Goal: Task Accomplishment & Management: Use online tool/utility

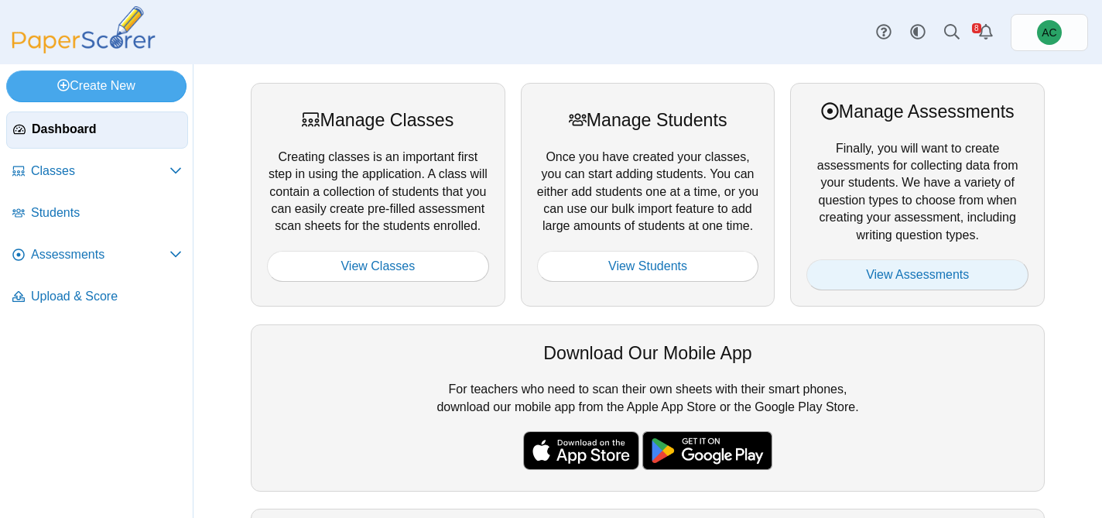
click at [839, 279] on link "View Assessments" at bounding box center [917, 274] width 222 height 31
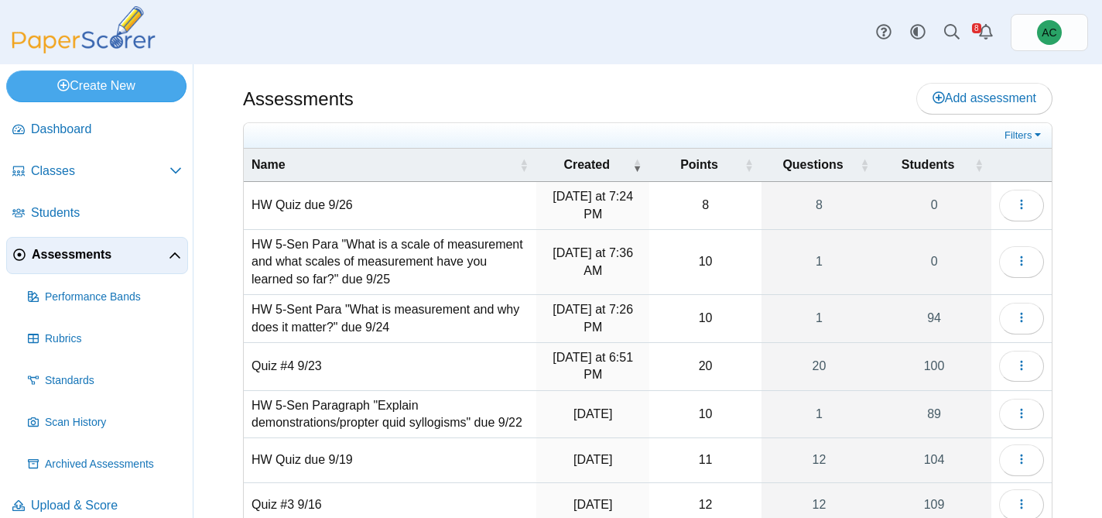
scroll to position [252, 0]
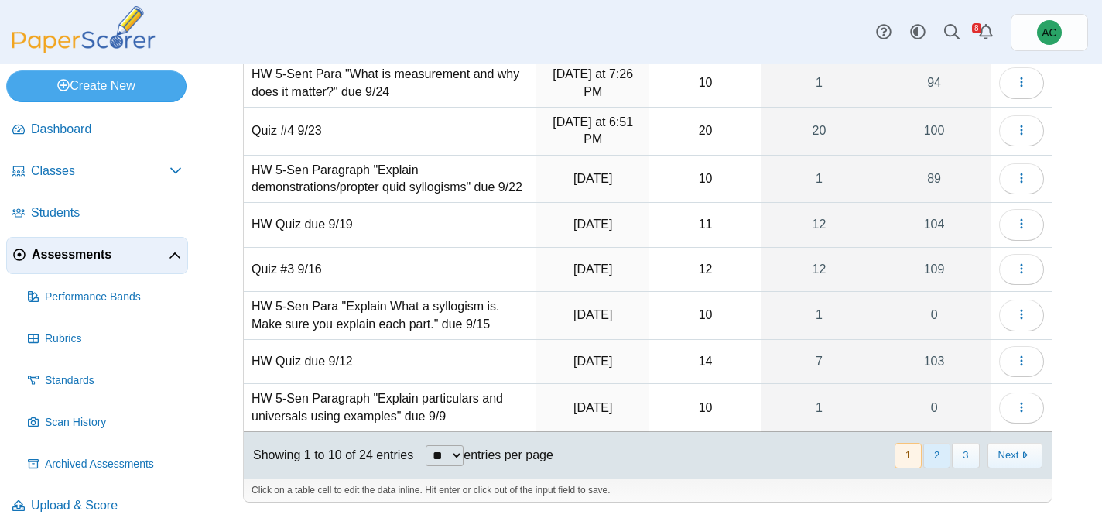
click at [941, 455] on button "2" at bounding box center [936, 456] width 27 height 26
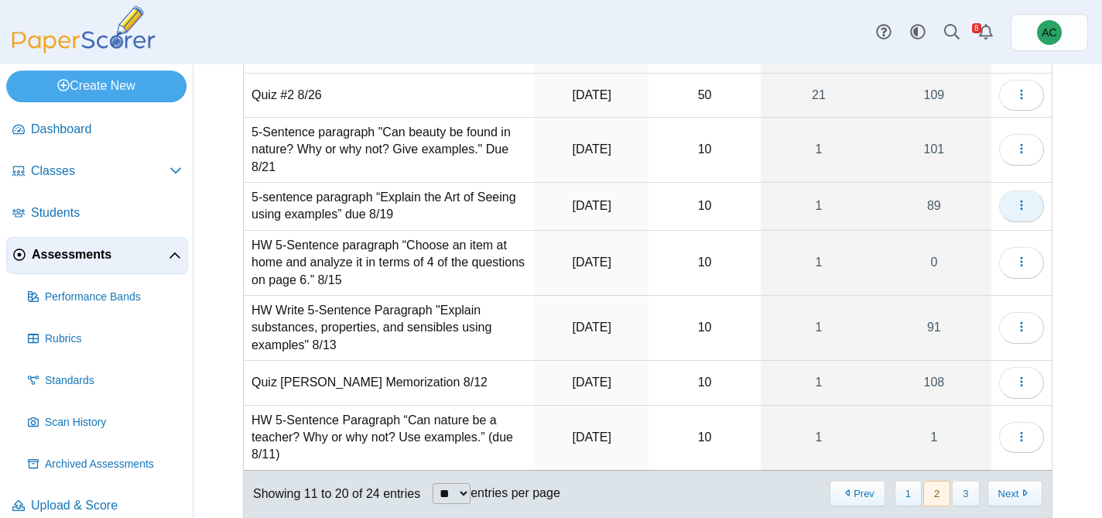
click at [1014, 211] on button "button" at bounding box center [1021, 205] width 45 height 31
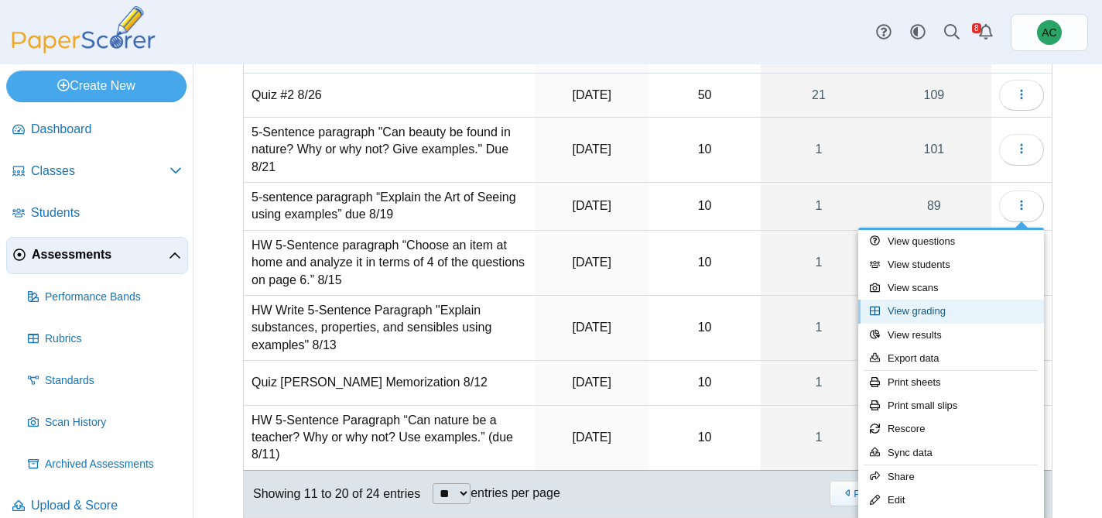
click at [951, 306] on link "View grading" at bounding box center [951, 311] width 186 height 23
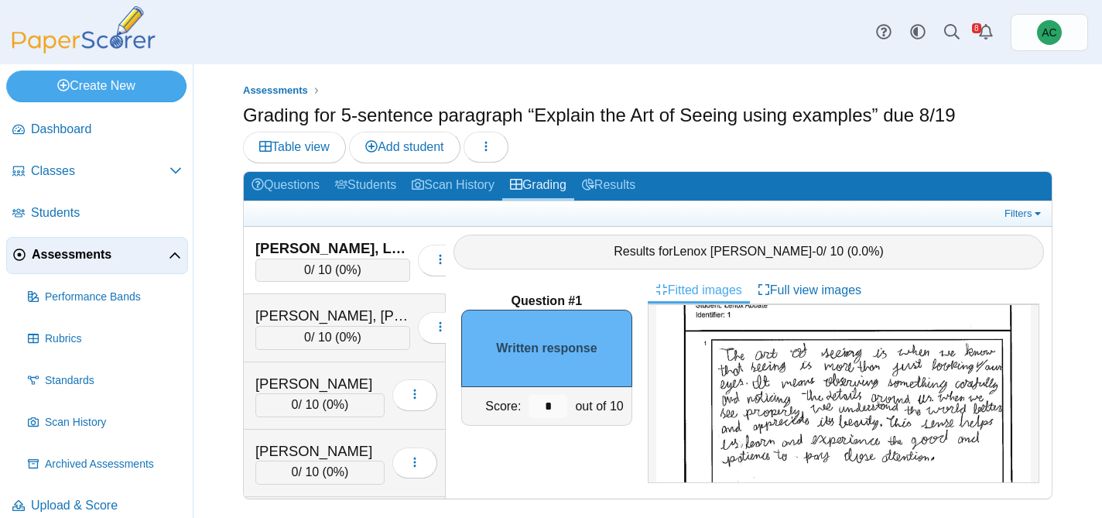
scroll to position [99, 0]
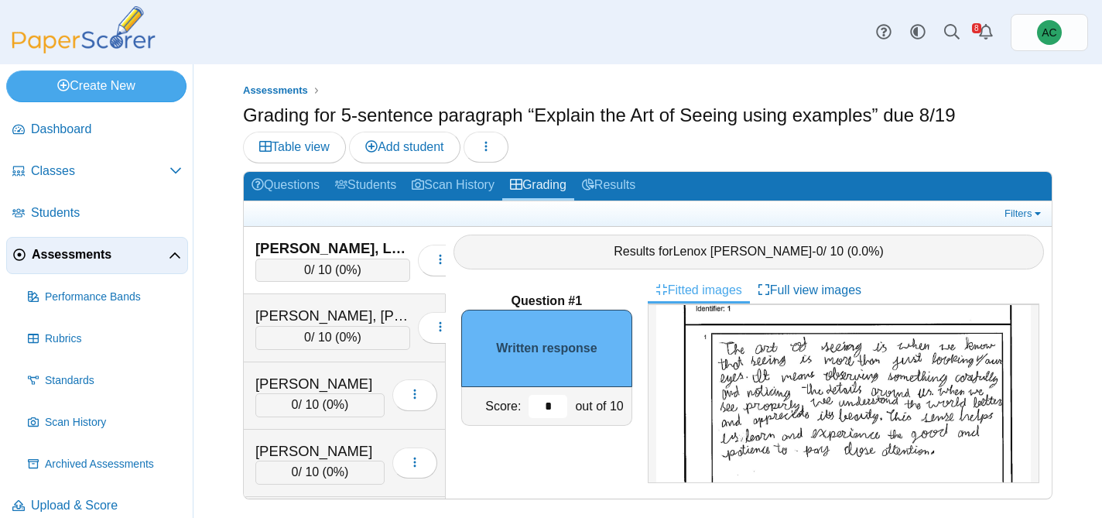
click at [549, 405] on input "*" at bounding box center [548, 406] width 39 height 23
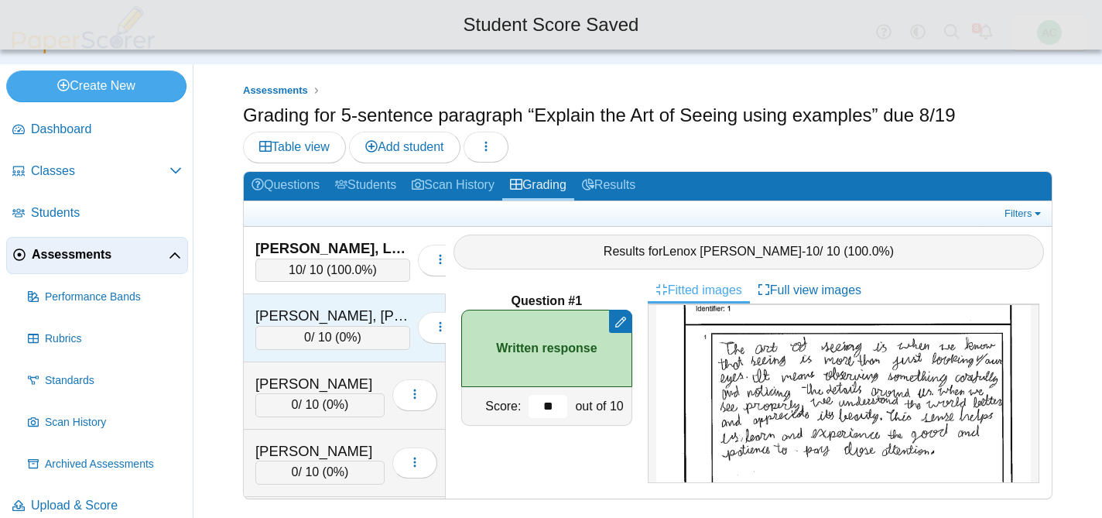
type input "**"
click at [290, 337] on div "0 / 10 ( 0% )" at bounding box center [332, 337] width 155 height 23
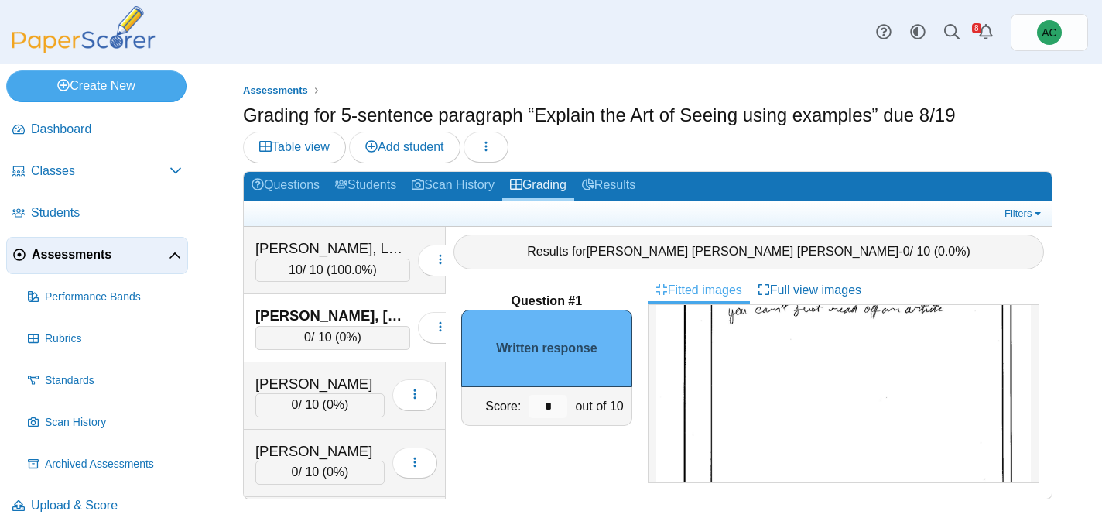
scroll to position [186, 0]
click at [565, 406] on input "*" at bounding box center [548, 406] width 39 height 23
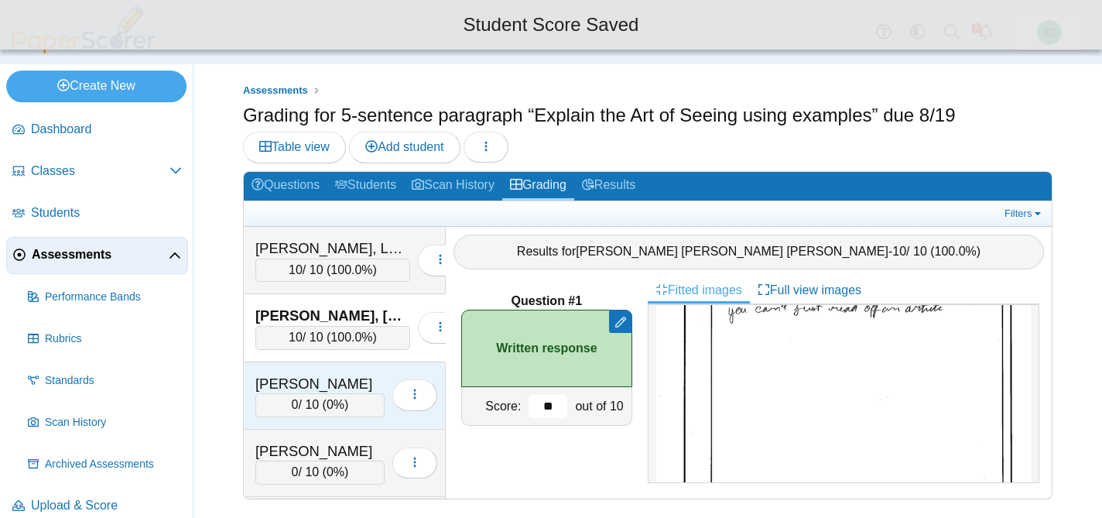
type input "**"
click at [320, 368] on div "Andersen, Blythe 0 / 10 ( 0% ) Loading…" at bounding box center [345, 395] width 202 height 67
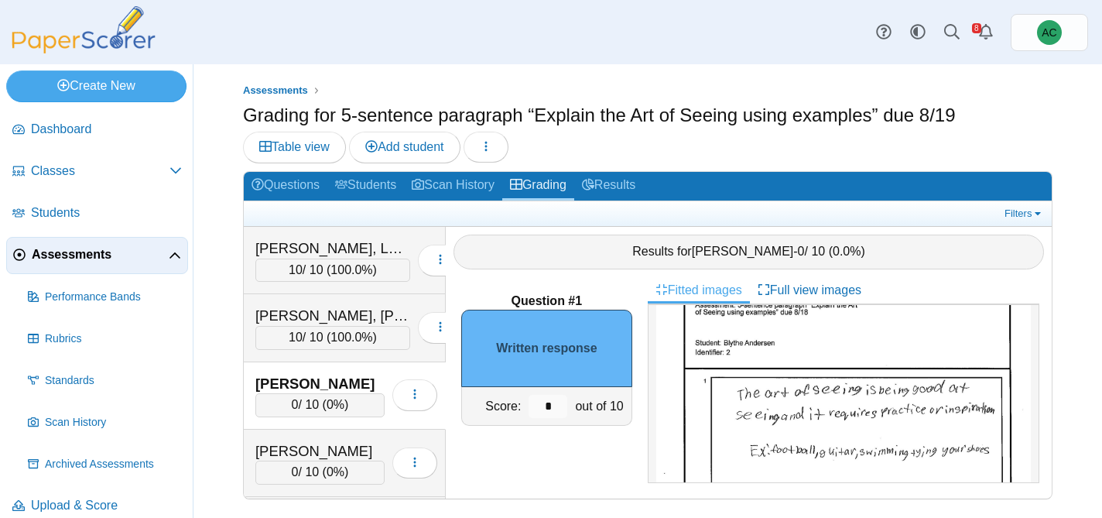
scroll to position [57, 0]
click at [548, 406] on input "*" at bounding box center [548, 406] width 39 height 23
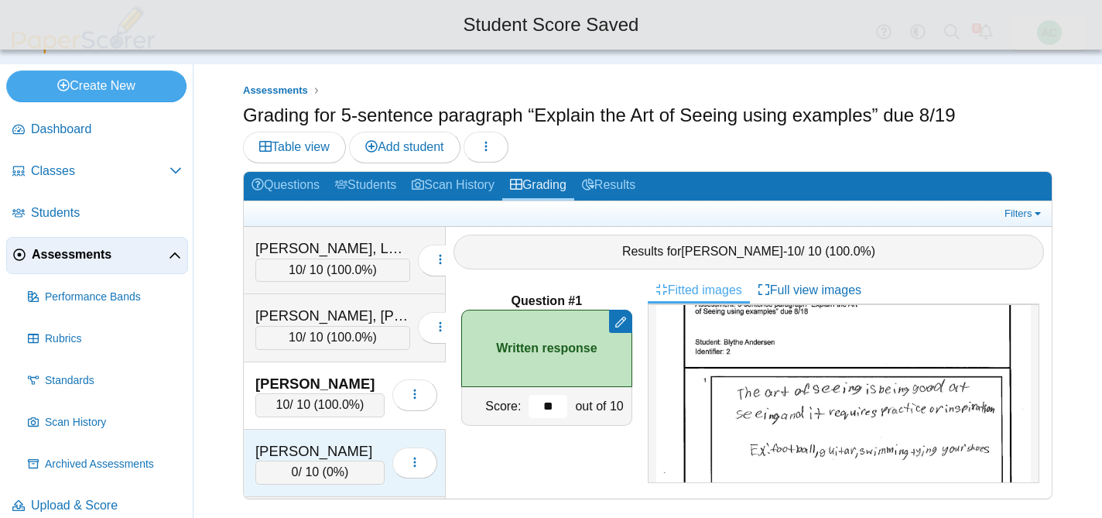
type input "**"
click at [337, 441] on div "Andersen, Hannah" at bounding box center [319, 451] width 129 height 20
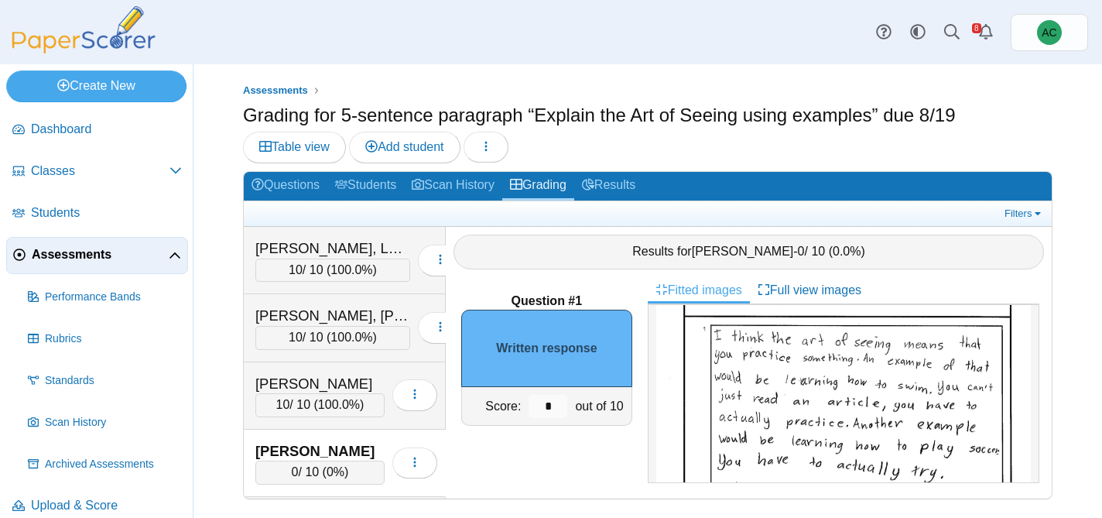
scroll to position [111, 0]
click at [553, 405] on input "*" at bounding box center [548, 406] width 39 height 23
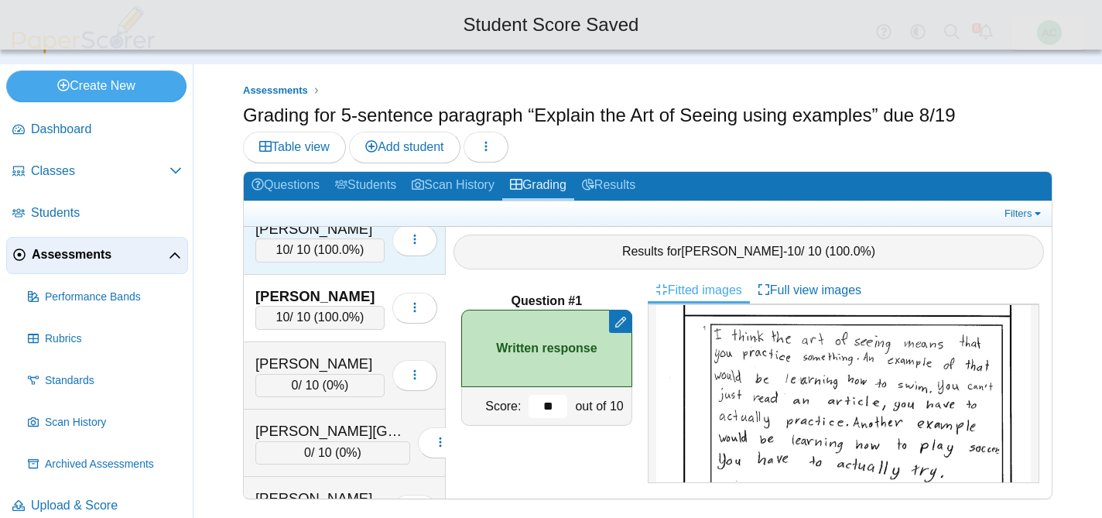
scroll to position [156, 0]
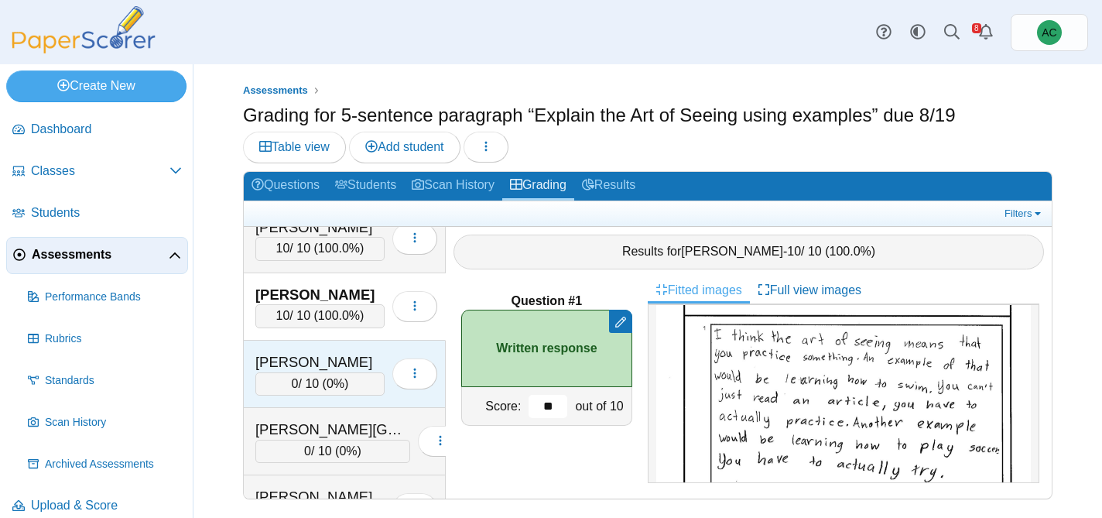
type input "**"
click at [330, 361] on div "Anderson, Ivy" at bounding box center [319, 362] width 129 height 20
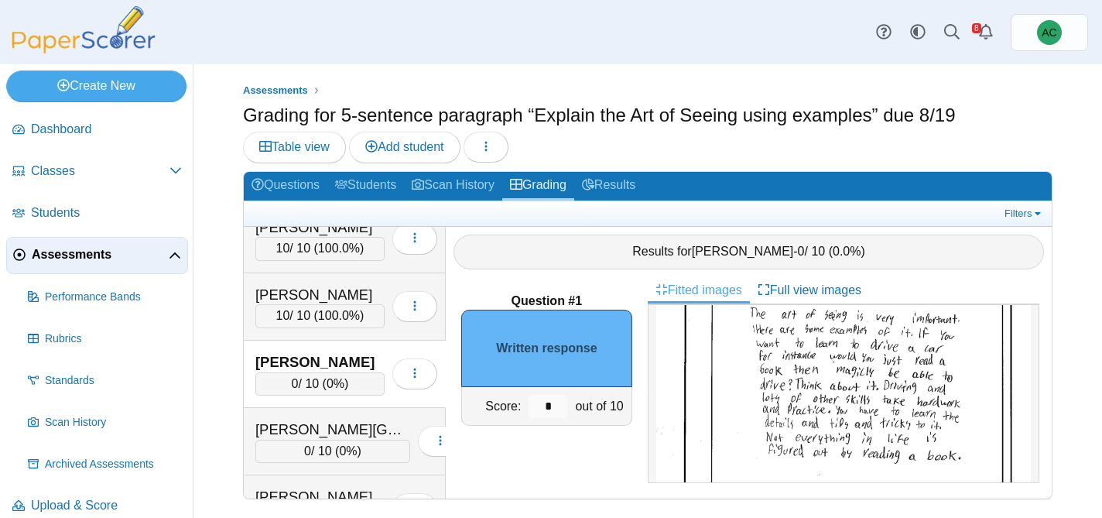
scroll to position [142, 0]
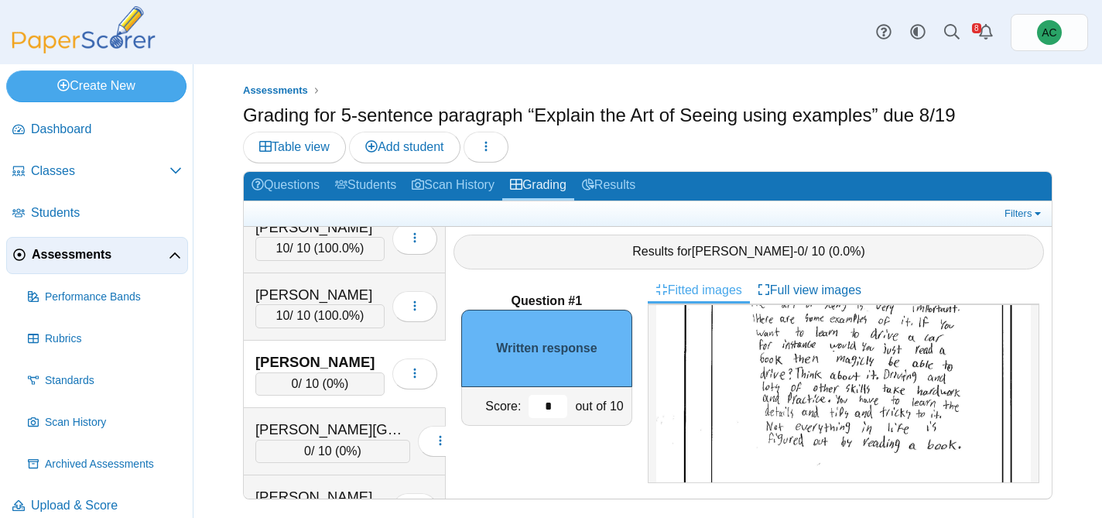
click at [556, 410] on input "*" at bounding box center [548, 406] width 39 height 23
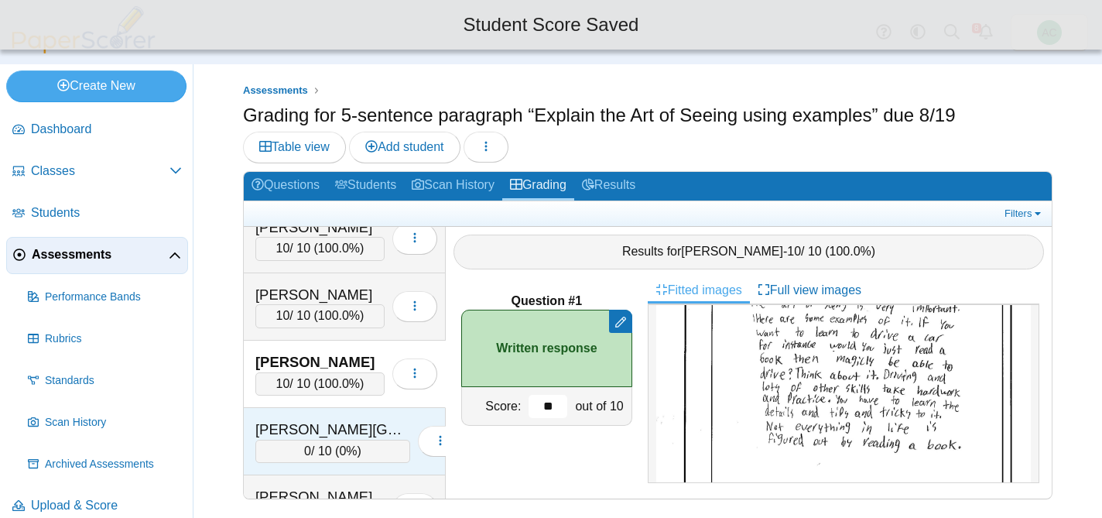
type input "**"
click at [295, 421] on div "Ardelean, Charlotte" at bounding box center [332, 429] width 155 height 20
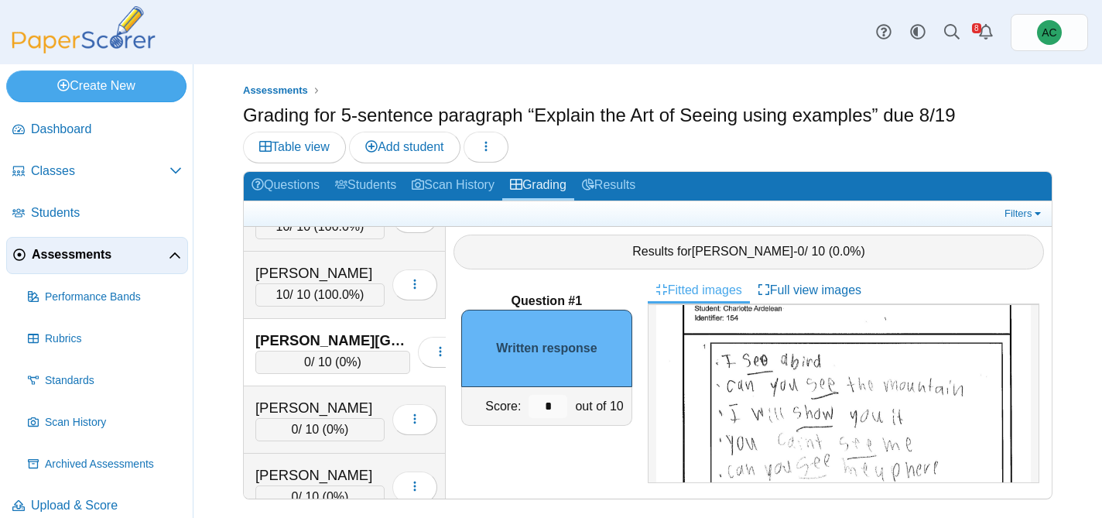
scroll to position [161, 0]
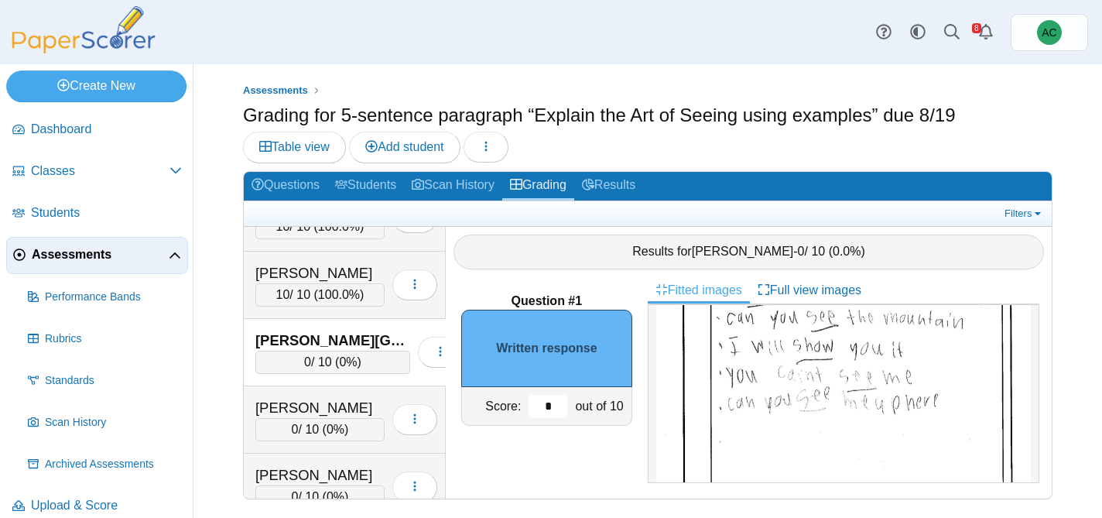
click at [553, 397] on input "*" at bounding box center [548, 406] width 39 height 23
type input "*"
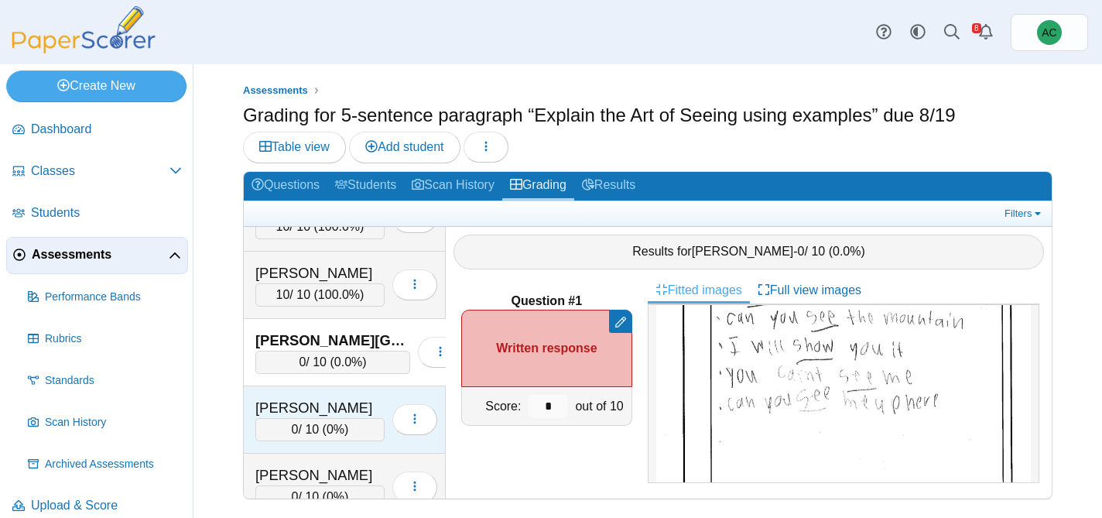
click at [293, 396] on div "Arnold, Adam 0 / 10 ( 0% ) Loading…" at bounding box center [345, 419] width 202 height 67
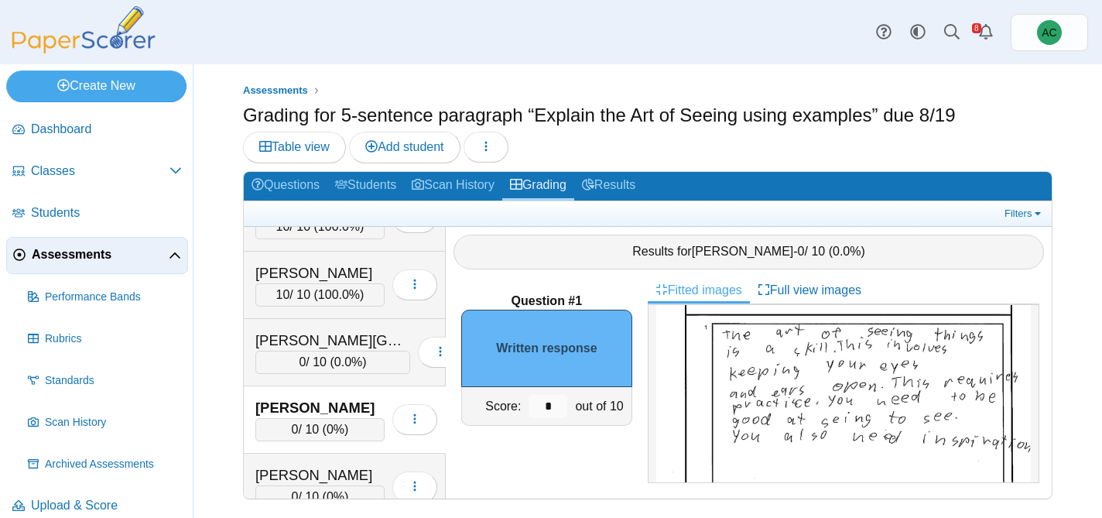
scroll to position [128, 0]
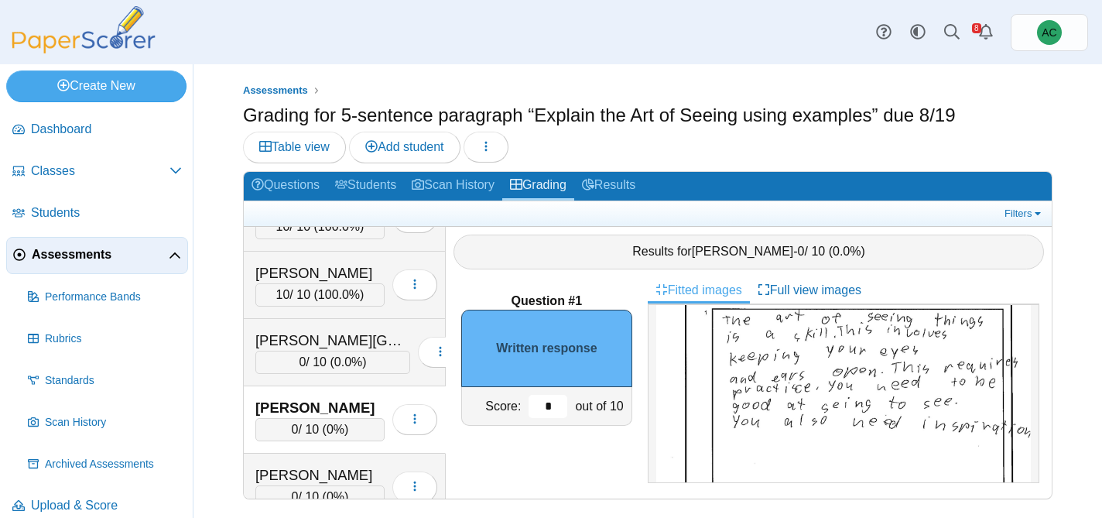
click at [553, 412] on input "*" at bounding box center [548, 406] width 39 height 23
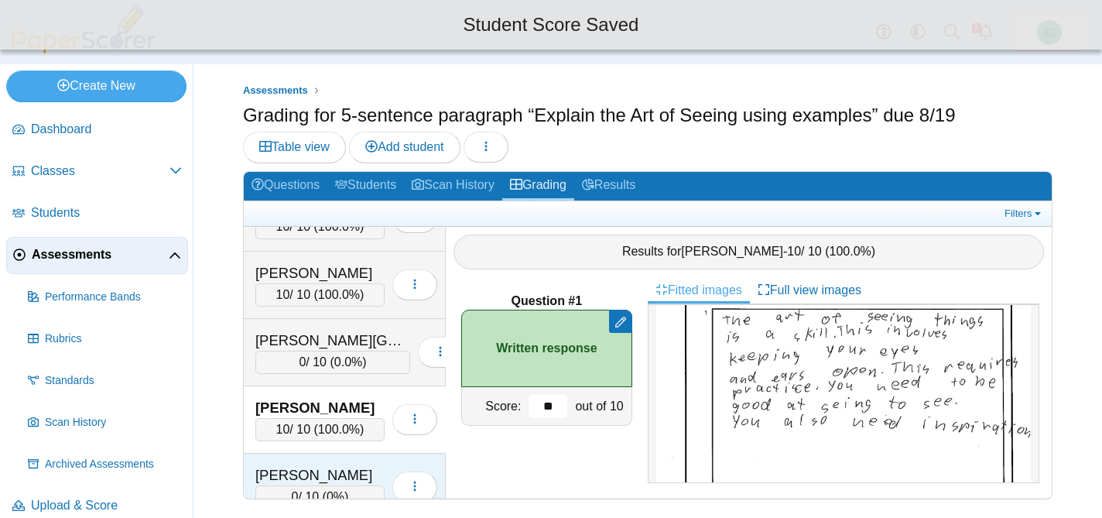
type input "**"
click at [323, 488] on div "0 / 10 ( 0% )" at bounding box center [319, 496] width 129 height 23
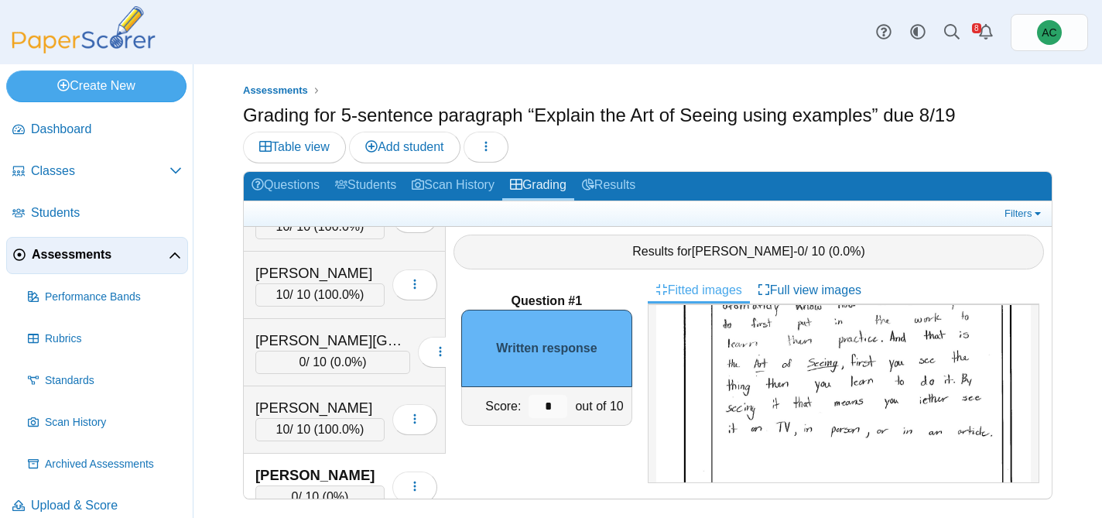
scroll to position [223, 0]
click at [558, 410] on input "*" at bounding box center [548, 406] width 39 height 23
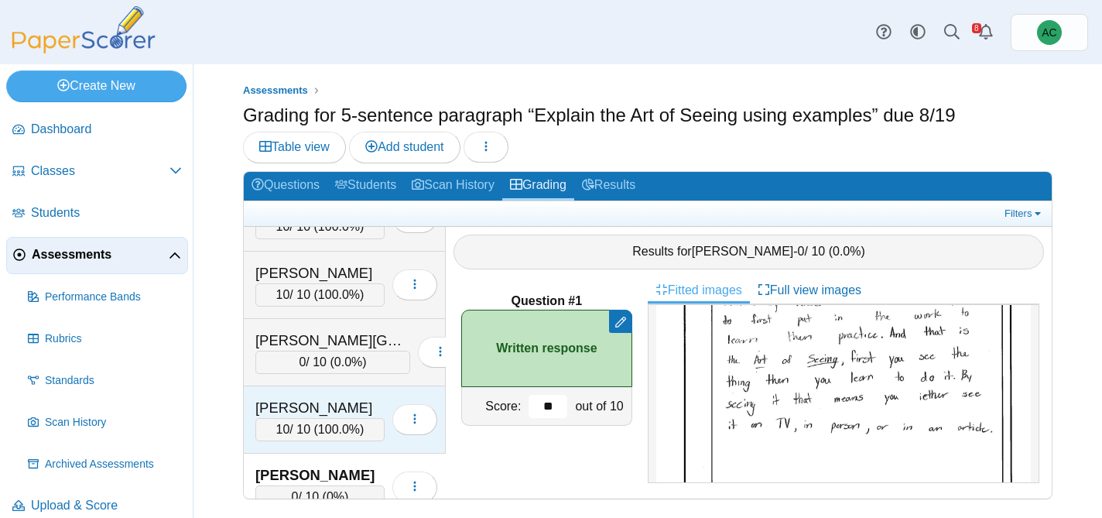
scroll to position [347, 0]
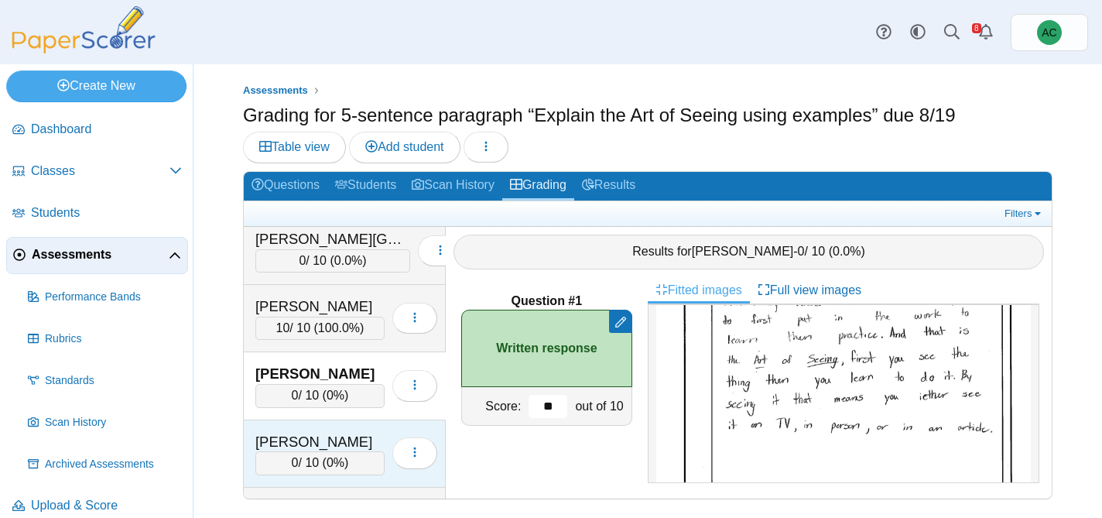
type input "**"
click at [314, 428] on div "Arunkumar, Tharan 0 / 10 ( 0% ) Loading…" at bounding box center [345, 453] width 202 height 67
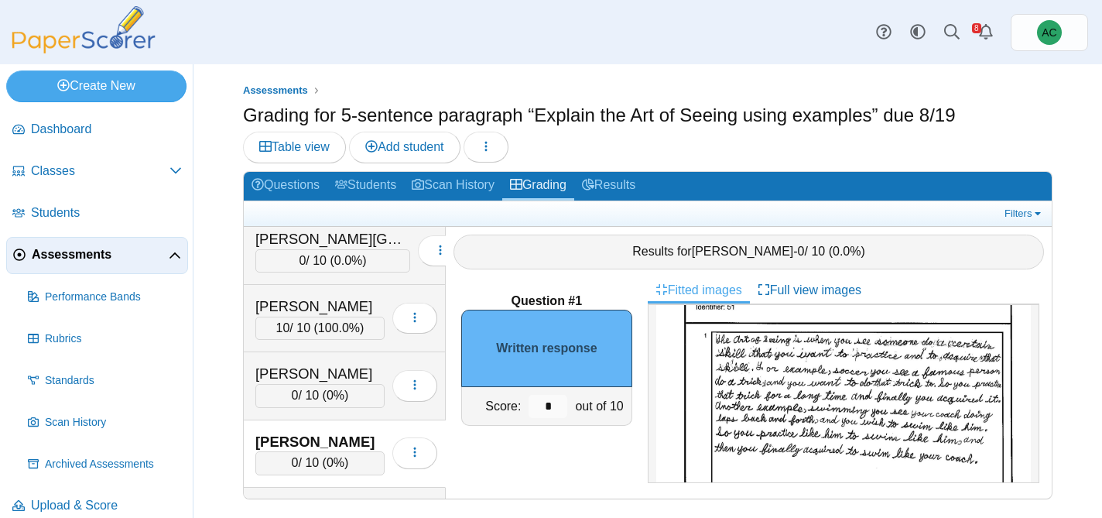
scroll to position [110, 0]
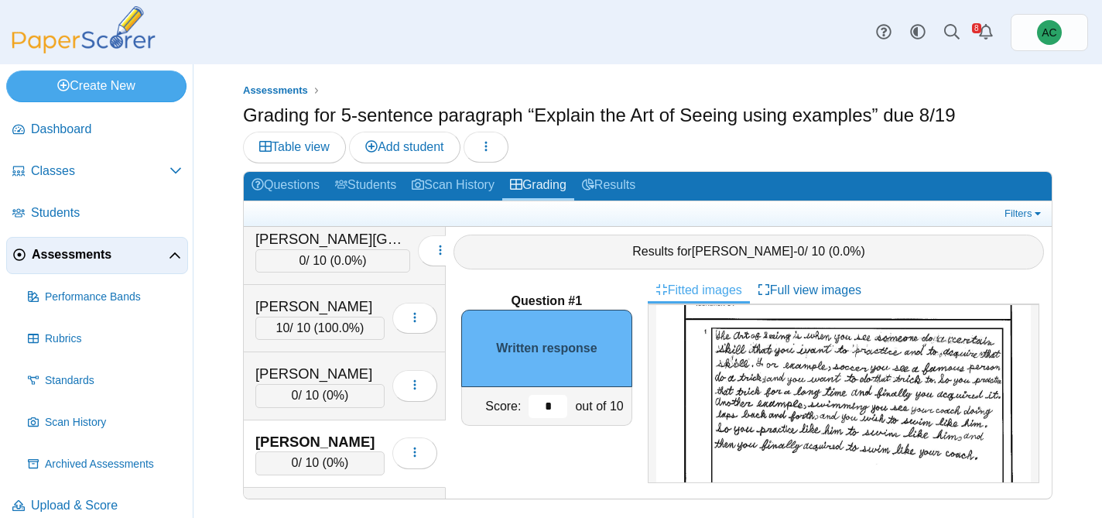
click at [546, 408] on input "*" at bounding box center [548, 406] width 39 height 23
click at [553, 409] on input "*" at bounding box center [548, 406] width 39 height 23
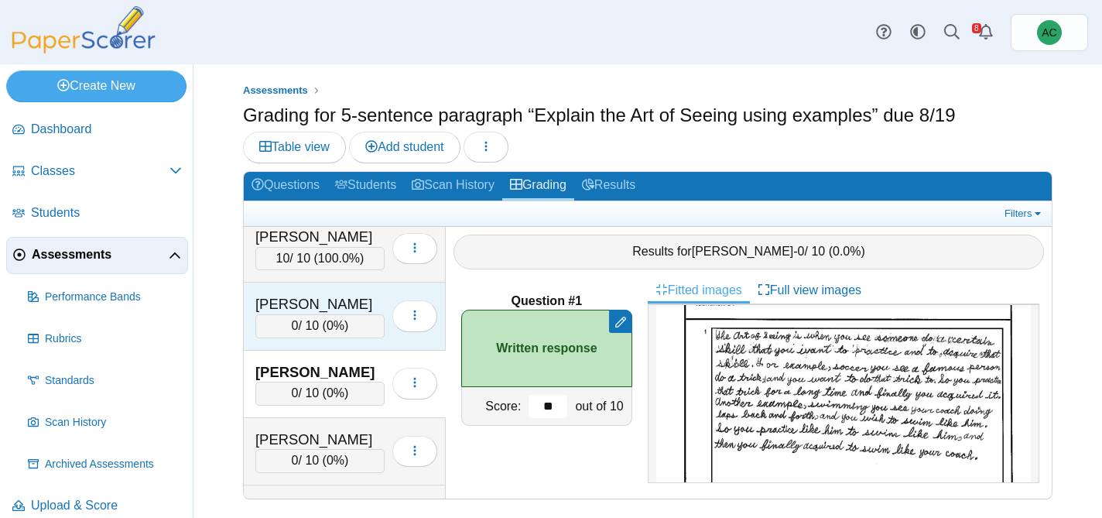
scroll to position [430, 0]
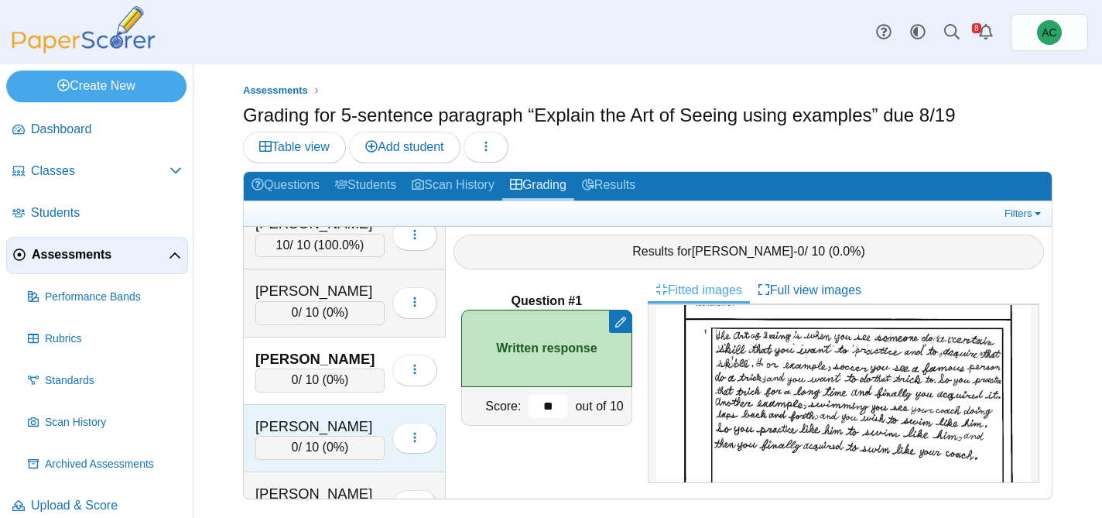
type input "**"
click at [310, 405] on div "Ast, Liam 0 / 10 ( 0% ) Loading…" at bounding box center [345, 438] width 202 height 67
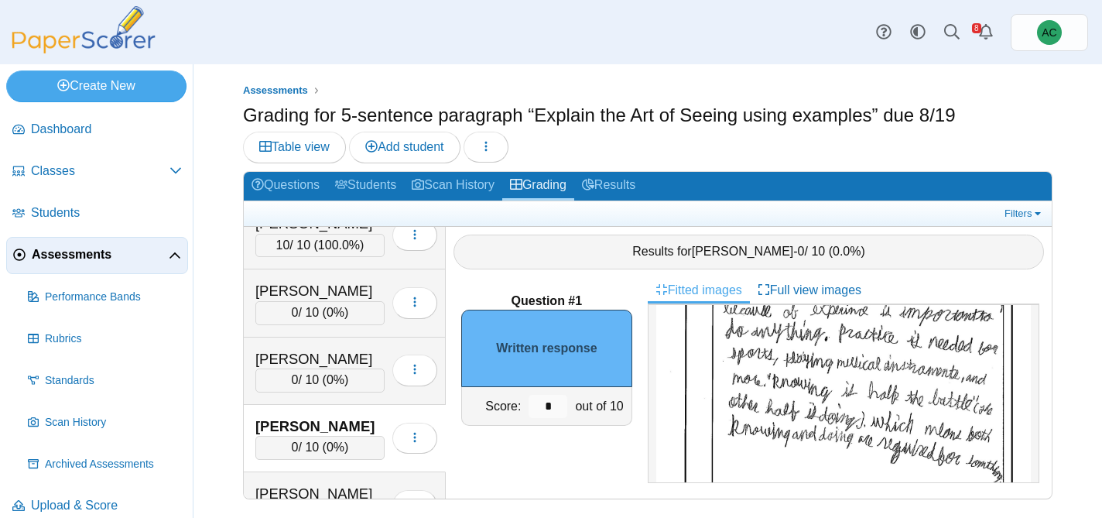
scroll to position [219, 0]
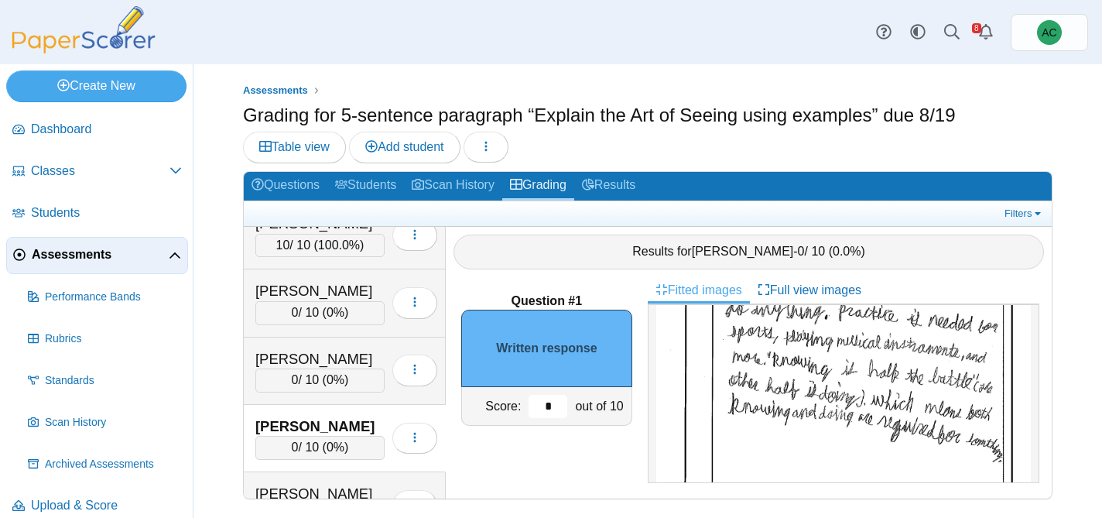
click at [563, 411] on input "*" at bounding box center [548, 406] width 39 height 23
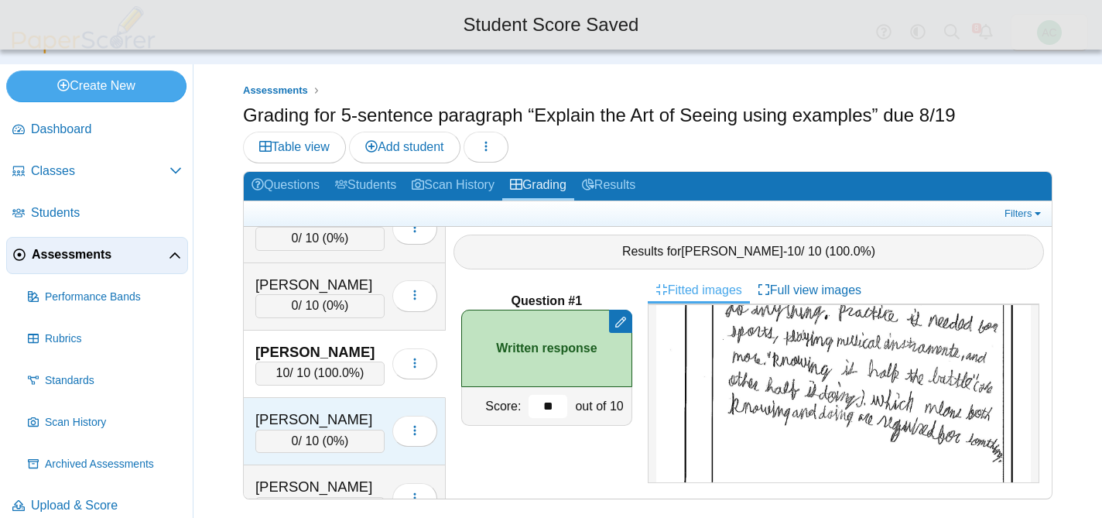
scroll to position [505, 0]
type input "**"
click at [316, 406] on div "Baxter, Svea 0 / 10 ( 0% ) Loading…" at bounding box center [345, 430] width 202 height 67
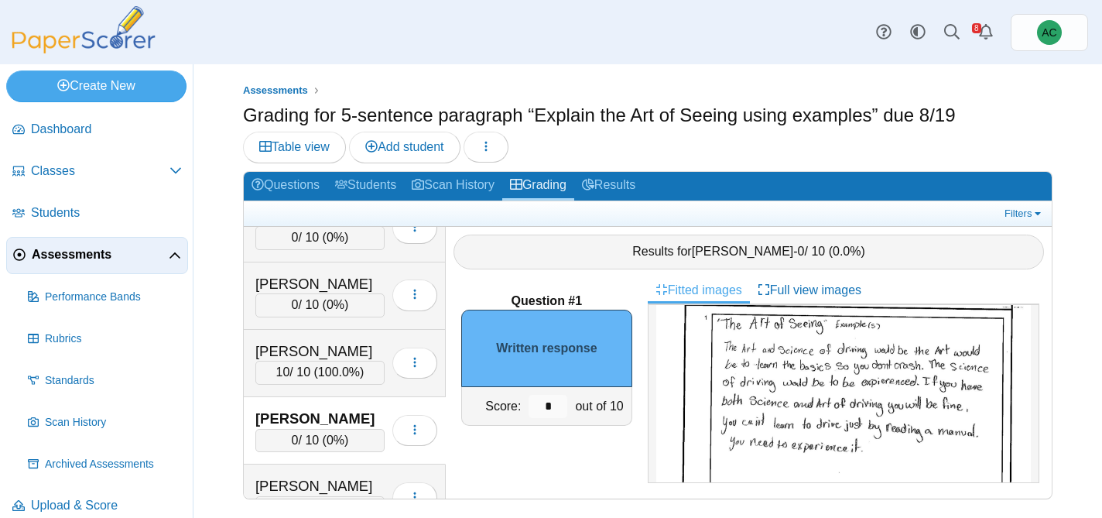
scroll to position [118, 0]
click at [564, 412] on input "*" at bounding box center [548, 406] width 39 height 23
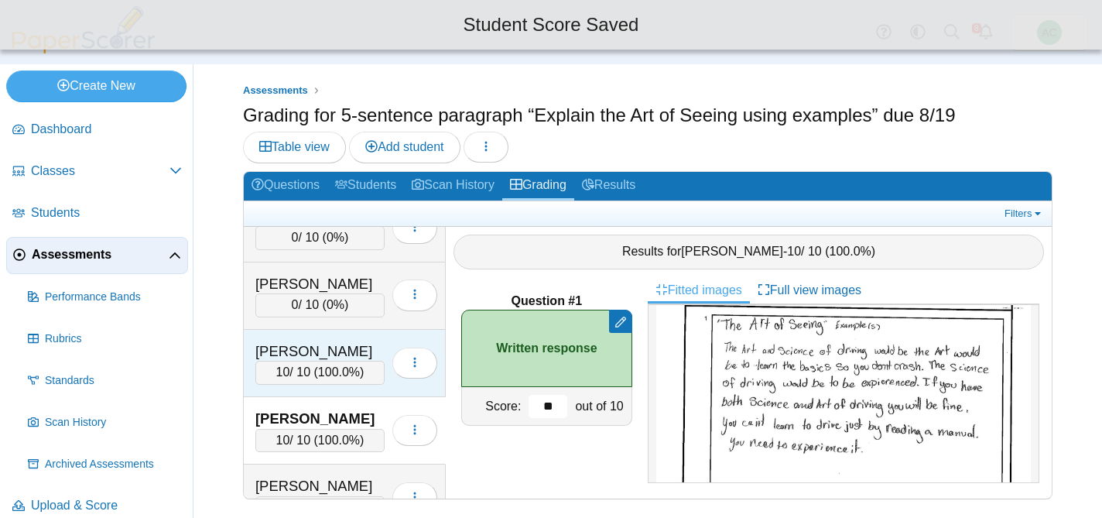
scroll to position [551, 0]
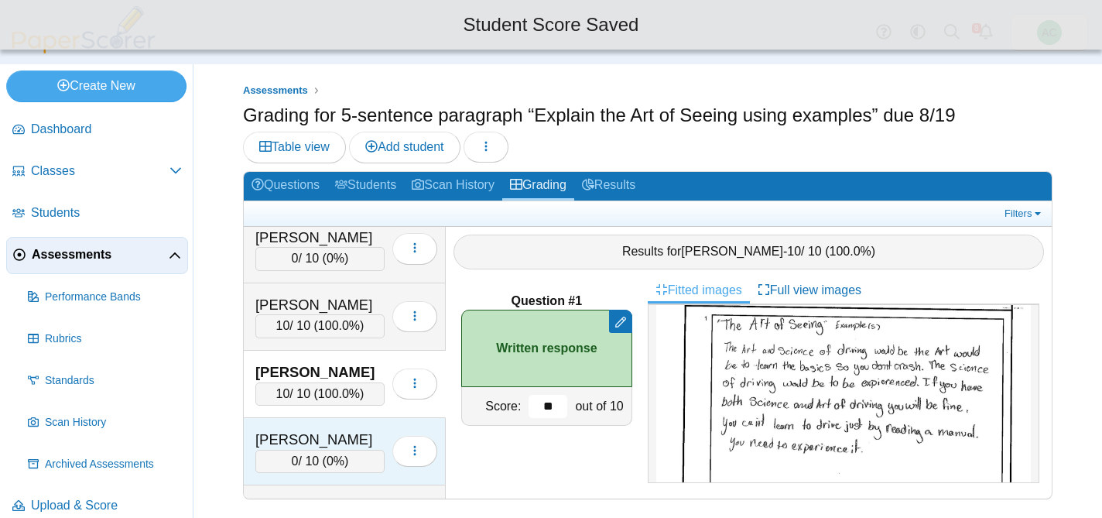
type input "**"
click at [286, 433] on div "[PERSON_NAME]" at bounding box center [319, 440] width 129 height 20
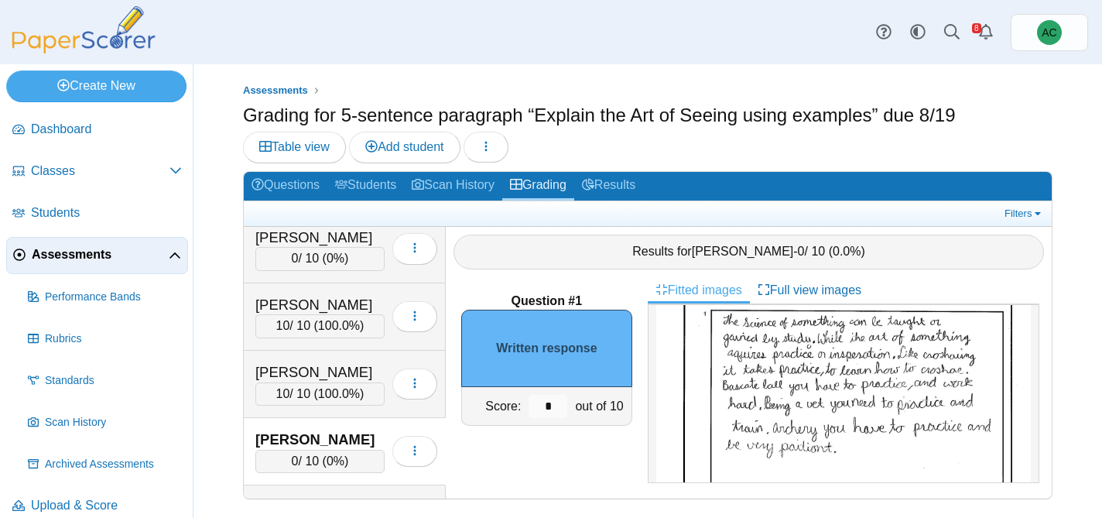
scroll to position [128, 0]
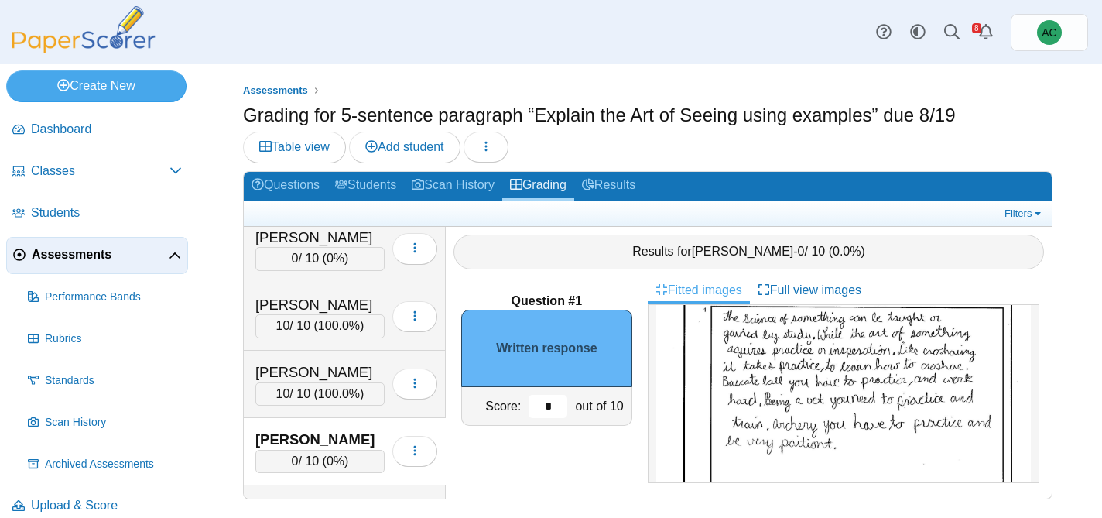
click at [557, 399] on input "*" at bounding box center [548, 406] width 39 height 23
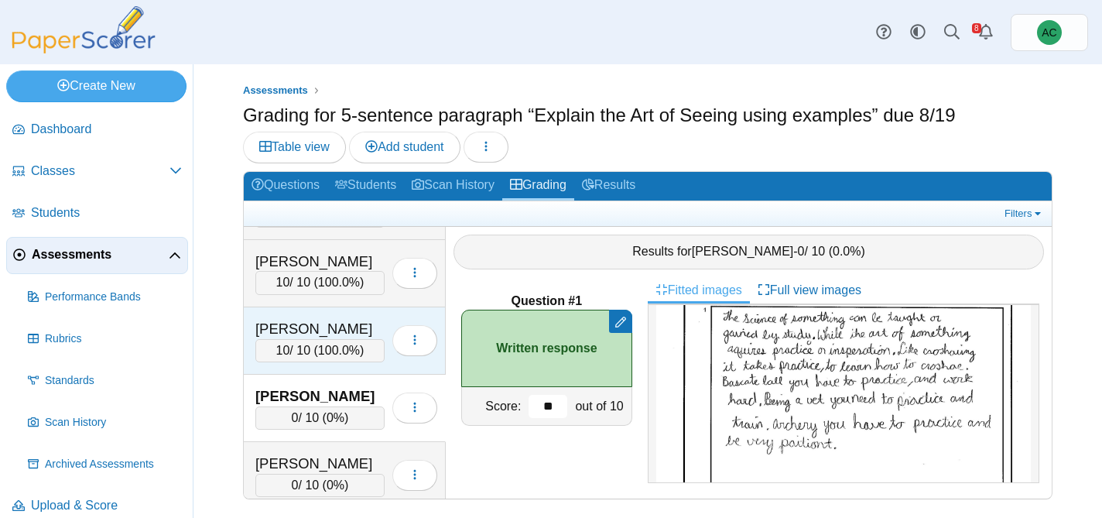
scroll to position [612, 0]
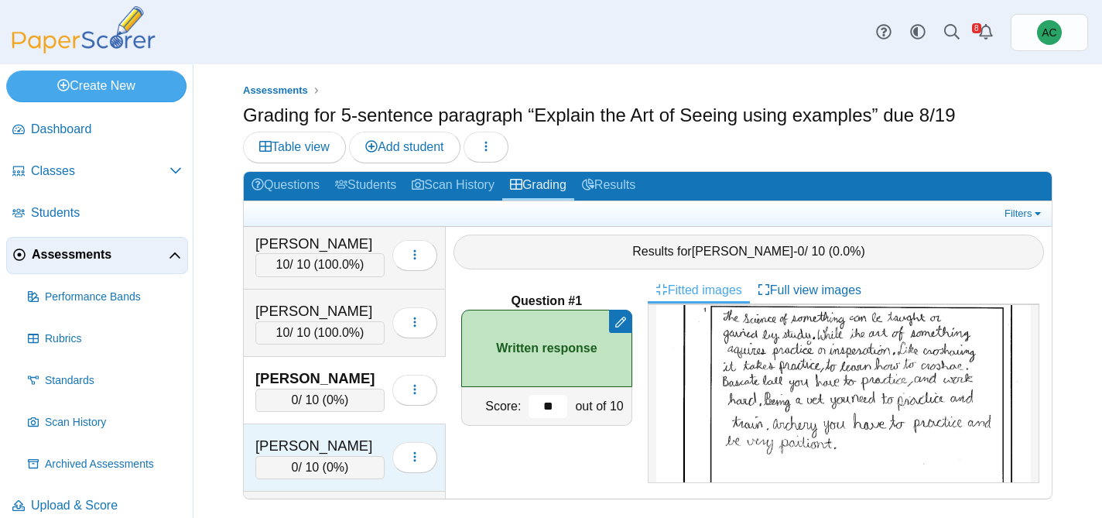
type input "**"
click at [286, 434] on div "Beyschau, Adelynn 0 / 10 ( 0% ) Loading…" at bounding box center [345, 457] width 202 height 67
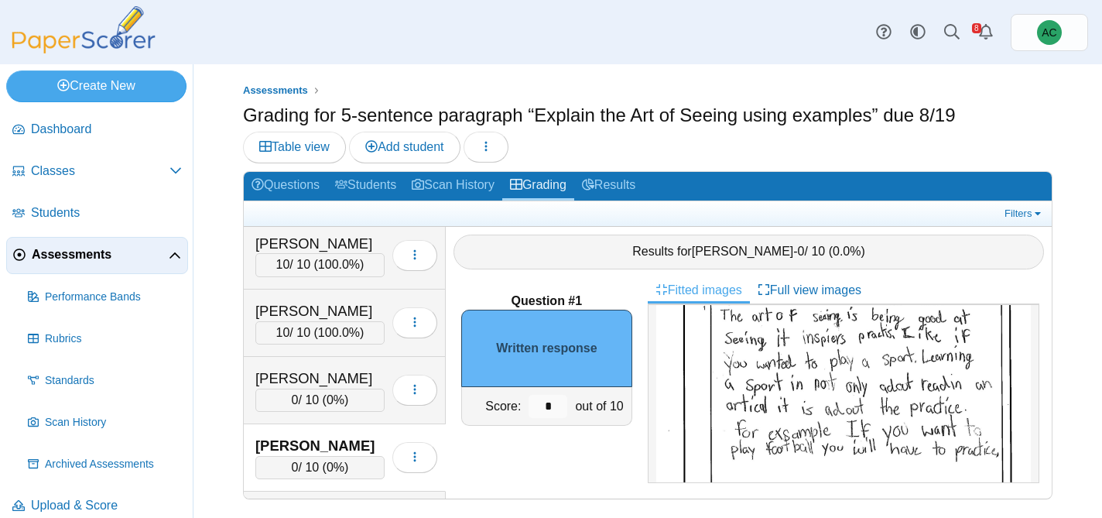
scroll to position [134, 0]
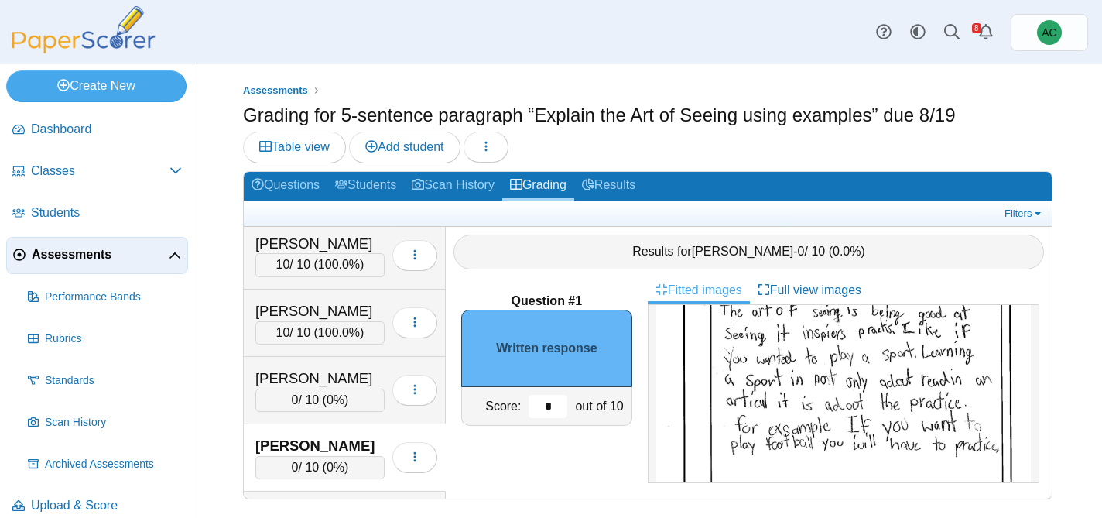
click at [549, 400] on input "*" at bounding box center [548, 406] width 39 height 23
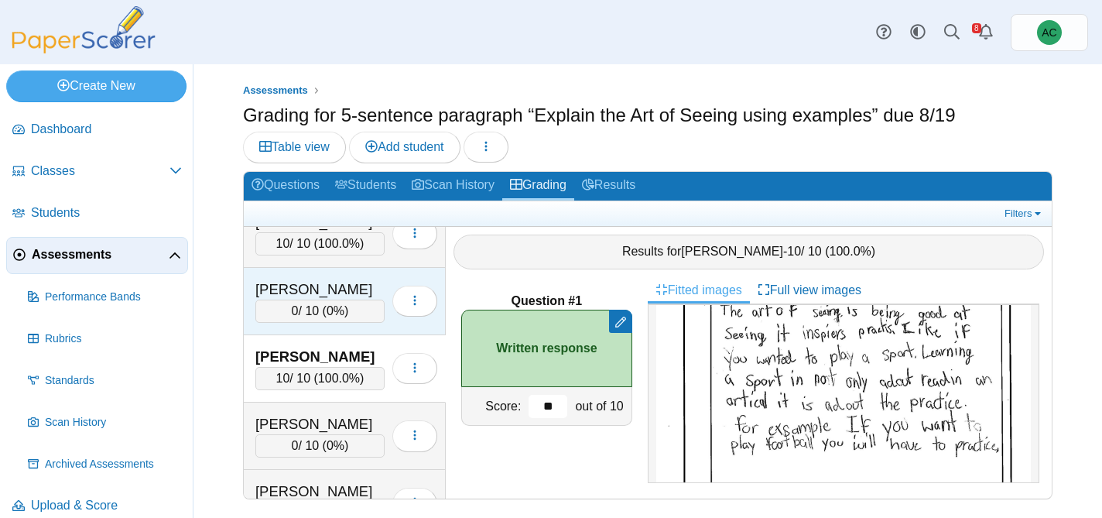
scroll to position [702, 0]
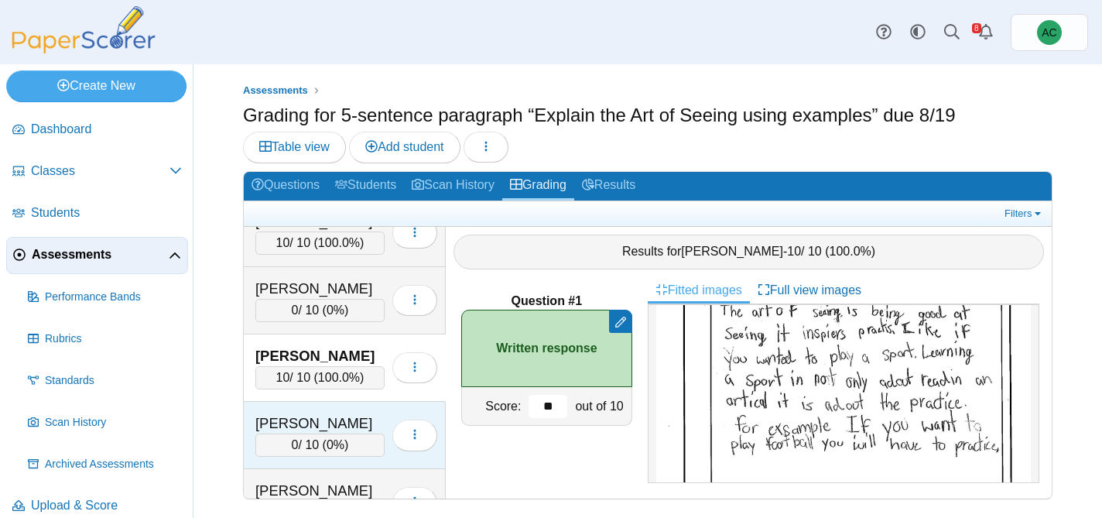
type input "**"
click at [310, 417] on div "[PERSON_NAME]" at bounding box center [319, 423] width 129 height 20
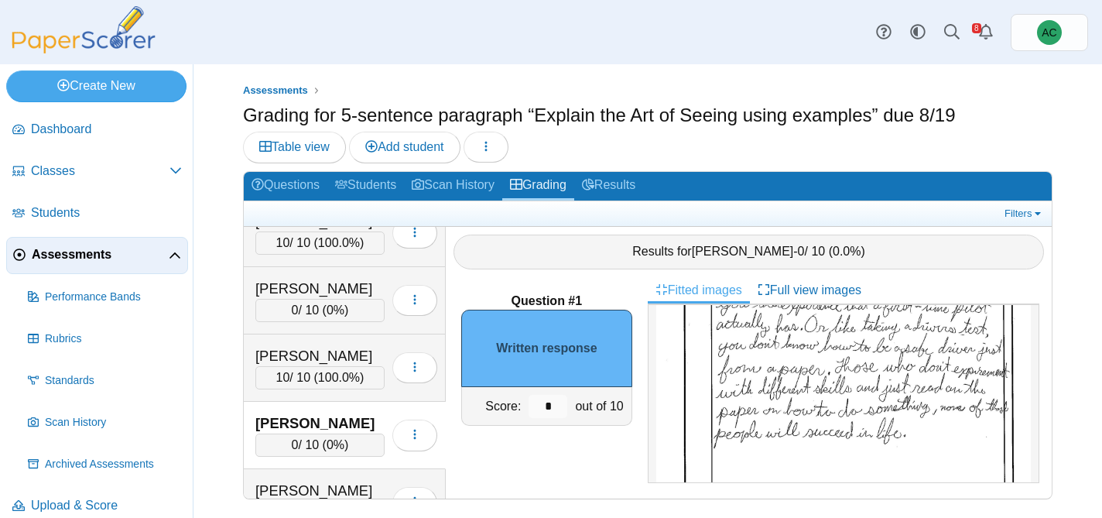
scroll to position [235, 0]
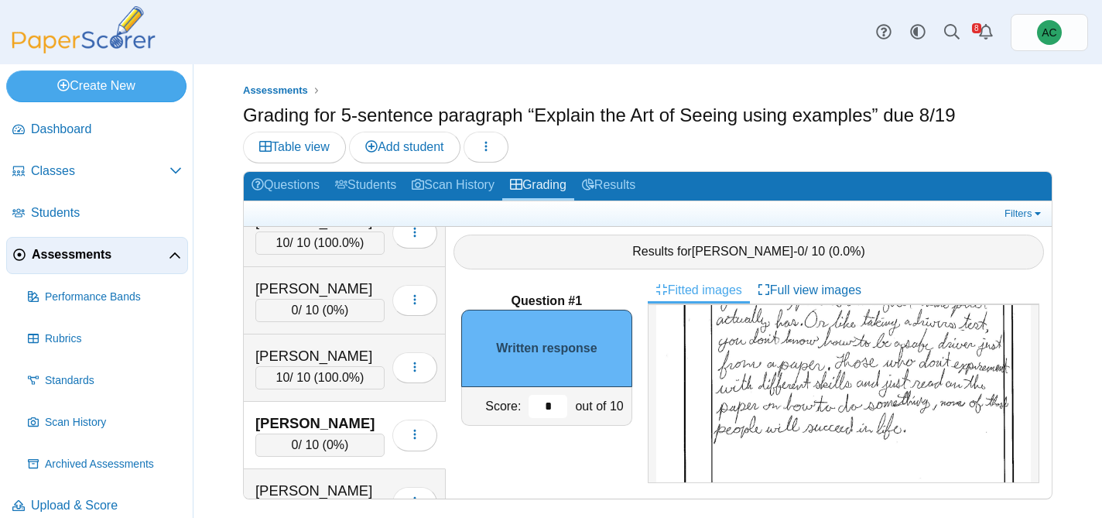
click at [558, 406] on input "*" at bounding box center [548, 406] width 39 height 23
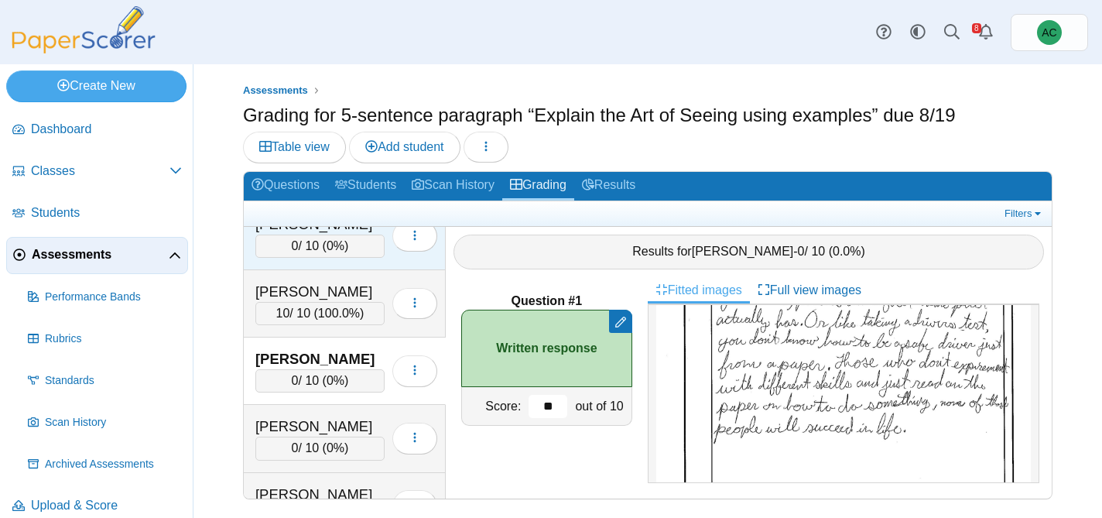
scroll to position [774, 0]
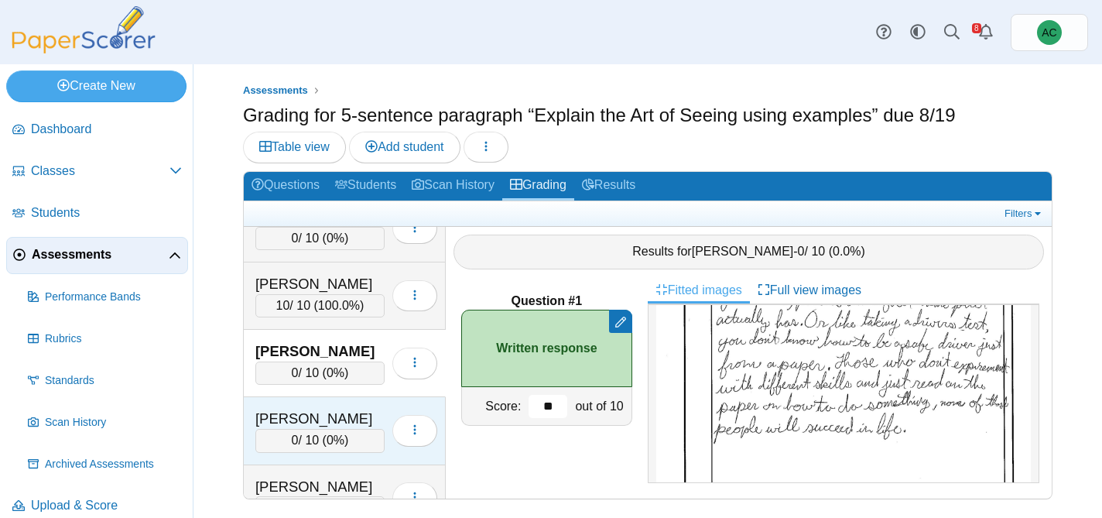
type input "**"
click at [296, 422] on div "[PERSON_NAME]" at bounding box center [319, 419] width 129 height 20
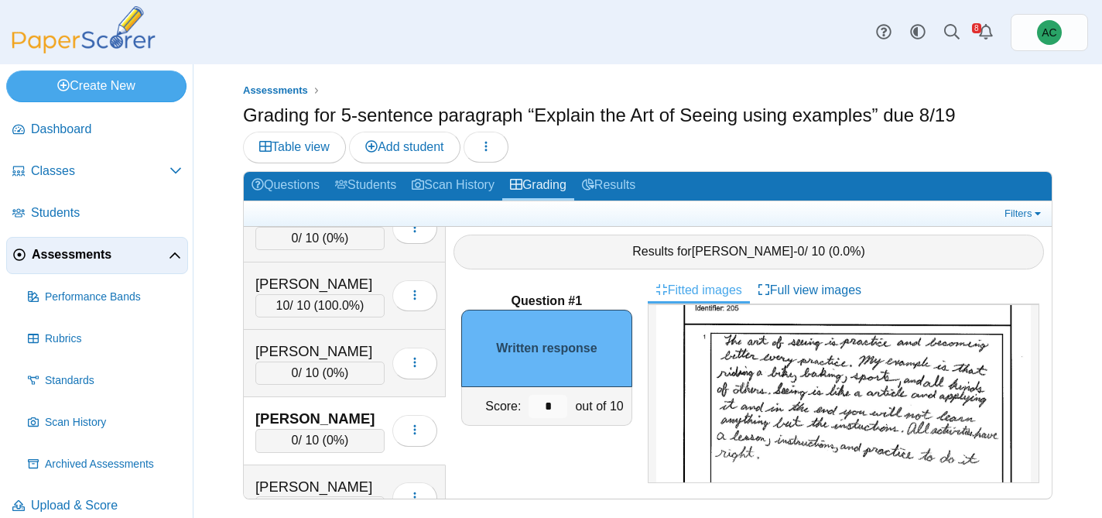
scroll to position [106, 0]
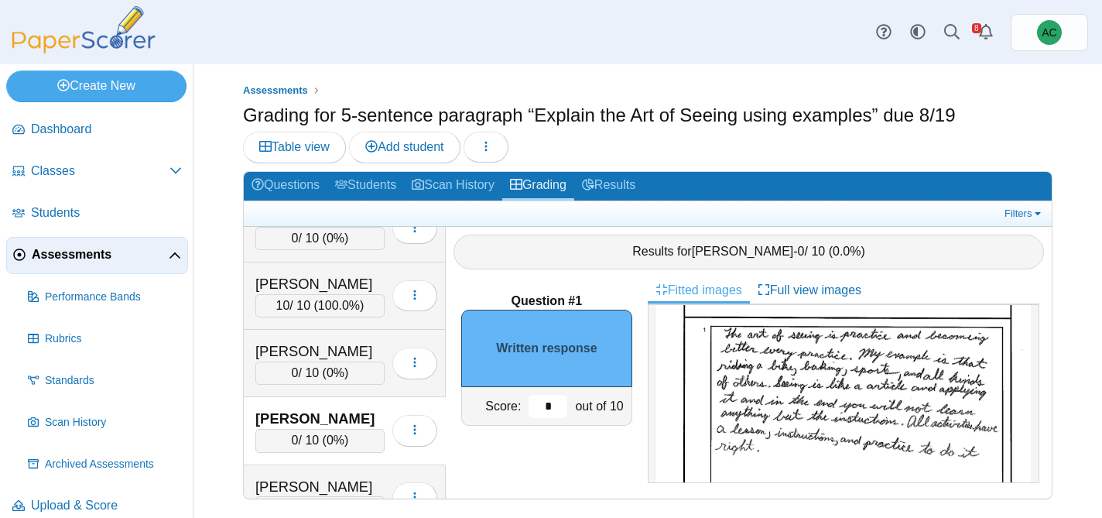
click at [560, 405] on input "*" at bounding box center [548, 406] width 39 height 23
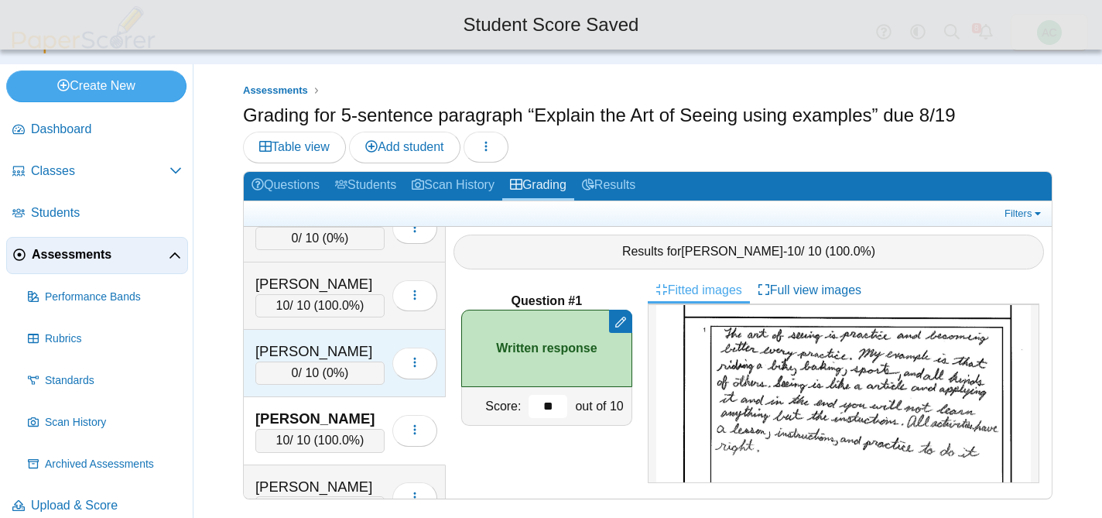
scroll to position [832, 0]
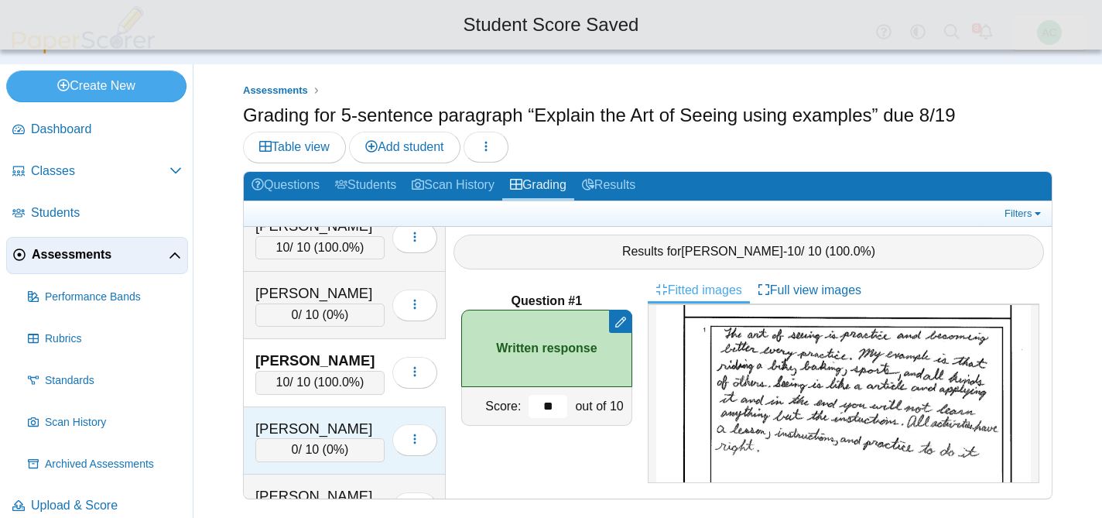
type input "**"
click at [274, 407] on div "Burton, Avery 0 / 10 ( 0% ) Loading…" at bounding box center [345, 440] width 202 height 67
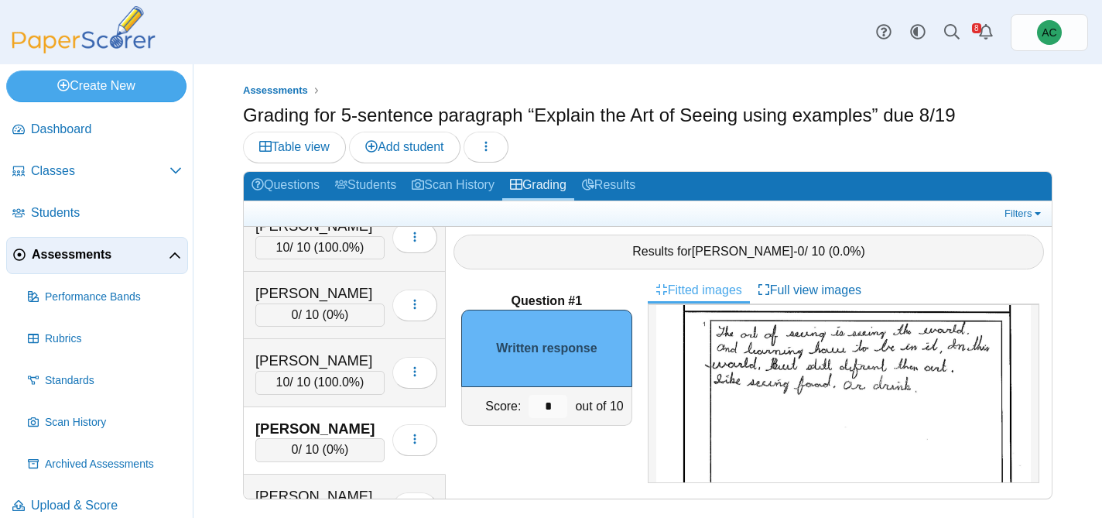
scroll to position [120, 0]
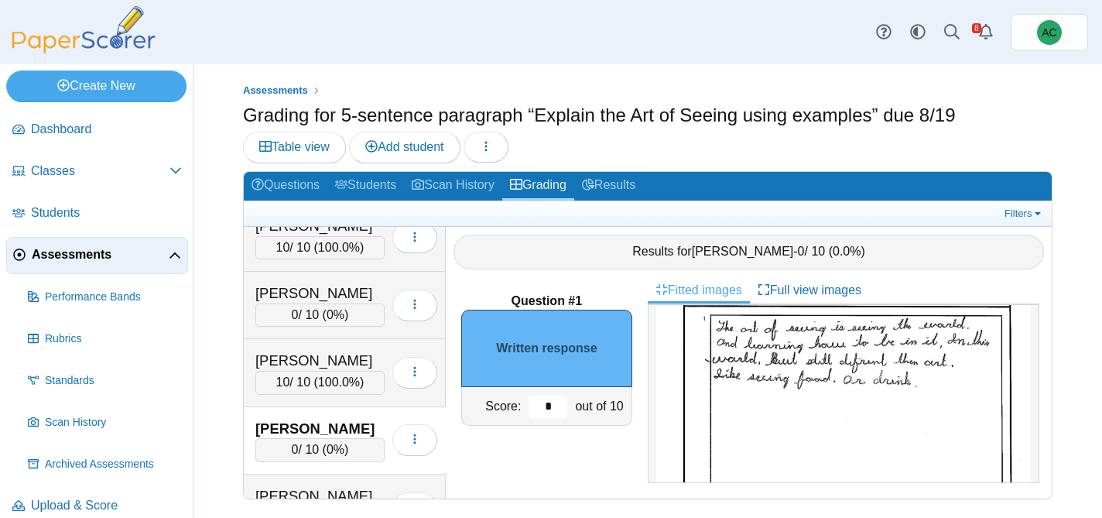
click at [558, 409] on input "*" at bounding box center [548, 406] width 39 height 23
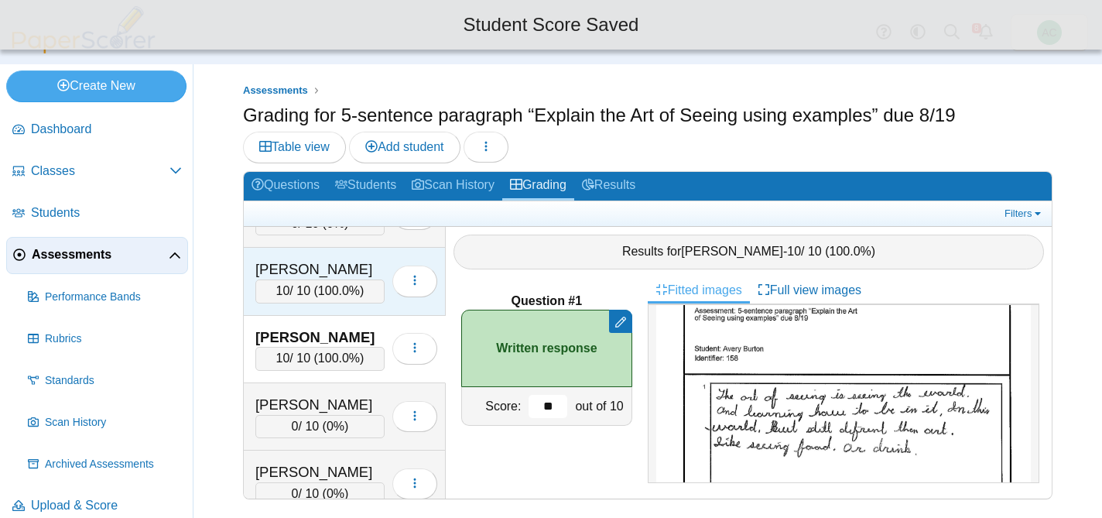
scroll to position [924, 0]
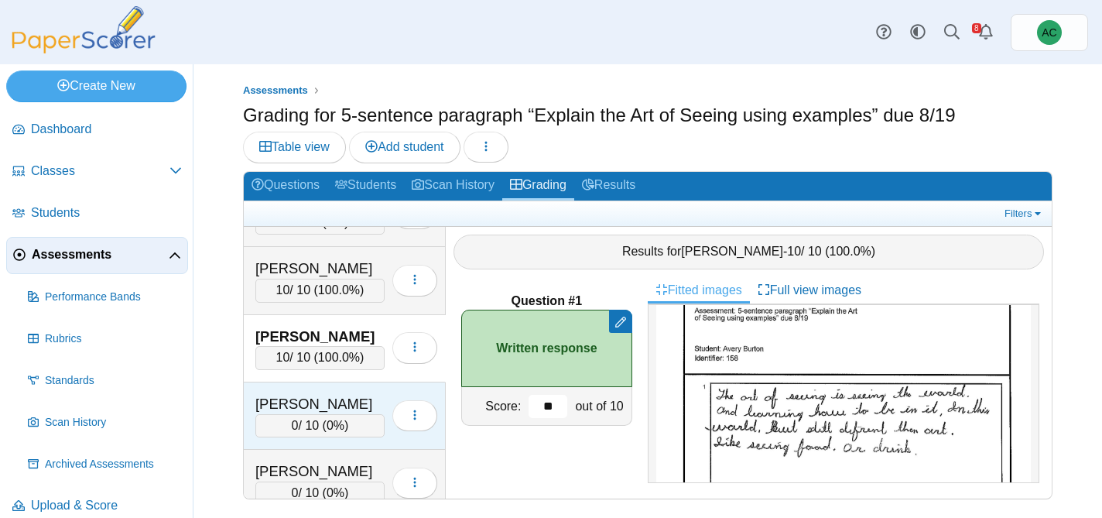
type input "**"
click at [289, 400] on div "[PERSON_NAME]" at bounding box center [319, 404] width 129 height 20
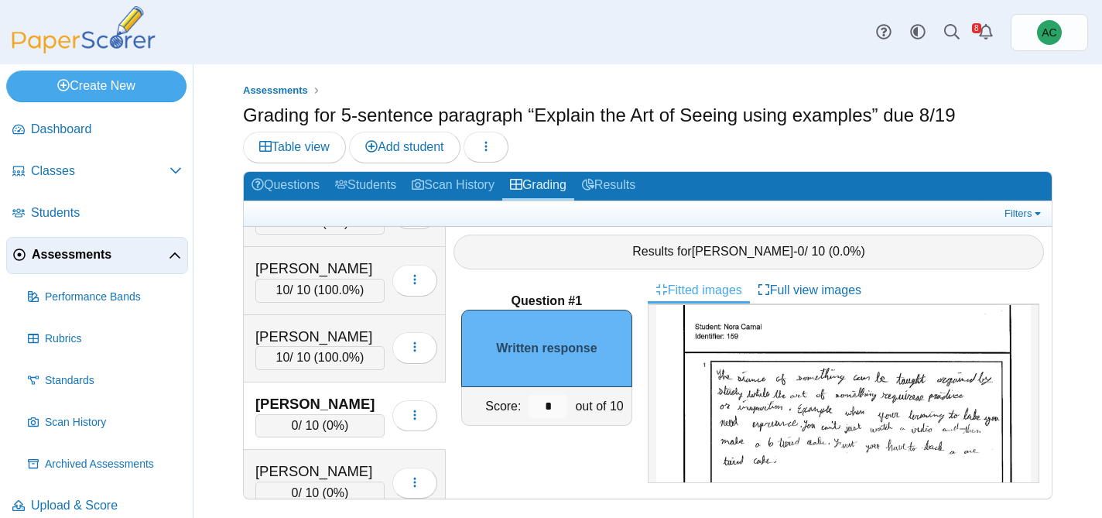
scroll to position [76, 0]
click at [696, 416] on img at bounding box center [843, 501] width 375 height 529
click at [563, 395] on input "*" at bounding box center [548, 406] width 39 height 23
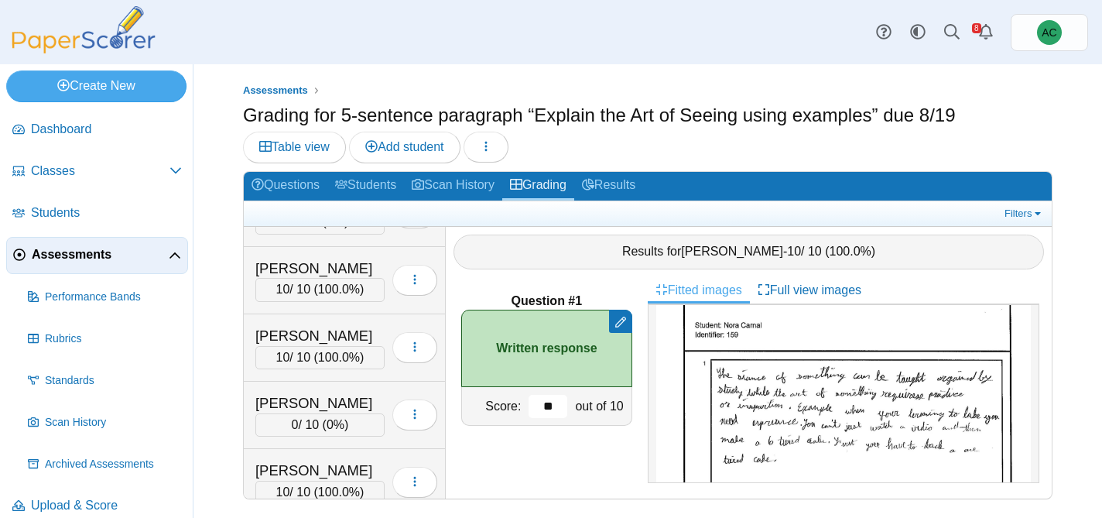
scroll to position [587, 0]
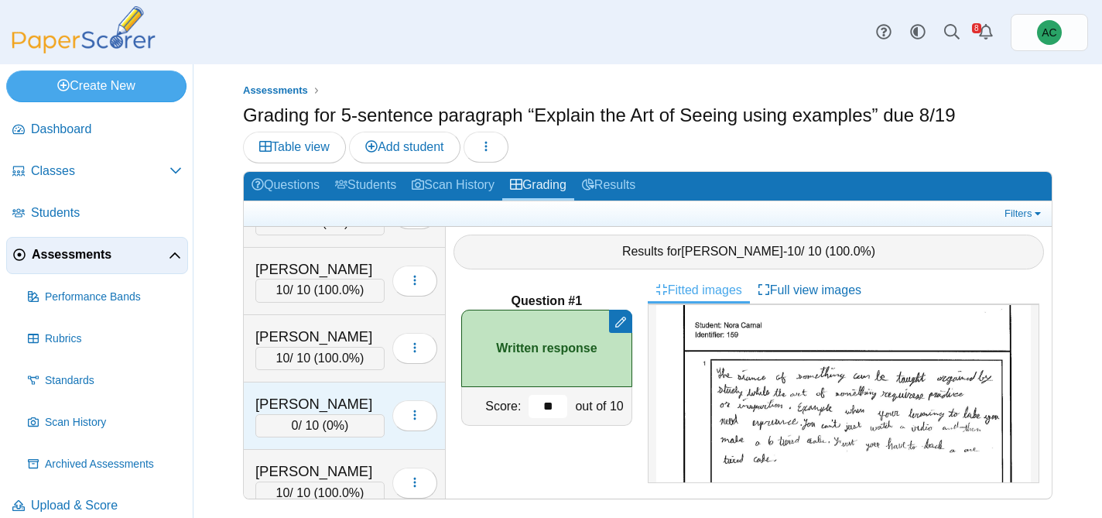
type input "**"
click at [289, 406] on div "[PERSON_NAME]" at bounding box center [319, 404] width 129 height 20
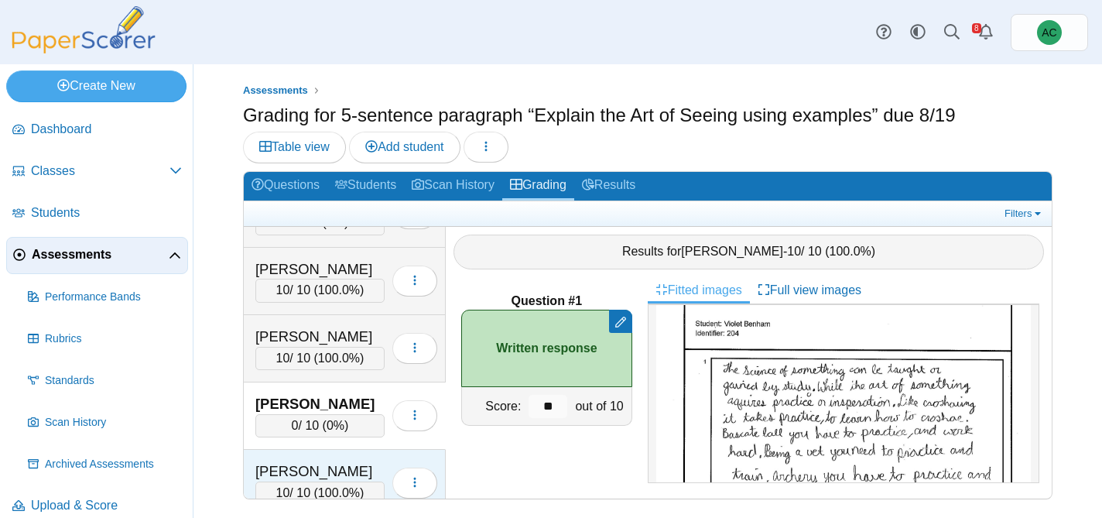
click at [296, 461] on div "[PERSON_NAME]" at bounding box center [319, 471] width 129 height 20
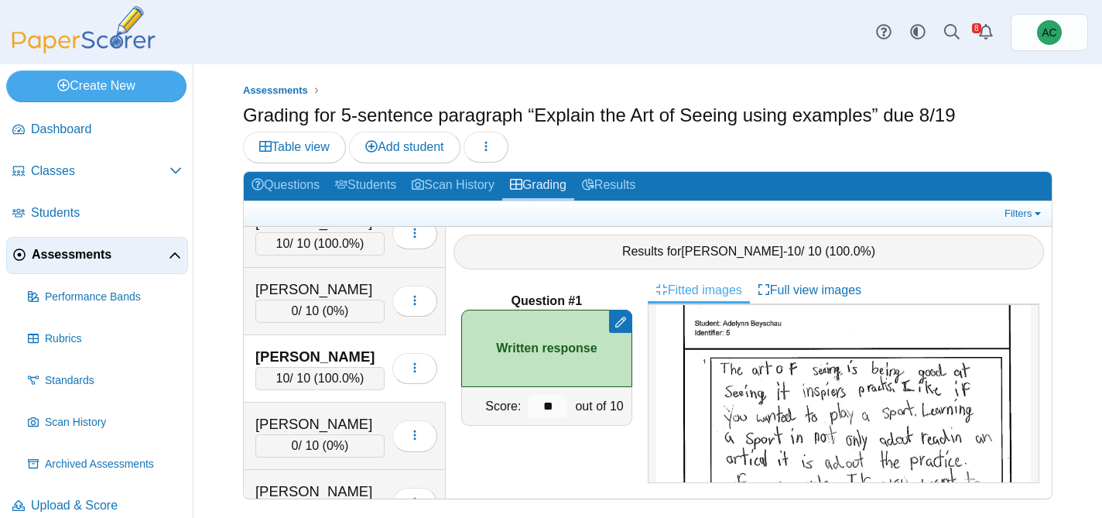
scroll to position [702, 0]
click at [291, 461] on div "Bowers, Lorelei 0 / 10 ( 0% ) Loading…" at bounding box center [345, 435] width 202 height 67
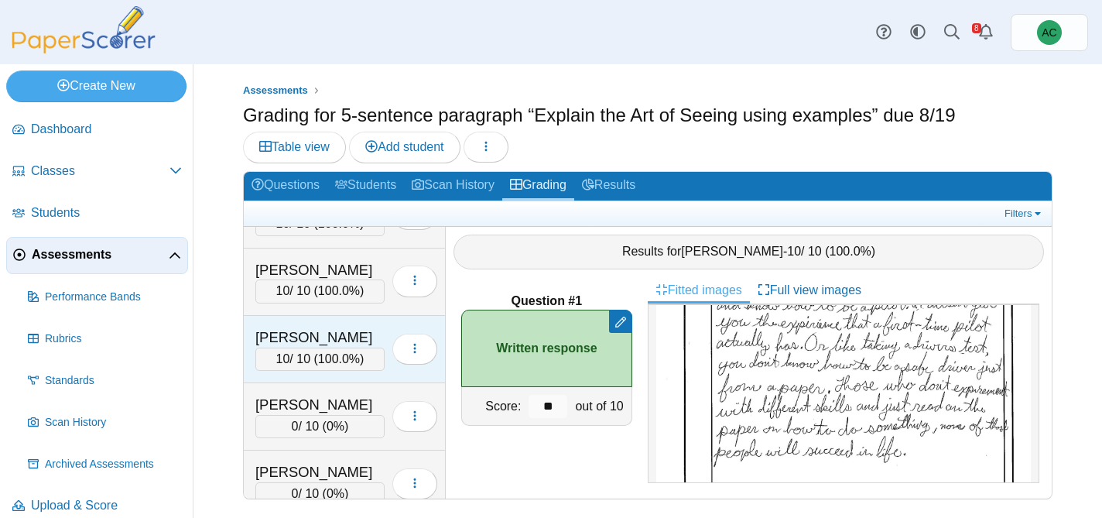
scroll to position [994, 0]
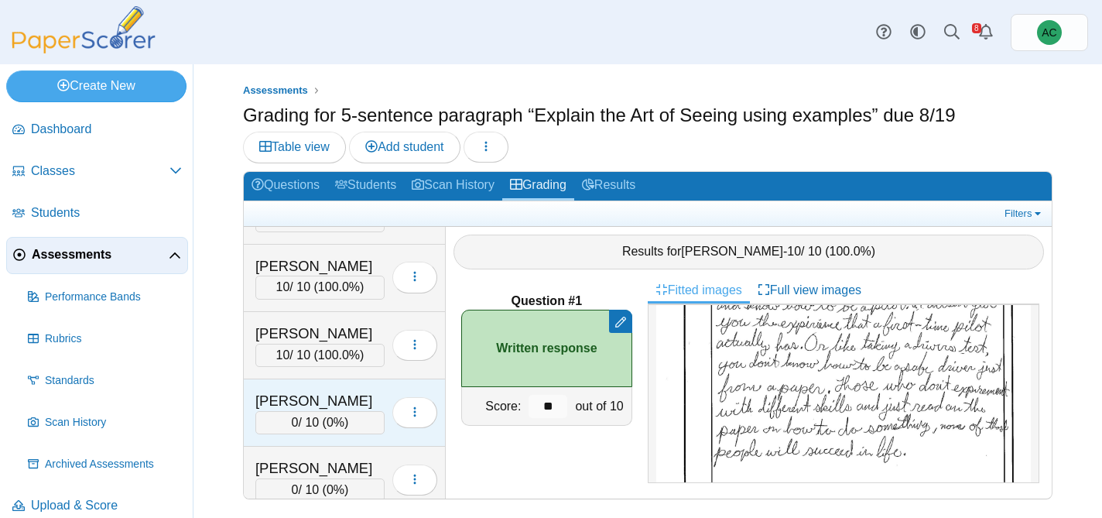
click at [301, 404] on div "[PERSON_NAME]" at bounding box center [319, 401] width 129 height 20
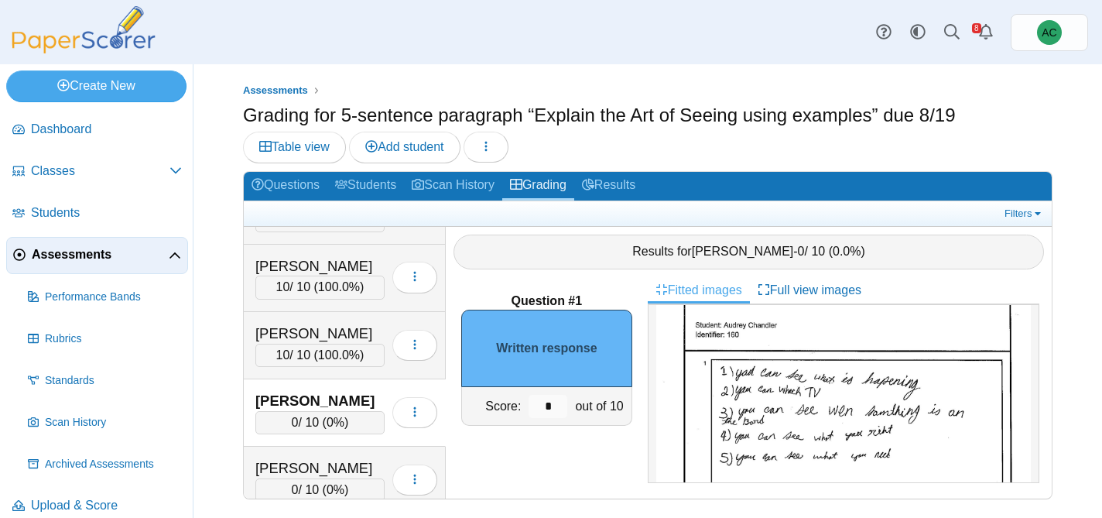
scroll to position [74, 0]
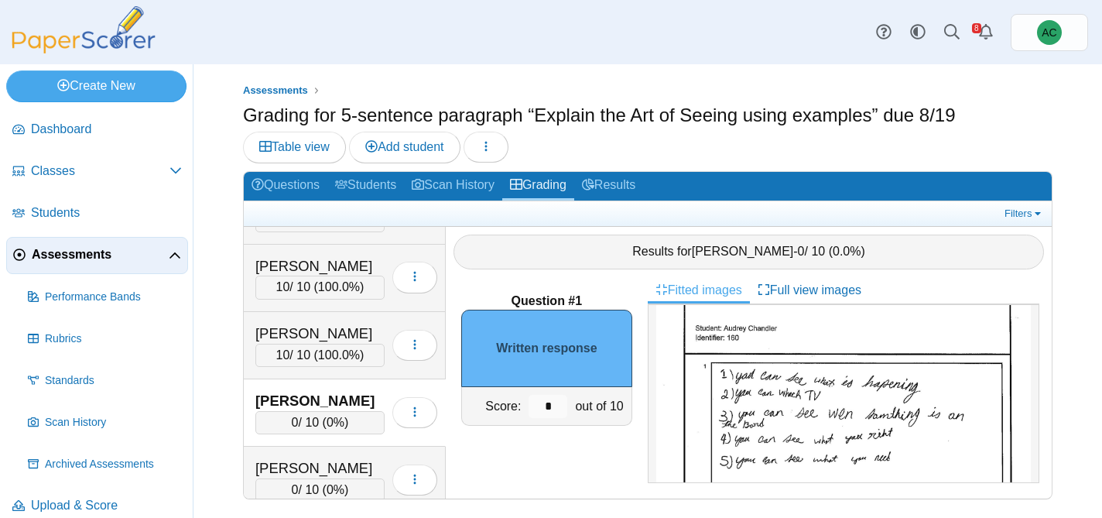
click at [699, 403] on img at bounding box center [843, 503] width 375 height 529
click at [552, 405] on input "*" at bounding box center [548, 406] width 39 height 23
type input "*"
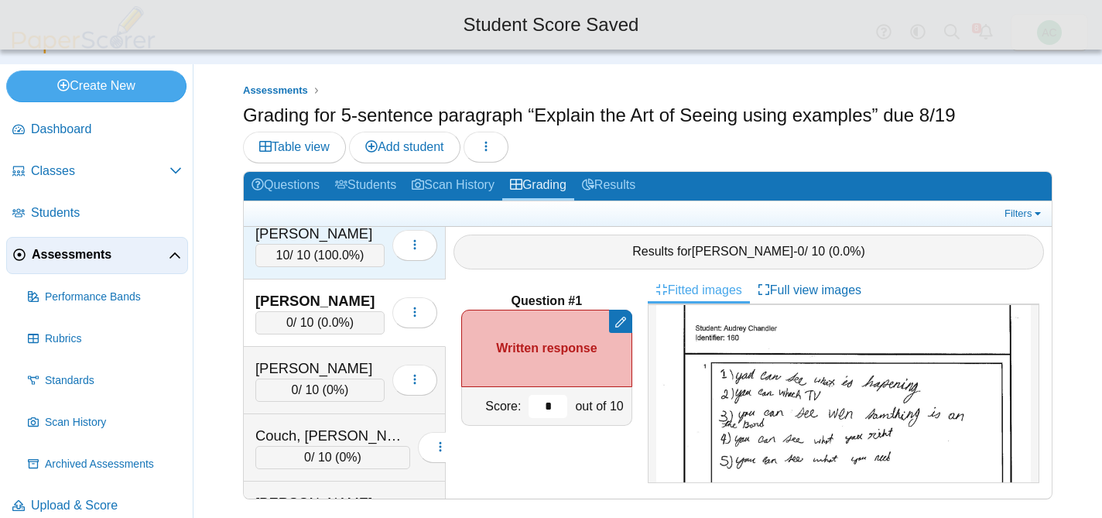
scroll to position [1093, 0]
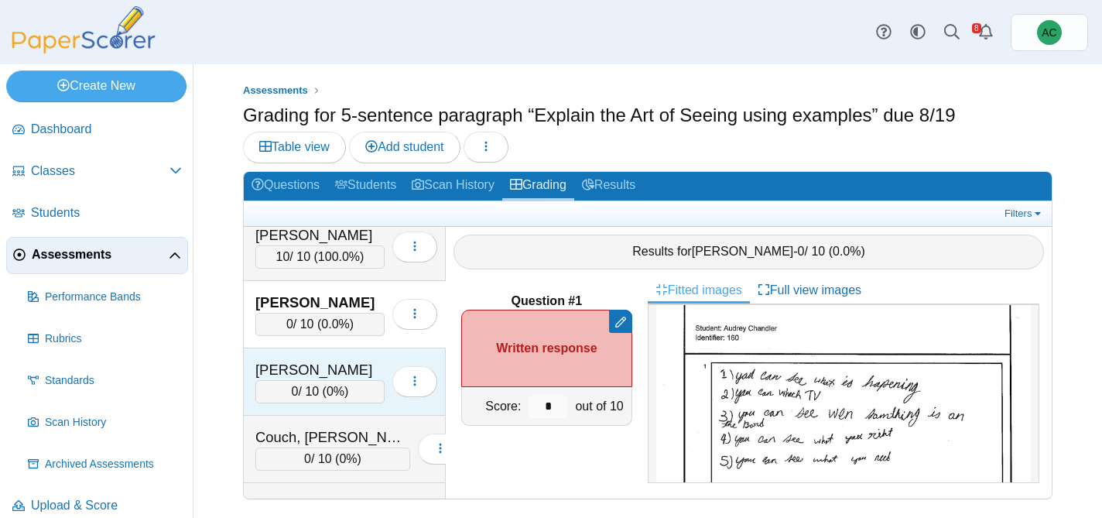
click at [306, 376] on div "[PERSON_NAME]" at bounding box center [319, 370] width 129 height 20
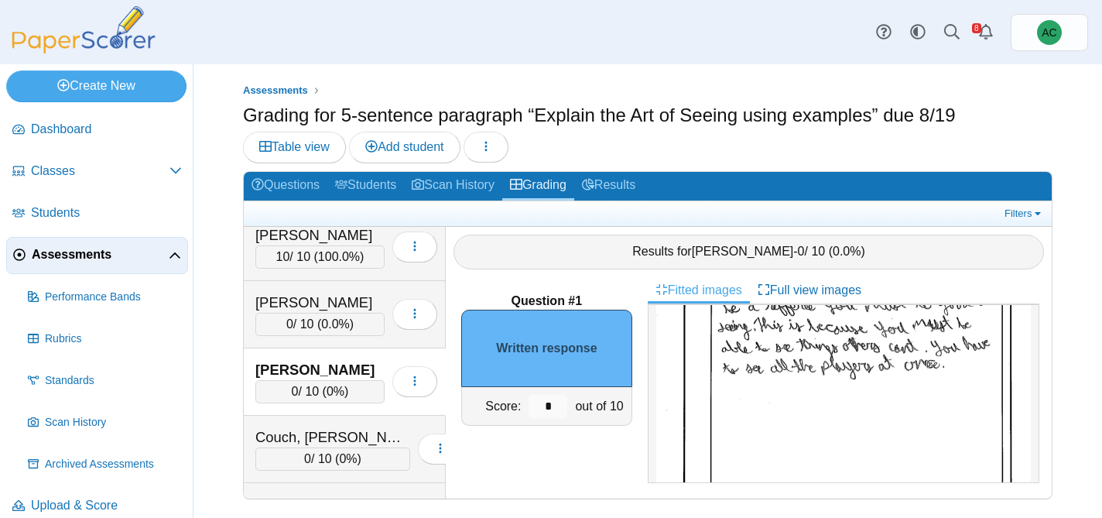
scroll to position [206, 0]
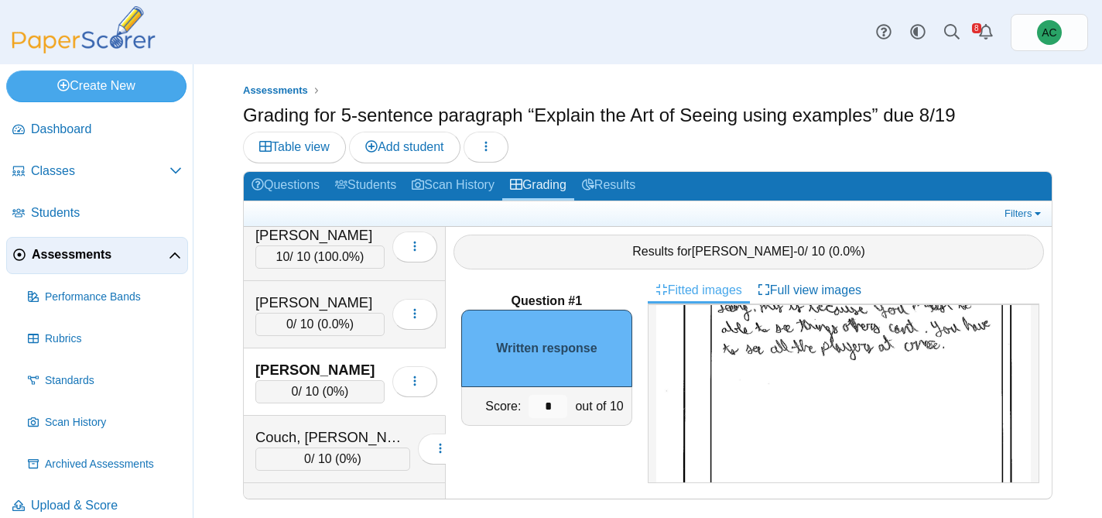
click at [571, 406] on div "out of 10" at bounding box center [601, 406] width 60 height 38
click at [561, 403] on input "*" at bounding box center [548, 406] width 39 height 23
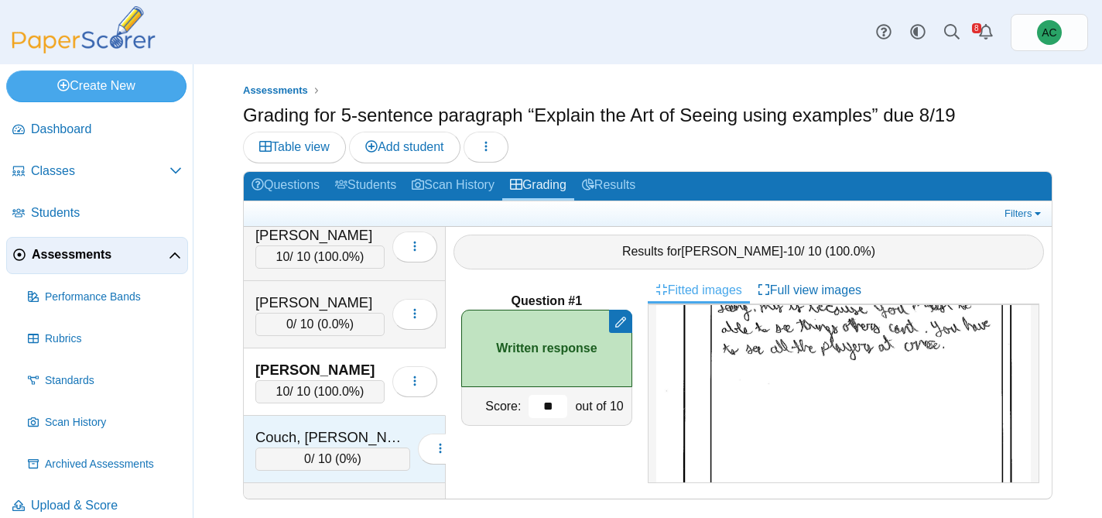
type input "**"
click at [313, 426] on div "Couch, Teagyn-Lynn 0 / 10 ( 0% ) Loading…" at bounding box center [345, 449] width 202 height 67
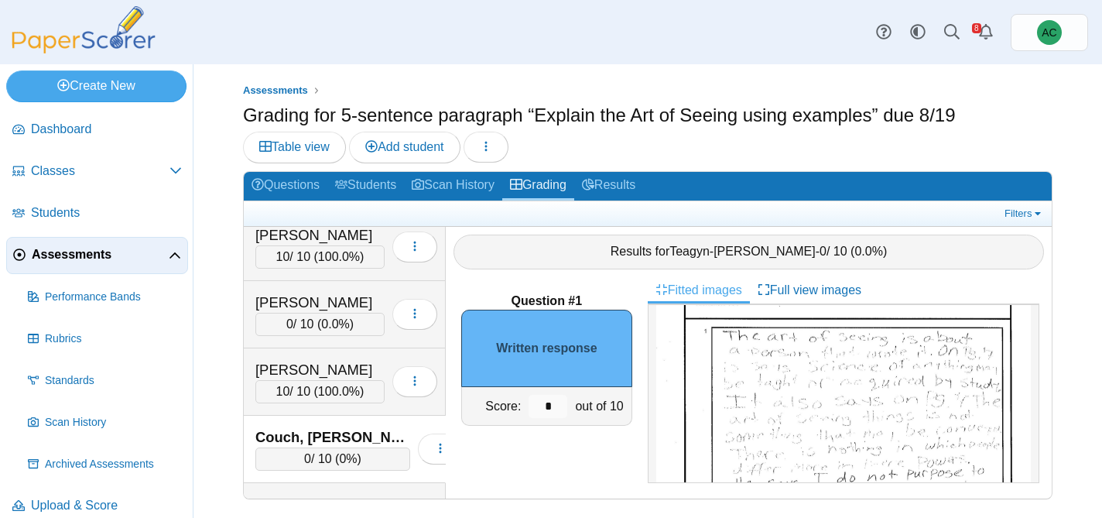
scroll to position [110, 0]
click at [794, 334] on img at bounding box center [843, 467] width 375 height 529
click at [553, 393] on div "*" at bounding box center [548, 406] width 46 height 38
click at [551, 402] on input "*" at bounding box center [548, 406] width 39 height 23
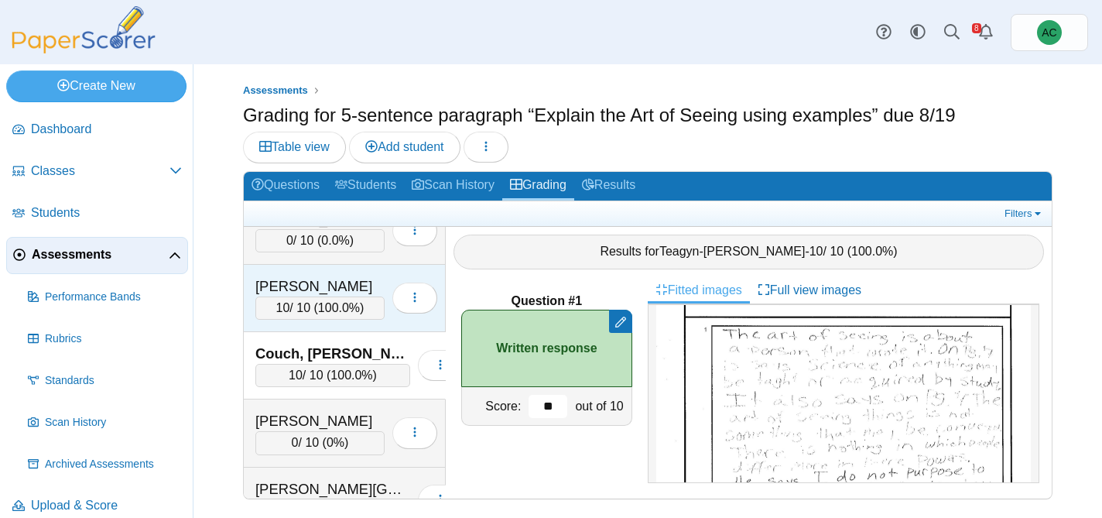
scroll to position [1198, 0]
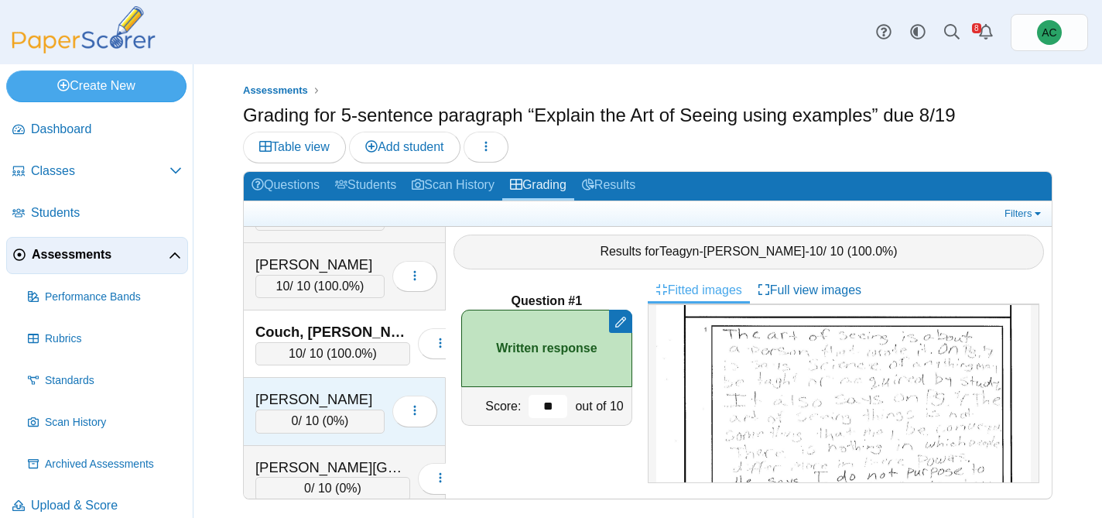
type input "**"
click at [322, 399] on div "[PERSON_NAME]" at bounding box center [319, 399] width 129 height 20
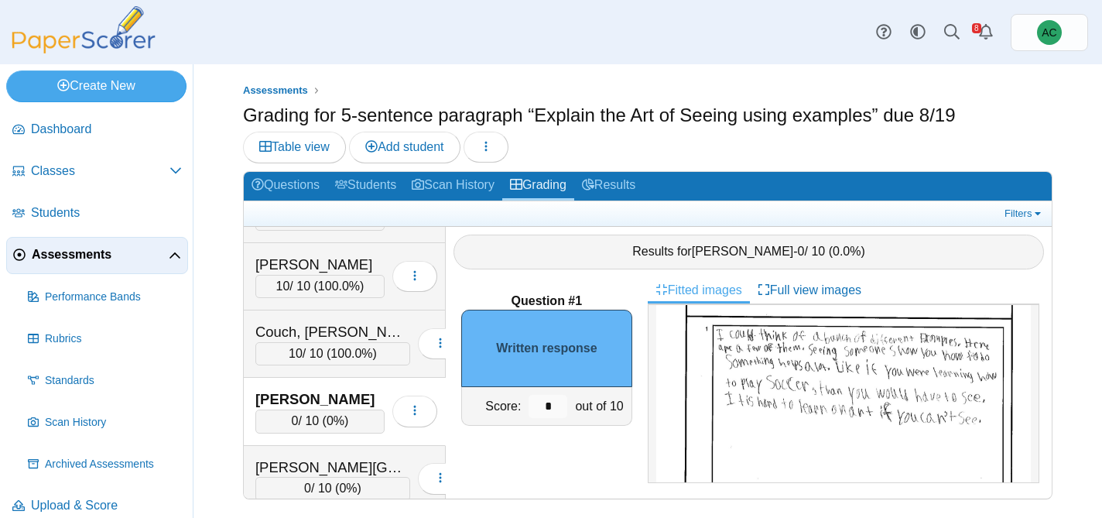
scroll to position [113, 0]
click at [556, 408] on input "*" at bounding box center [548, 406] width 39 height 23
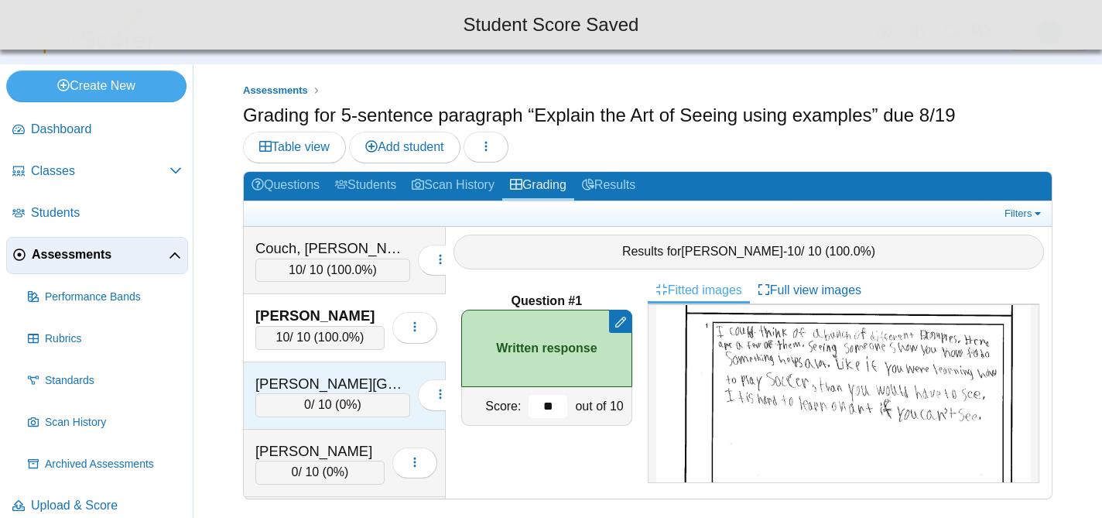
scroll to position [1278, 0]
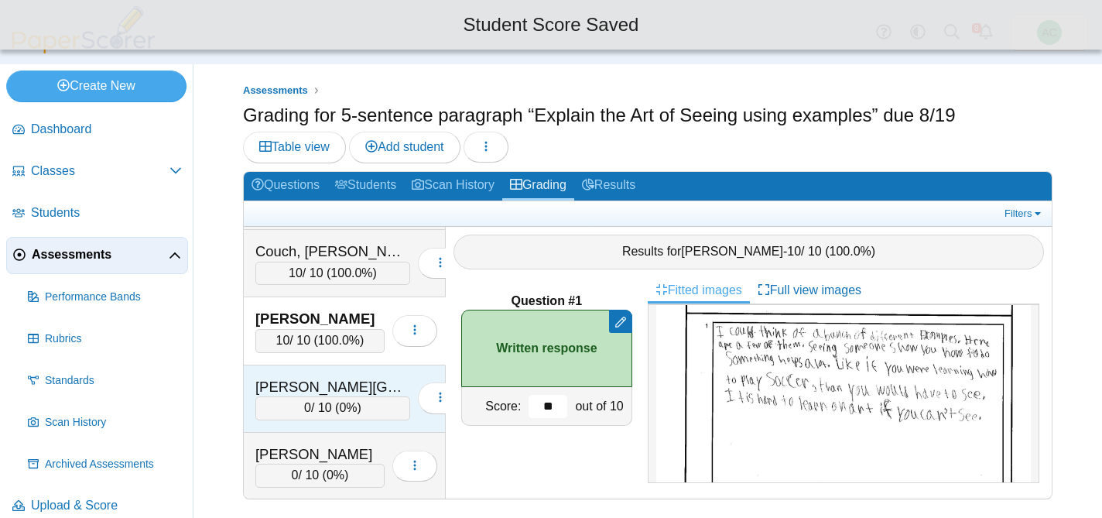
type input "**"
click at [283, 396] on div "0 / 10 ( 0% )" at bounding box center [332, 407] width 155 height 23
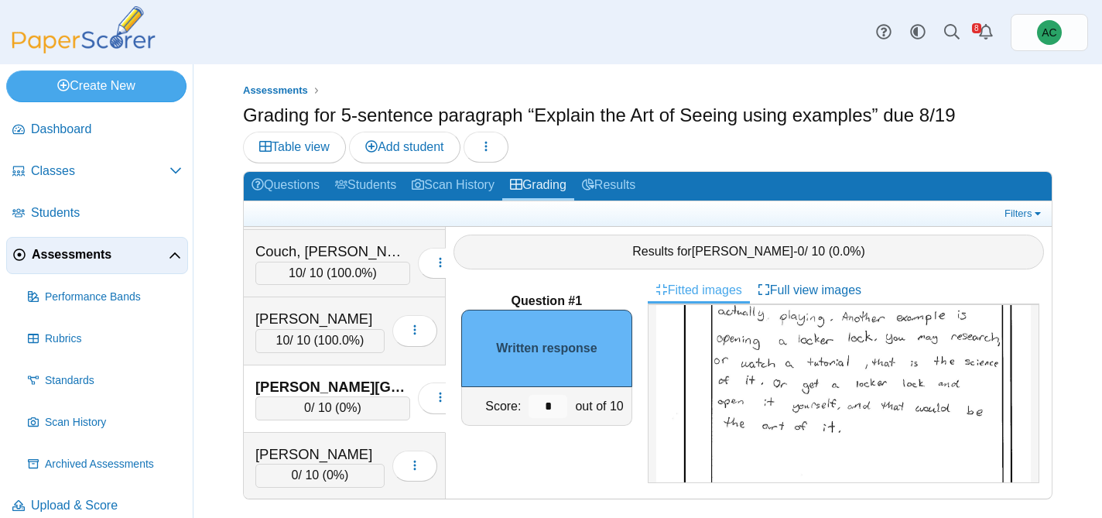
scroll to position [246, 0]
click at [561, 405] on input "*" at bounding box center [548, 406] width 39 height 23
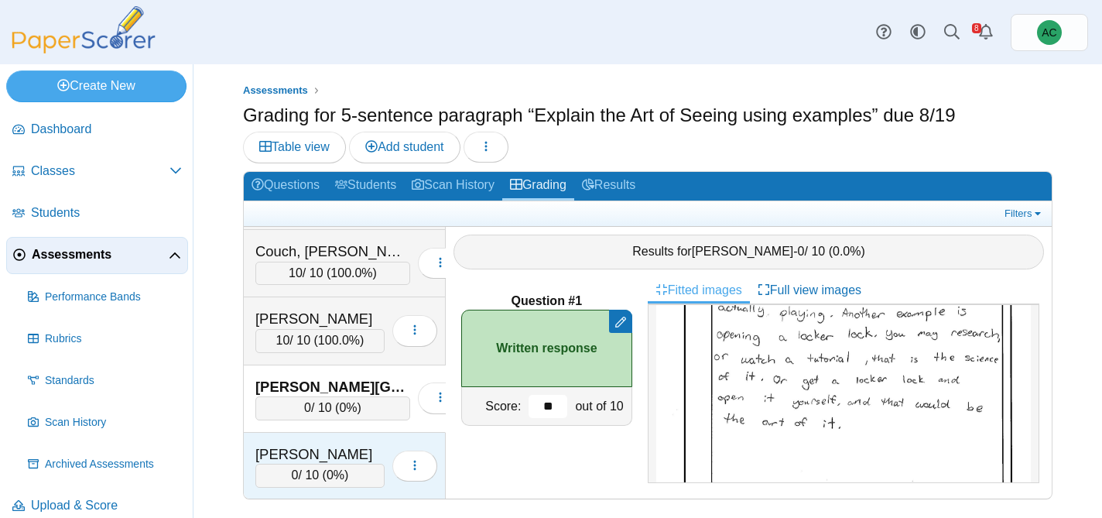
type input "**"
click at [320, 461] on div "[PERSON_NAME]" at bounding box center [319, 454] width 129 height 20
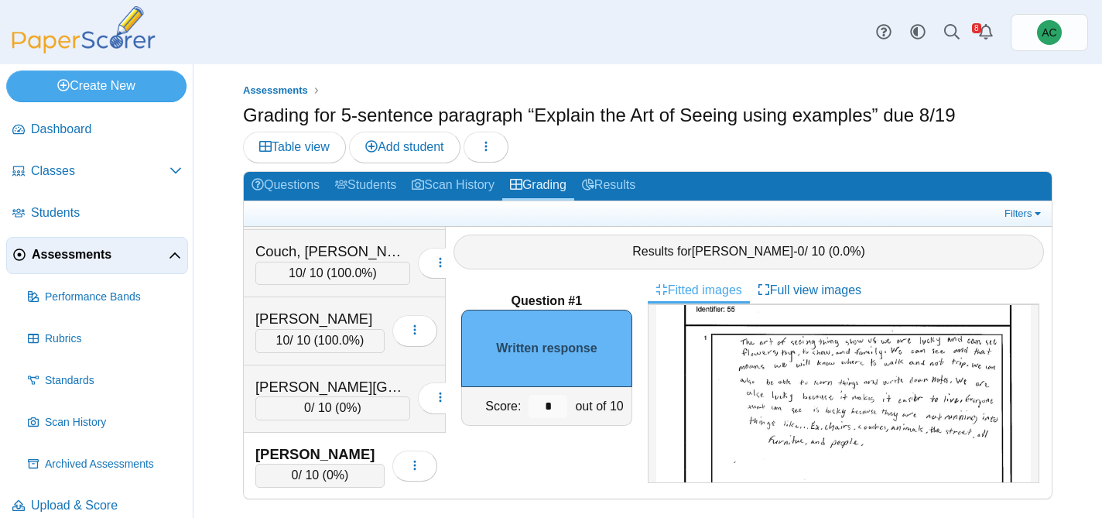
scroll to position [111, 0]
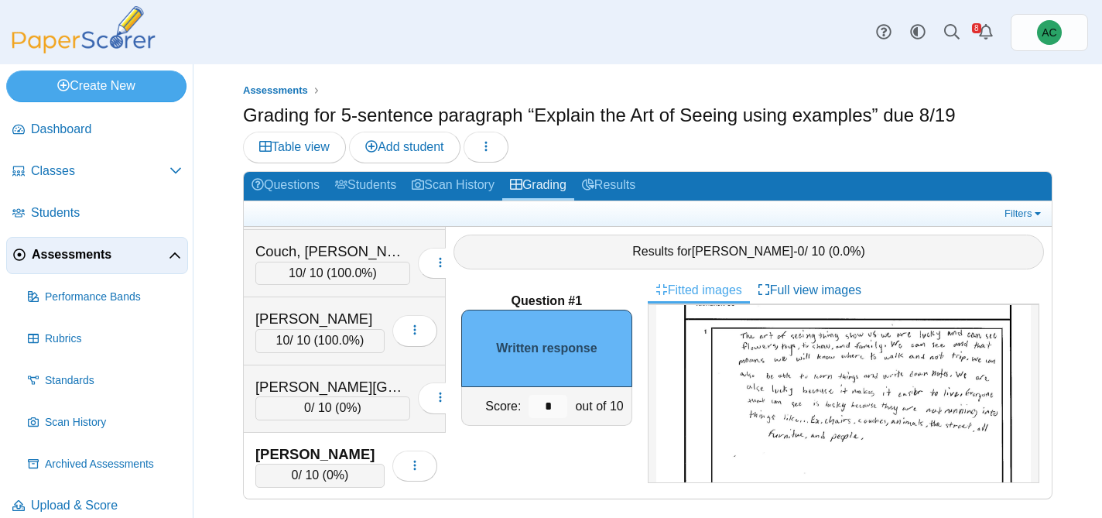
click at [843, 355] on img at bounding box center [843, 466] width 375 height 529
click at [550, 402] on input "*" at bounding box center [548, 406] width 39 height 23
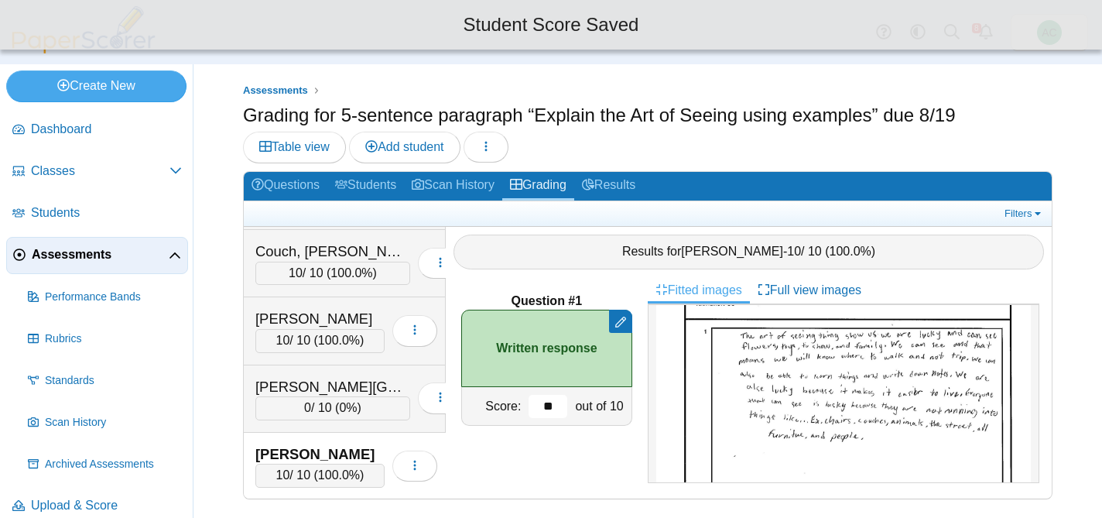
type input "**"
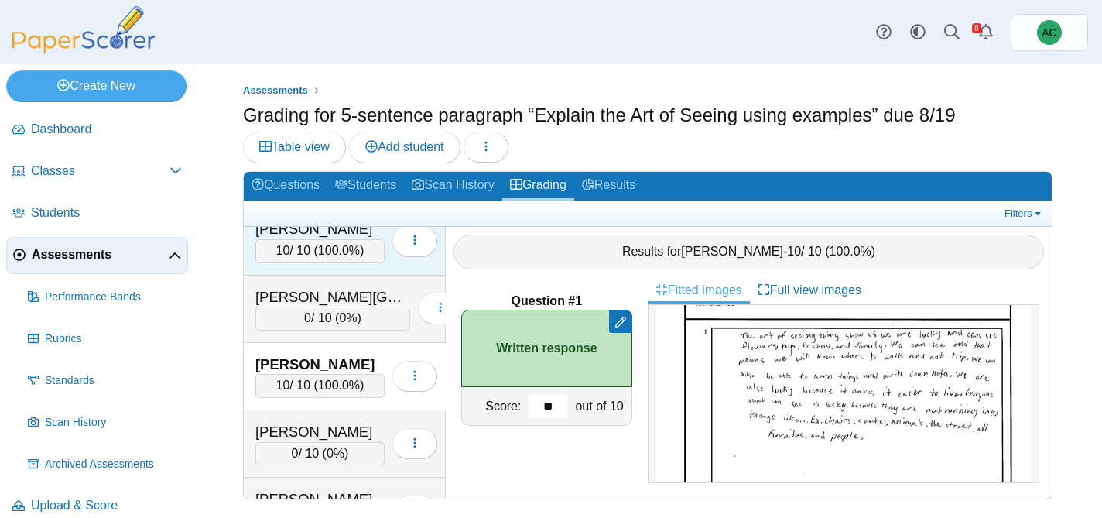
scroll to position [1371, 0]
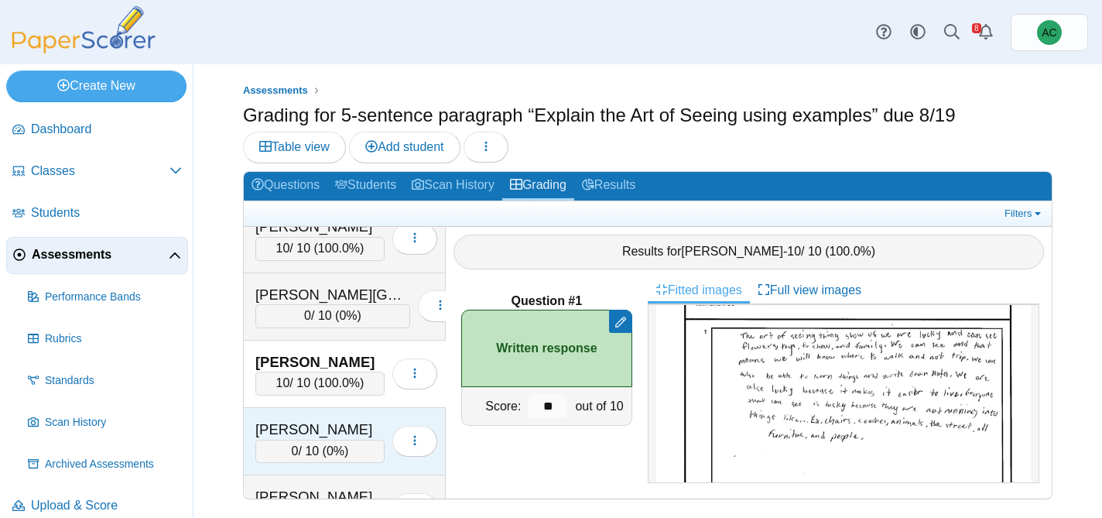
click at [281, 417] on div "Dinh, Vince 0 / 10 ( 0% ) Loading…" at bounding box center [345, 441] width 202 height 67
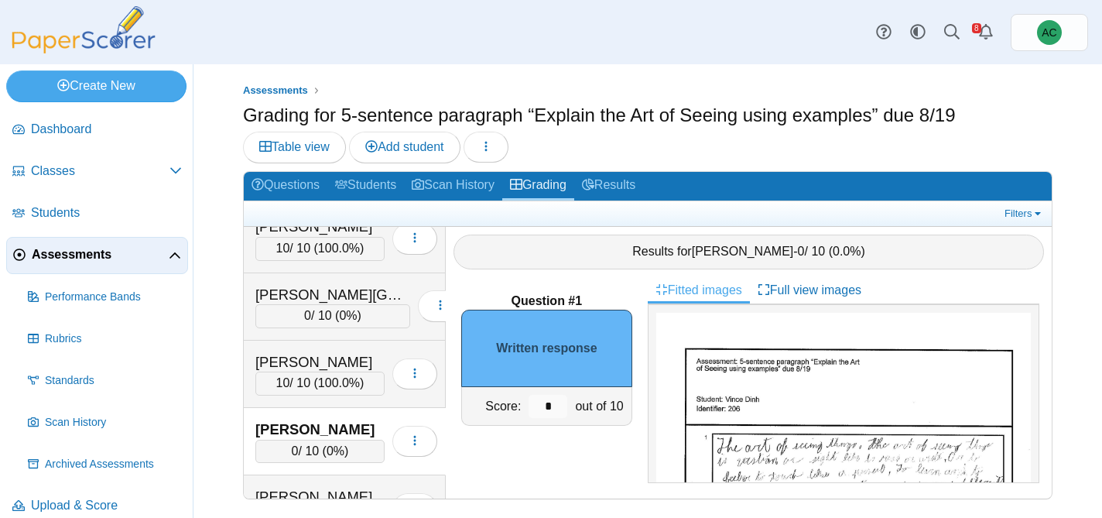
scroll to position [93, 0]
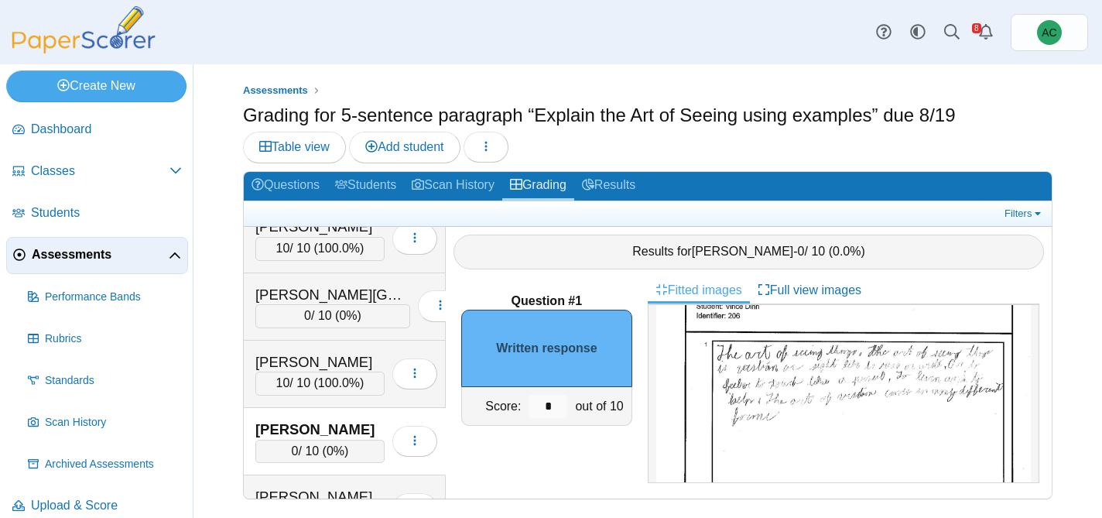
click at [817, 371] on img at bounding box center [843, 484] width 375 height 529
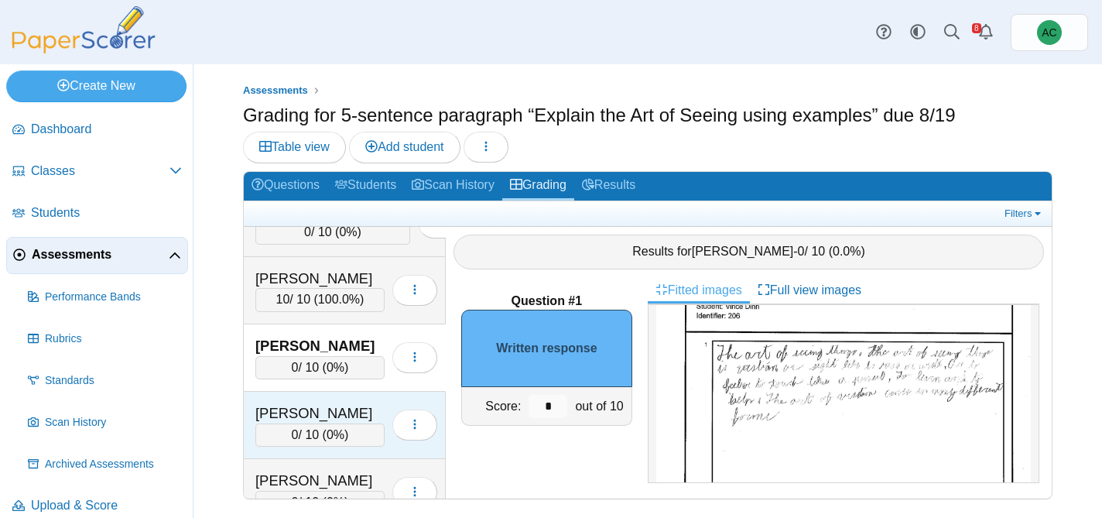
click at [308, 405] on div "[PERSON_NAME]" at bounding box center [319, 413] width 129 height 20
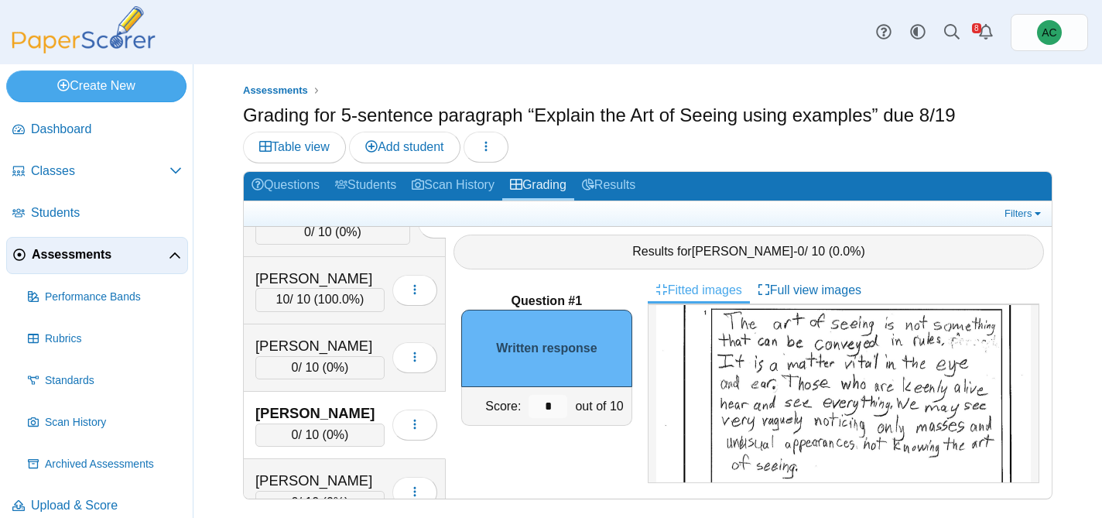
scroll to position [125, 0]
click at [551, 408] on input "*" at bounding box center [548, 406] width 39 height 23
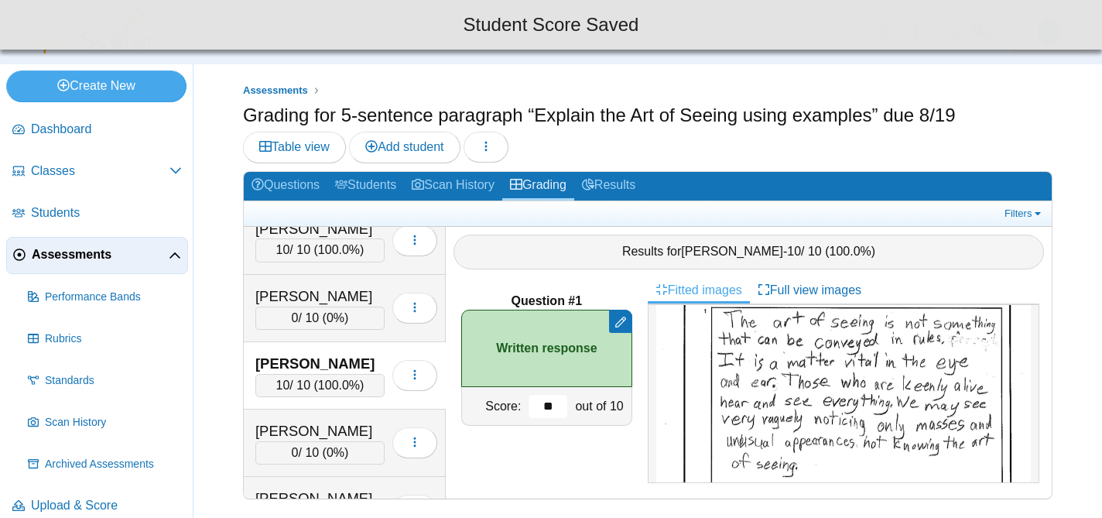
scroll to position [1515, 0]
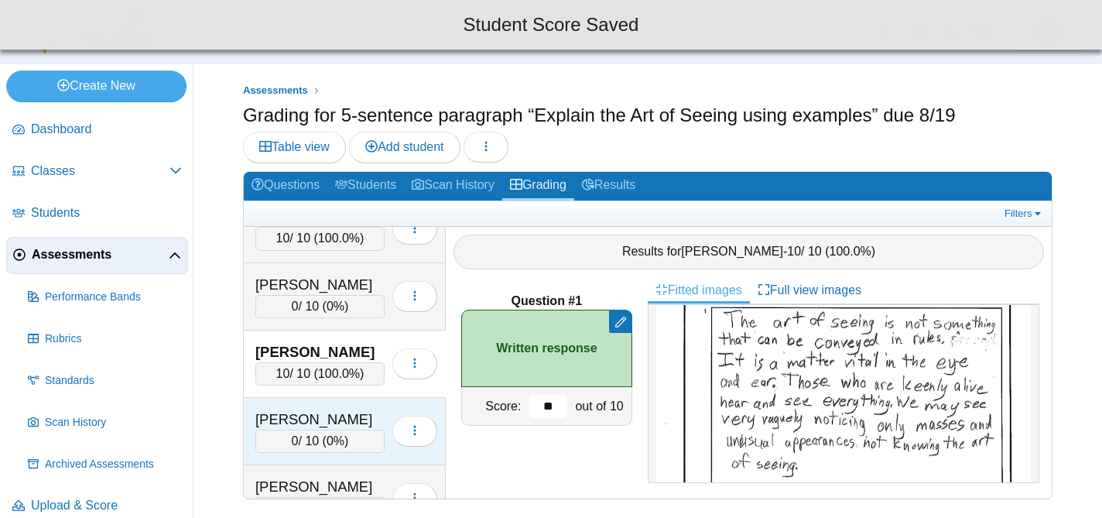
type input "**"
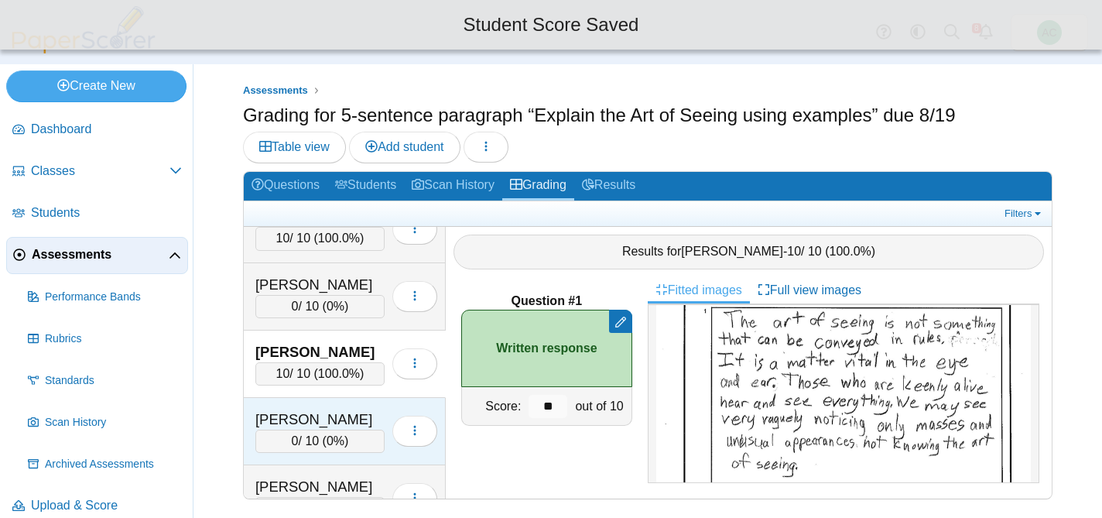
click at [314, 409] on div "Dunkin, Jeremiah 0 / 10 ( 0% ) Loading…" at bounding box center [345, 431] width 202 height 67
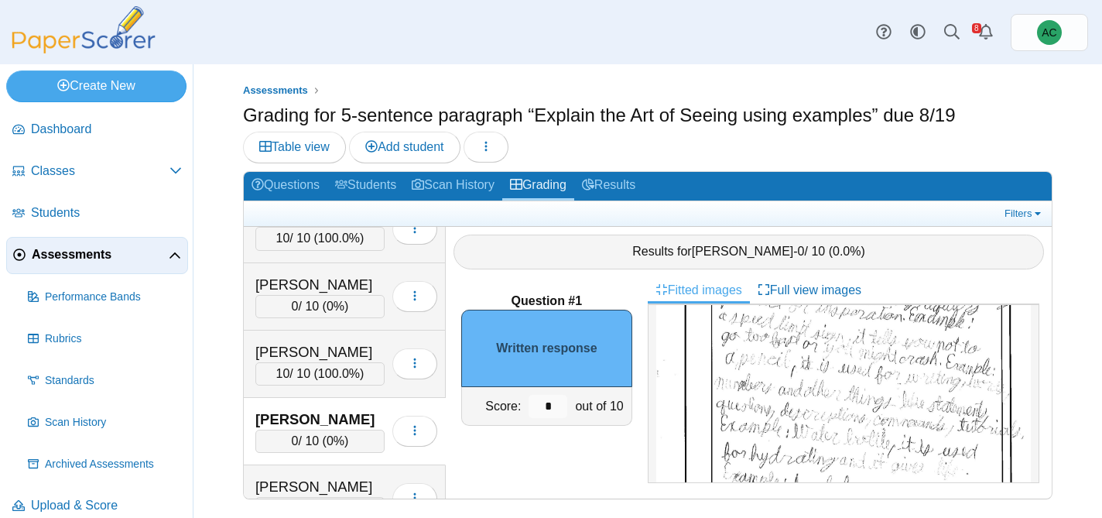
scroll to position [205, 0]
click at [758, 384] on img at bounding box center [843, 372] width 375 height 529
click at [555, 403] on input "*" at bounding box center [548, 406] width 39 height 23
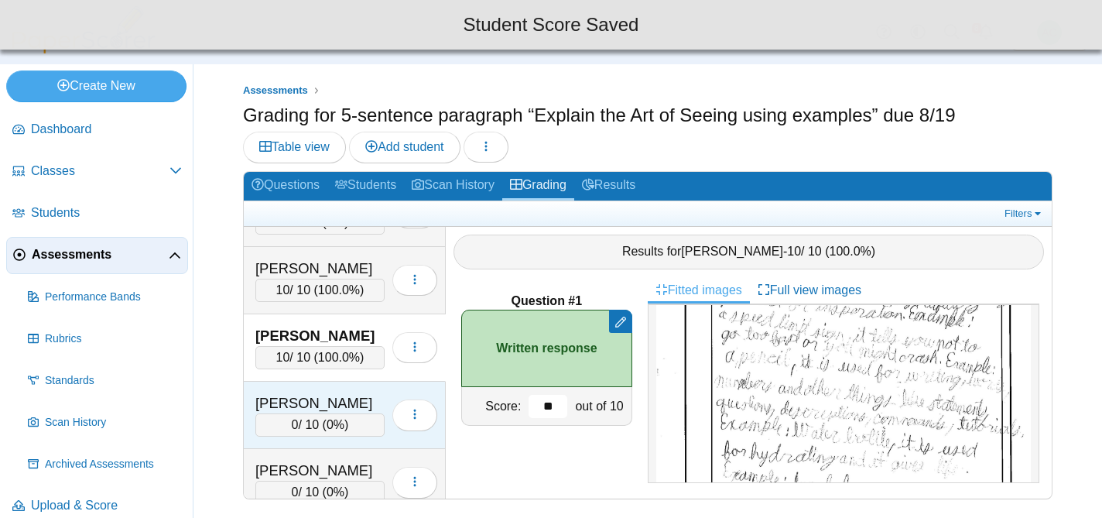
scroll to position [1598, 0]
type input "**"
click at [325, 402] on div "[PERSON_NAME]" at bounding box center [319, 404] width 129 height 20
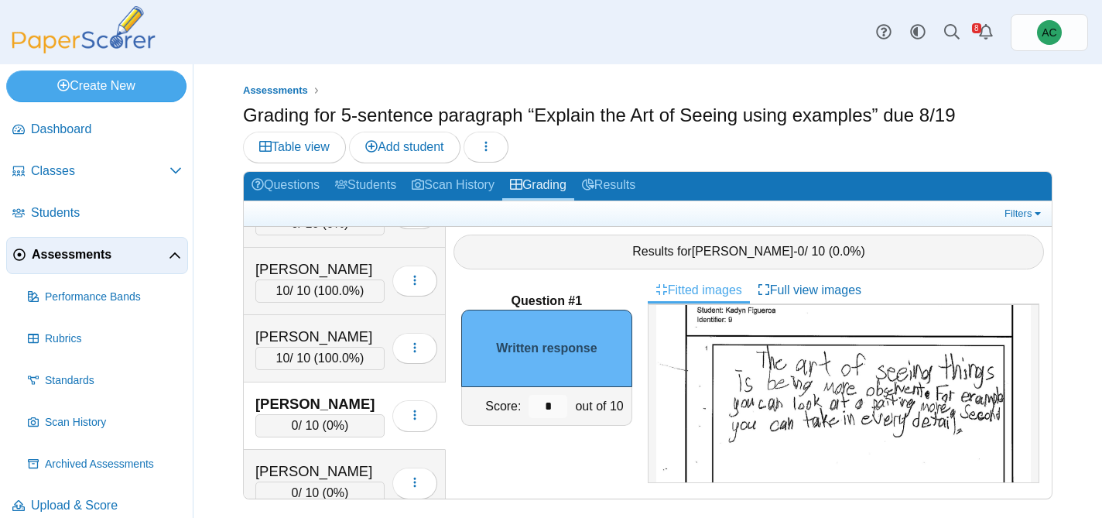
scroll to position [104, 0]
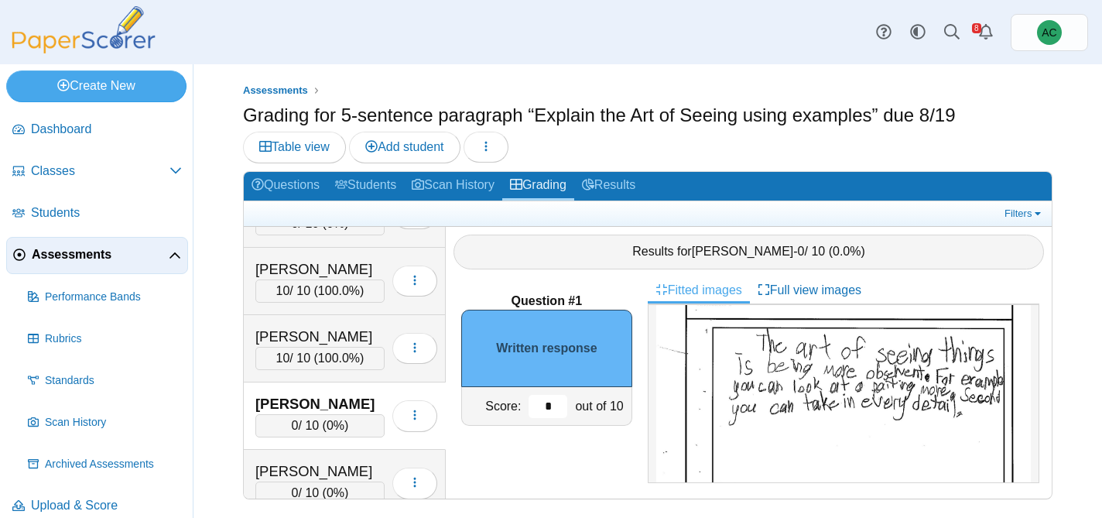
click at [543, 405] on input "*" at bounding box center [548, 406] width 39 height 23
click at [559, 404] on input "*" at bounding box center [548, 406] width 39 height 23
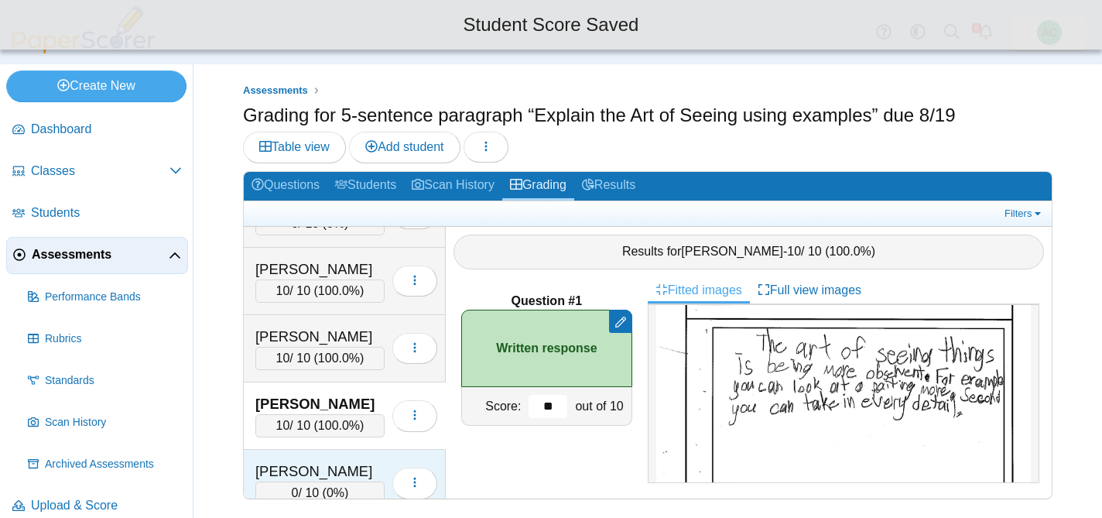
type input "**"
click at [272, 463] on div "[PERSON_NAME]" at bounding box center [319, 471] width 129 height 20
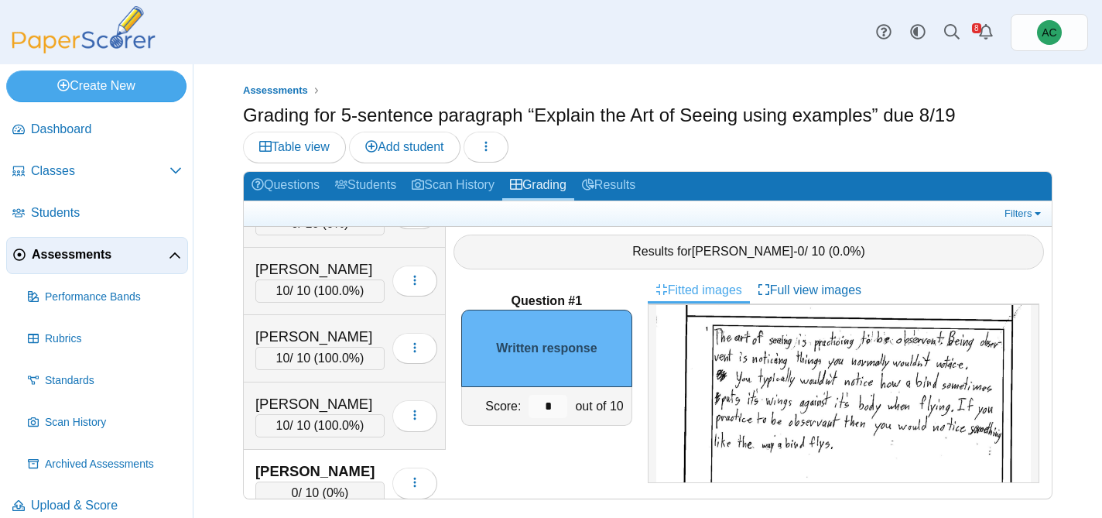
scroll to position [112, 0]
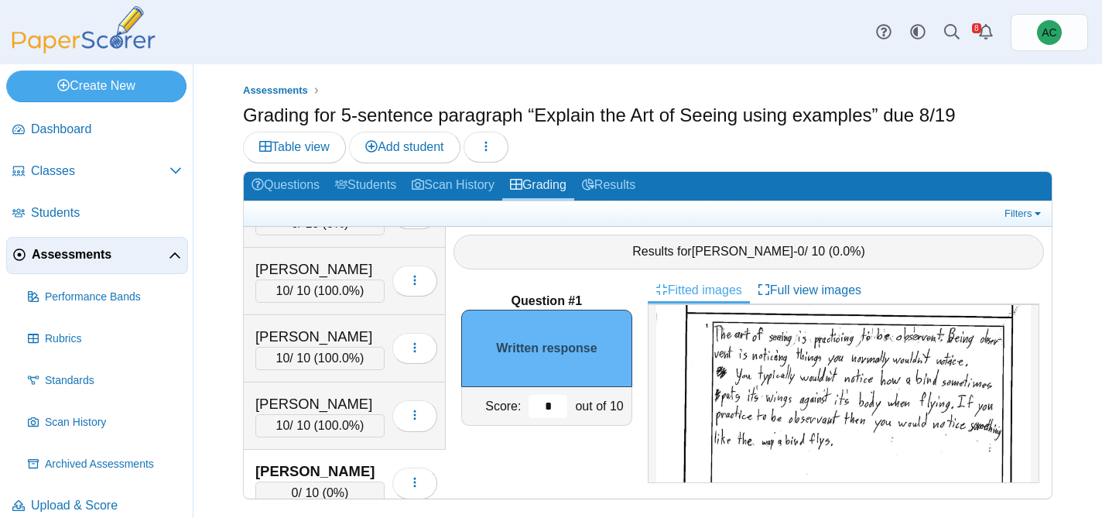
click at [558, 405] on input "*" at bounding box center [548, 406] width 39 height 23
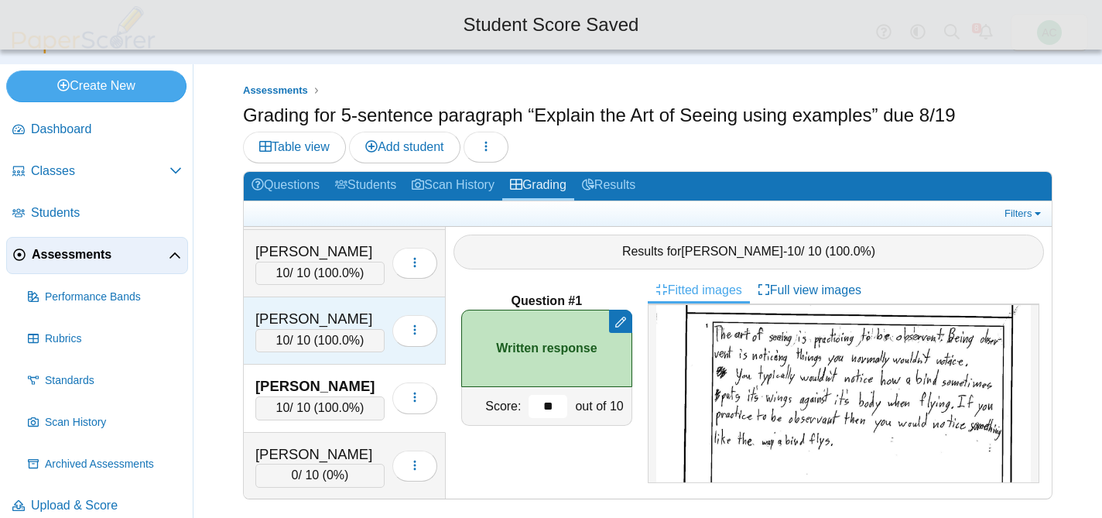
scroll to position [1684, 0]
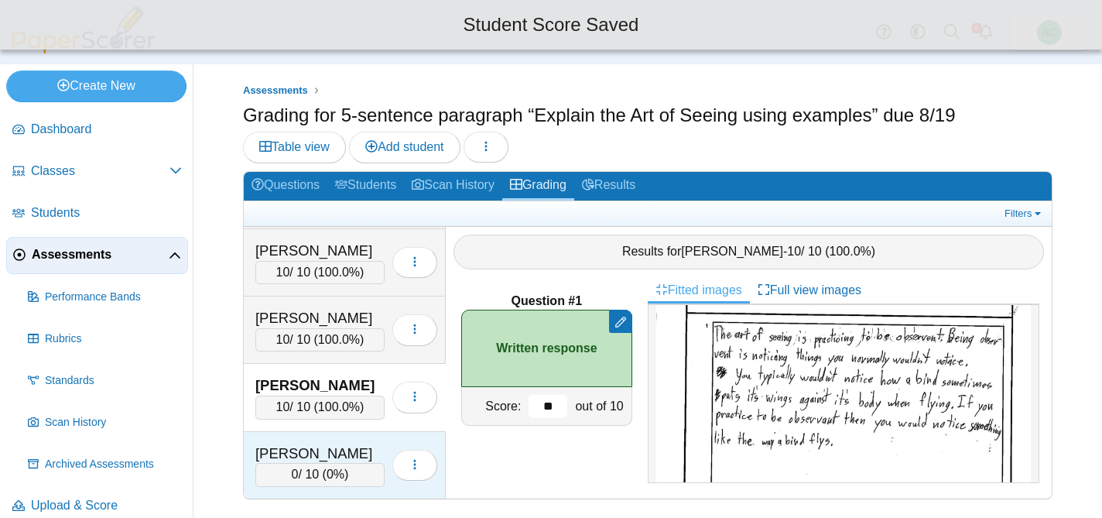
type input "**"
click at [313, 443] on div "[PERSON_NAME]" at bounding box center [319, 453] width 129 height 20
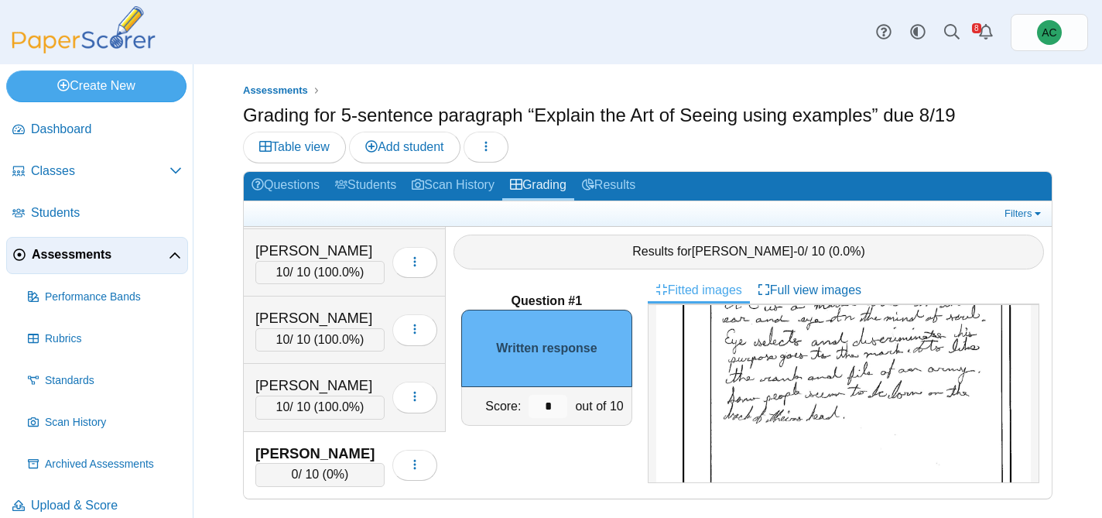
scroll to position [187, 0]
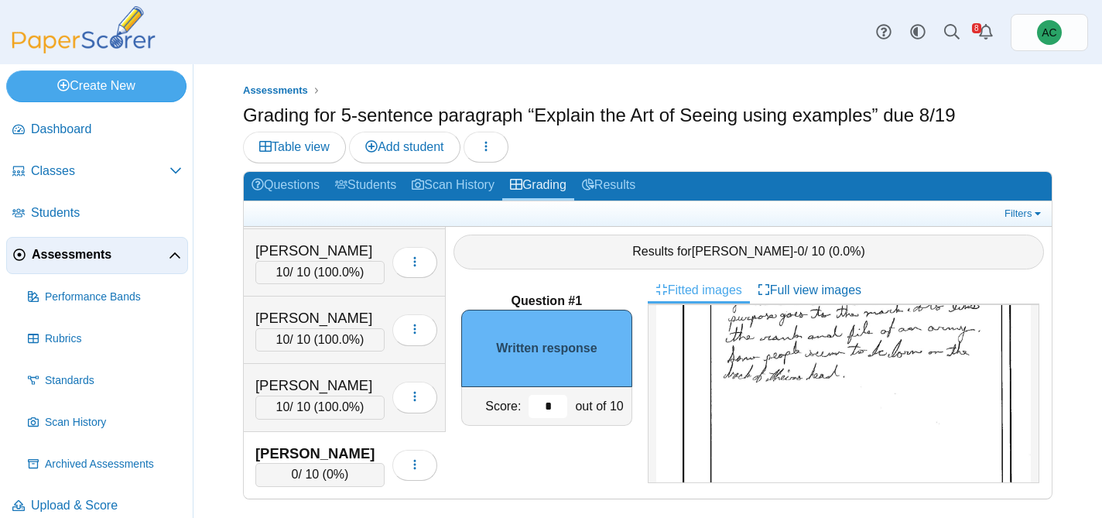
click at [554, 409] on input "*" at bounding box center [548, 406] width 39 height 23
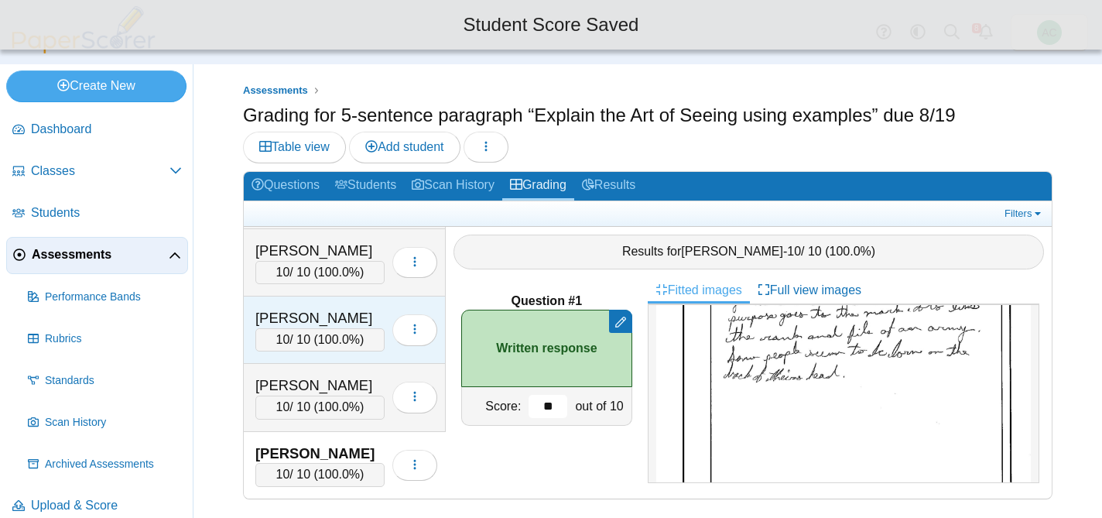
scroll to position [1787, 0]
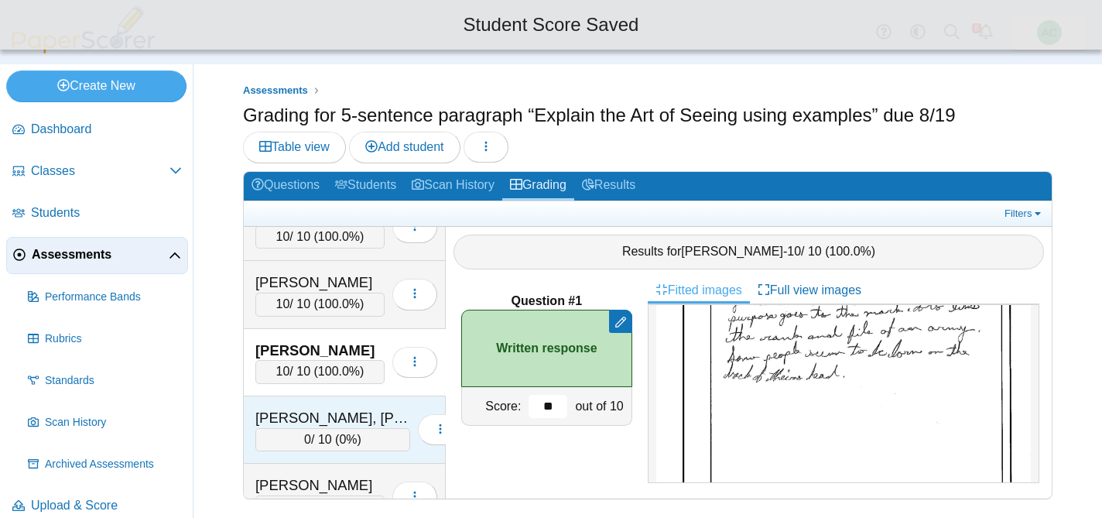
type input "**"
click at [318, 413] on div "[PERSON_NAME], [PERSON_NAME]" at bounding box center [332, 418] width 155 height 20
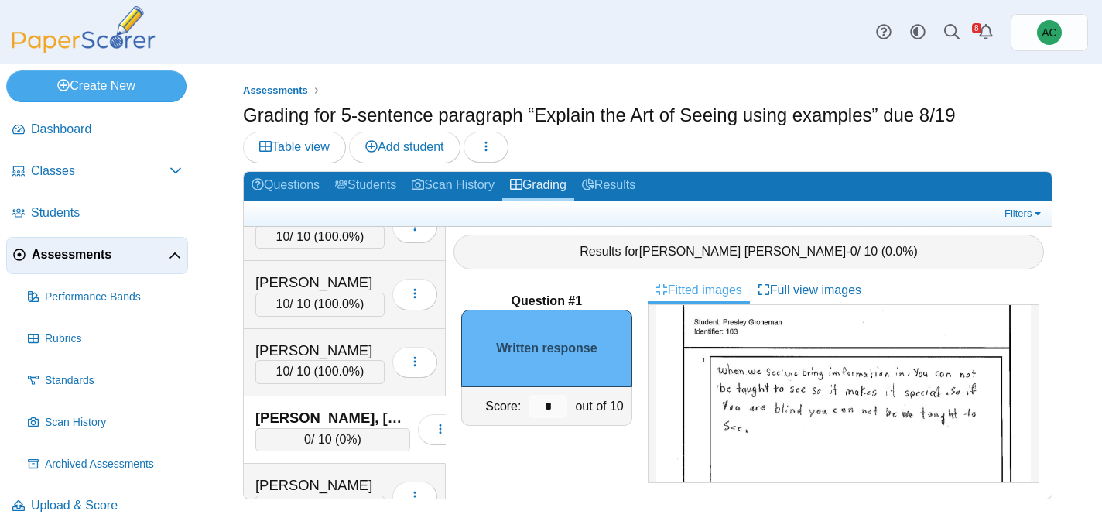
scroll to position [84, 0]
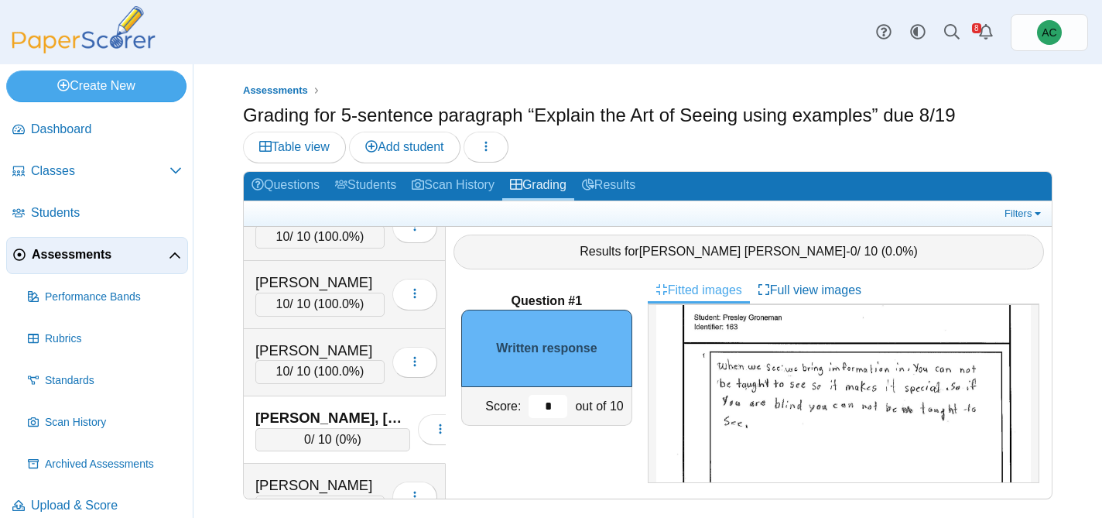
click at [553, 406] on input "*" at bounding box center [548, 406] width 39 height 23
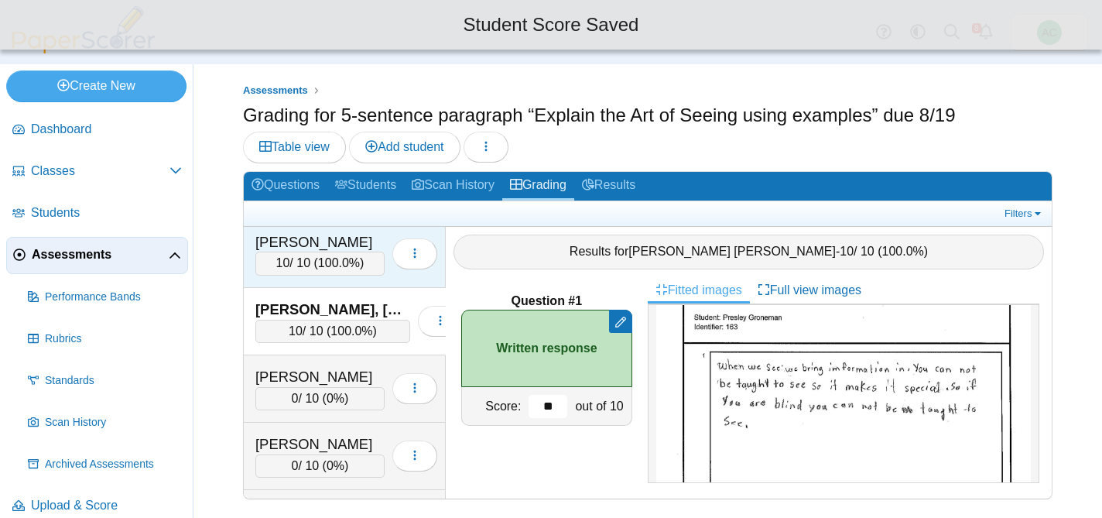
scroll to position [1895, 0]
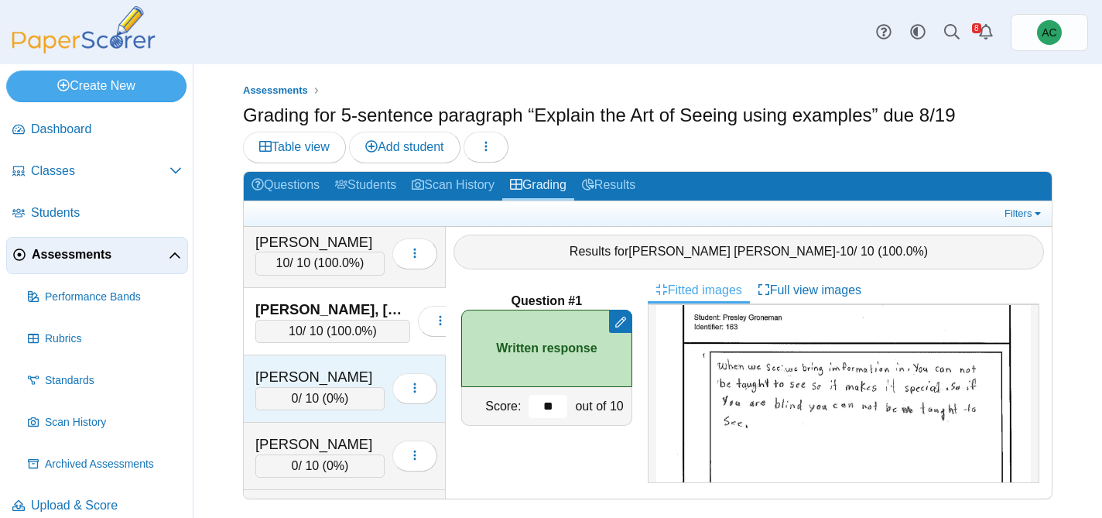
type input "**"
click at [325, 373] on div "[PERSON_NAME]" at bounding box center [319, 377] width 129 height 20
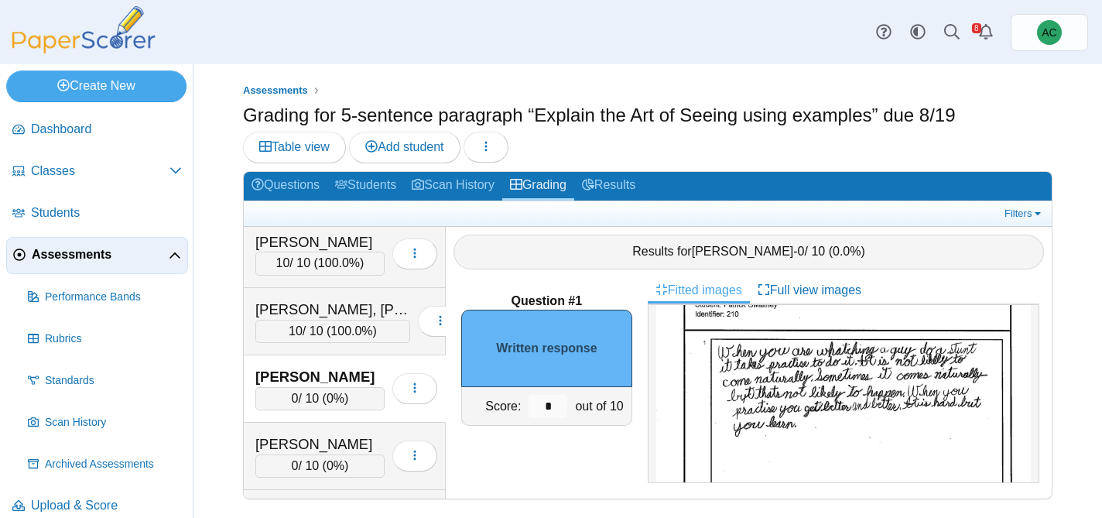
scroll to position [108, 0]
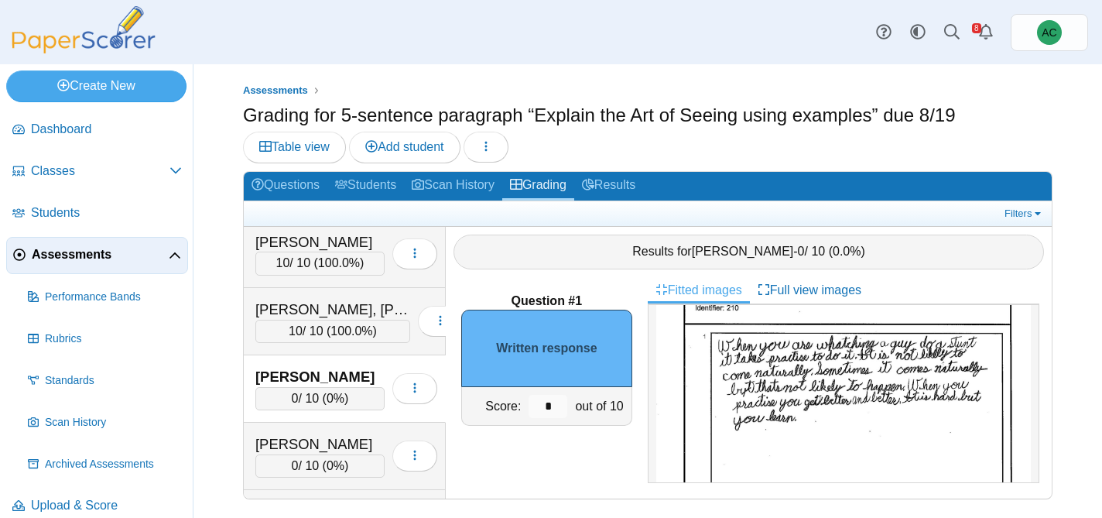
click at [948, 369] on img at bounding box center [843, 469] width 375 height 529
click at [558, 406] on input "*" at bounding box center [548, 406] width 39 height 23
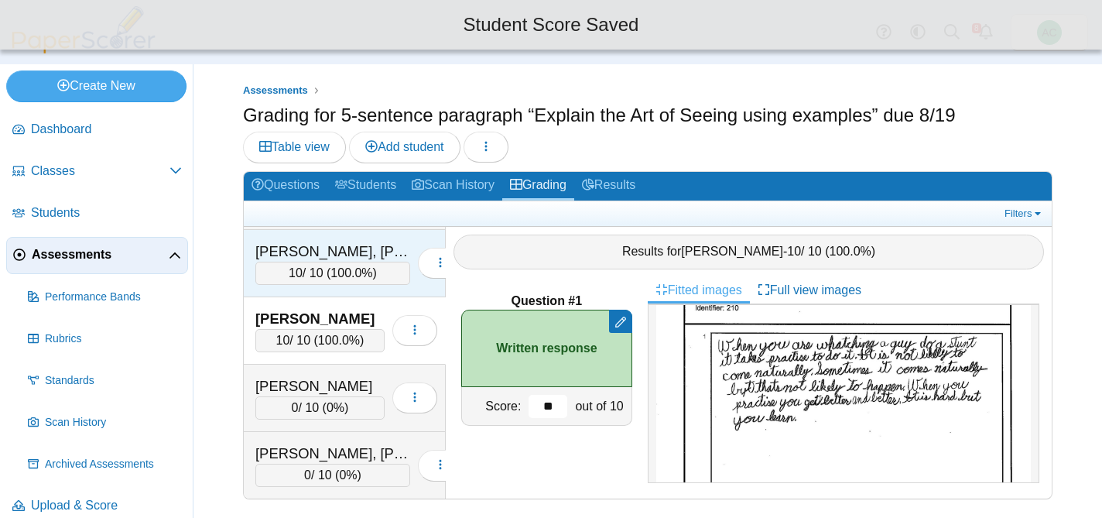
scroll to position [1954, 0]
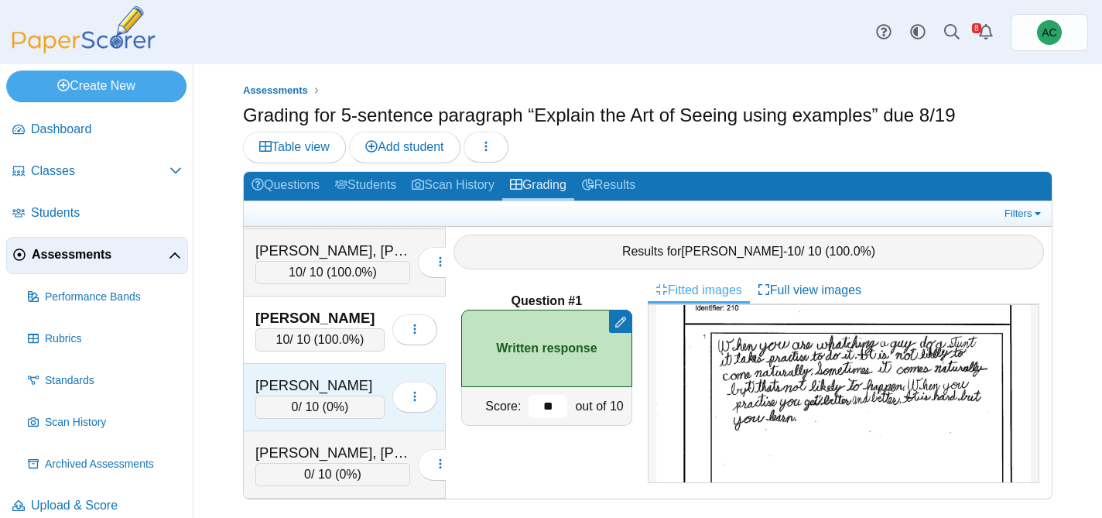
type input "**"
click at [311, 389] on div "[PERSON_NAME]" at bounding box center [319, 385] width 129 height 20
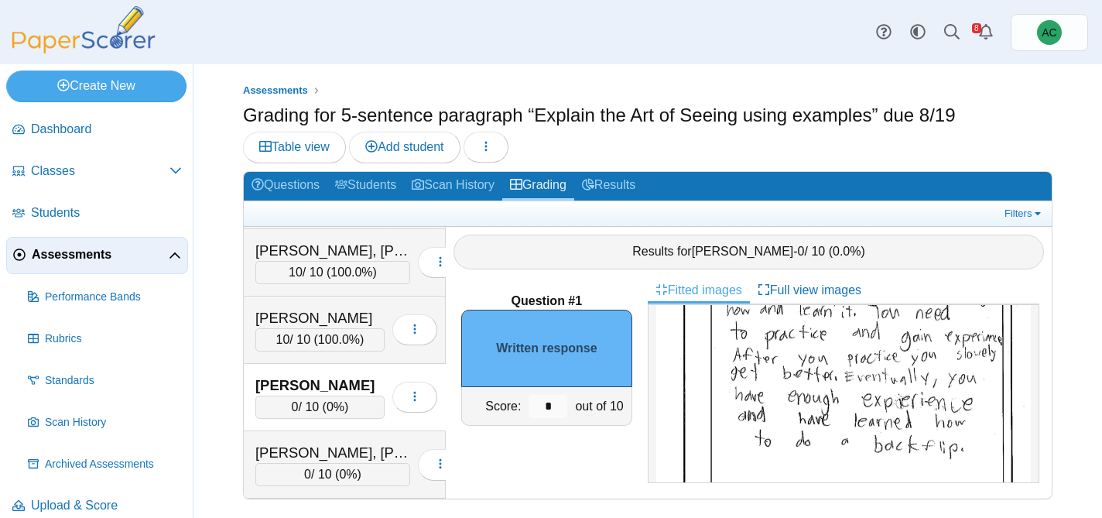
scroll to position [224, 0]
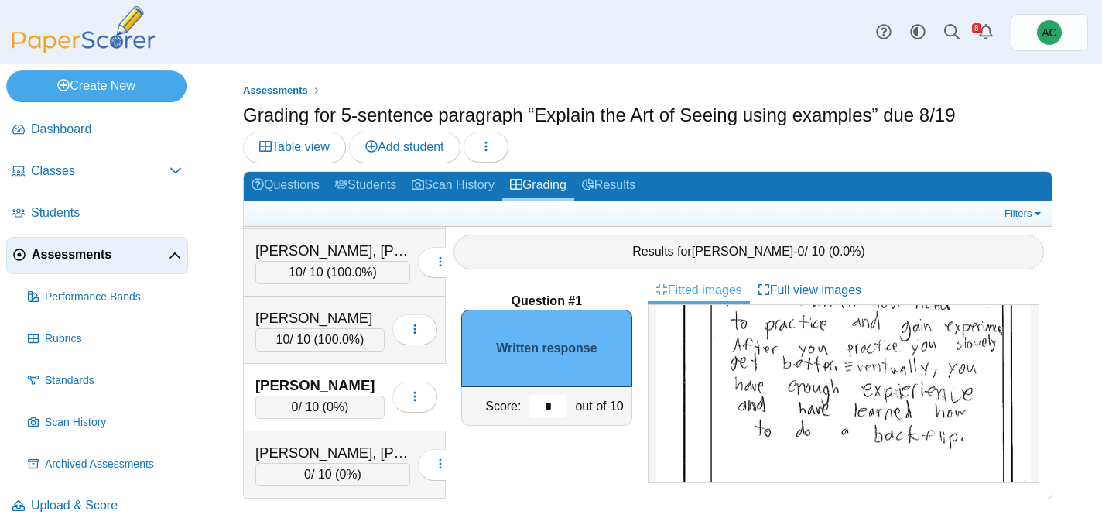
click at [556, 402] on input "*" at bounding box center [548, 406] width 39 height 23
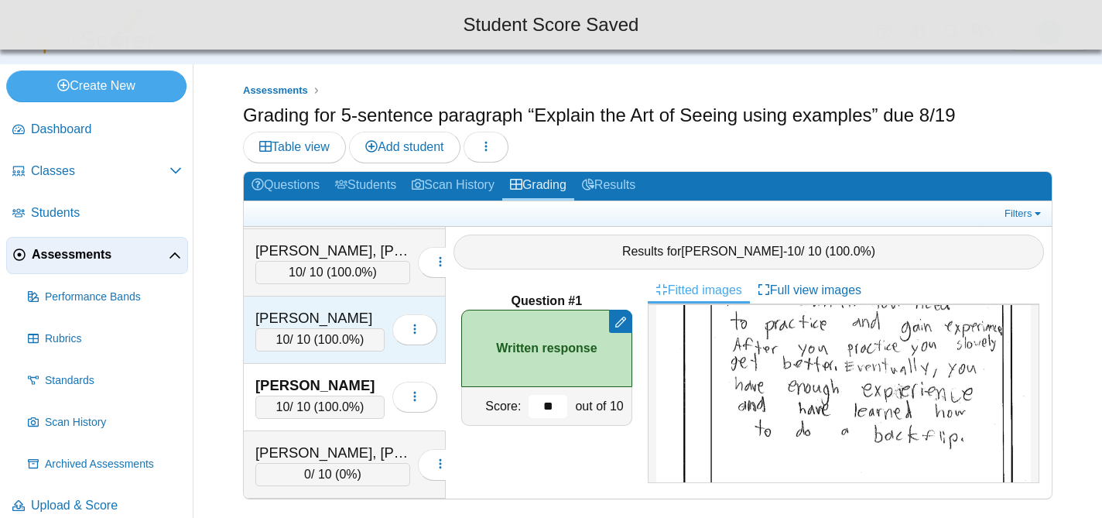
scroll to position [2010, 0]
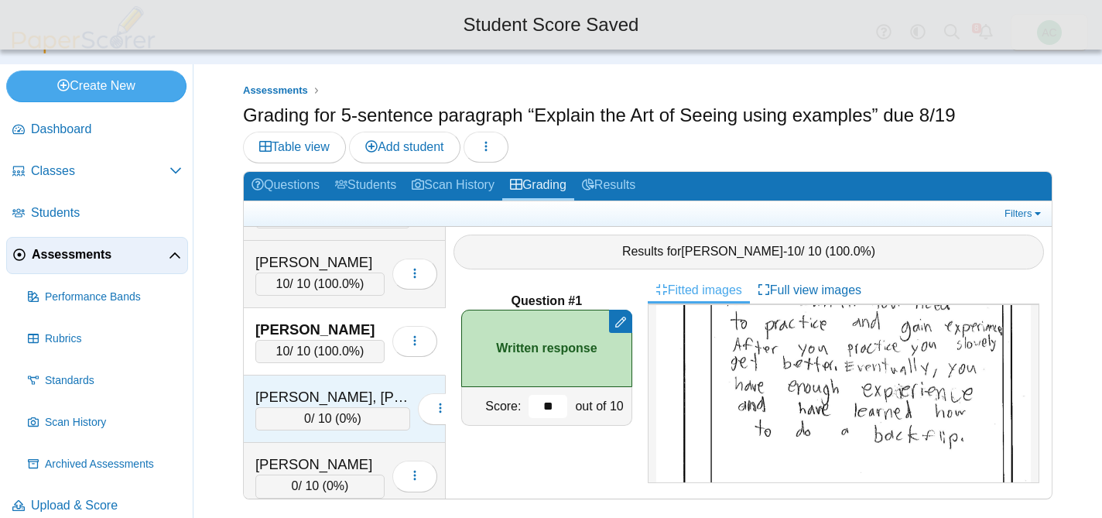
type input "**"
click at [300, 390] on div "Harding, Hudson" at bounding box center [332, 397] width 155 height 20
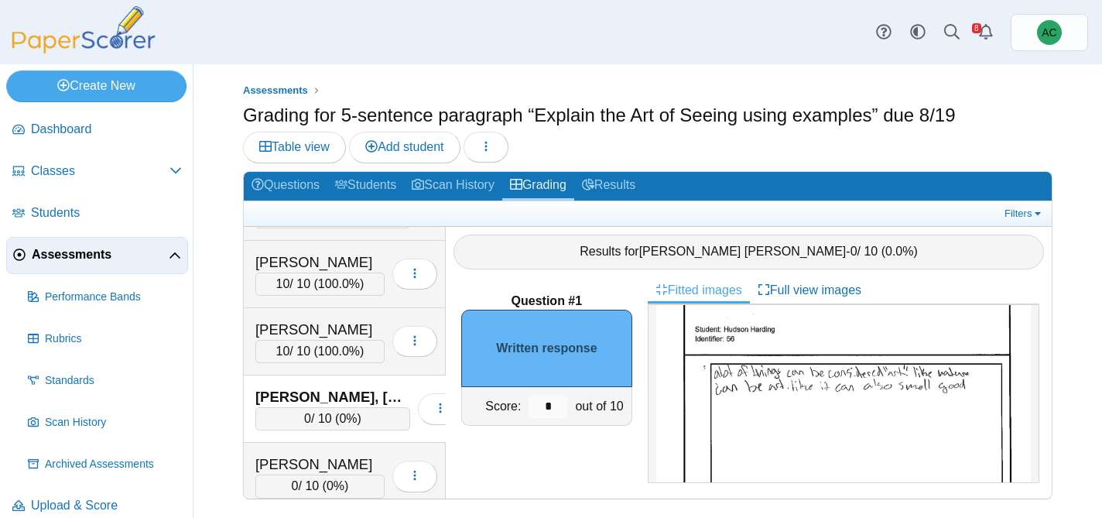
scroll to position [77, 0]
click at [844, 426] on img at bounding box center [843, 500] width 375 height 529
click at [558, 407] on input "*" at bounding box center [548, 406] width 39 height 23
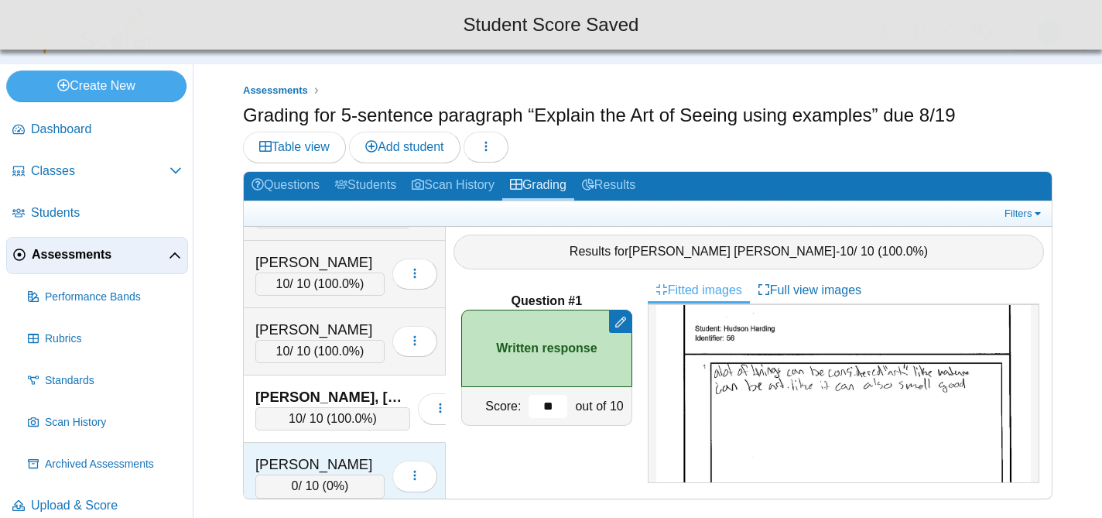
type input "**"
click at [259, 467] on div "[PERSON_NAME]" at bounding box center [319, 464] width 129 height 20
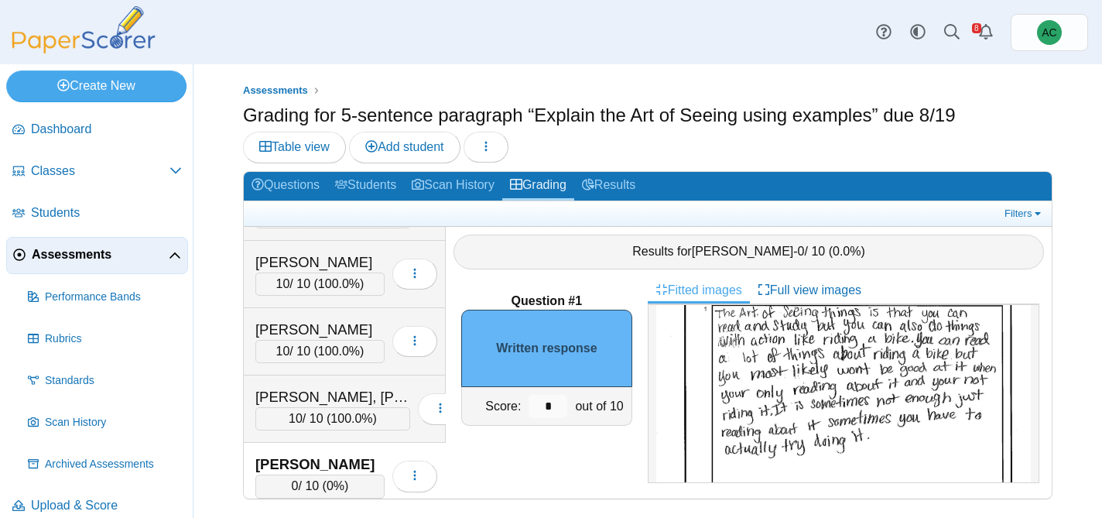
scroll to position [137, 0]
click at [556, 404] on input "*" at bounding box center [548, 406] width 39 height 23
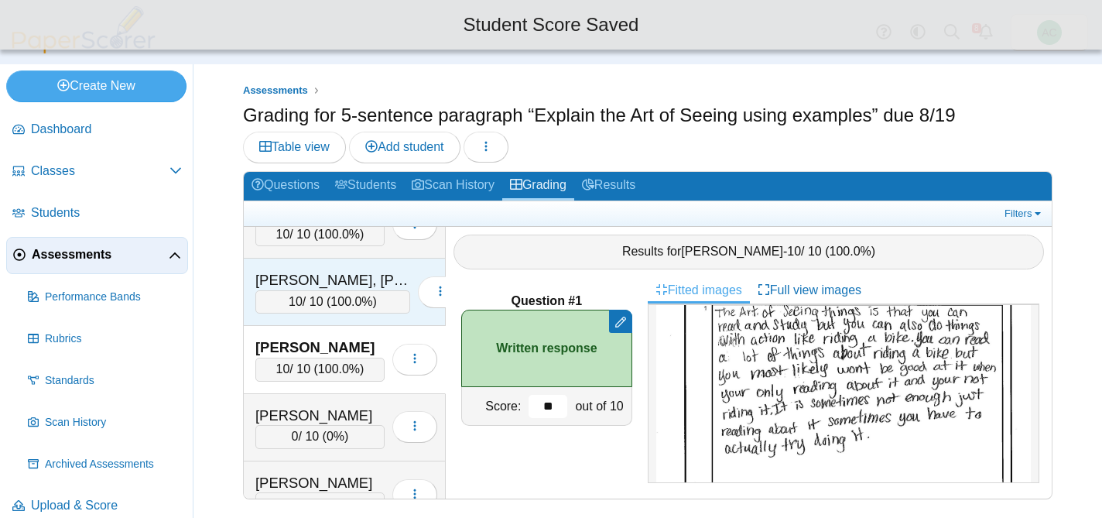
scroll to position [2130, 0]
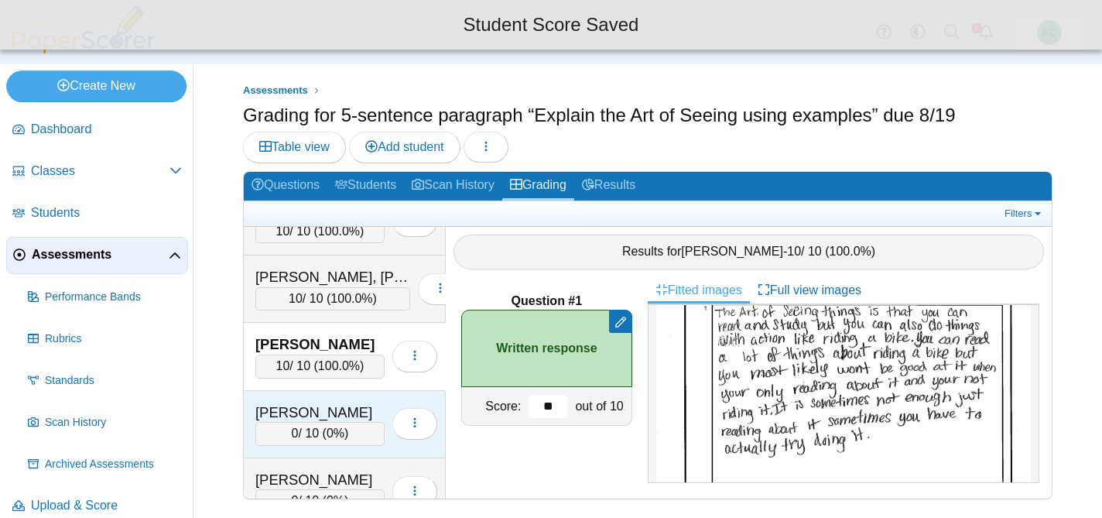
type input "**"
click at [337, 408] on div "[PERSON_NAME]" at bounding box center [319, 412] width 129 height 20
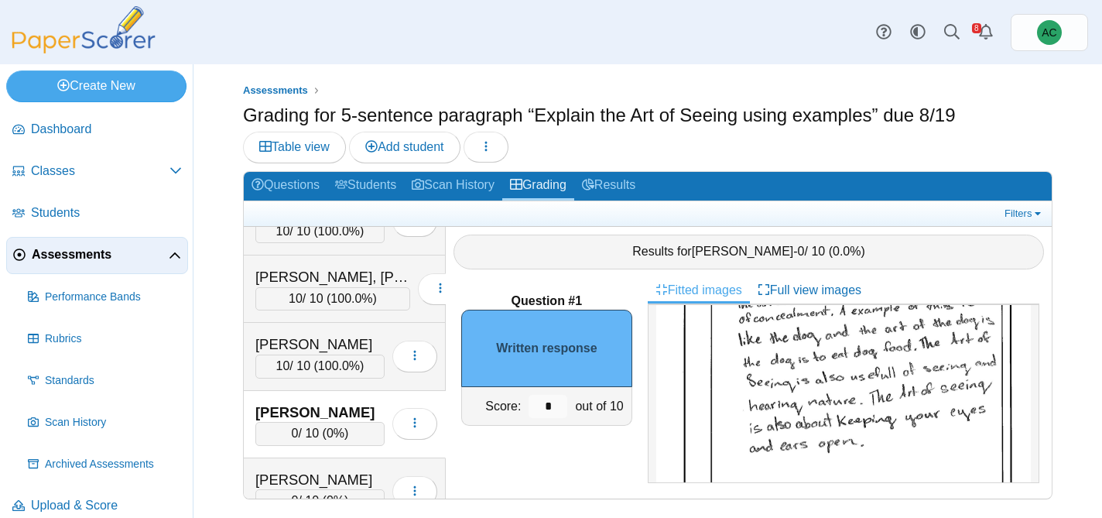
scroll to position [196, 0]
click at [559, 406] on input "*" at bounding box center [548, 406] width 39 height 23
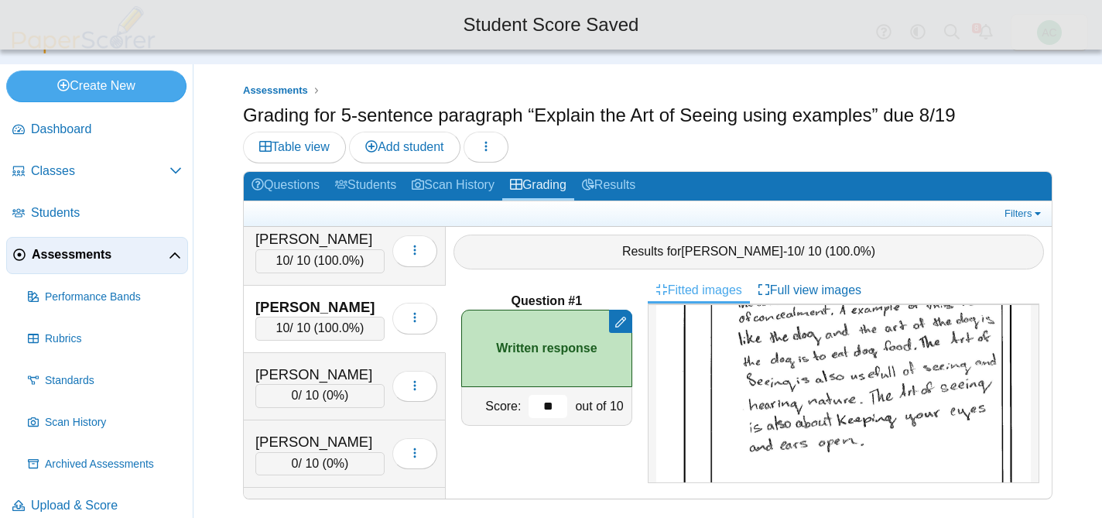
scroll to position [2236, 0]
type input "**"
click at [322, 383] on div "0 / 10 ( 0% )" at bounding box center [319, 394] width 129 height 23
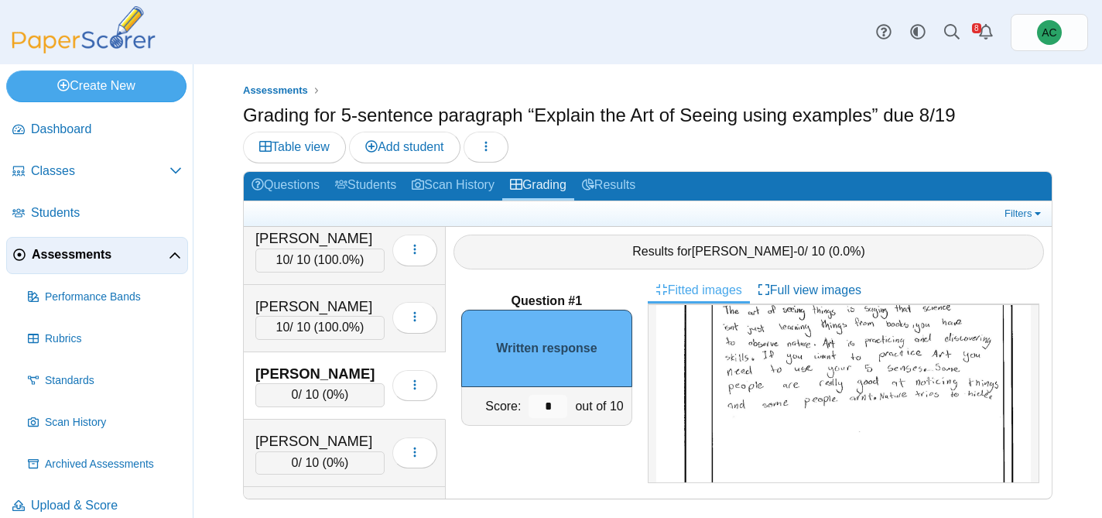
scroll to position [113, 0]
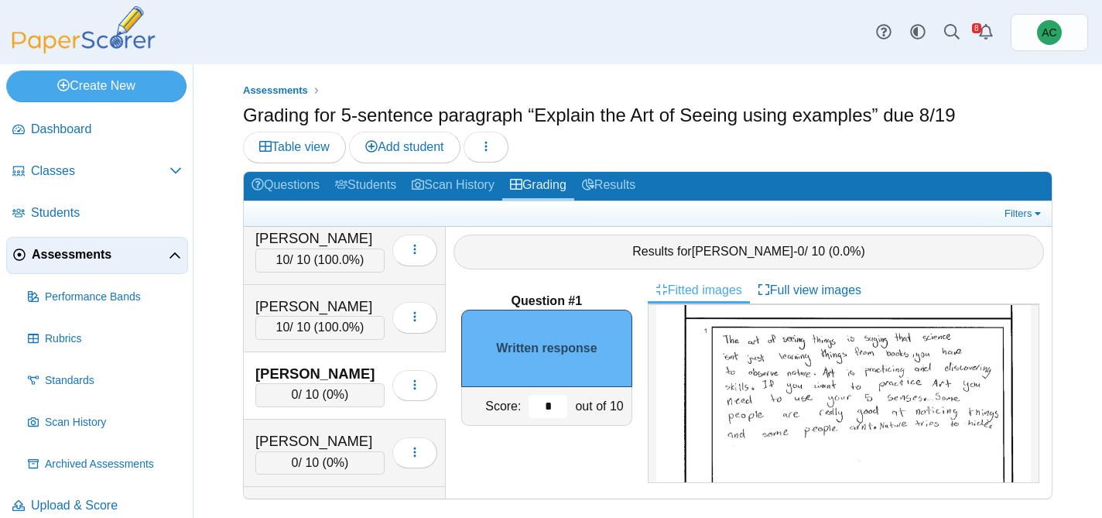
click at [556, 401] on input "*" at bounding box center [548, 406] width 39 height 23
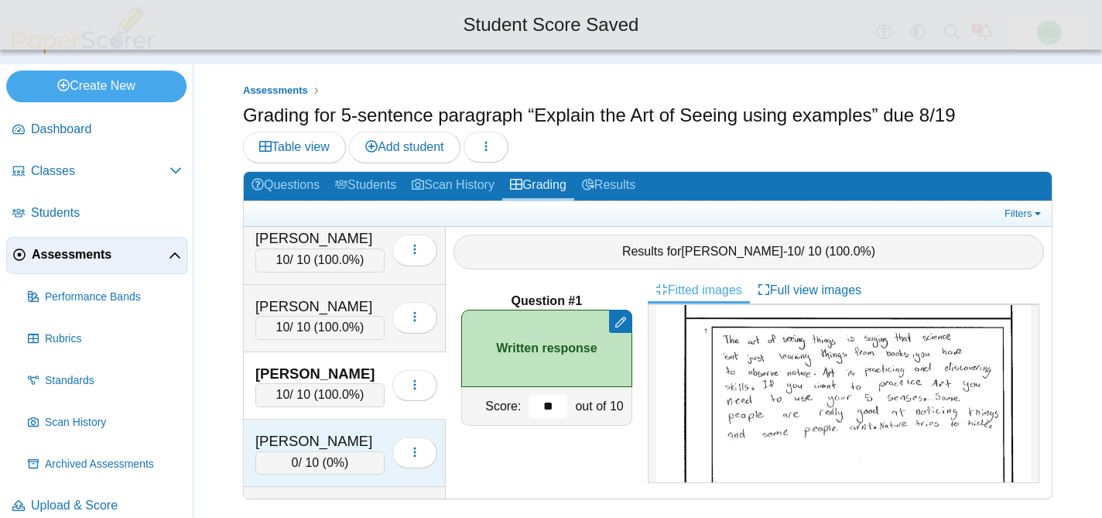
type input "**"
click at [325, 436] on div "[PERSON_NAME]" at bounding box center [319, 441] width 129 height 20
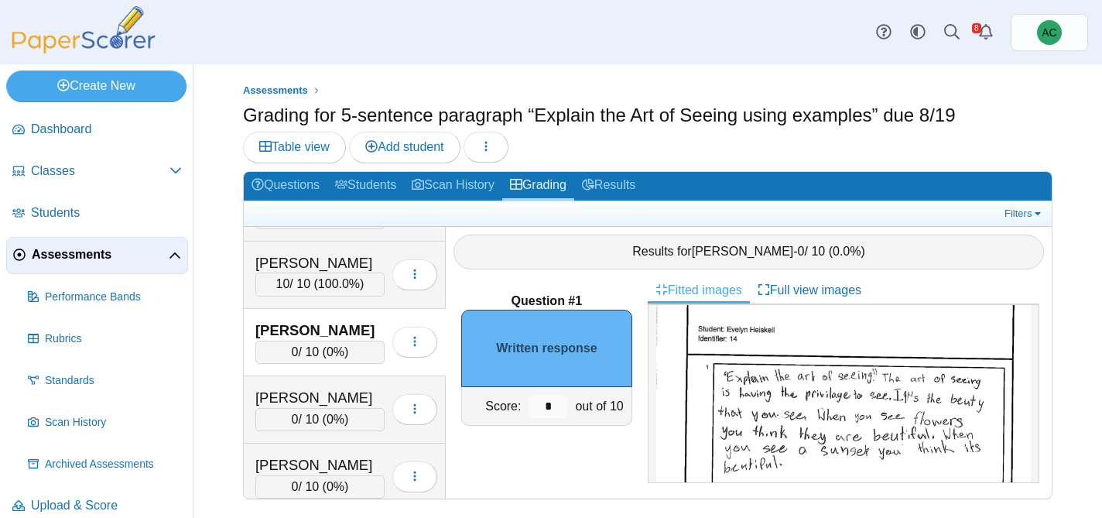
scroll to position [67, 0]
click at [555, 407] on input "*" at bounding box center [548, 406] width 39 height 23
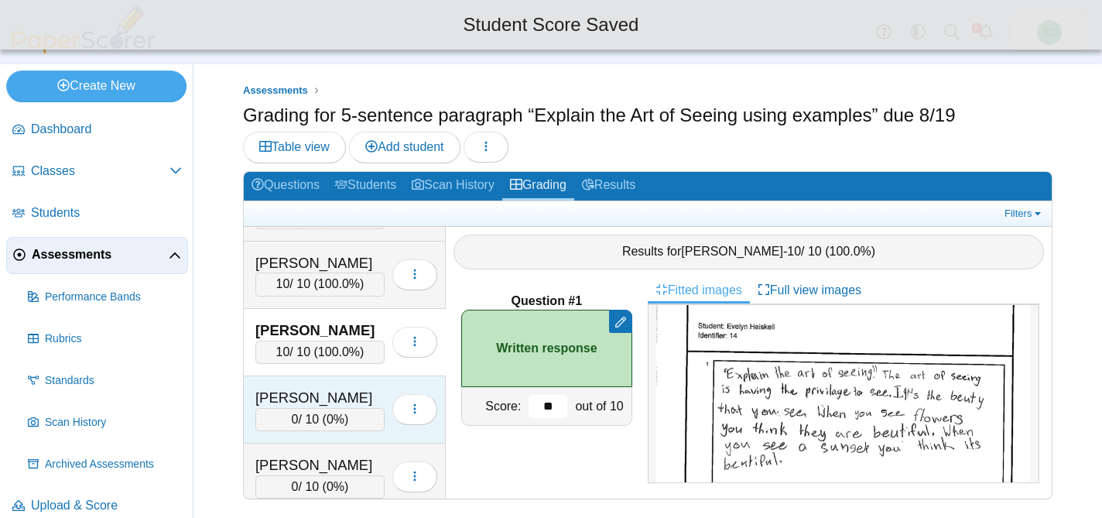
type input "**"
click at [351, 399] on div "Hinton, Jonathon" at bounding box center [319, 398] width 129 height 20
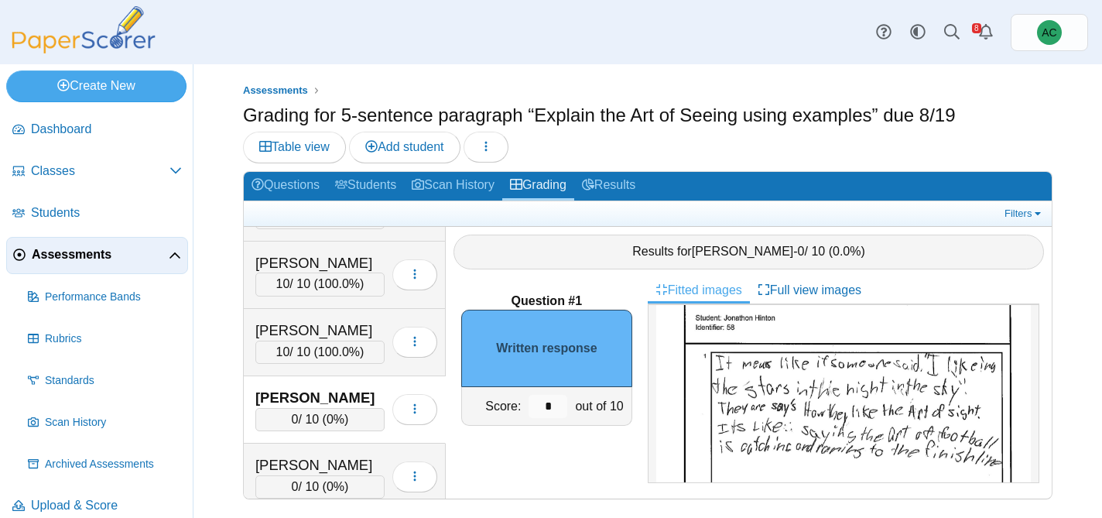
scroll to position [97, 0]
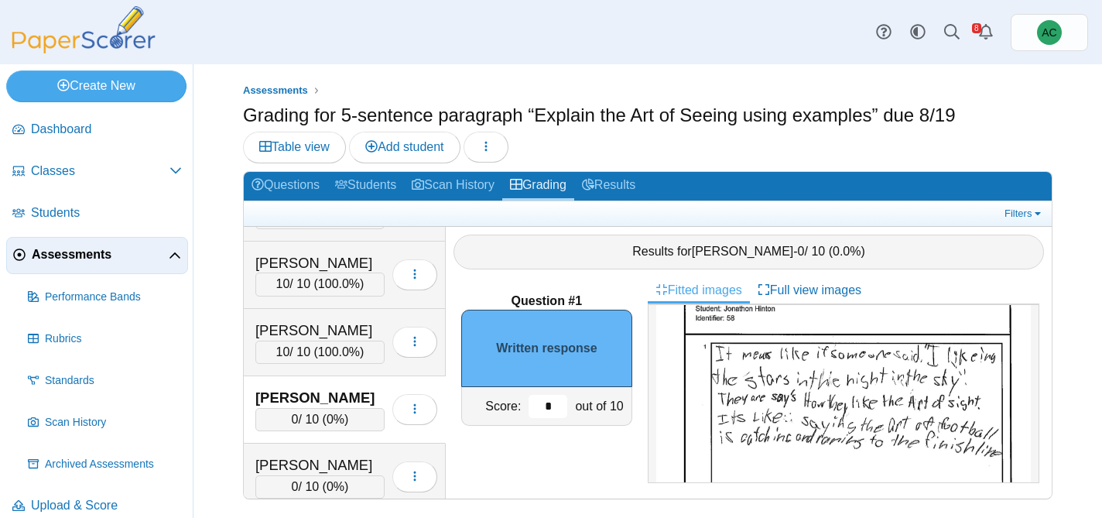
click at [552, 399] on input "*" at bounding box center [548, 406] width 39 height 23
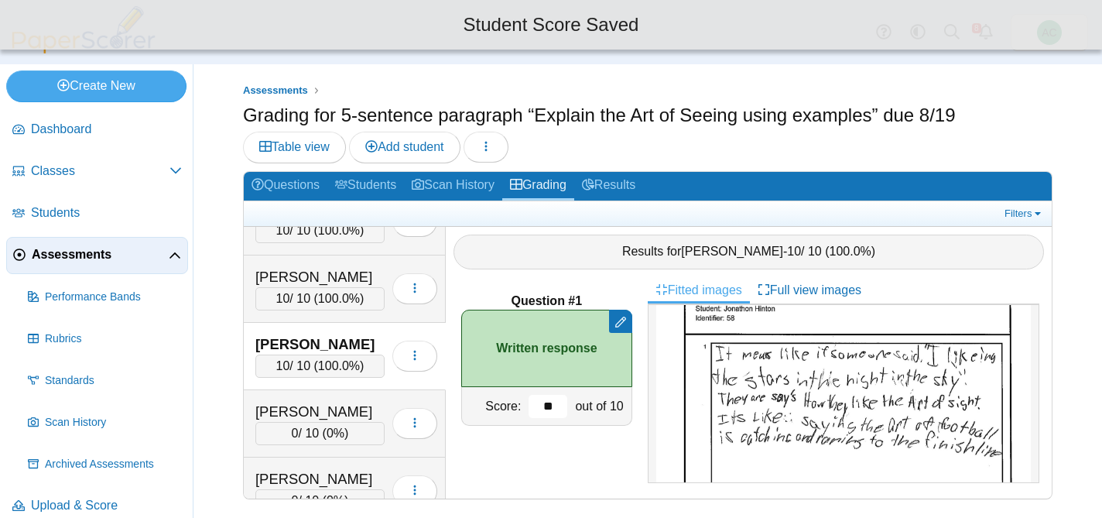
scroll to position [2407, 0]
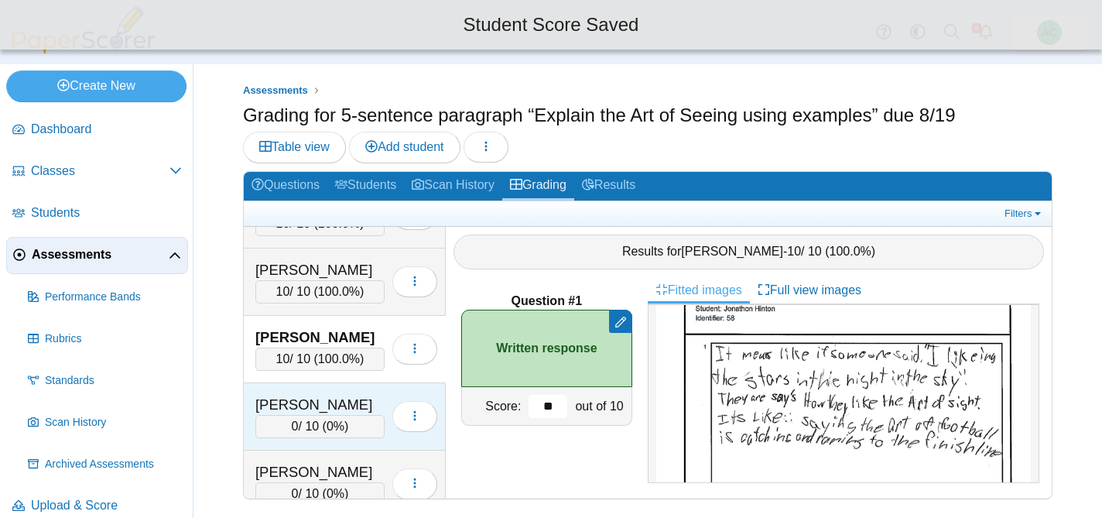
type input "**"
click at [338, 412] on div "[PERSON_NAME]" at bounding box center [319, 405] width 129 height 20
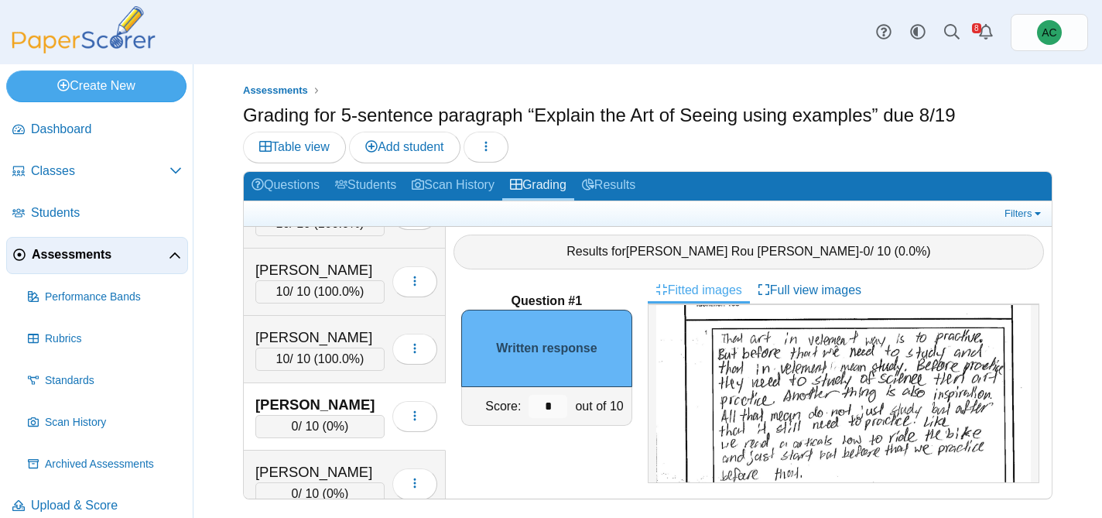
scroll to position [111, 0]
click at [558, 409] on input "*" at bounding box center [548, 406] width 39 height 23
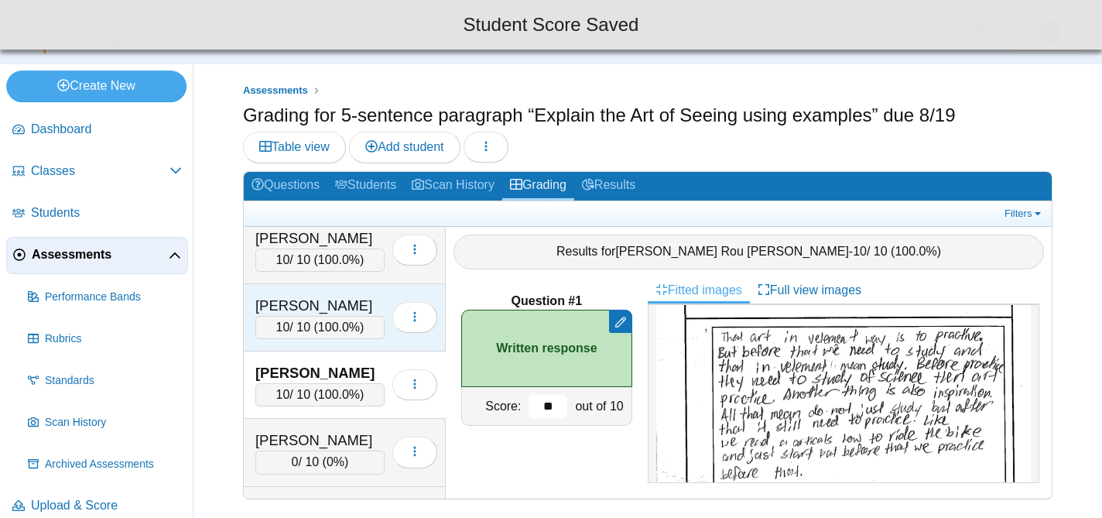
scroll to position [2448, 0]
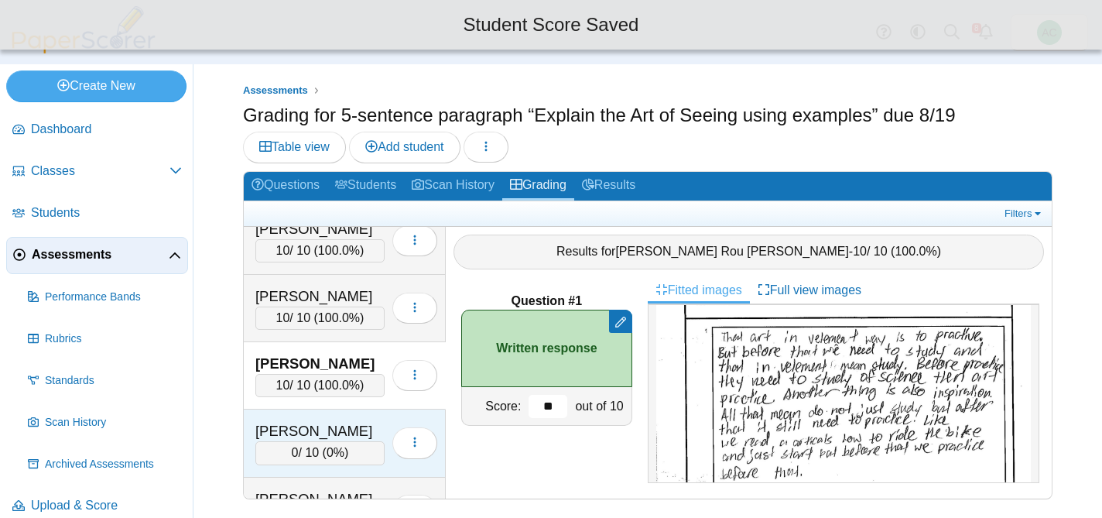
type input "**"
click at [286, 426] on div "[PERSON_NAME]" at bounding box center [319, 431] width 129 height 20
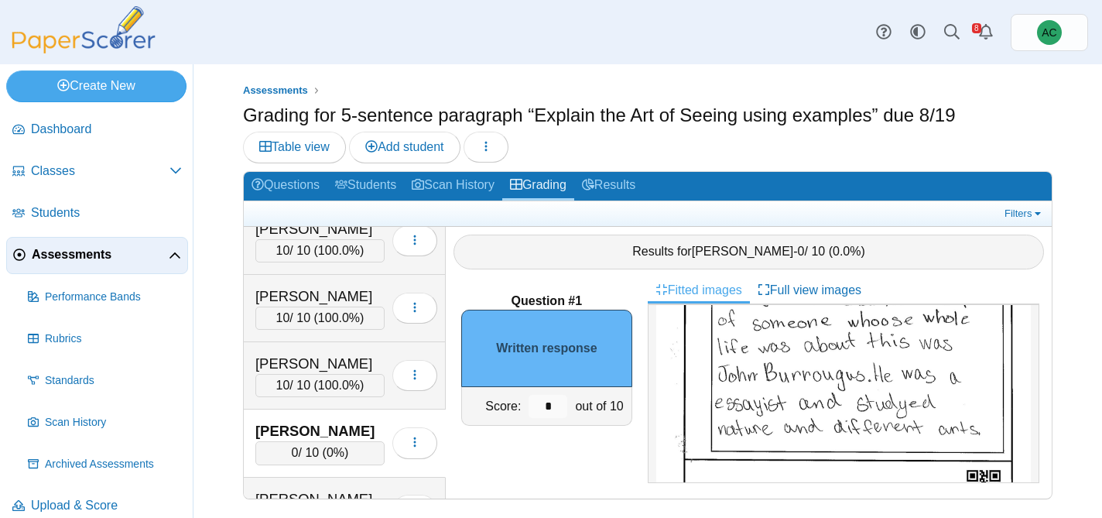
scroll to position [304, 0]
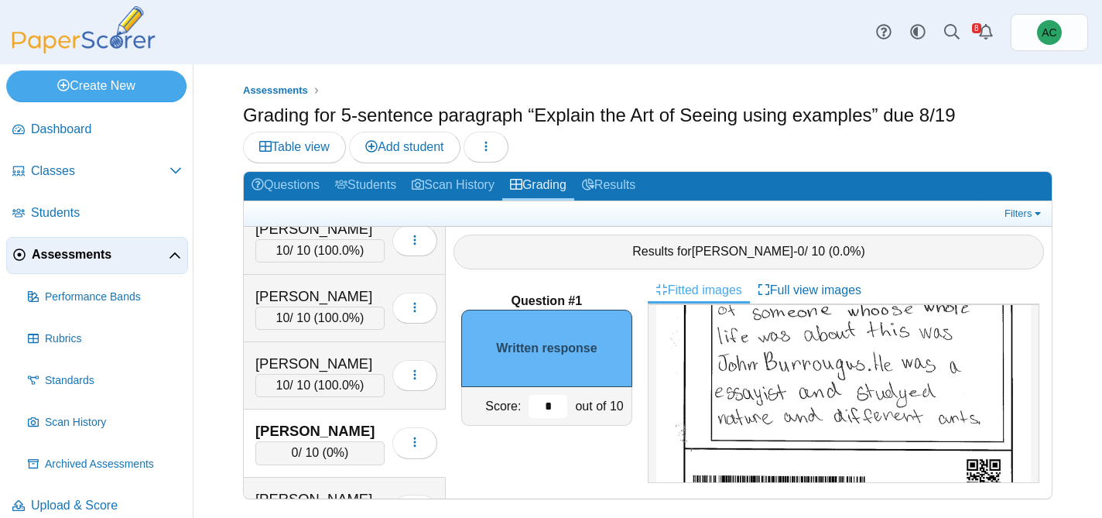
click at [551, 397] on input "*" at bounding box center [548, 406] width 39 height 23
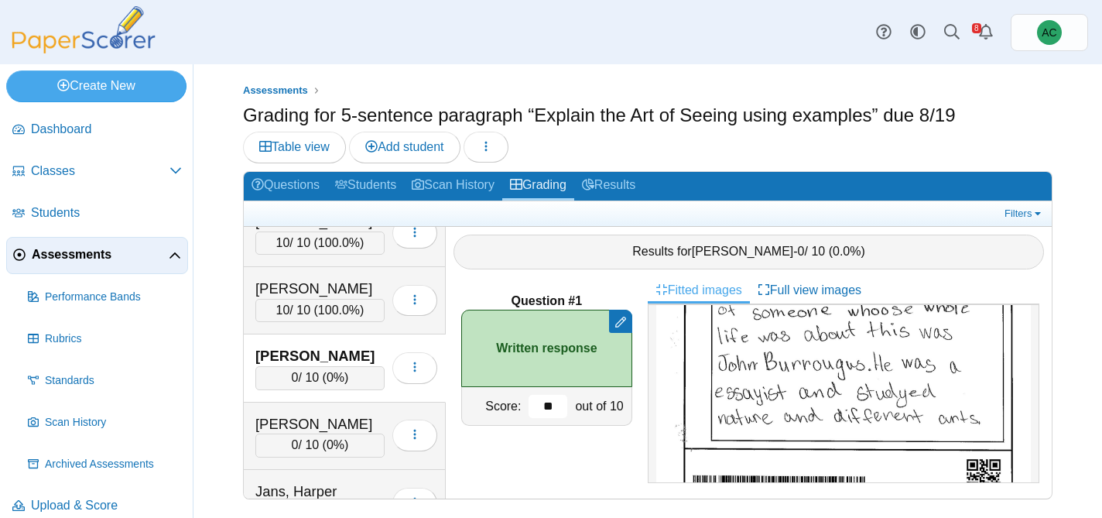
scroll to position [2544, 0]
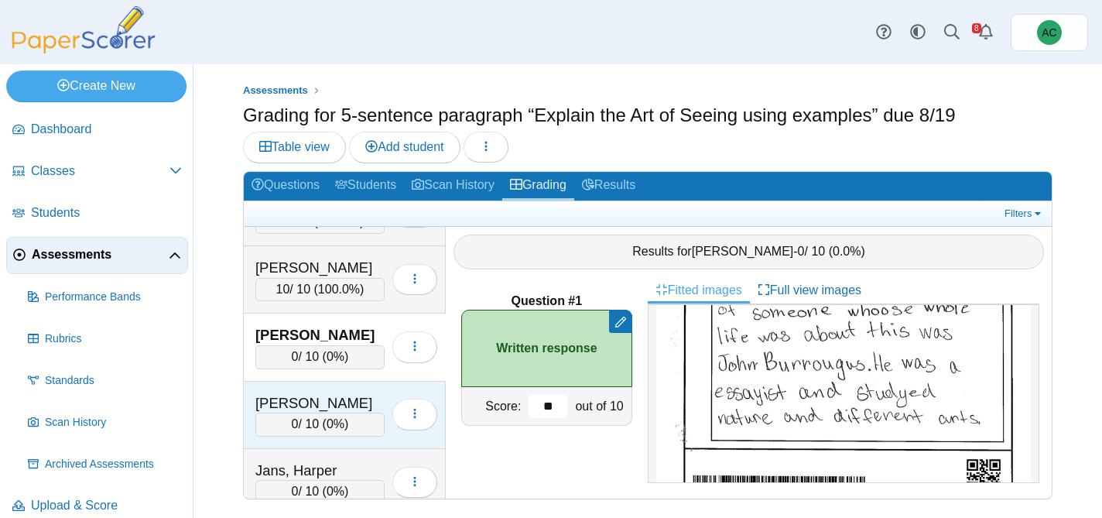
type input "**"
click at [303, 419] on div "0 / 10 ( 0% )" at bounding box center [319, 423] width 129 height 23
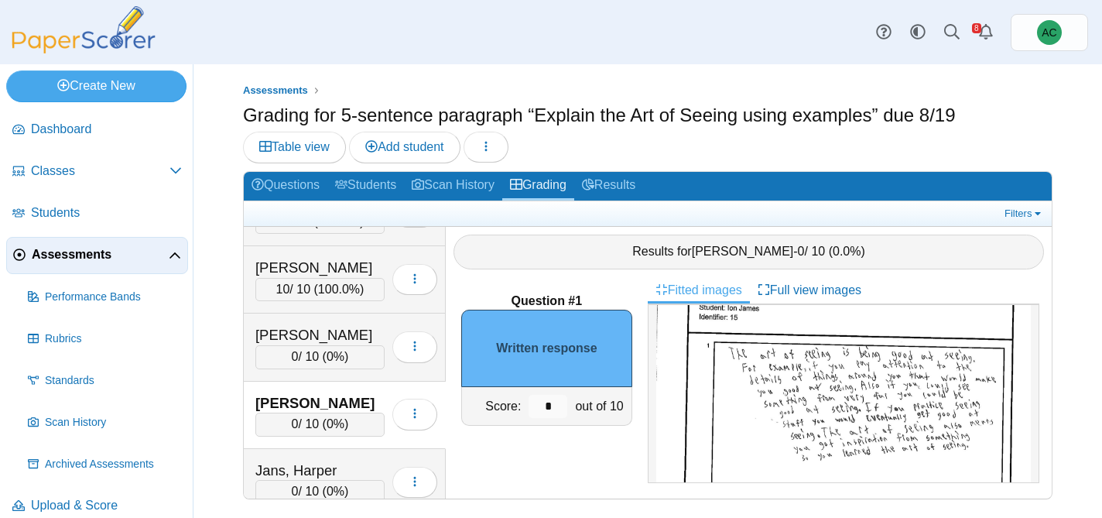
scroll to position [112, 0]
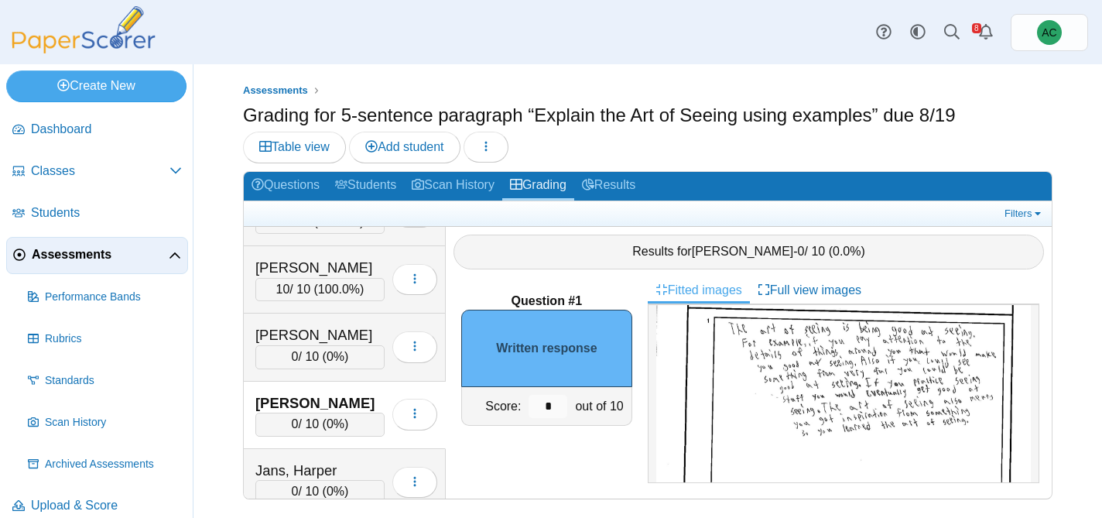
click at [858, 402] on img at bounding box center [843, 464] width 375 height 529
click at [550, 402] on input "*" at bounding box center [548, 406] width 39 height 23
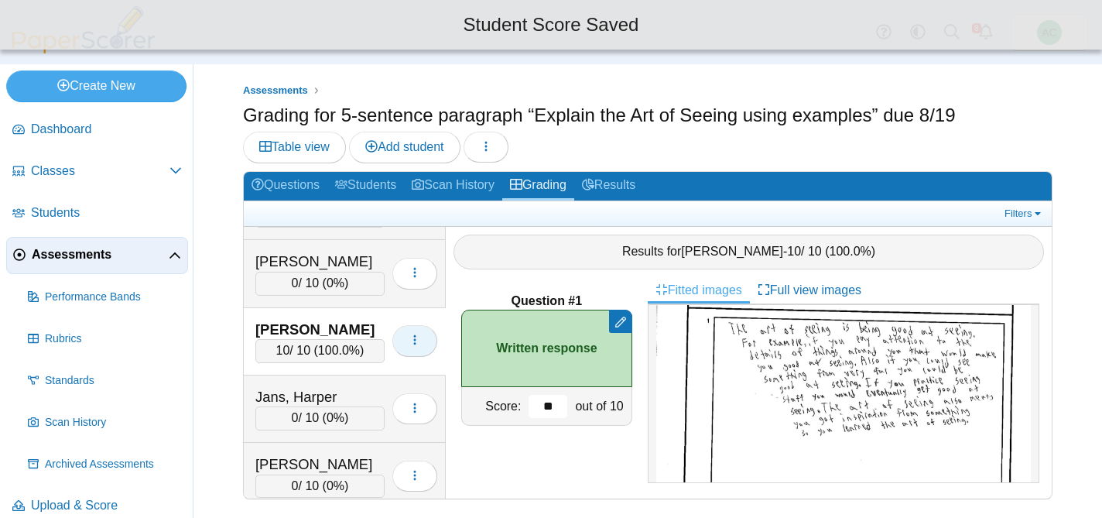
scroll to position [2640, 0]
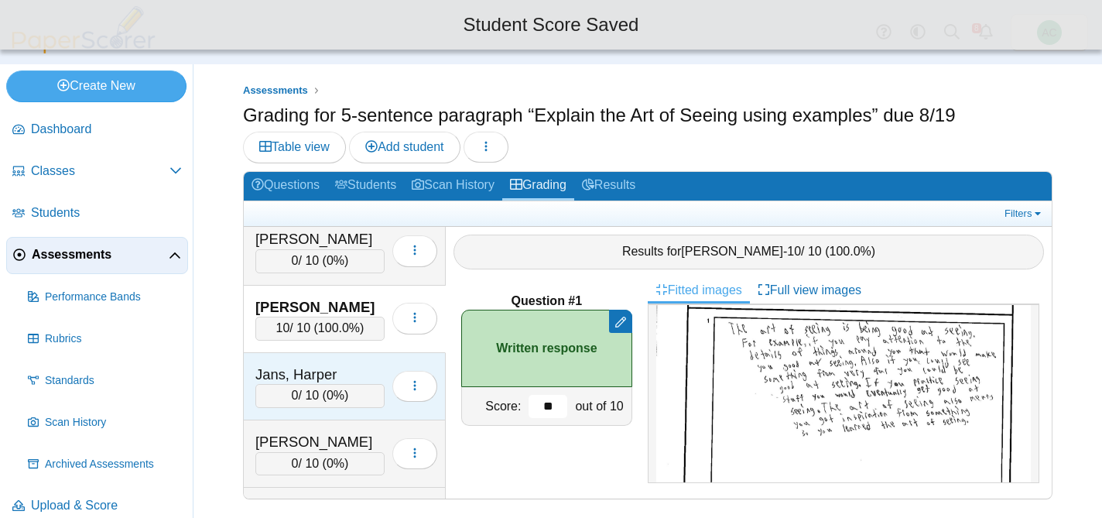
type input "**"
click at [344, 378] on div "Jans, Harper" at bounding box center [319, 375] width 129 height 20
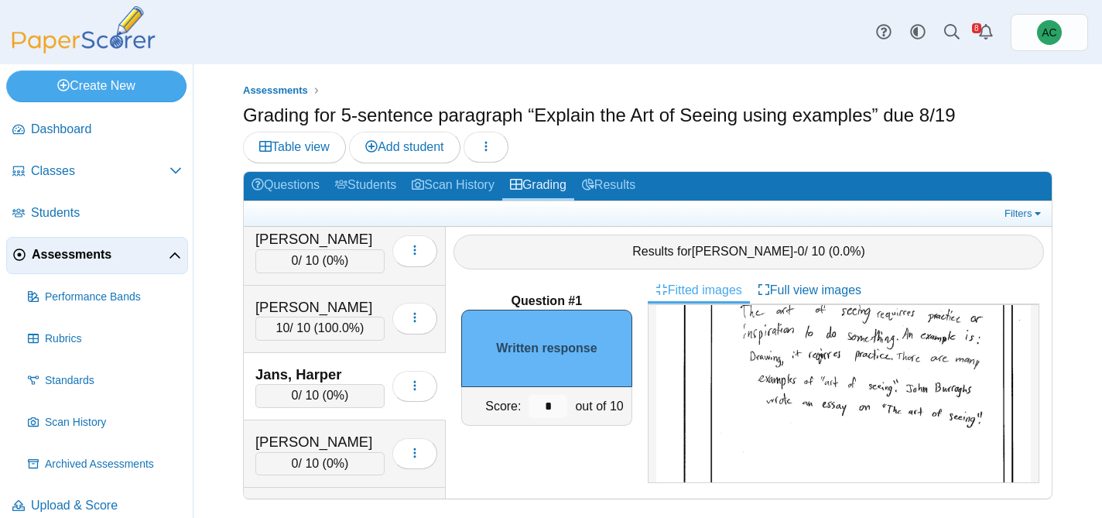
scroll to position [113, 0]
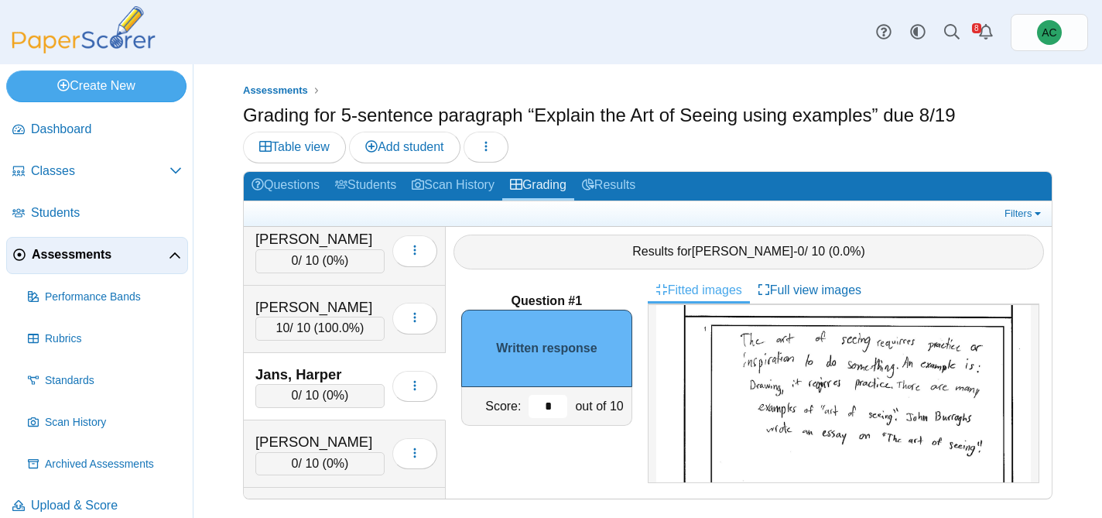
click at [548, 412] on input "*" at bounding box center [548, 406] width 39 height 23
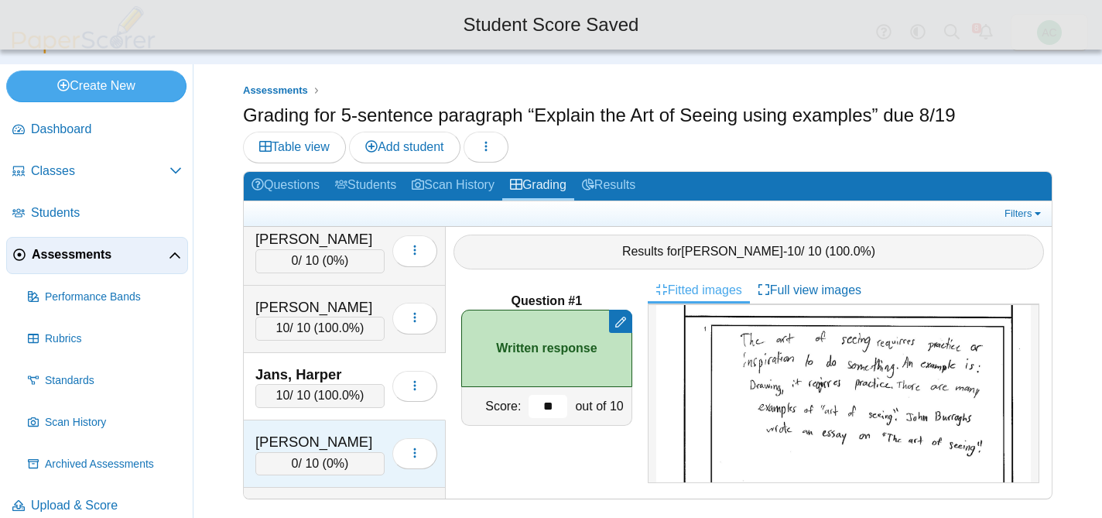
type input "**"
click at [326, 423] on div "Jarvis, Nathaniel 0 / 10 ( 0% ) Loading…" at bounding box center [345, 453] width 202 height 67
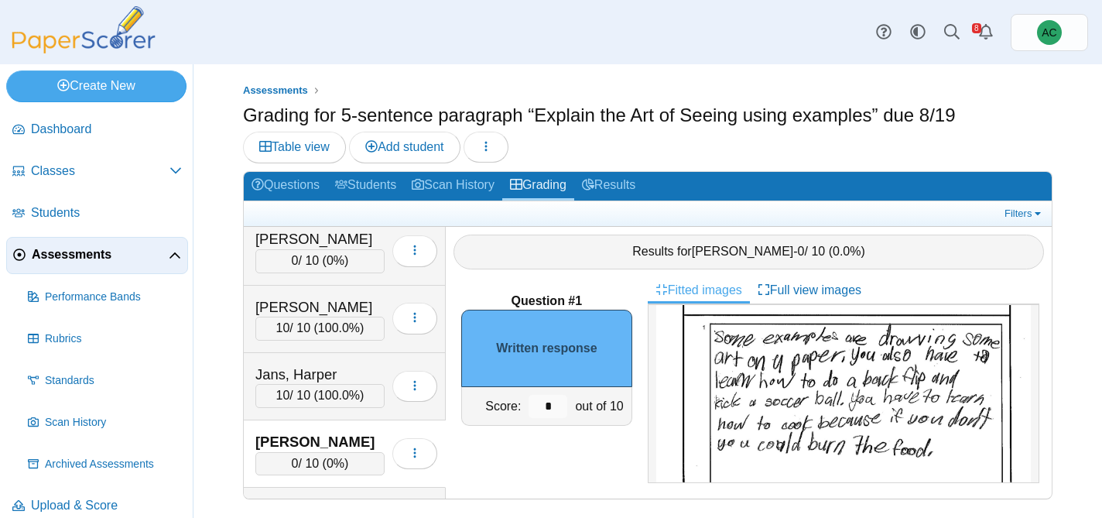
scroll to position [120, 0]
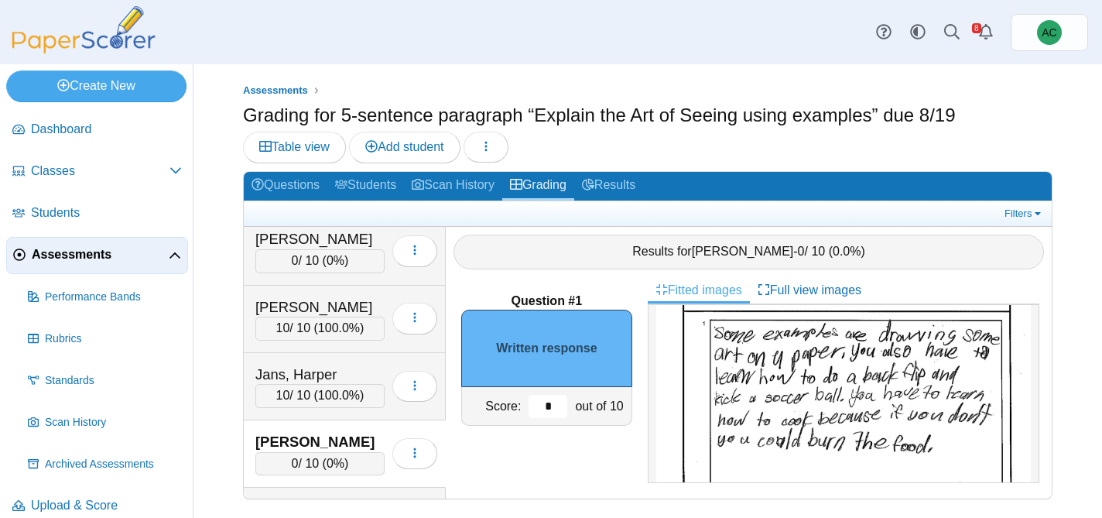
click at [551, 407] on input "*" at bounding box center [548, 406] width 39 height 23
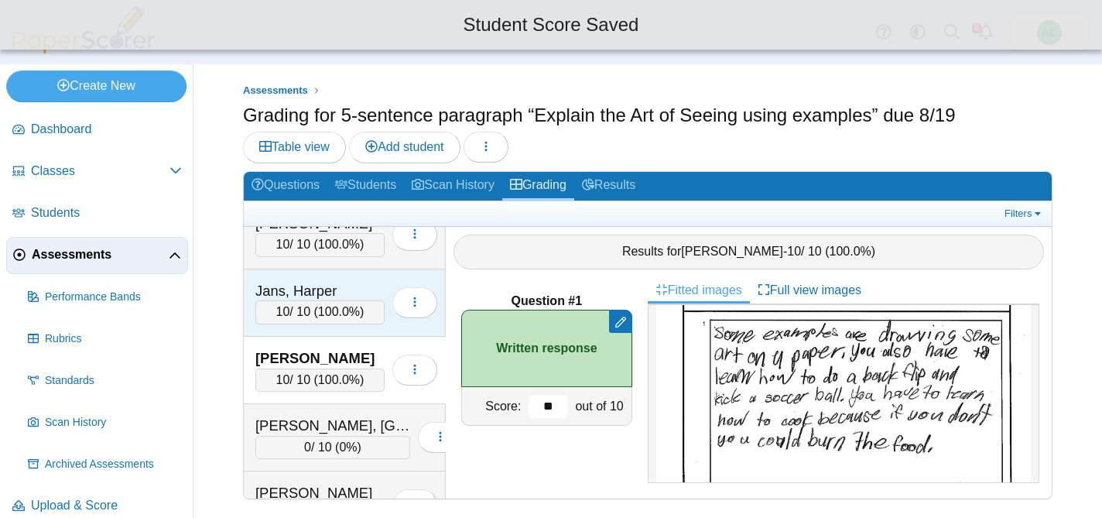
scroll to position [2753, 0]
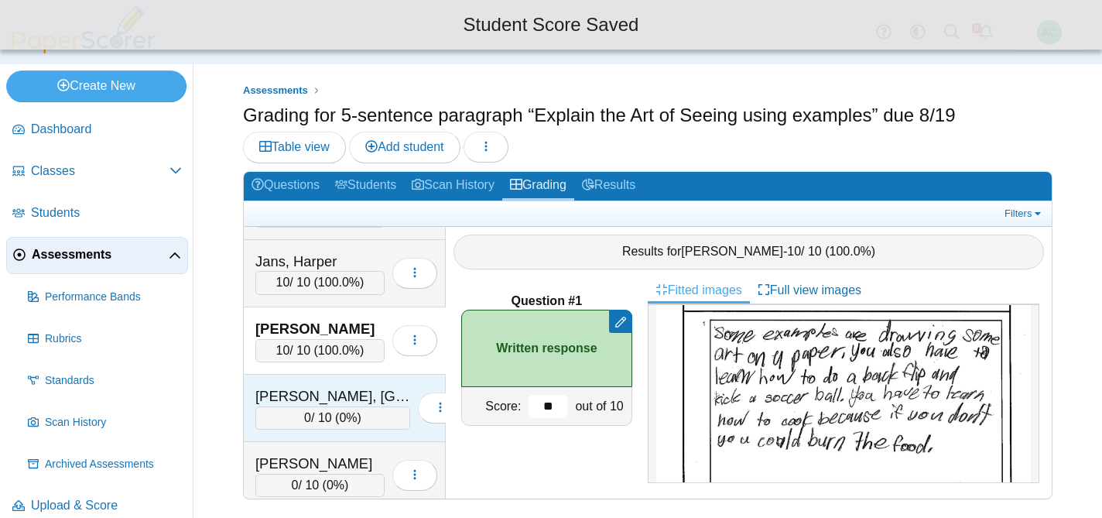
type input "**"
click at [355, 387] on div "[PERSON_NAME], [GEOGRAPHIC_DATA]" at bounding box center [332, 396] width 155 height 20
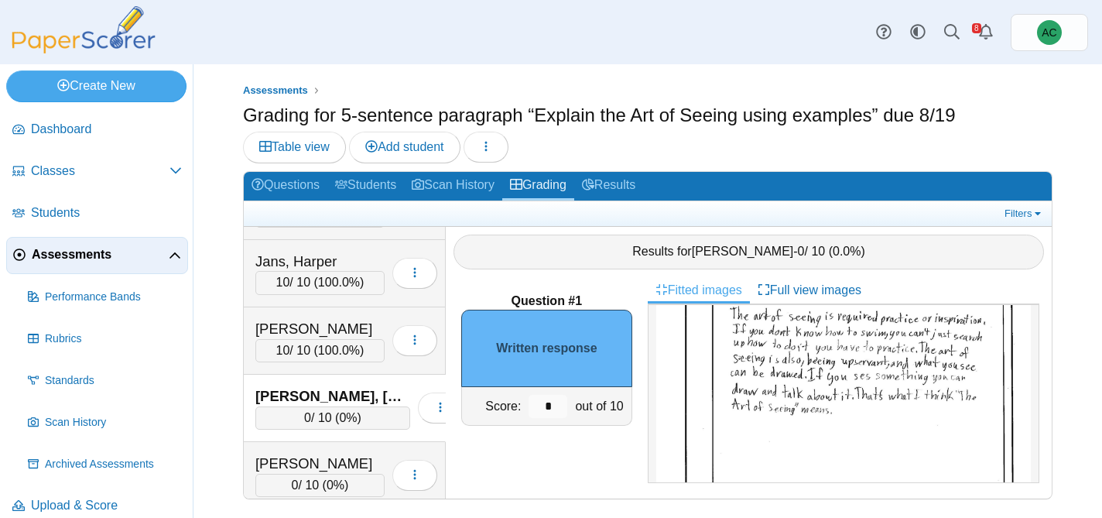
scroll to position [141, 0]
click at [560, 399] on input "*" at bounding box center [548, 406] width 39 height 23
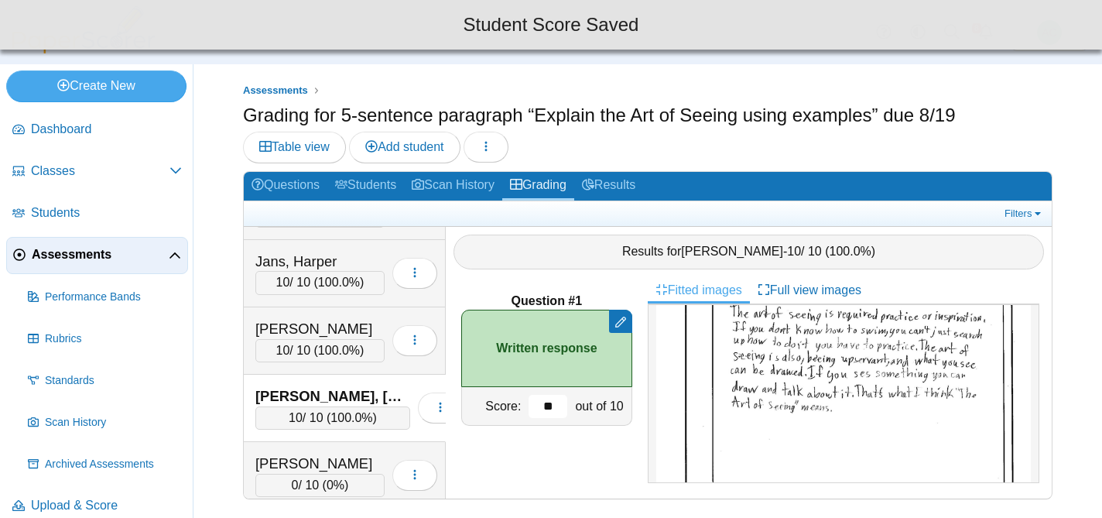
scroll to position [2809, 0]
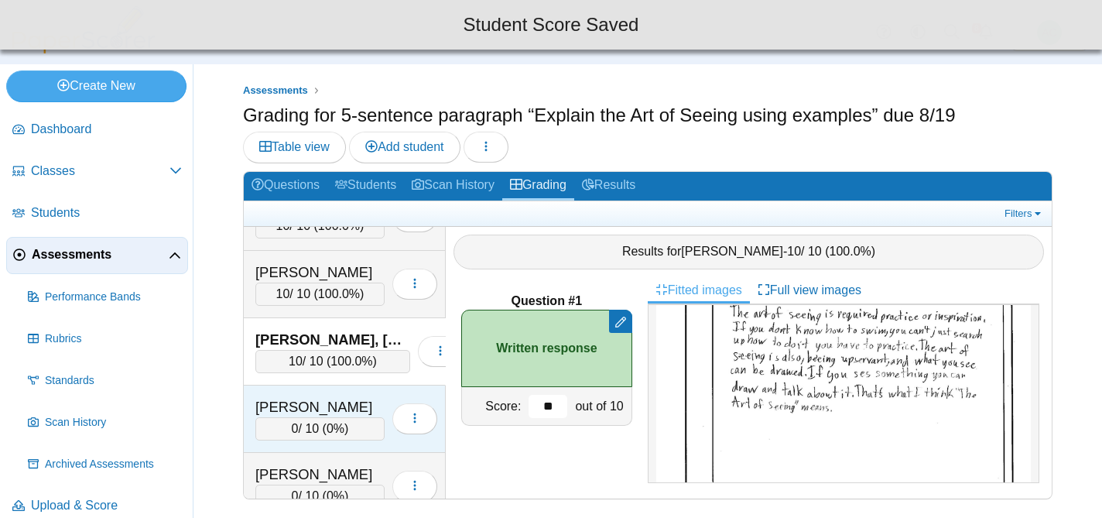
type input "**"
click at [339, 409] on div "[PERSON_NAME]" at bounding box center [319, 407] width 129 height 20
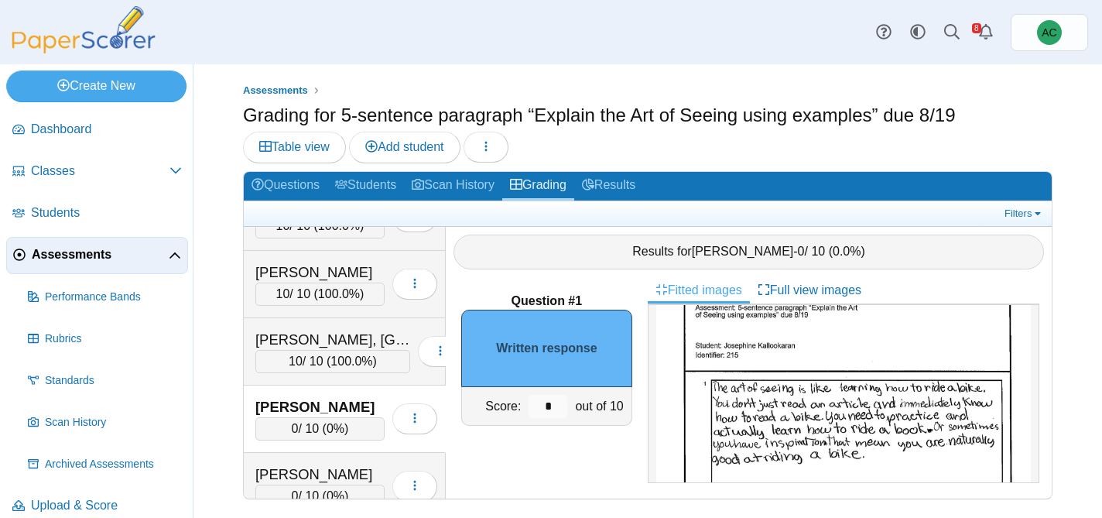
scroll to position [84, 0]
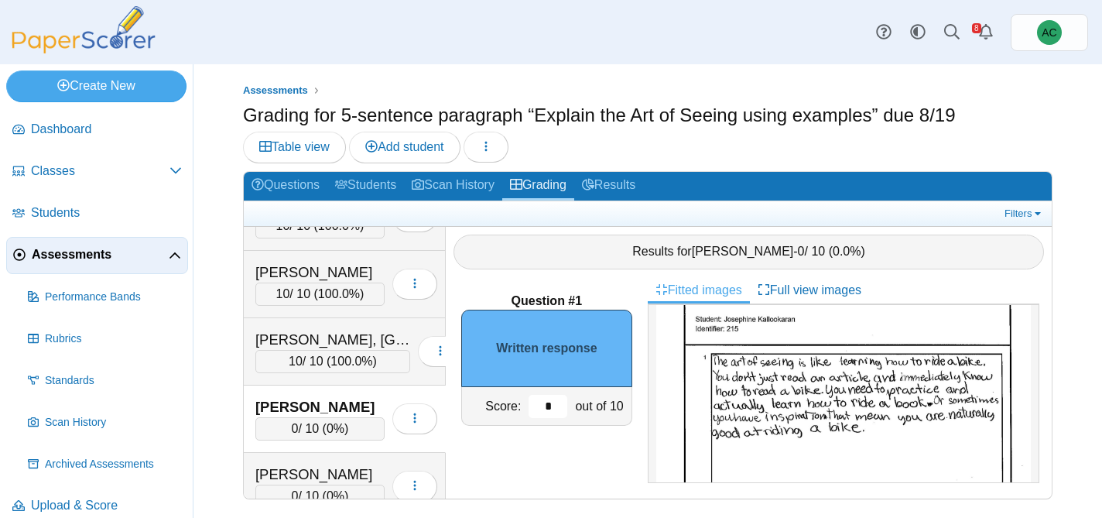
click at [561, 409] on input "*" at bounding box center [548, 406] width 39 height 23
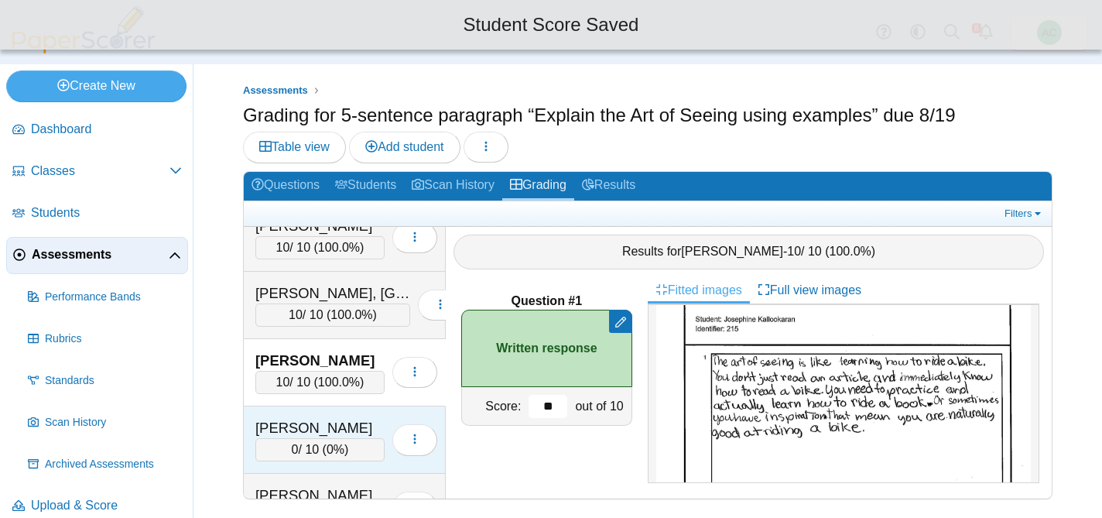
scroll to position [2855, 0]
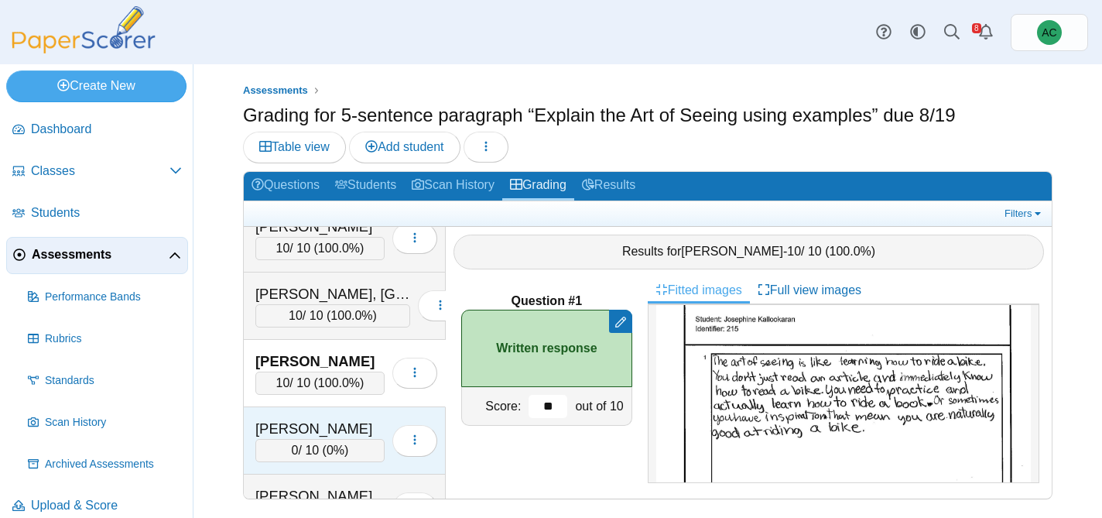
type input "**"
click at [311, 429] on div "[PERSON_NAME]" at bounding box center [319, 429] width 129 height 20
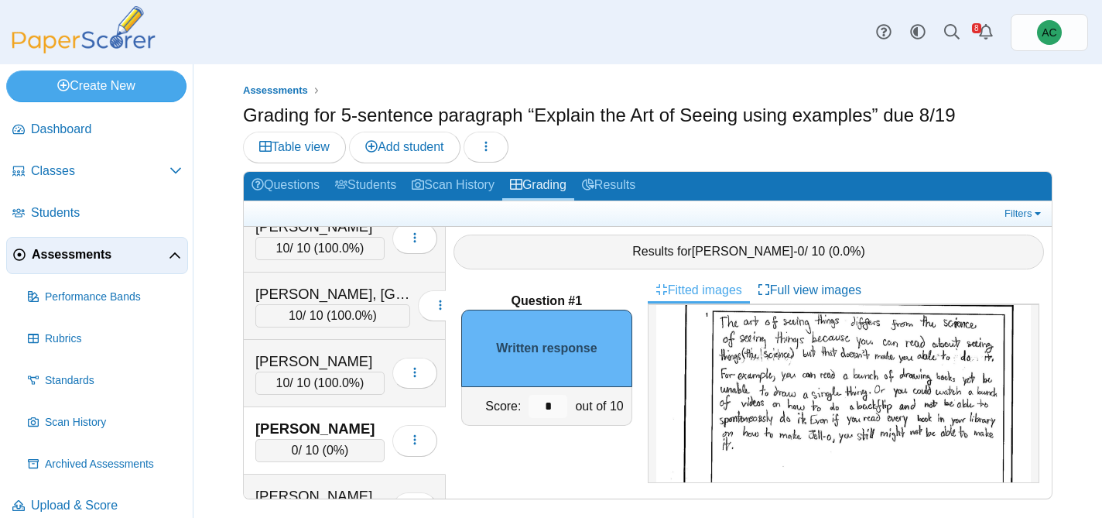
scroll to position [116, 0]
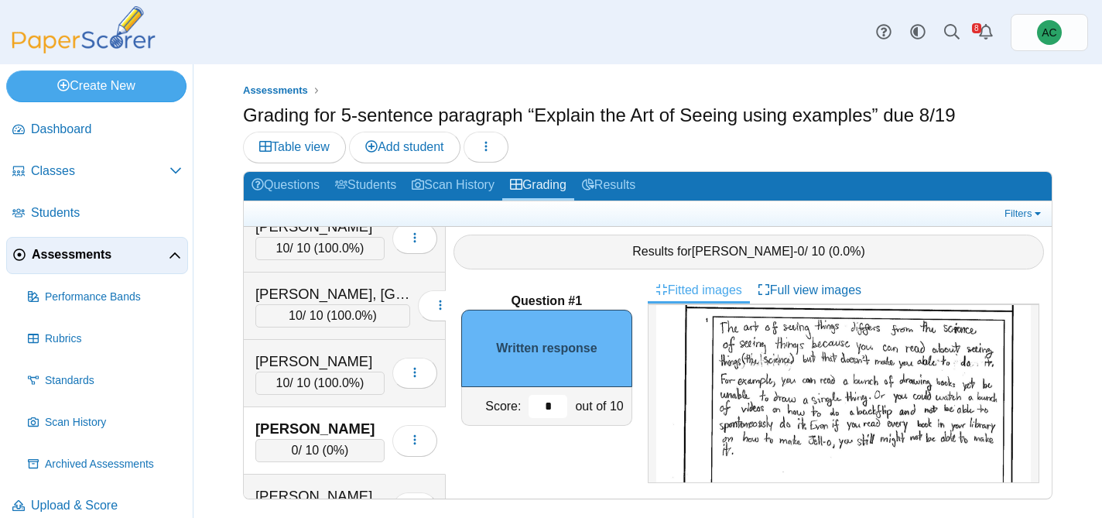
click at [556, 411] on input "*" at bounding box center [548, 406] width 39 height 23
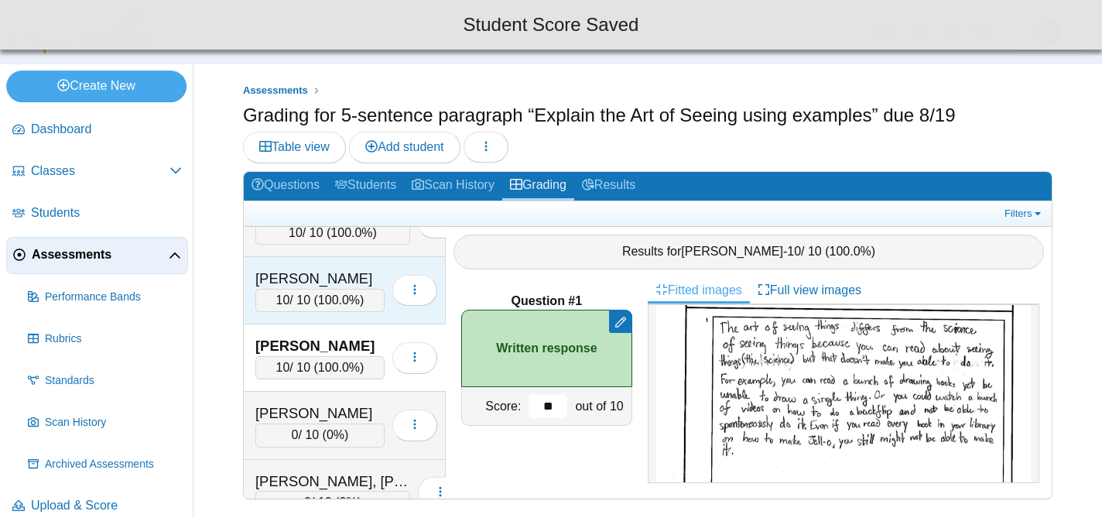
scroll to position [2955, 0]
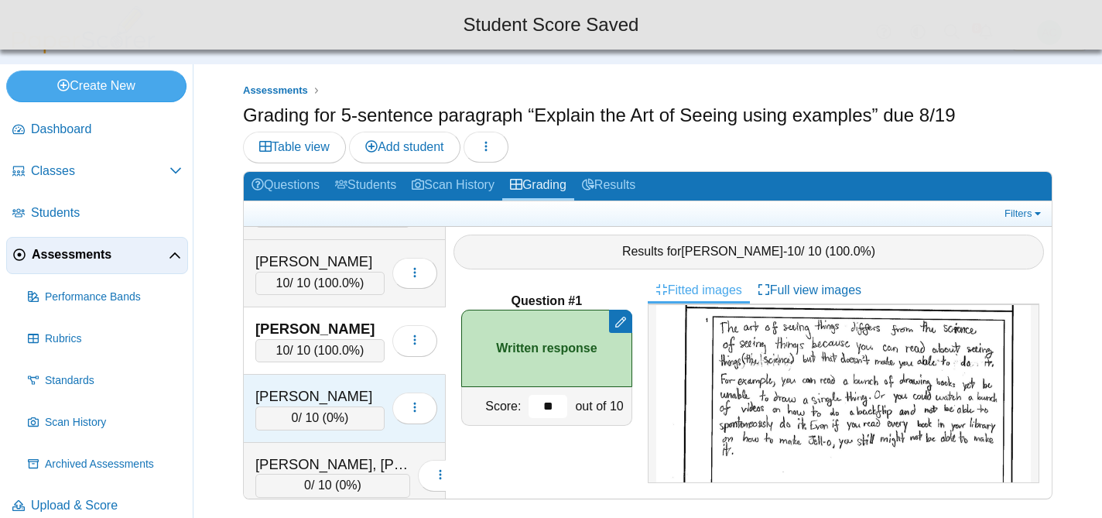
type input "**"
click at [337, 401] on div "[PERSON_NAME]" at bounding box center [319, 396] width 129 height 20
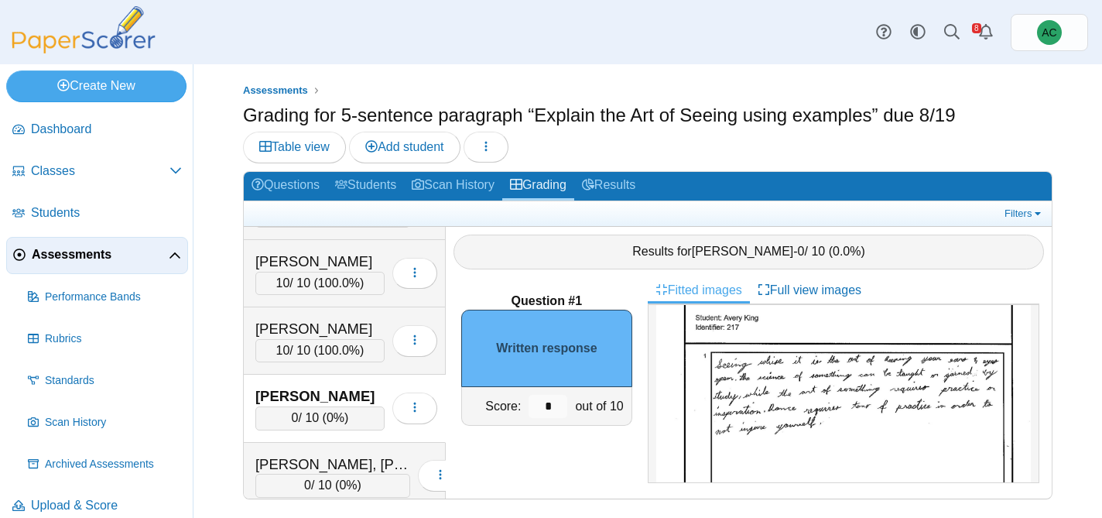
scroll to position [81, 0]
click at [551, 408] on input "*" at bounding box center [548, 406] width 39 height 23
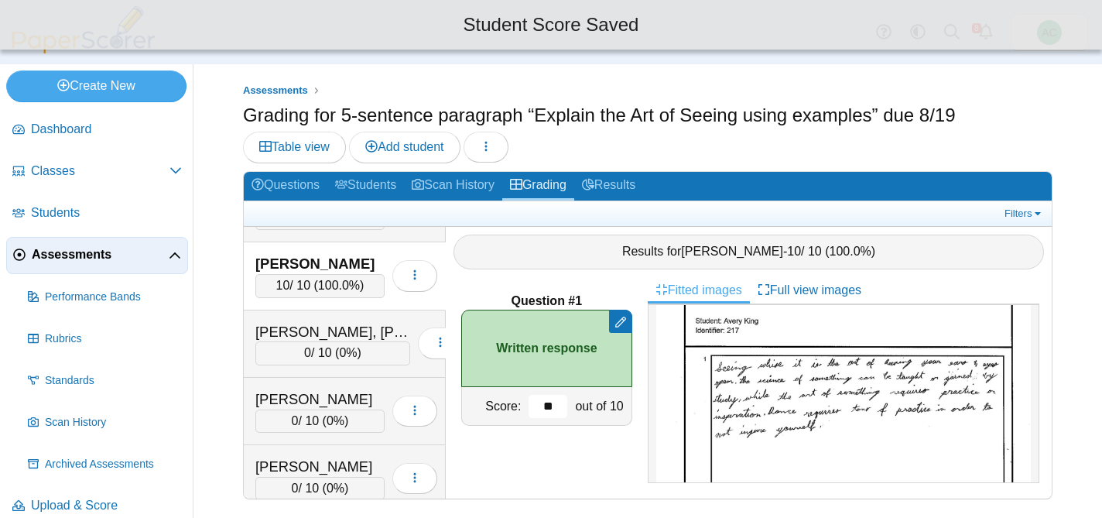
scroll to position [3090, 0]
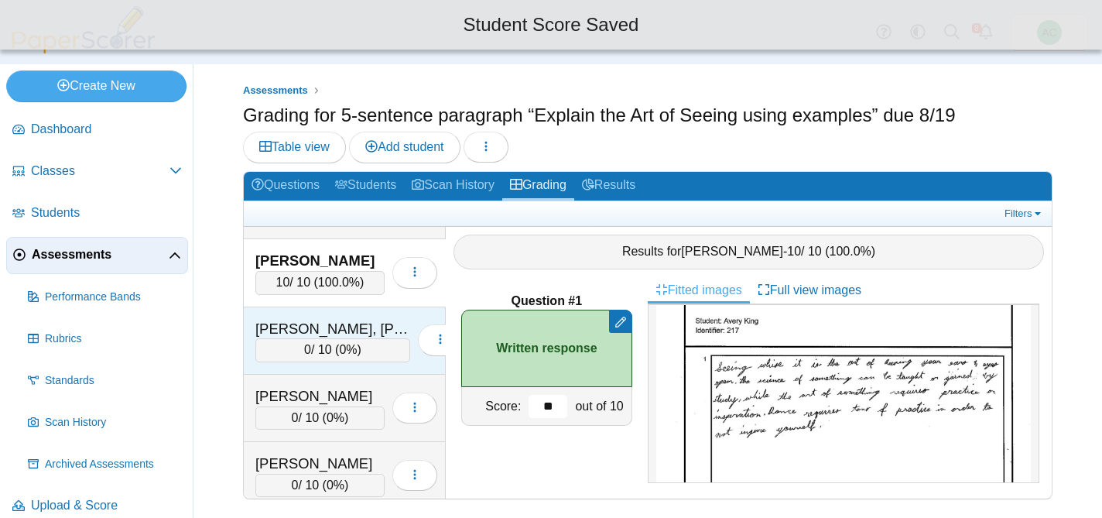
type input "**"
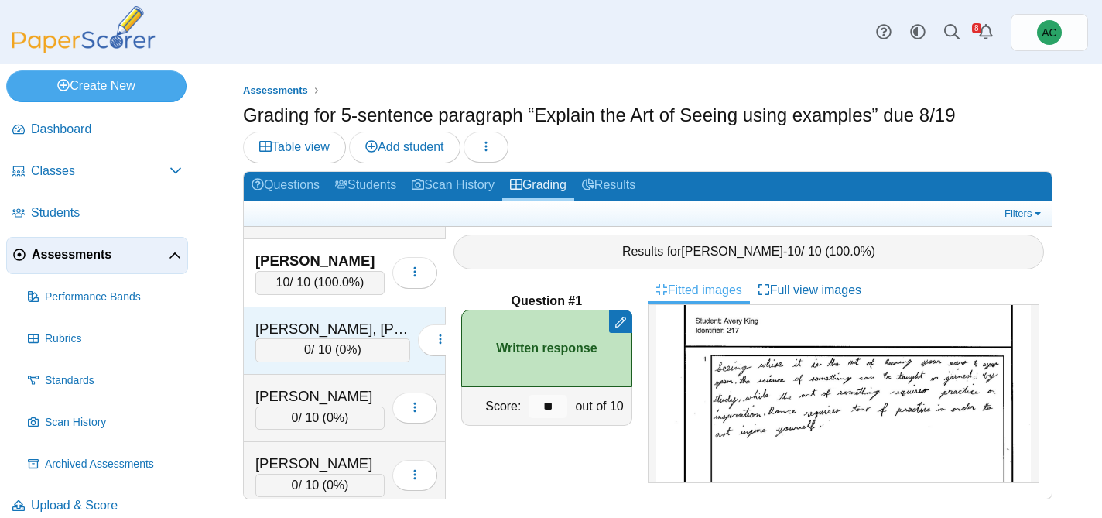
click at [339, 347] on span "0%" at bounding box center [348, 349] width 18 height 13
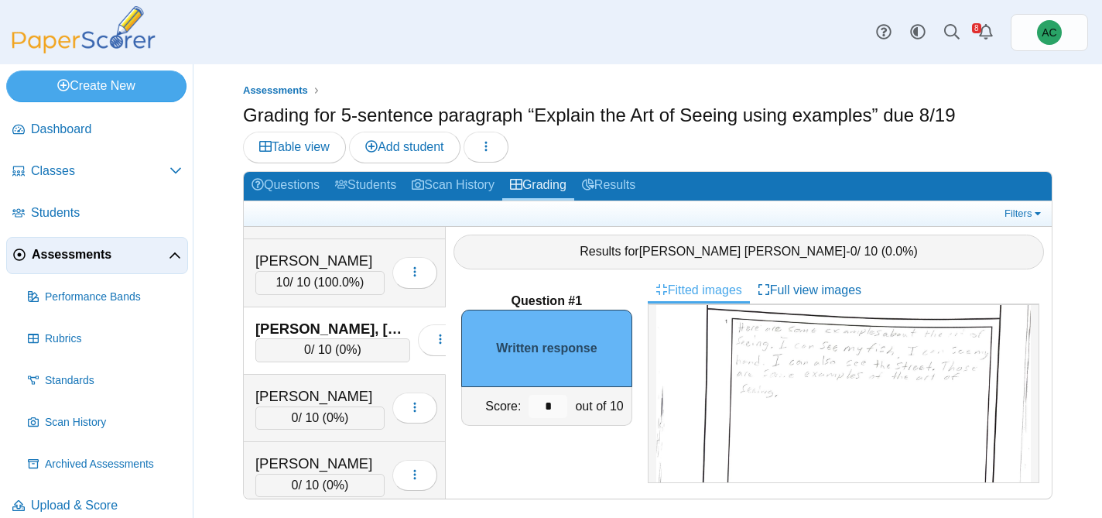
scroll to position [104, 0]
click at [774, 358] on img at bounding box center [843, 439] width 375 height 460
click at [554, 406] on input "*" at bounding box center [548, 406] width 39 height 23
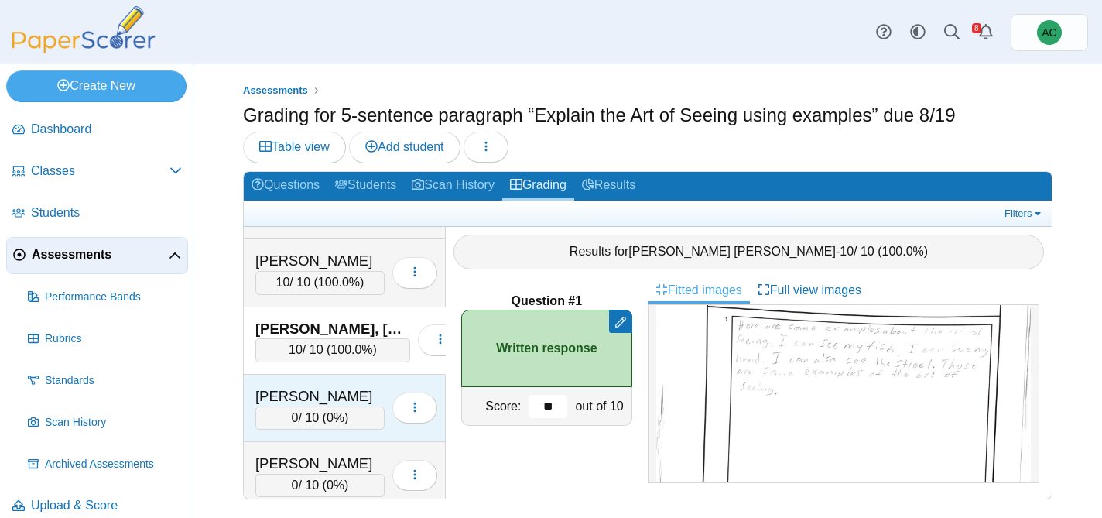
type input "**"
click at [339, 405] on div "Lee, Van" at bounding box center [319, 396] width 129 height 20
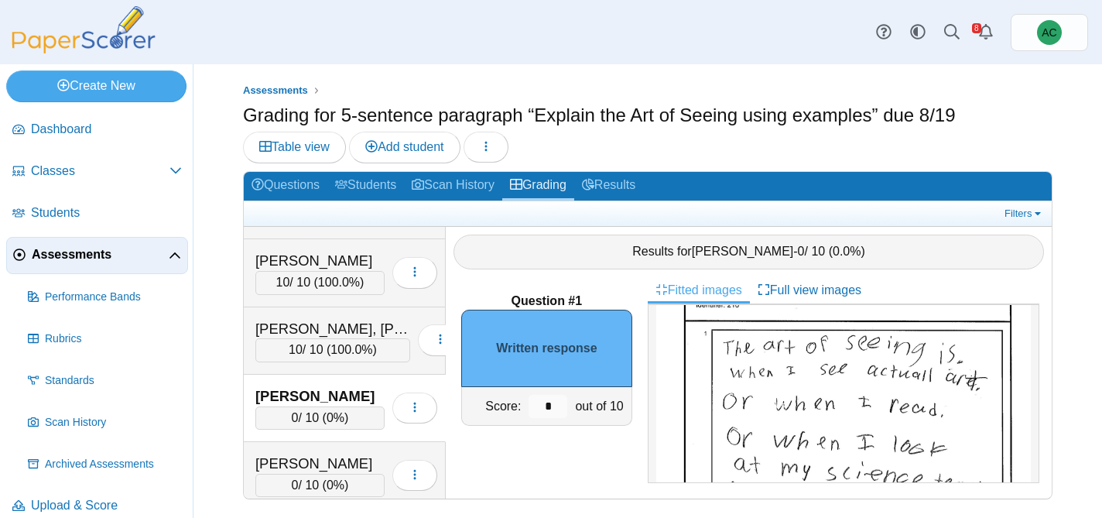
scroll to position [0, 0]
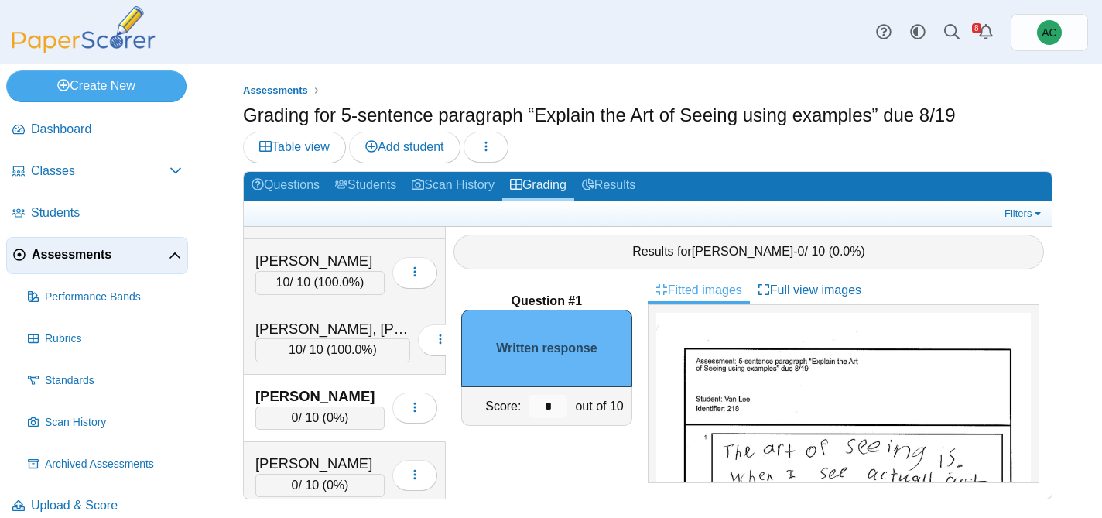
click at [555, 407] on input "*" at bounding box center [548, 406] width 39 height 23
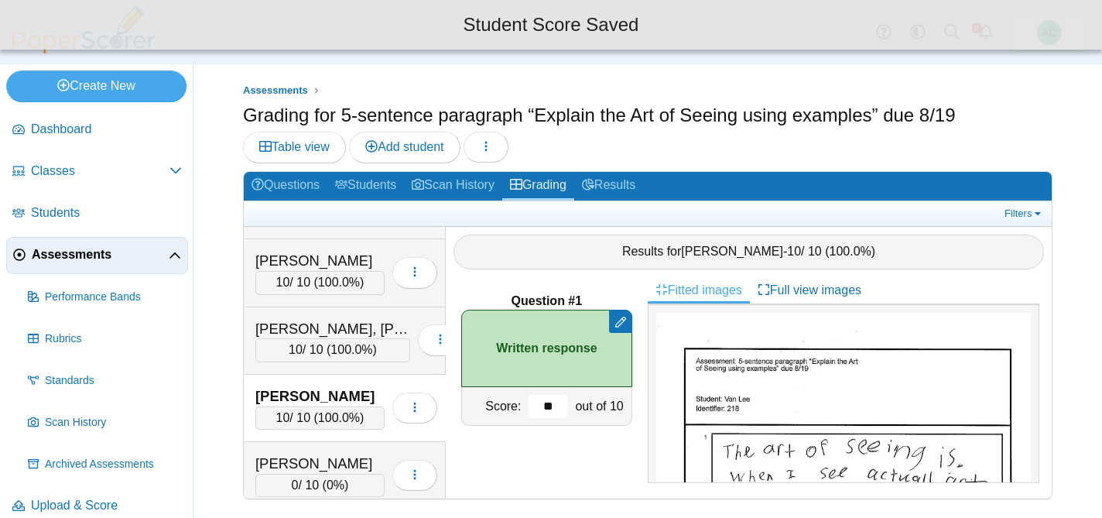
scroll to position [3159, 0]
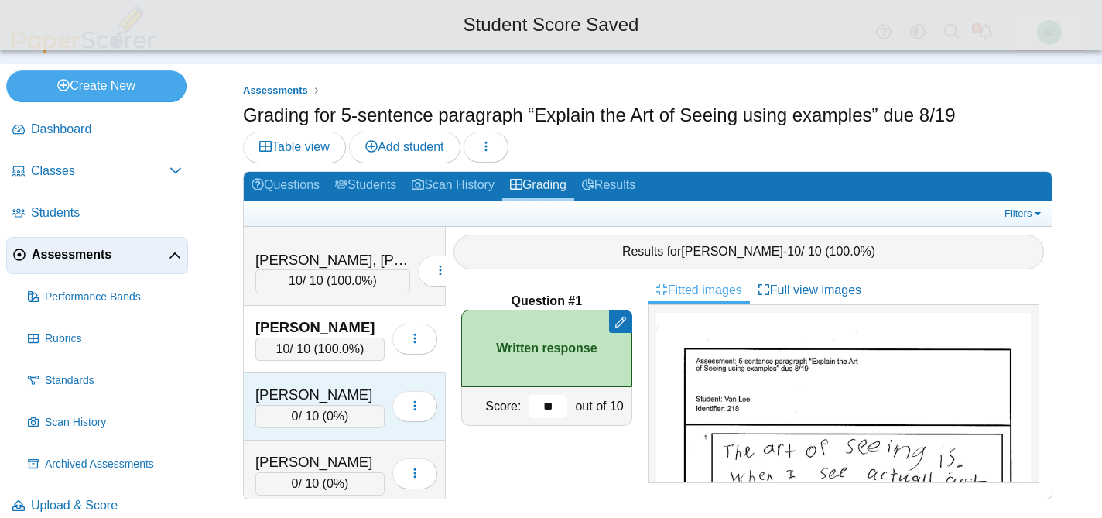
type input "**"
click at [269, 402] on div "[PERSON_NAME]" at bounding box center [319, 395] width 129 height 20
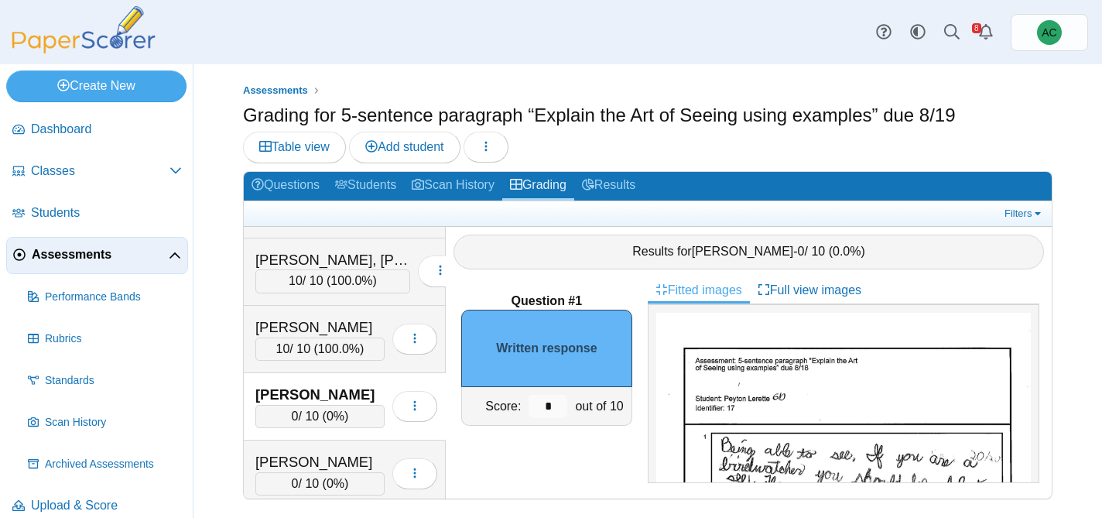
scroll to position [93, 0]
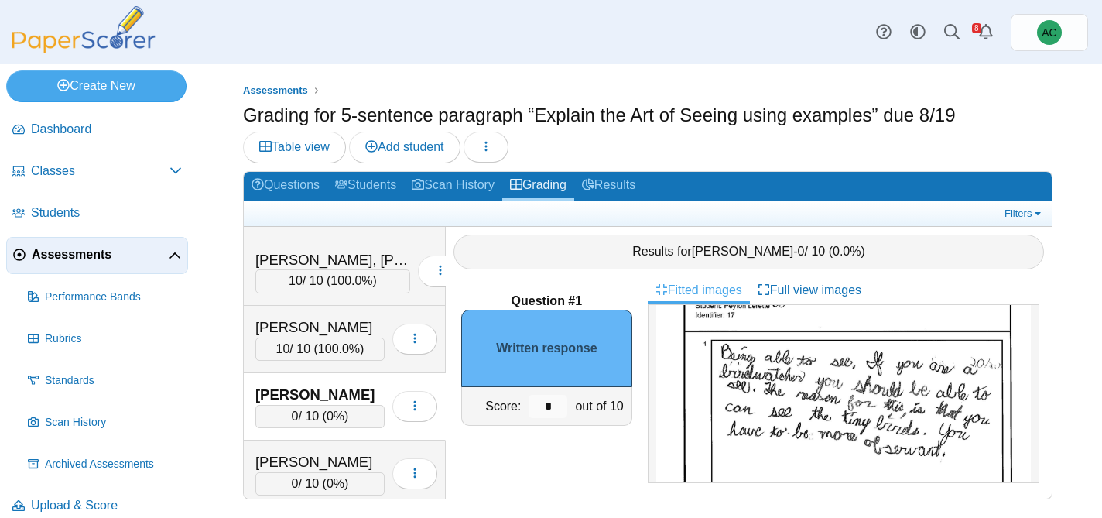
click at [669, 366] on img at bounding box center [843, 484] width 375 height 529
click at [552, 407] on input "*" at bounding box center [548, 406] width 39 height 23
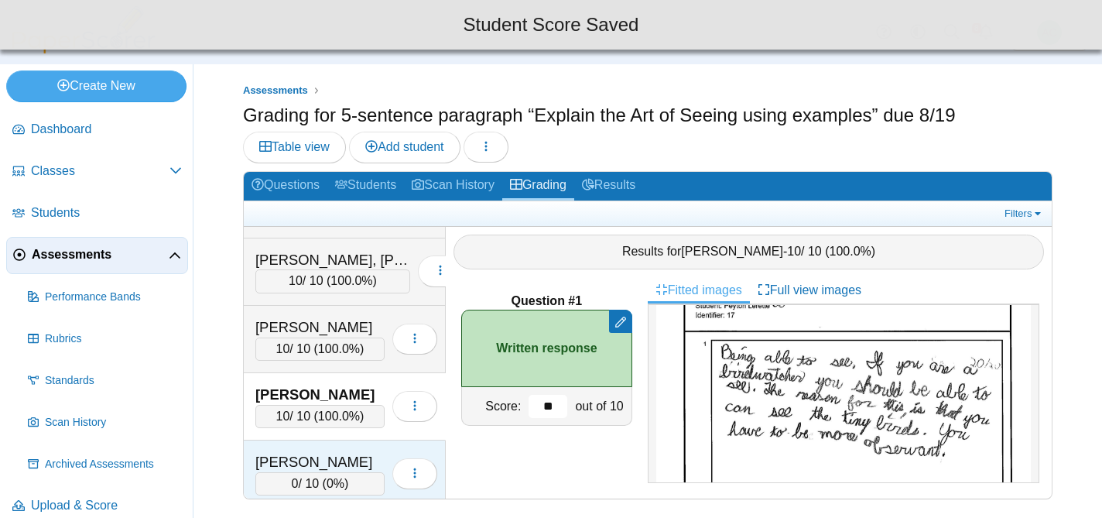
type input "**"
click at [330, 479] on span "0%" at bounding box center [336, 483] width 18 height 13
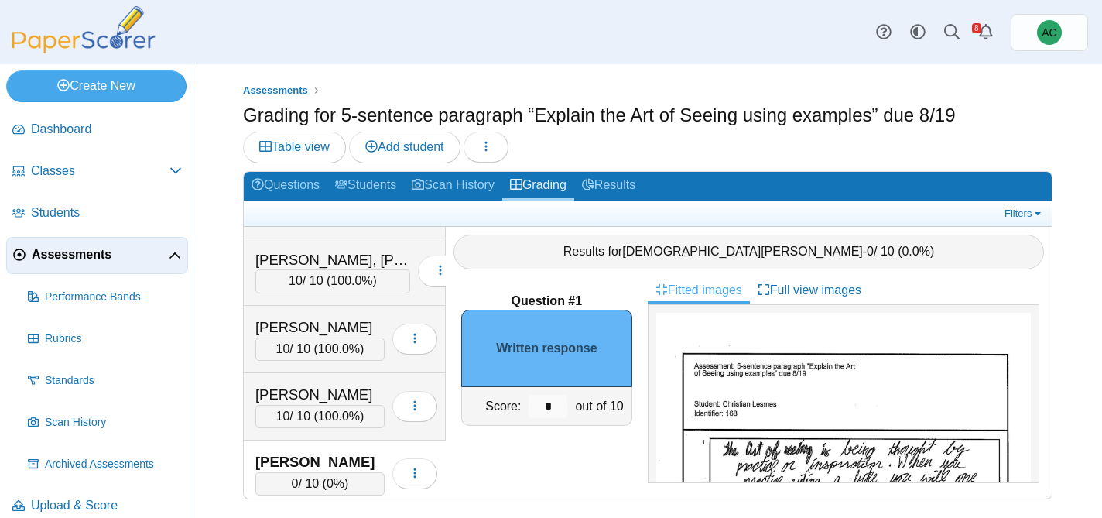
scroll to position [11, 0]
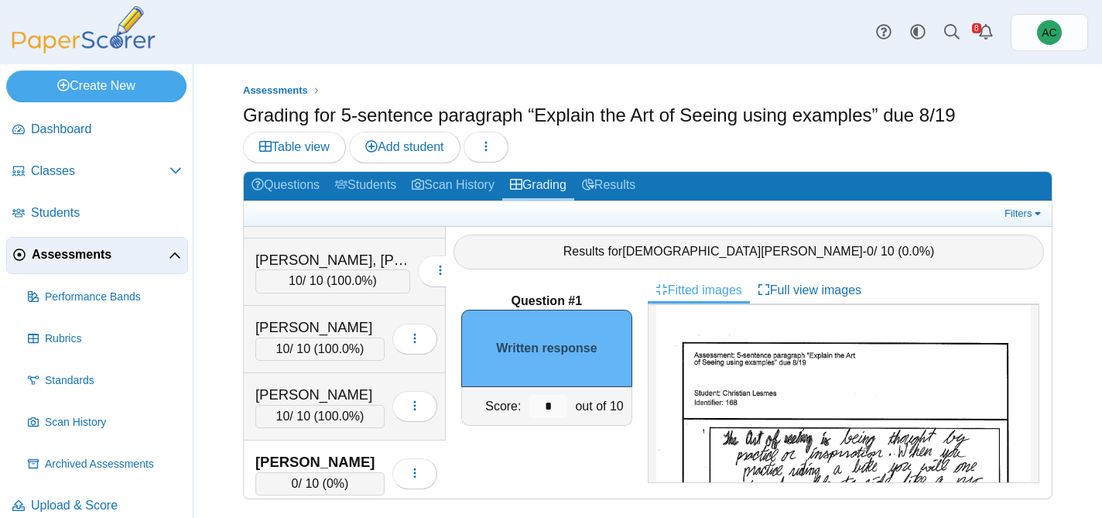
click at [555, 402] on input "*" at bounding box center [548, 406] width 39 height 23
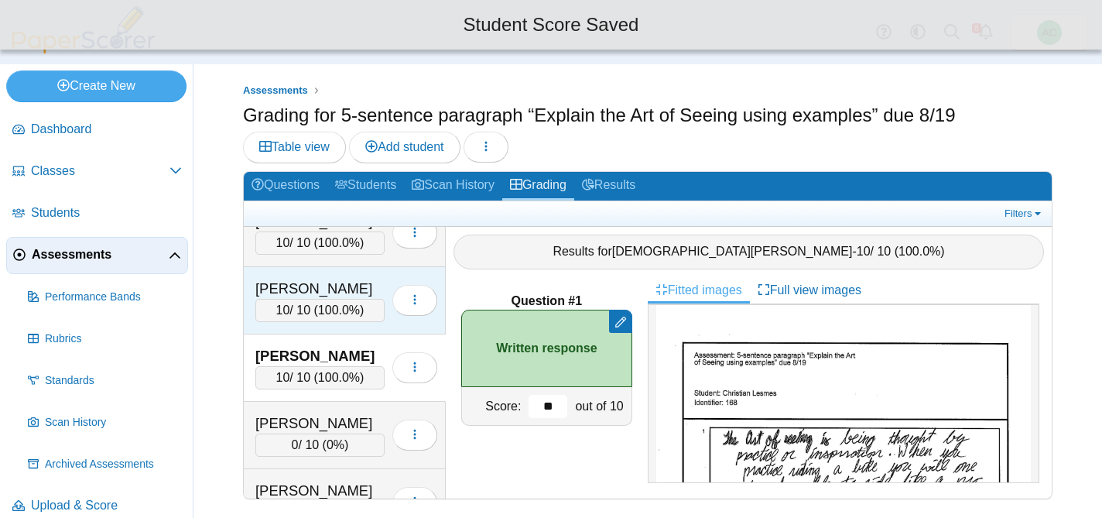
scroll to position [3267, 0]
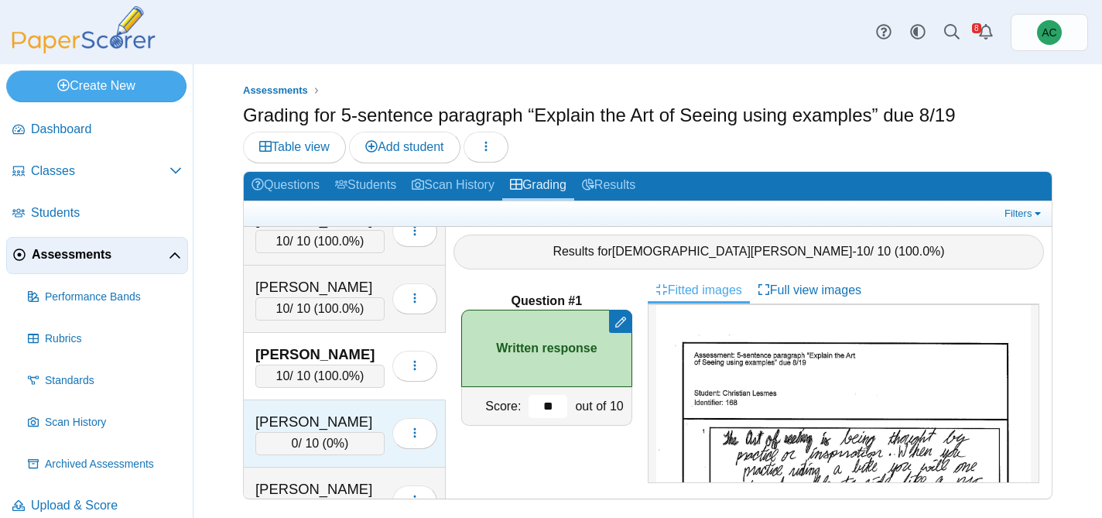
type input "**"
click at [318, 406] on div "Lopez, Luca 0 / 10 ( 0% ) Loading…" at bounding box center [345, 433] width 202 height 67
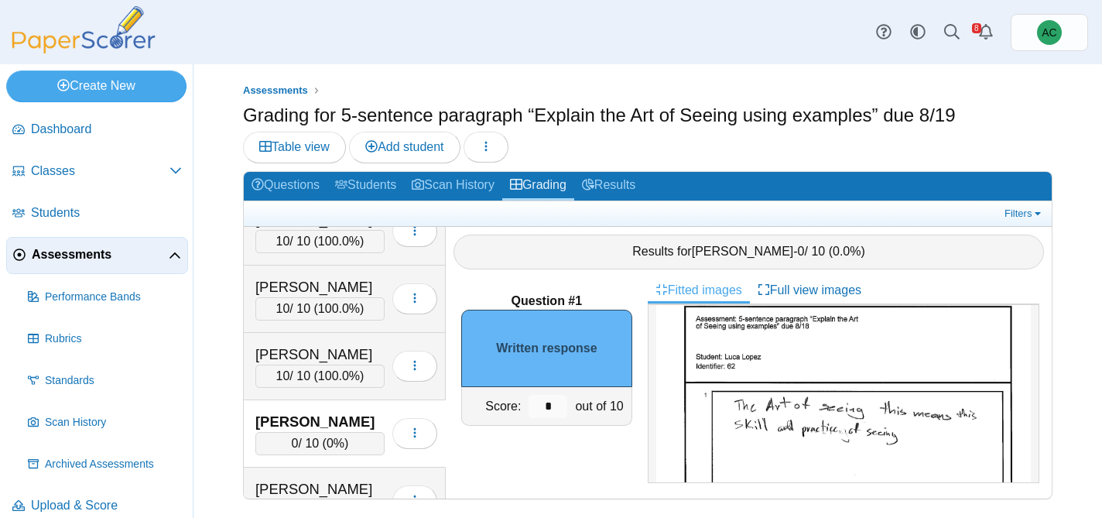
scroll to position [105, 0]
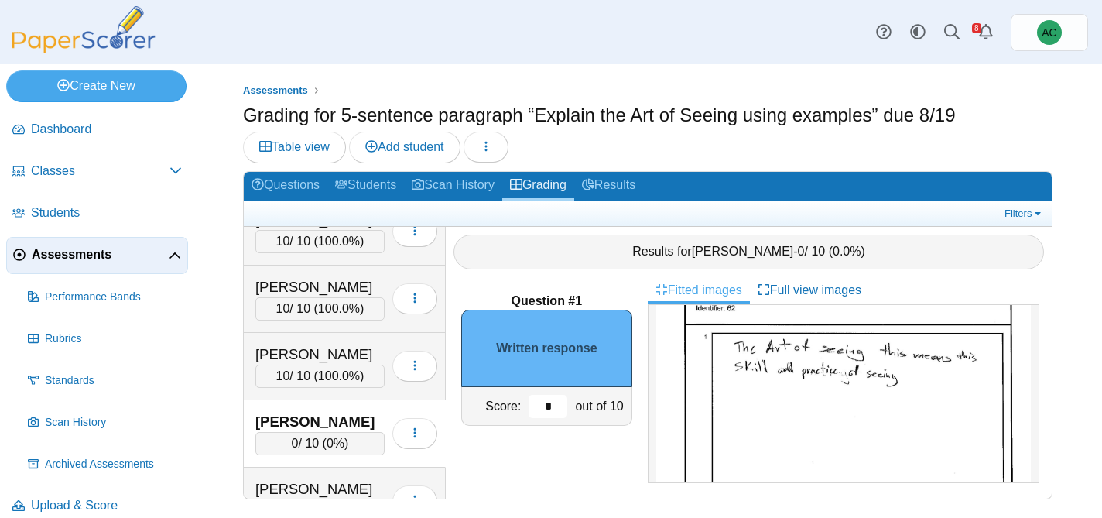
click at [552, 409] on input "*" at bounding box center [548, 406] width 39 height 23
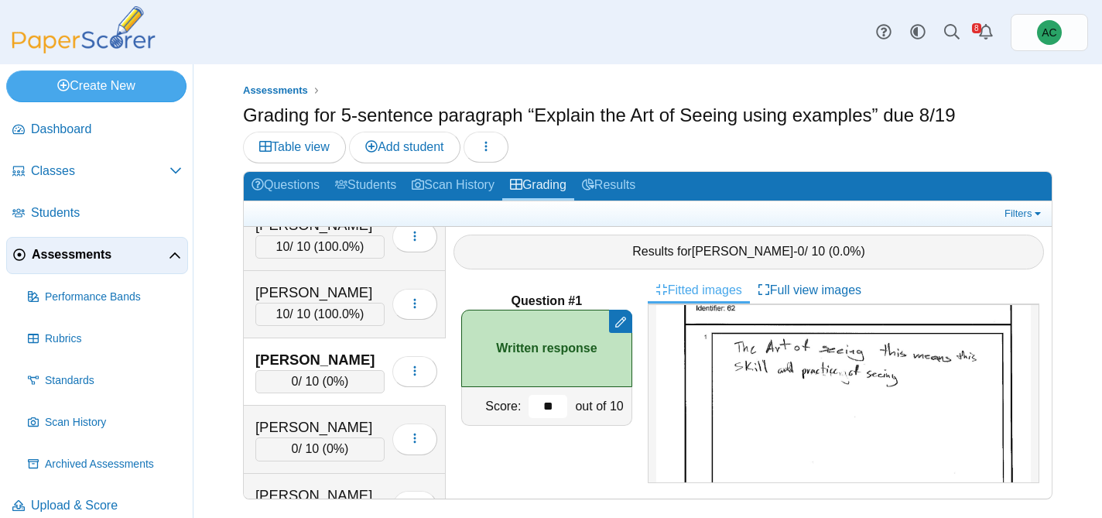
scroll to position [3338, 0]
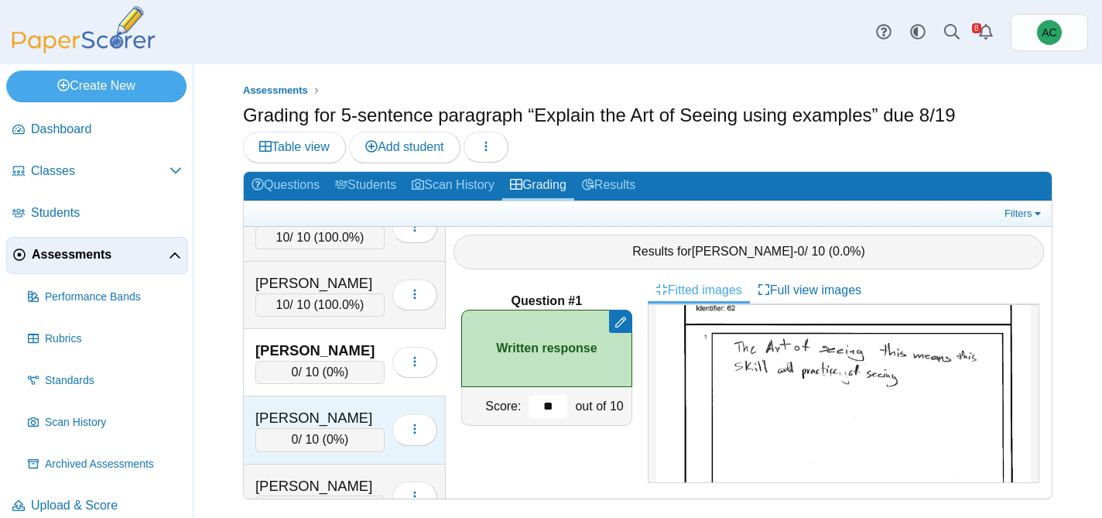
type input "**"
click at [330, 418] on div "[PERSON_NAME]" at bounding box center [319, 418] width 129 height 20
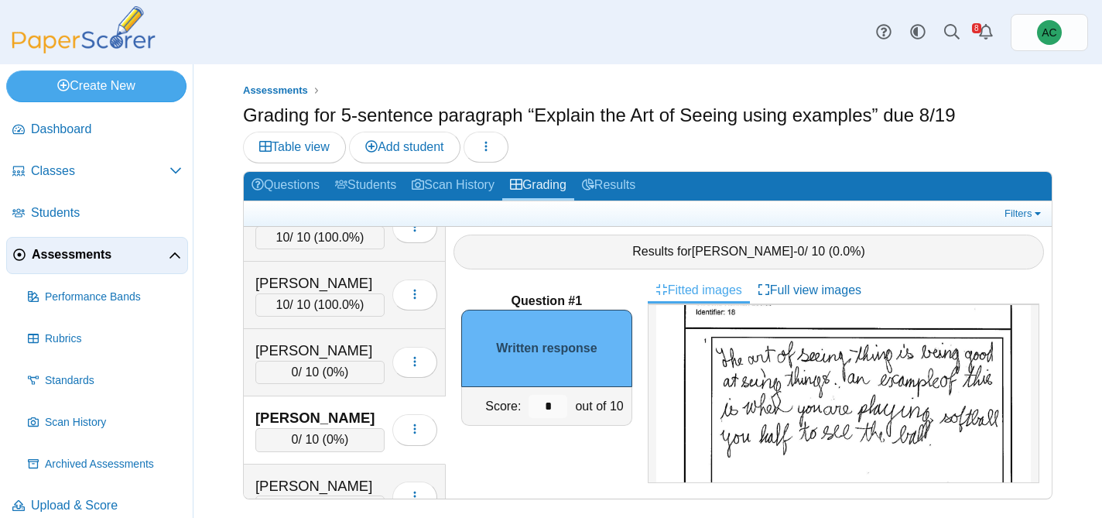
scroll to position [102, 0]
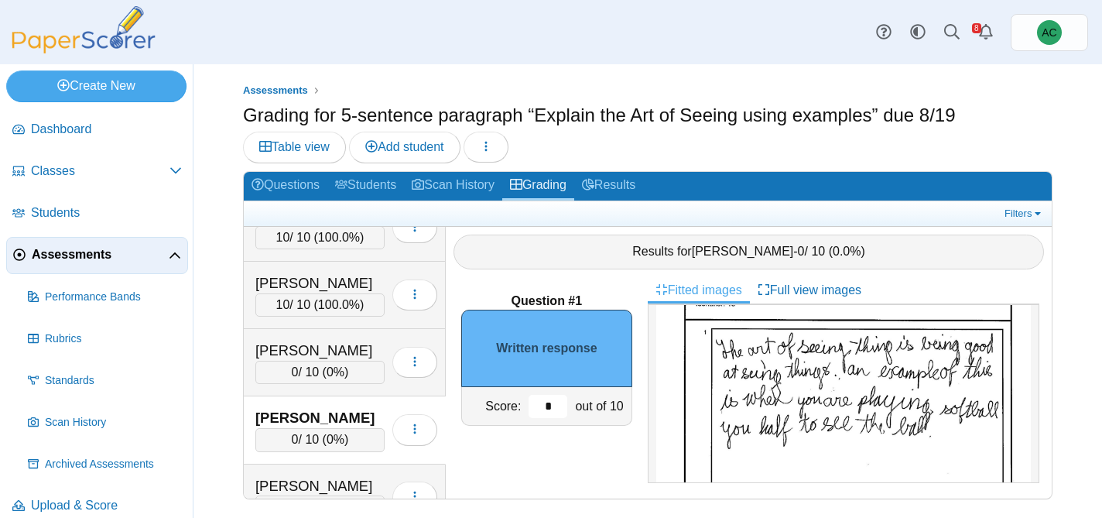
click at [550, 409] on input "*" at bounding box center [548, 406] width 39 height 23
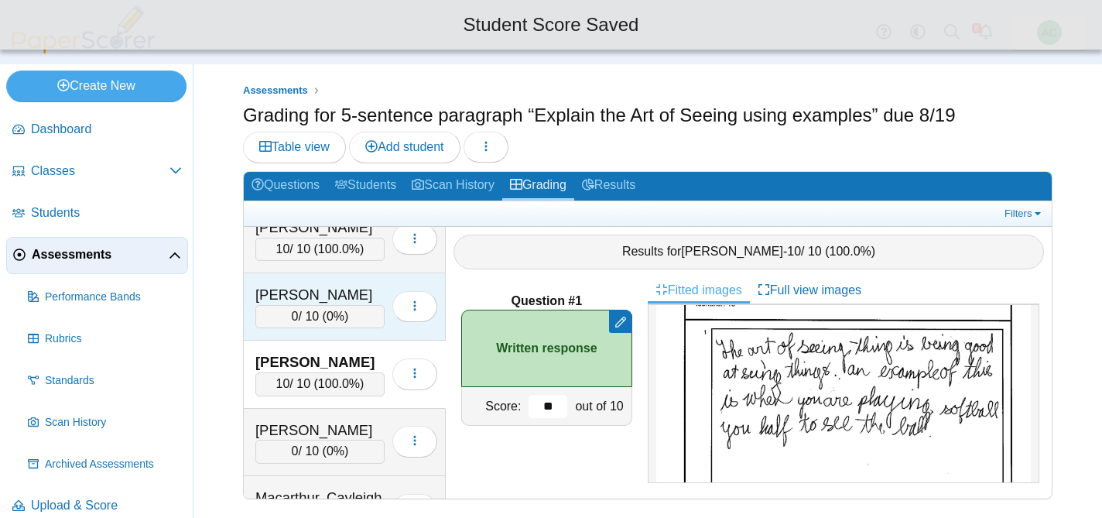
scroll to position [3398, 0]
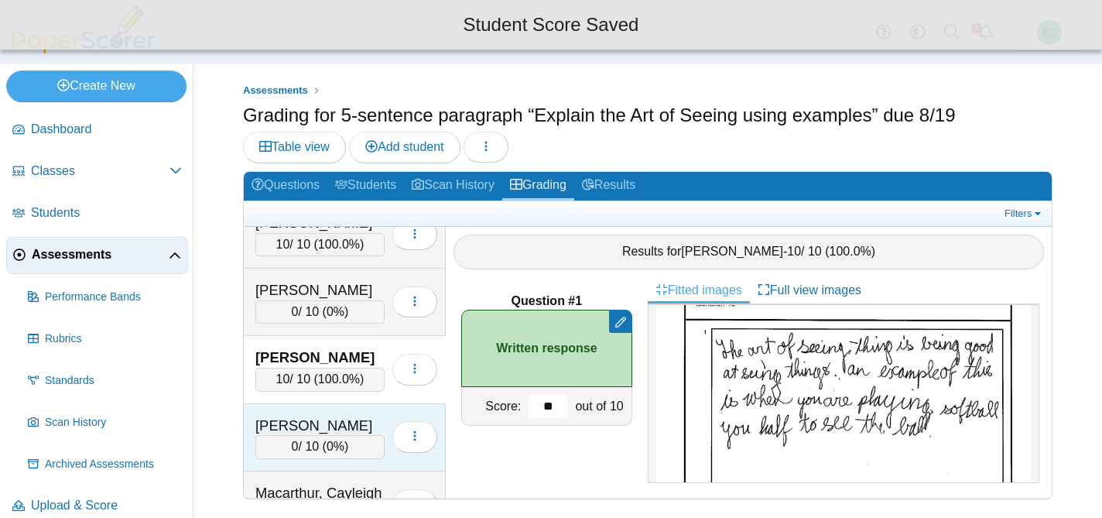
type input "**"
click at [338, 409] on div "Lynch, Wyatt 0 / 10 ( 0% ) Loading…" at bounding box center [345, 437] width 202 height 67
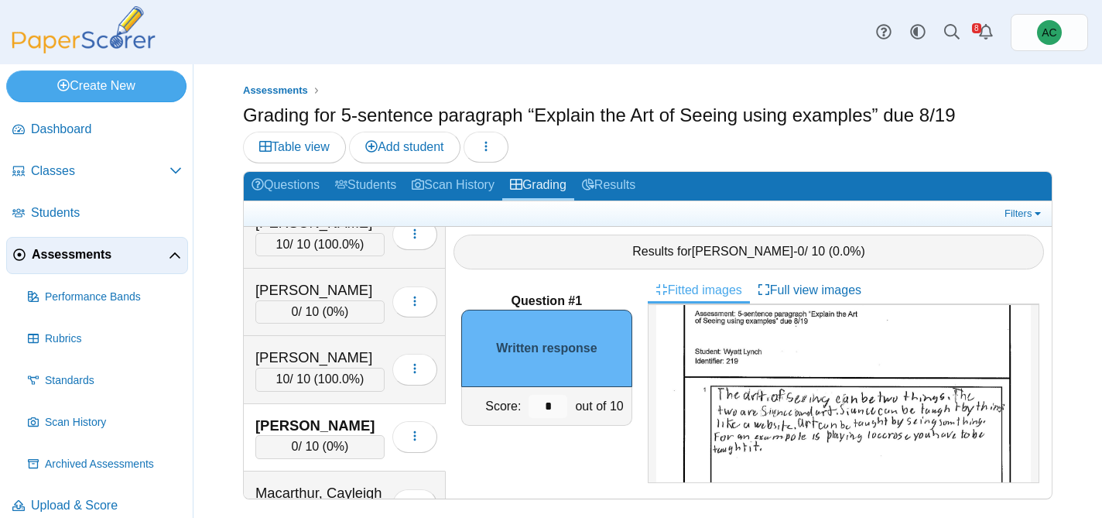
scroll to position [59, 0]
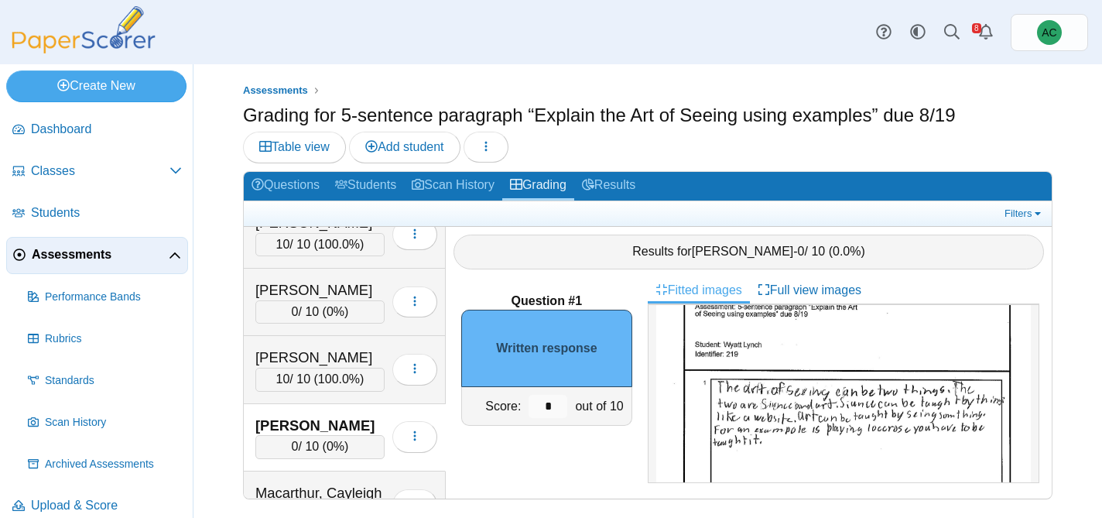
click at [782, 444] on img at bounding box center [843, 518] width 375 height 529
click at [557, 406] on input "*" at bounding box center [548, 406] width 39 height 23
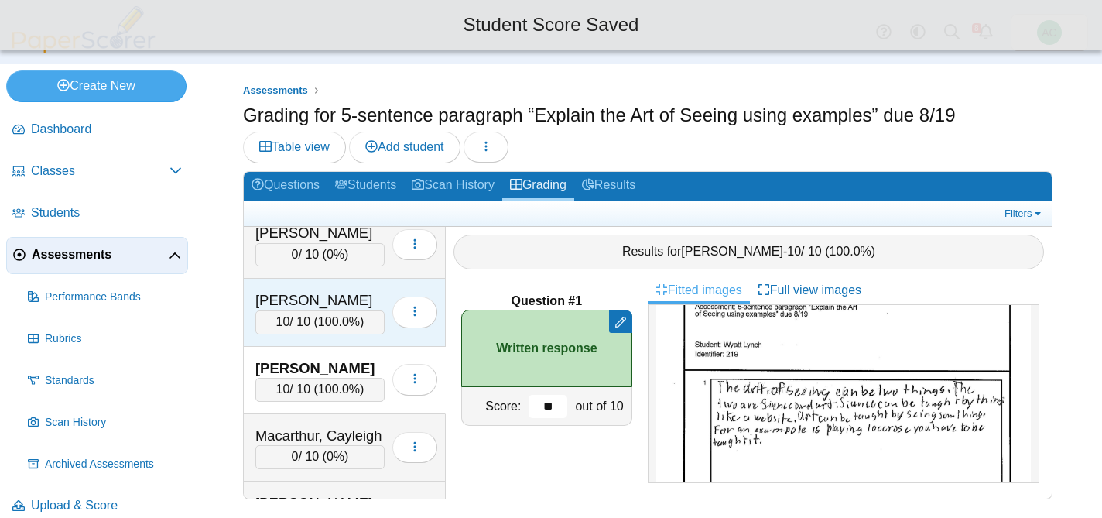
scroll to position [3485, 0]
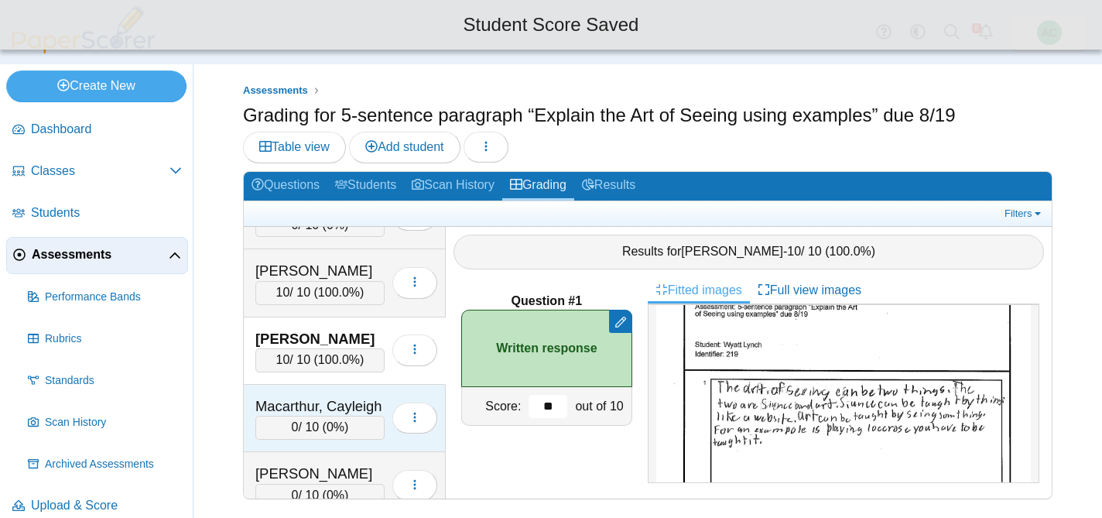
type input "**"
click at [280, 409] on div "Macarthur, Cayleigh" at bounding box center [319, 406] width 129 height 20
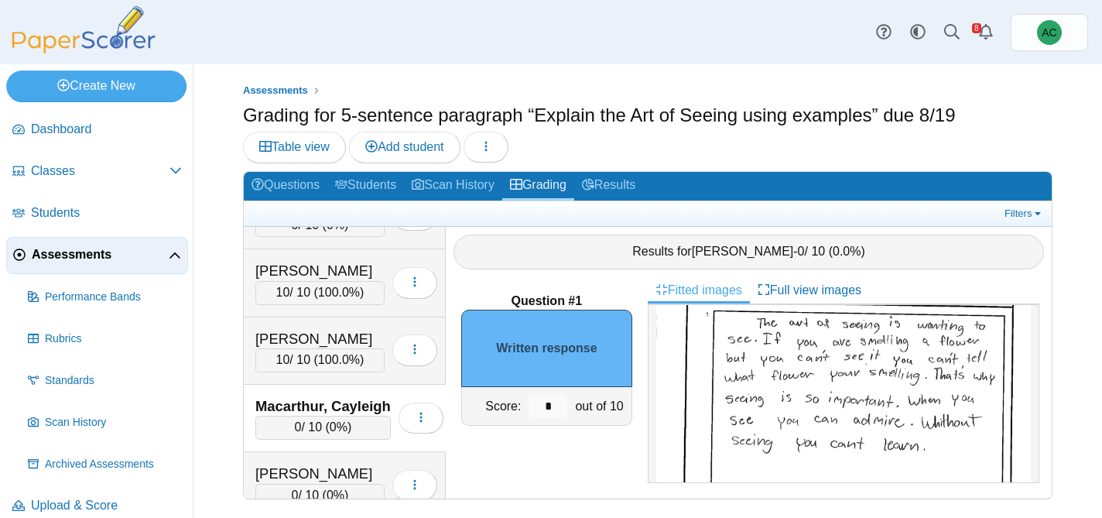
scroll to position [120, 0]
click at [553, 401] on input "*" at bounding box center [548, 406] width 39 height 23
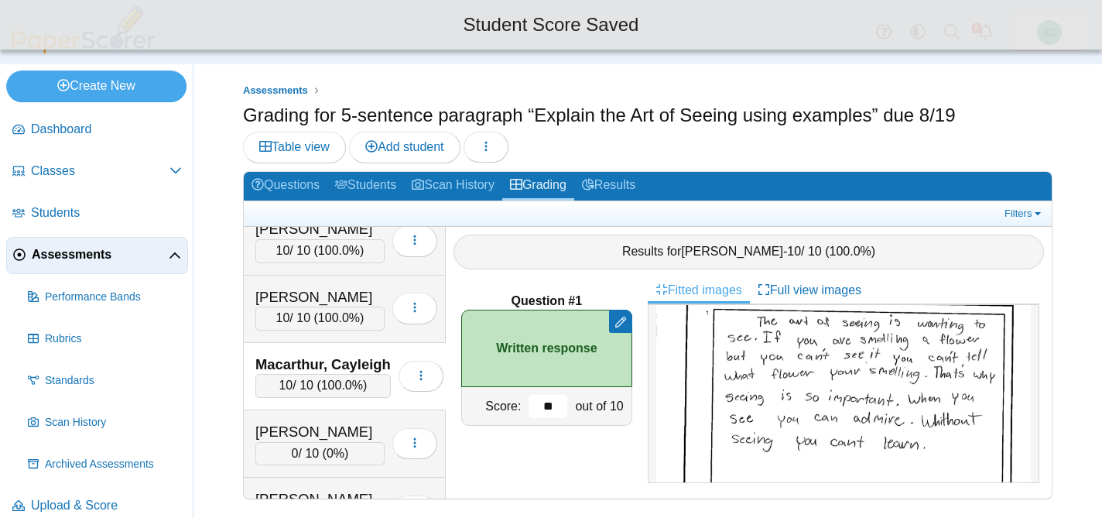
scroll to position [3541, 0]
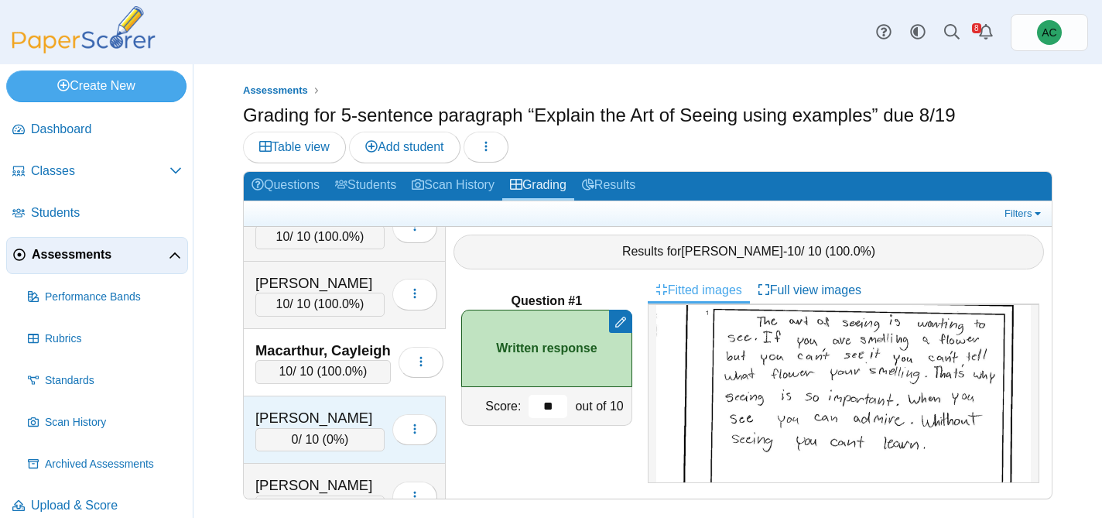
type input "**"
click at [337, 433] on span "0%" at bounding box center [336, 439] width 18 height 13
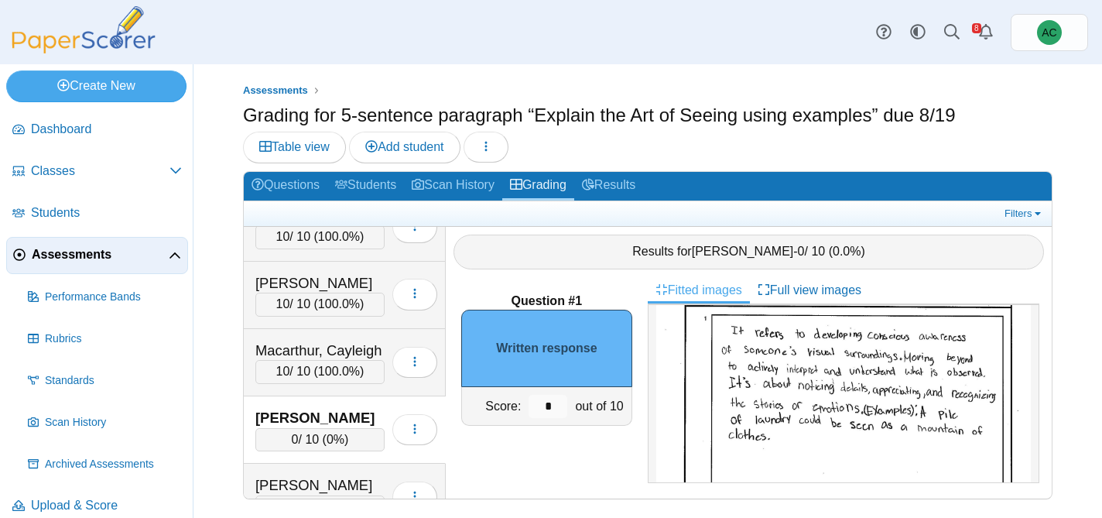
scroll to position [123, 0]
click at [565, 402] on input "*" at bounding box center [548, 406] width 39 height 23
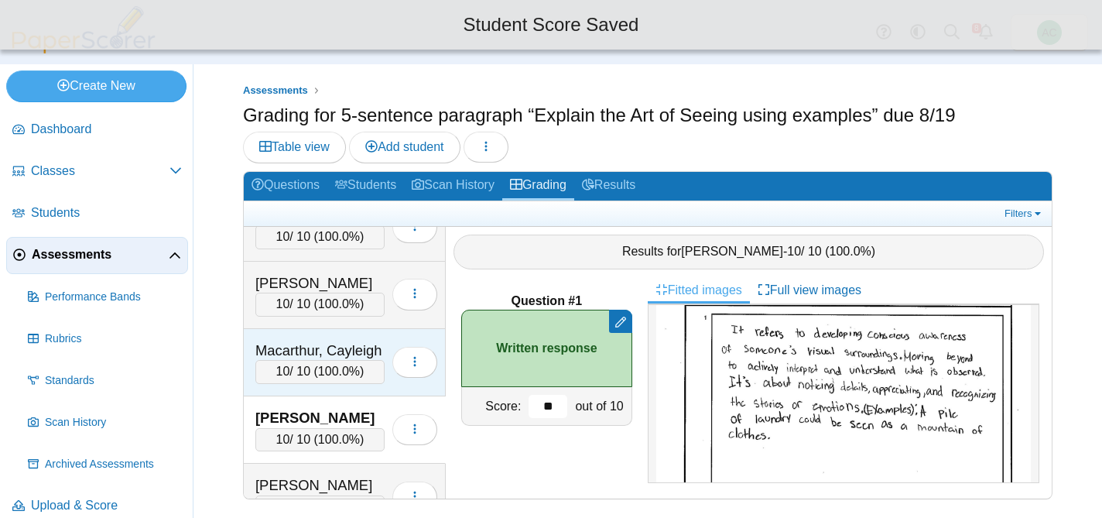
type input "**"
click at [347, 357] on div "Macarthur, Cayleigh" at bounding box center [319, 351] width 129 height 20
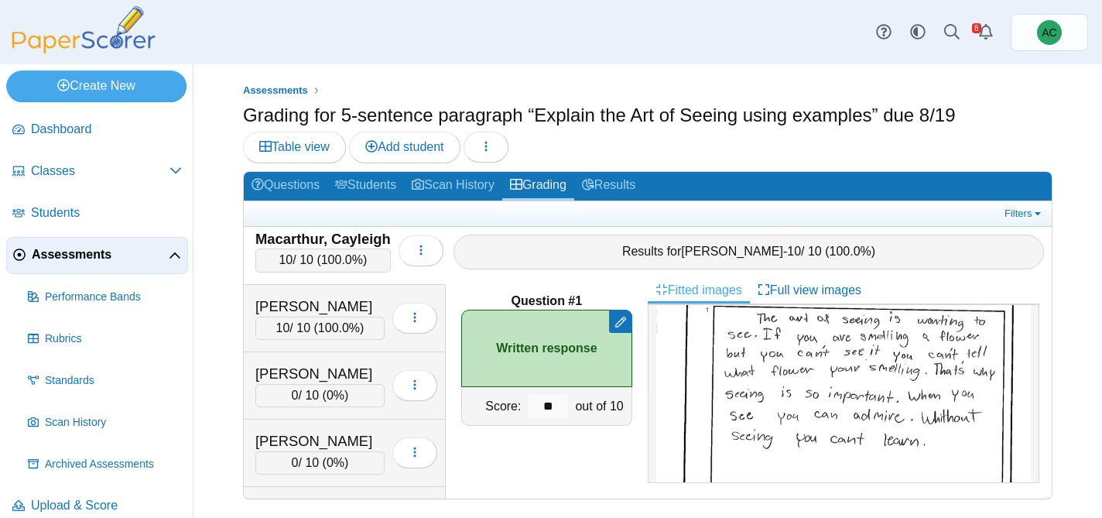
scroll to position [3654, 0]
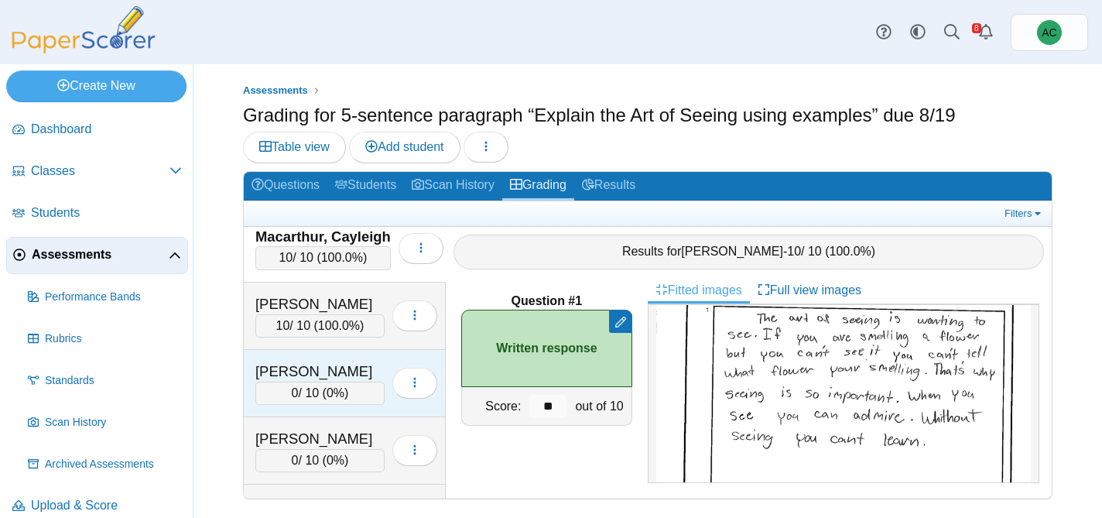
click at [310, 371] on div "[PERSON_NAME]" at bounding box center [319, 371] width 129 height 20
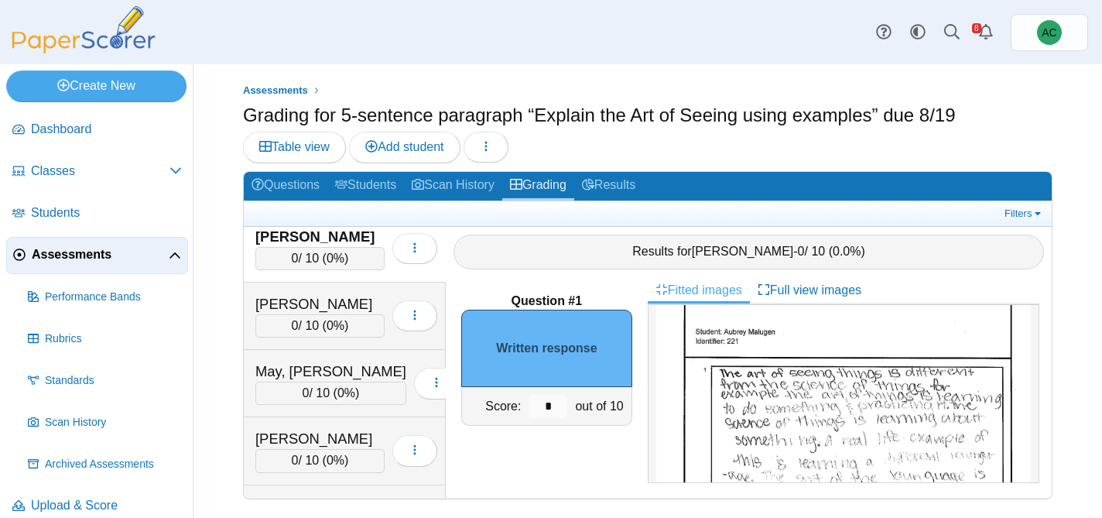
scroll to position [76, 0]
click at [866, 447] on img at bounding box center [843, 501] width 375 height 529
click at [553, 408] on input "*" at bounding box center [548, 406] width 39 height 23
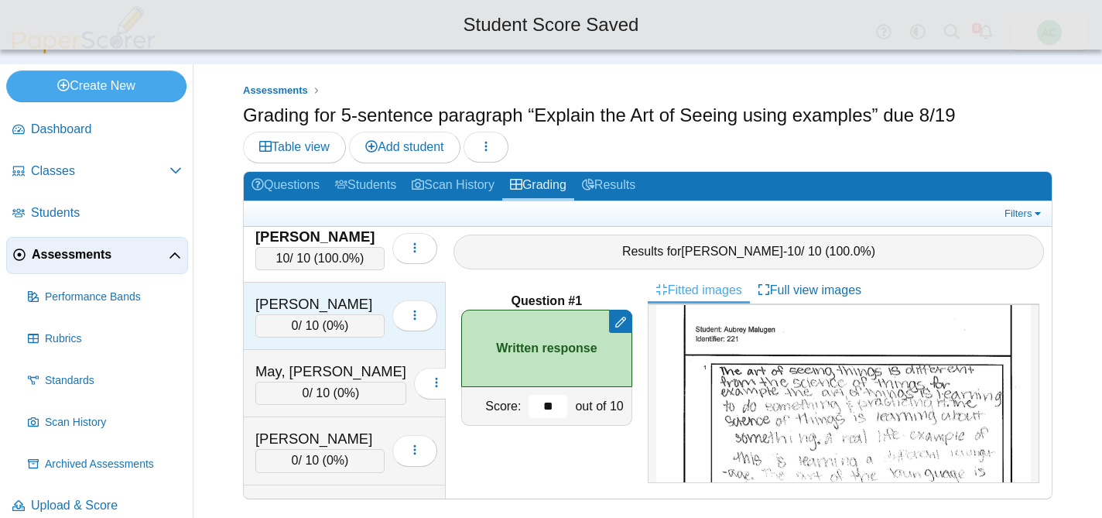
type input "**"
click at [311, 314] on div "0 / 10 ( 0% )" at bounding box center [319, 325] width 129 height 23
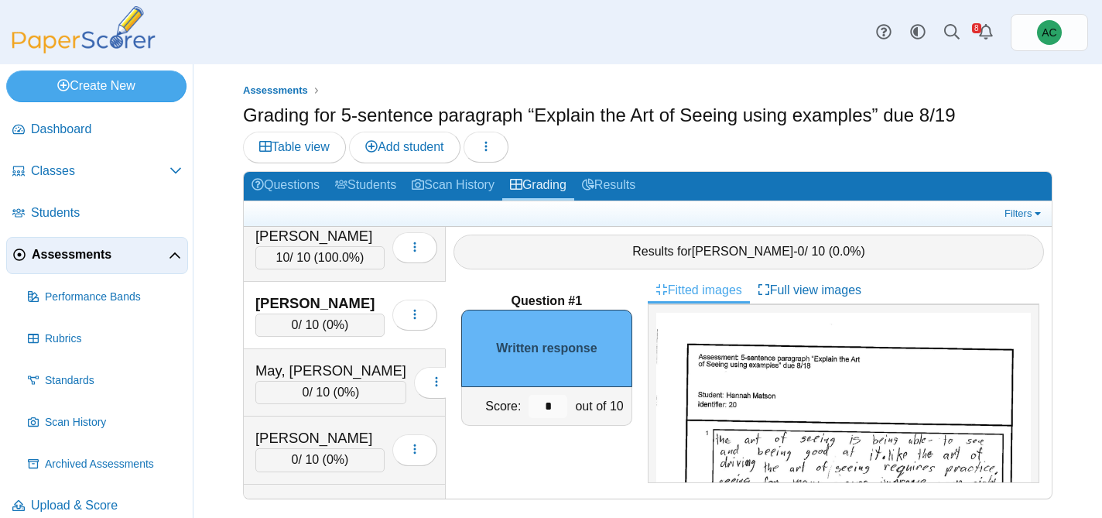
click at [558, 402] on input "*" at bounding box center [548, 406] width 39 height 23
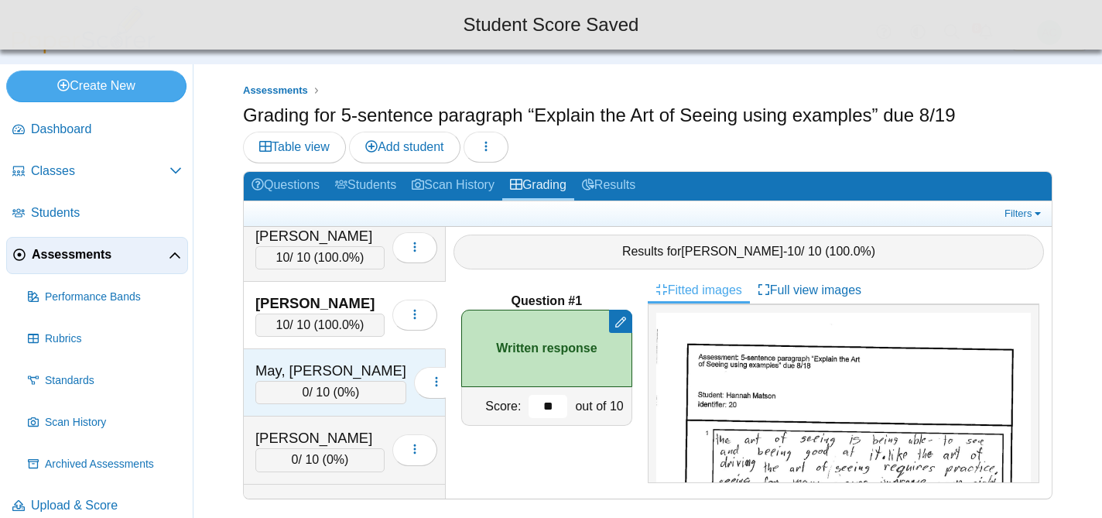
type input "**"
click at [302, 359] on div "May, Audreyna 0 / 10 ( 0% ) Loading…" at bounding box center [345, 382] width 202 height 67
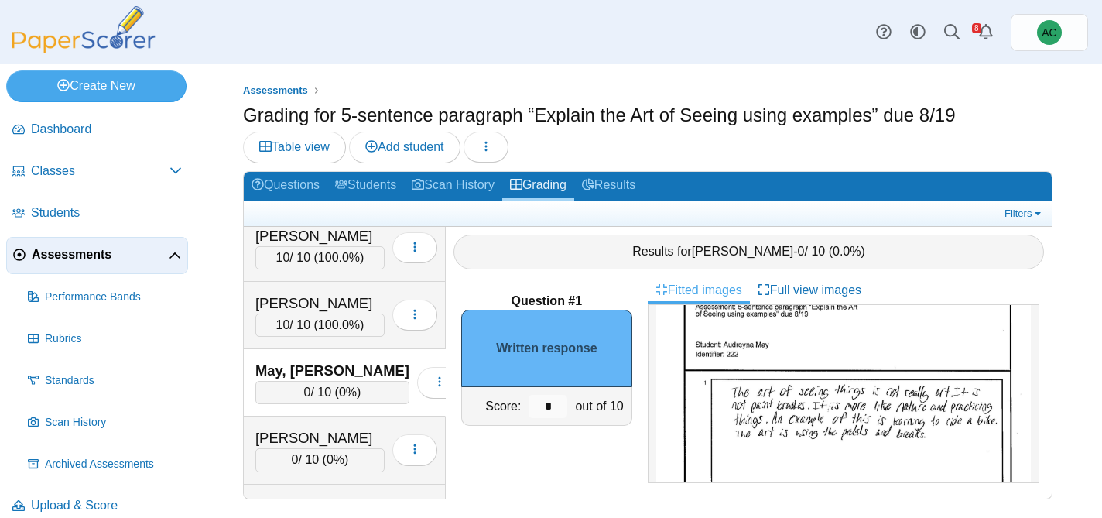
scroll to position [54, 0]
click at [705, 426] on img at bounding box center [843, 522] width 375 height 529
click at [557, 405] on input "*" at bounding box center [548, 406] width 39 height 23
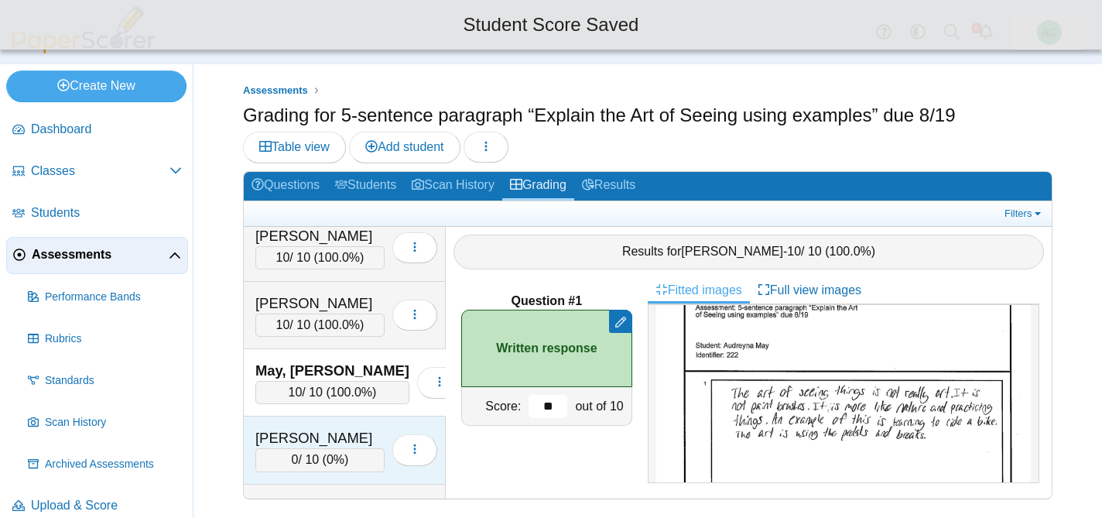
type input "**"
click at [345, 419] on div "Mikhael, Josiah 0 / 10 ( 0% ) Loading…" at bounding box center [345, 449] width 202 height 67
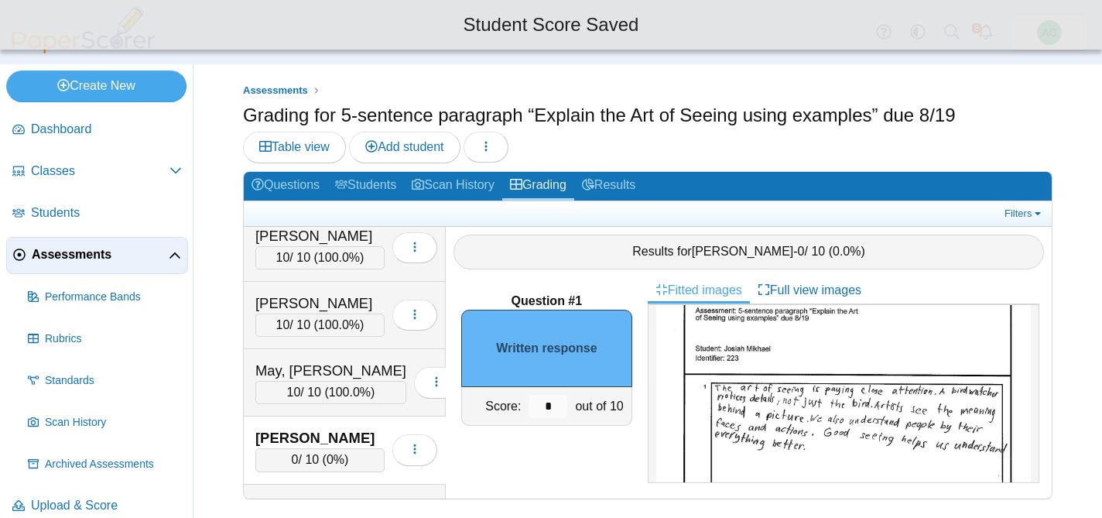
scroll to position [0, 0]
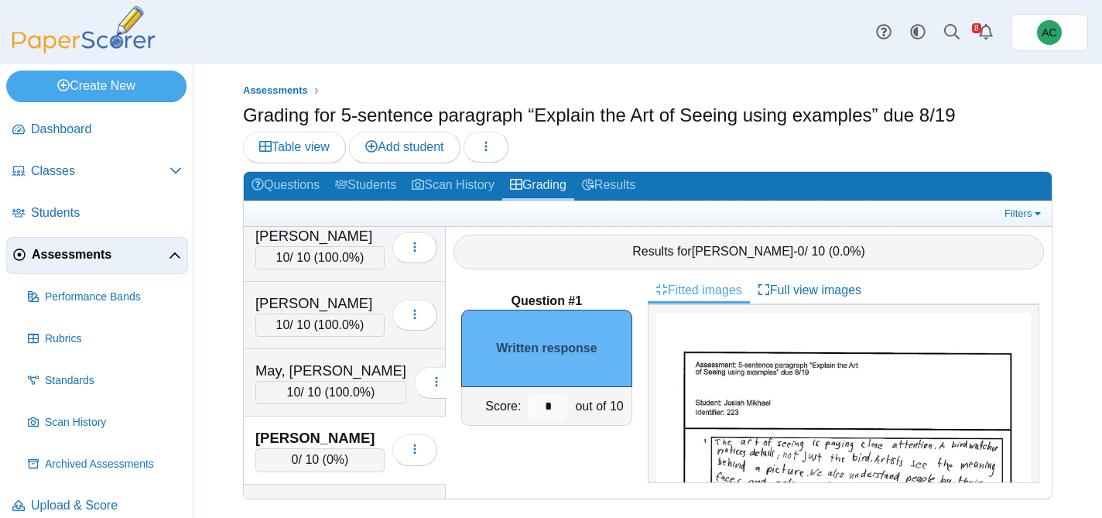
click at [556, 405] on input "*" at bounding box center [548, 406] width 39 height 23
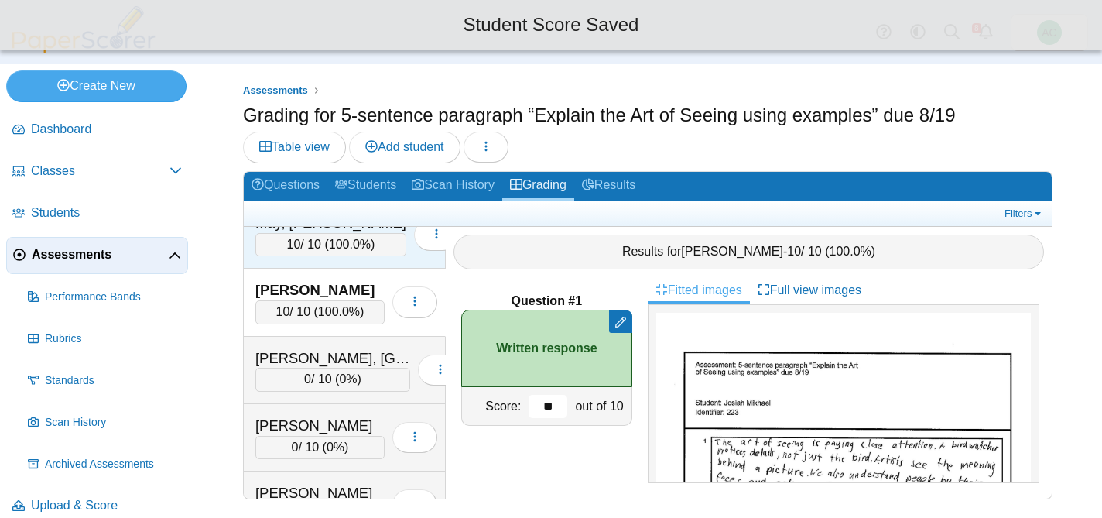
scroll to position [3938, 0]
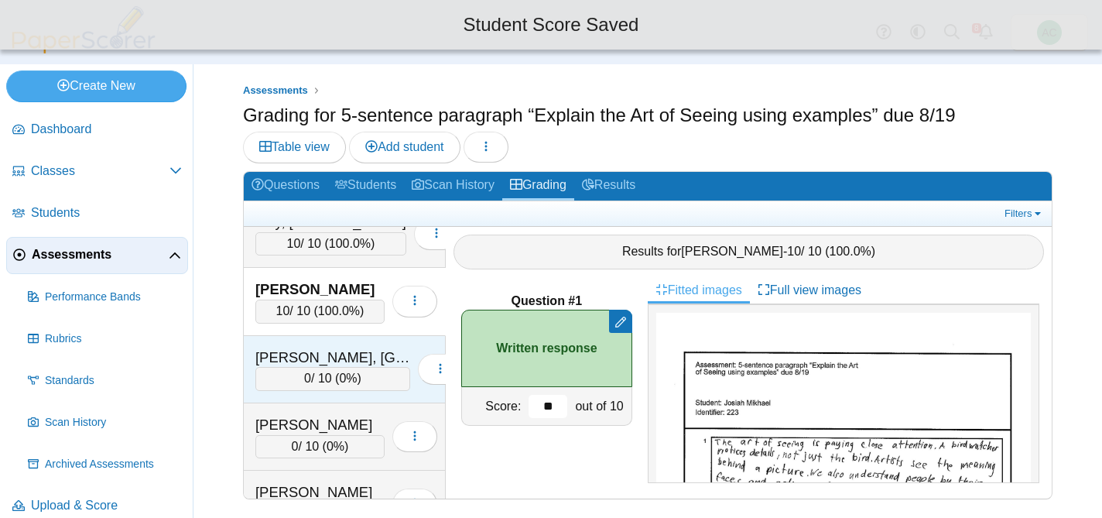
type input "**"
click at [323, 371] on div "0 / 10 ( 0% )" at bounding box center [332, 378] width 155 height 23
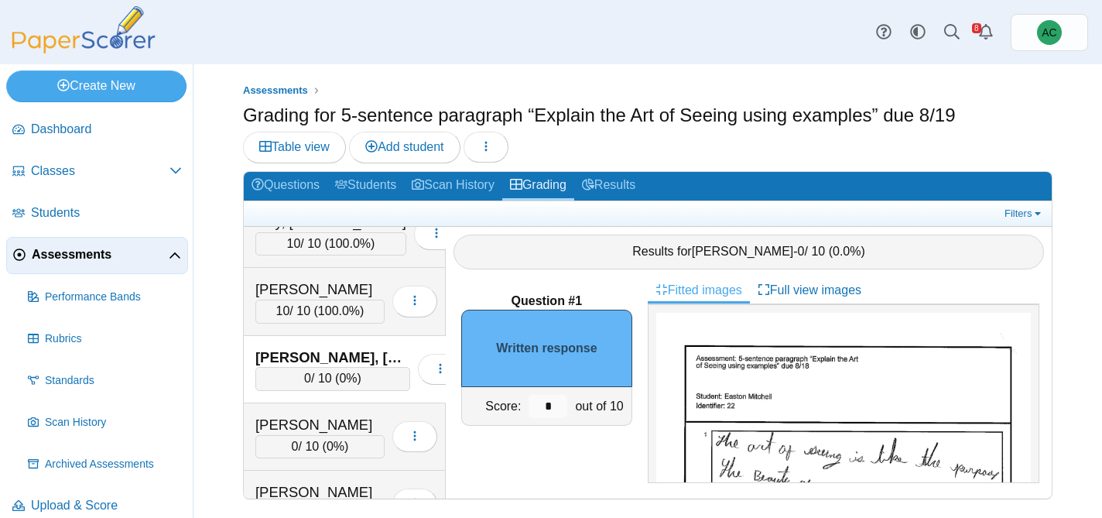
click at [546, 406] on input "*" at bounding box center [548, 406] width 39 height 23
click at [556, 406] on input "*" at bounding box center [548, 406] width 39 height 23
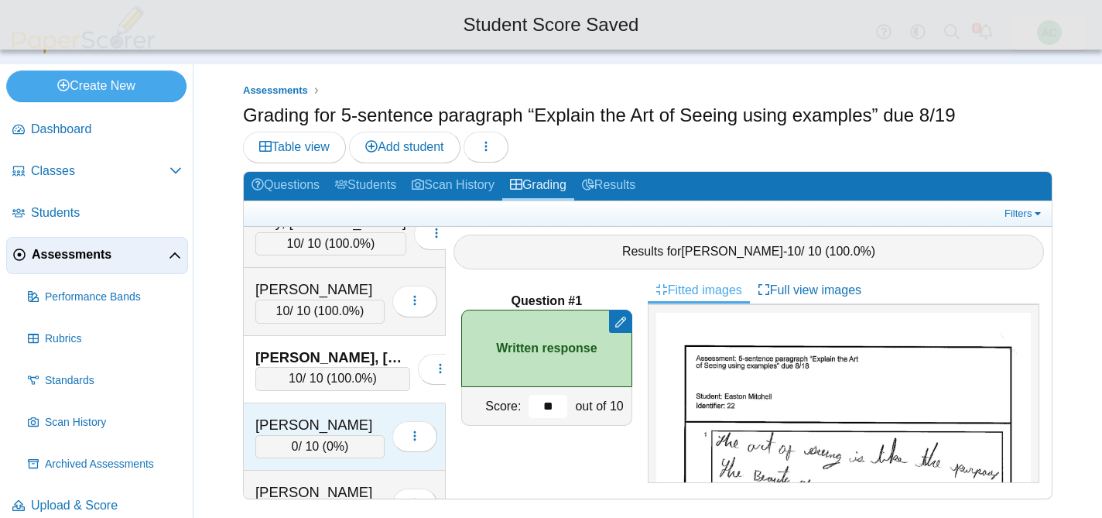
type input "**"
click at [327, 429] on div "[PERSON_NAME]" at bounding box center [319, 425] width 129 height 20
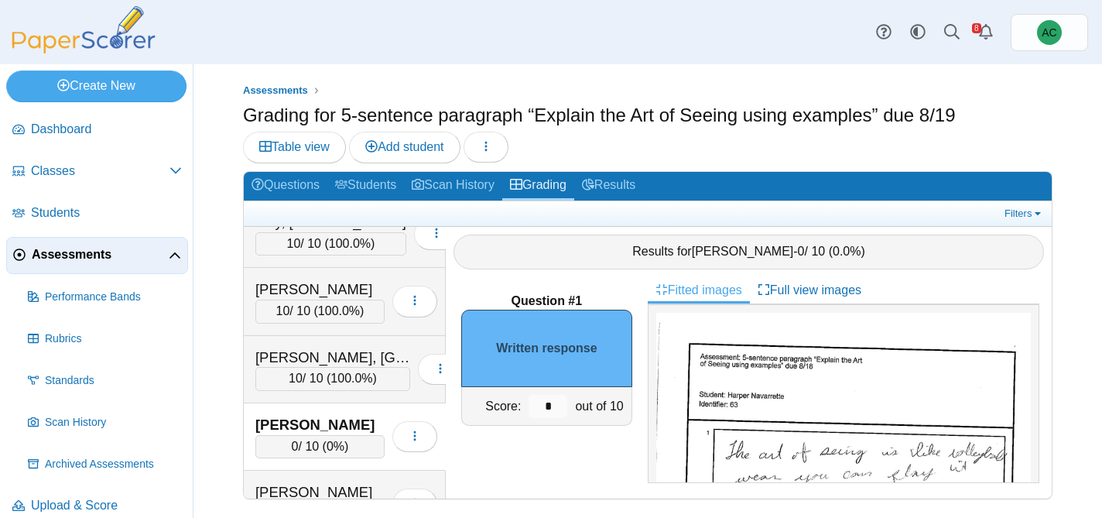
click at [552, 406] on input "*" at bounding box center [548, 406] width 39 height 23
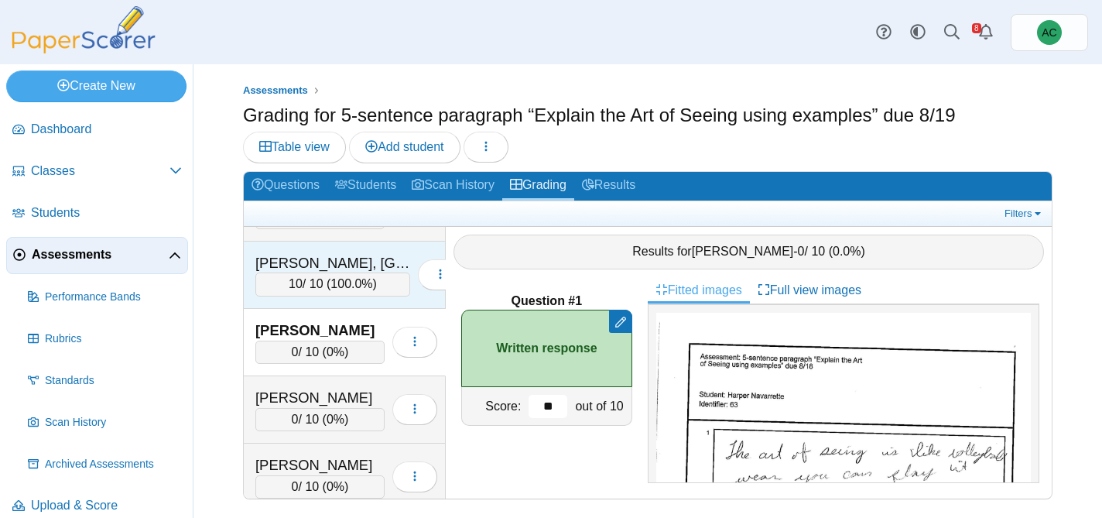
scroll to position [4034, 0]
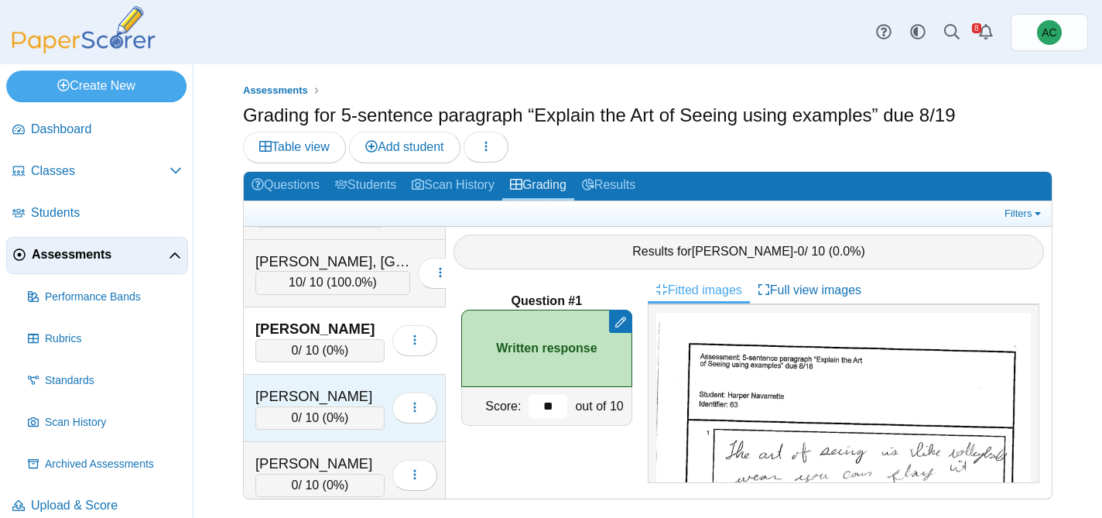
type input "**"
click at [316, 386] on div "[PERSON_NAME]" at bounding box center [319, 396] width 129 height 20
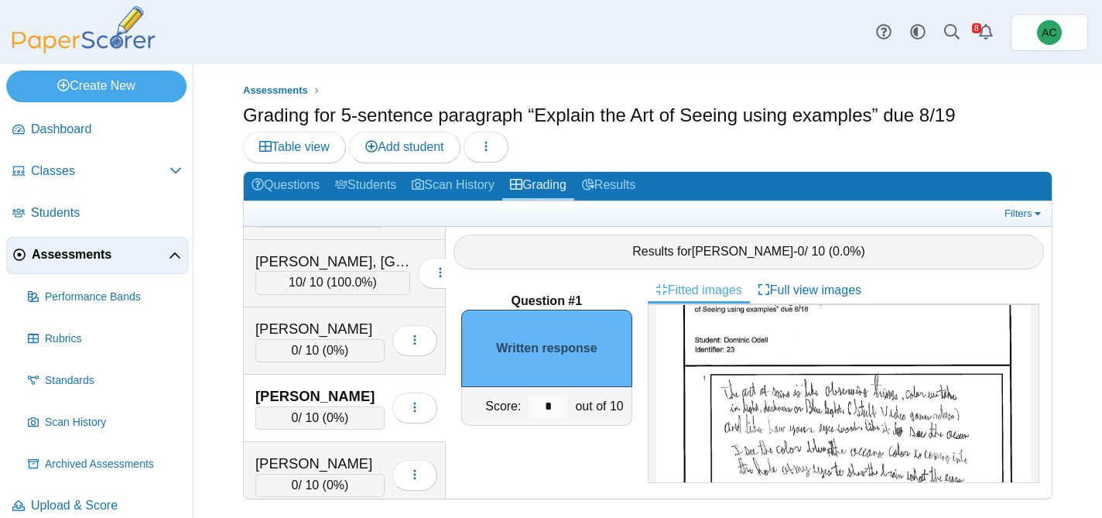
scroll to position [78, 0]
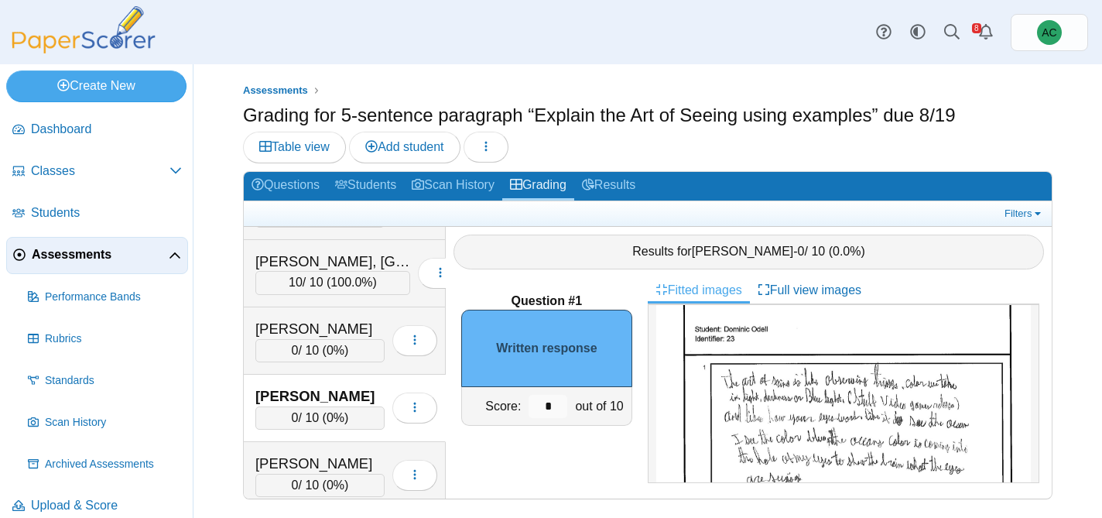
click at [730, 362] on img at bounding box center [843, 498] width 375 height 529
click at [557, 410] on input "*" at bounding box center [548, 406] width 39 height 23
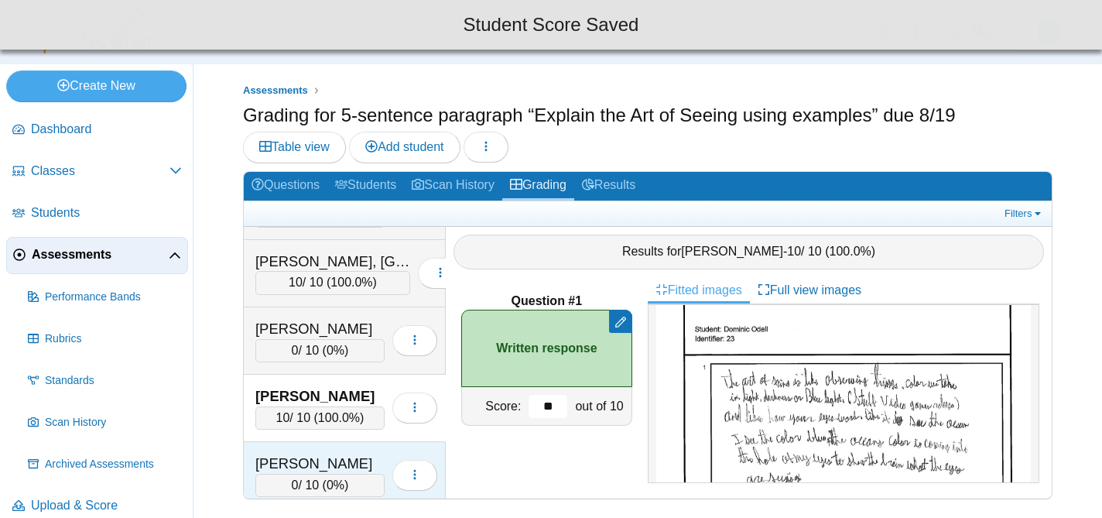
type input "**"
click at [300, 457] on div "[PERSON_NAME]" at bounding box center [319, 464] width 129 height 20
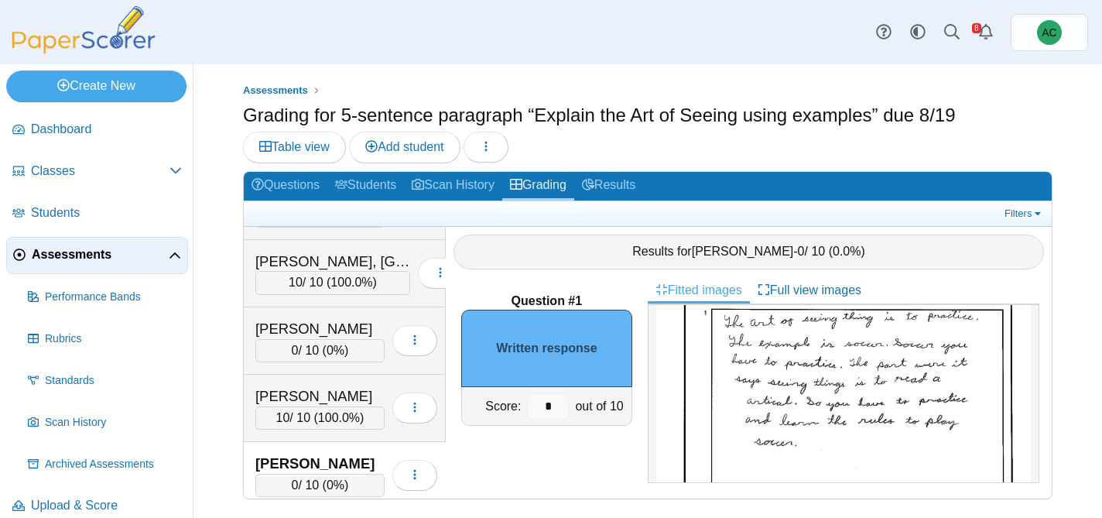
scroll to position [131, 0]
click at [551, 399] on input "*" at bounding box center [548, 406] width 39 height 23
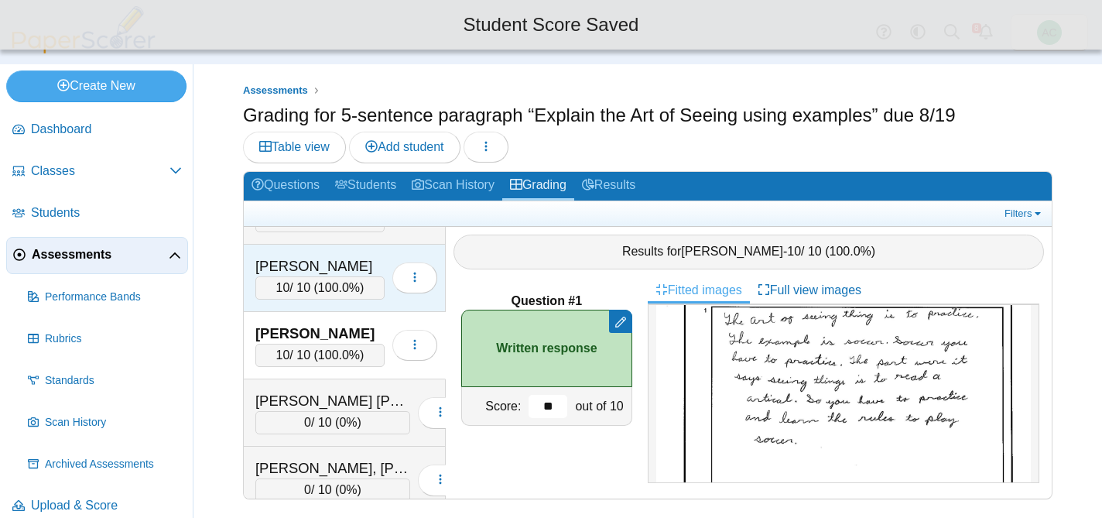
scroll to position [4165, 0]
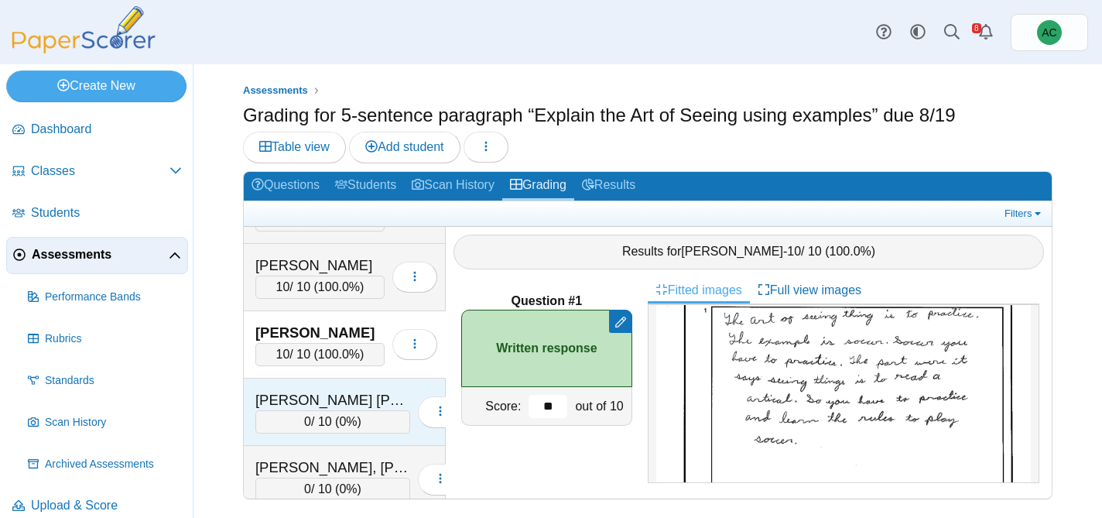
type input "**"
click at [320, 399] on div "[PERSON_NAME] [PERSON_NAME]" at bounding box center [332, 400] width 155 height 20
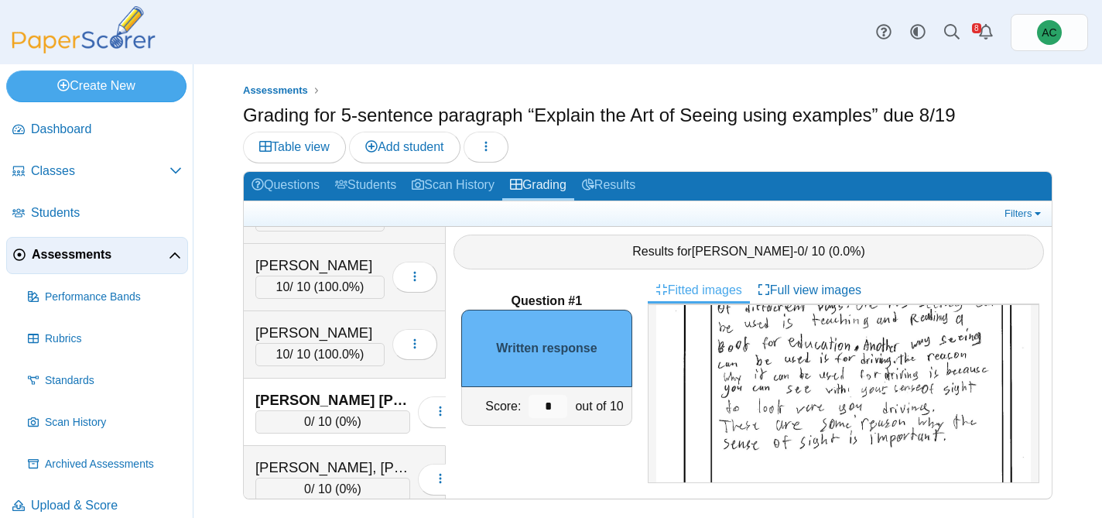
scroll to position [163, 0]
click at [563, 403] on input "*" at bounding box center [548, 406] width 39 height 23
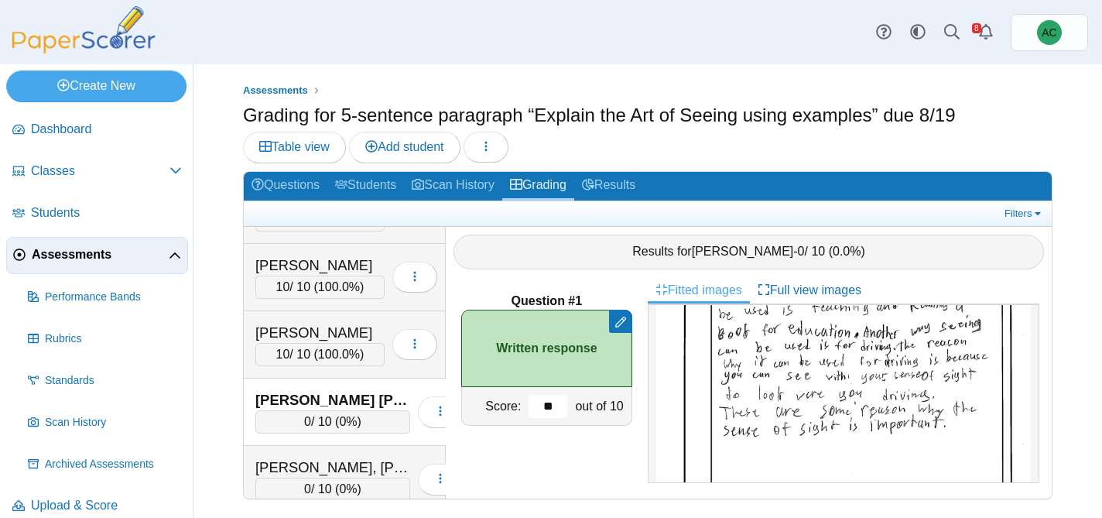
scroll to position [4287, 0]
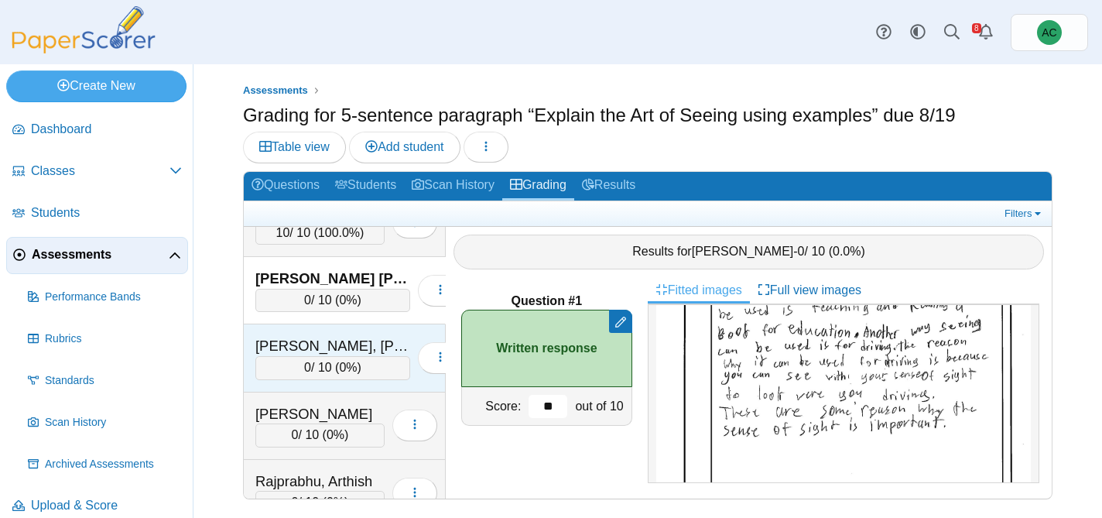
type input "**"
click at [283, 334] on div "Pettingill, Madyson 0 / 10 ( 0% ) Loading…" at bounding box center [345, 357] width 202 height 67
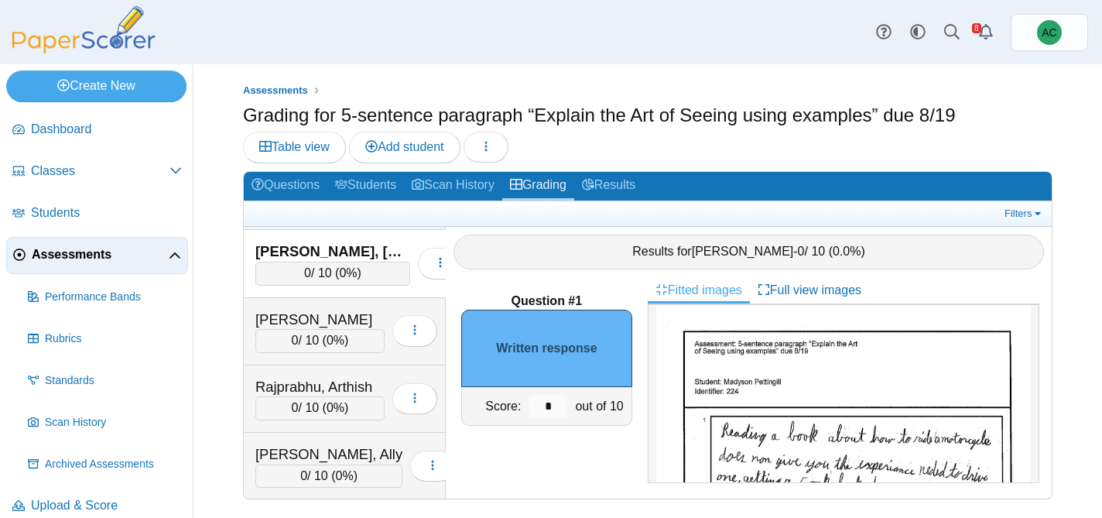
scroll to position [23, 0]
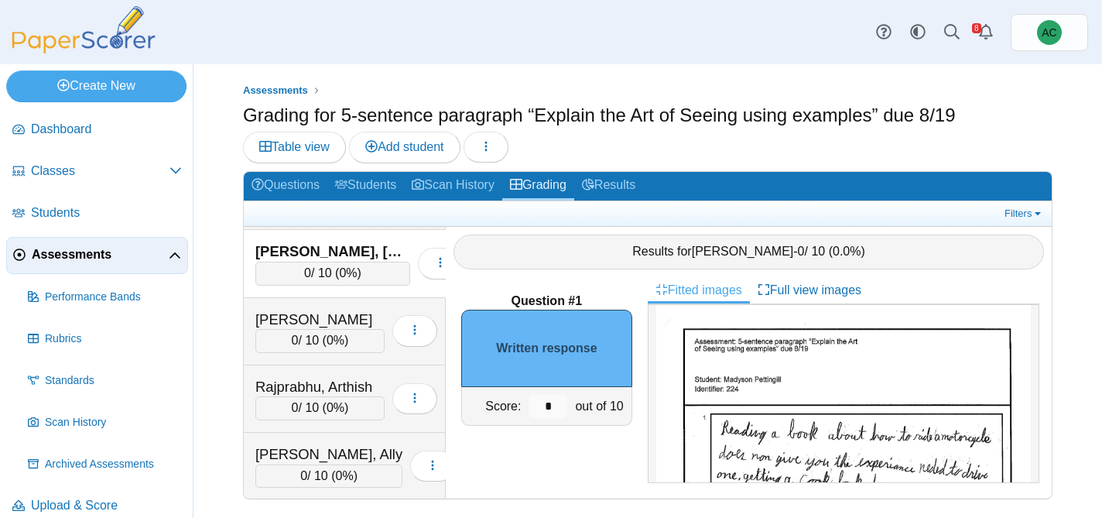
click at [553, 406] on input "*" at bounding box center [548, 406] width 39 height 23
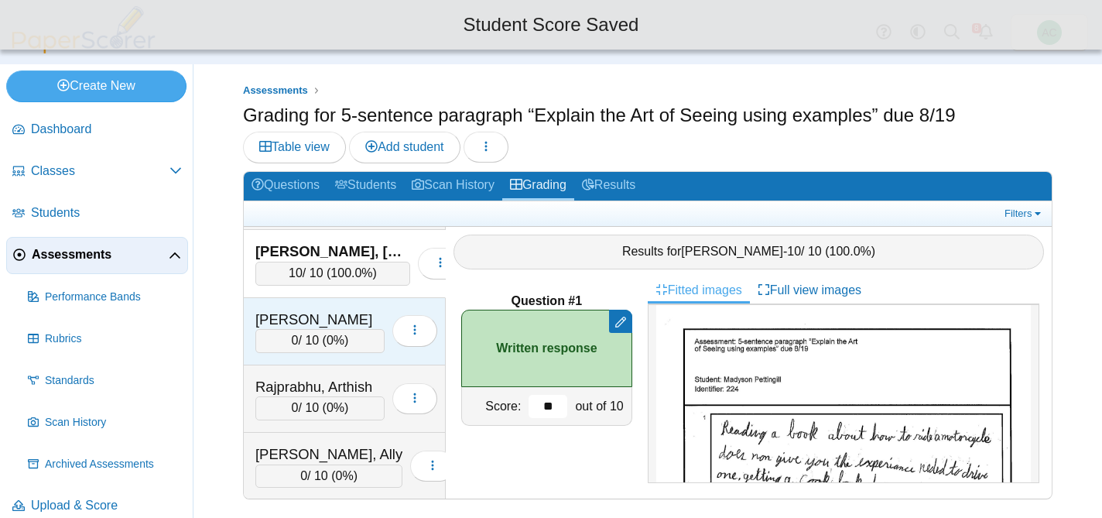
type input "**"
click at [282, 323] on div "[PERSON_NAME]" at bounding box center [319, 320] width 129 height 20
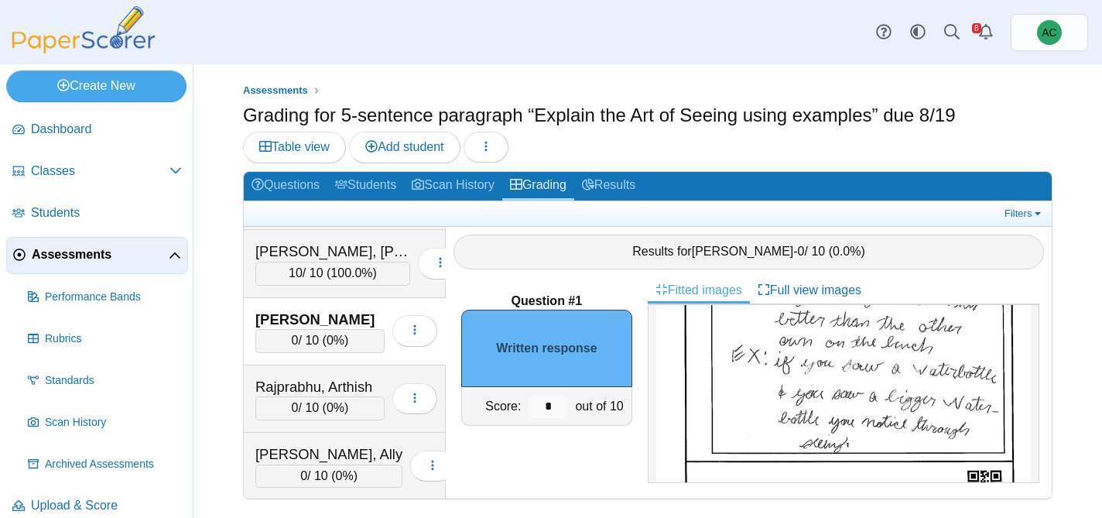
scroll to position [303, 0]
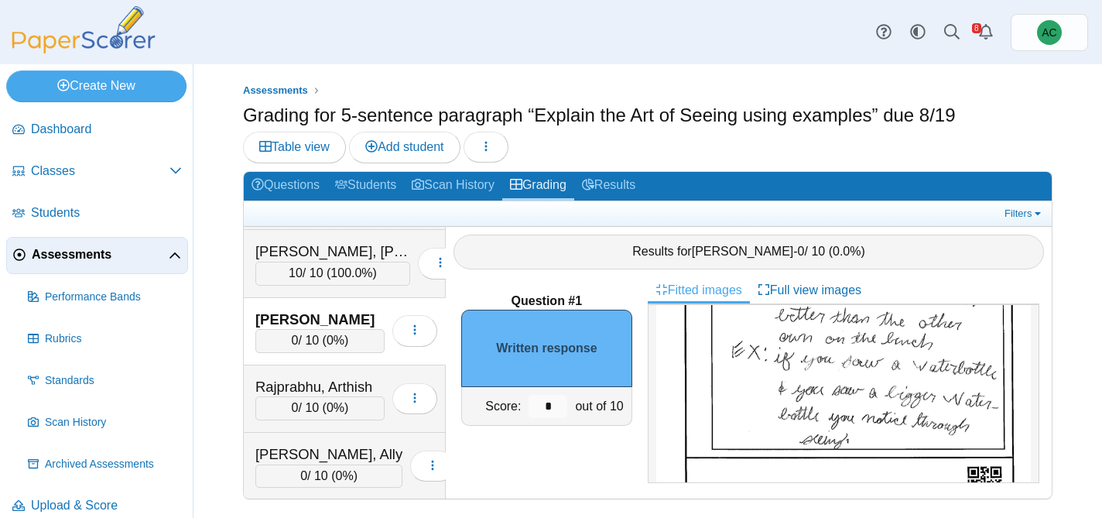
click at [749, 371] on img at bounding box center [843, 274] width 375 height 529
click at [565, 418] on div "*" at bounding box center [548, 406] width 46 height 38
click at [553, 406] on input "*" at bounding box center [548, 406] width 39 height 23
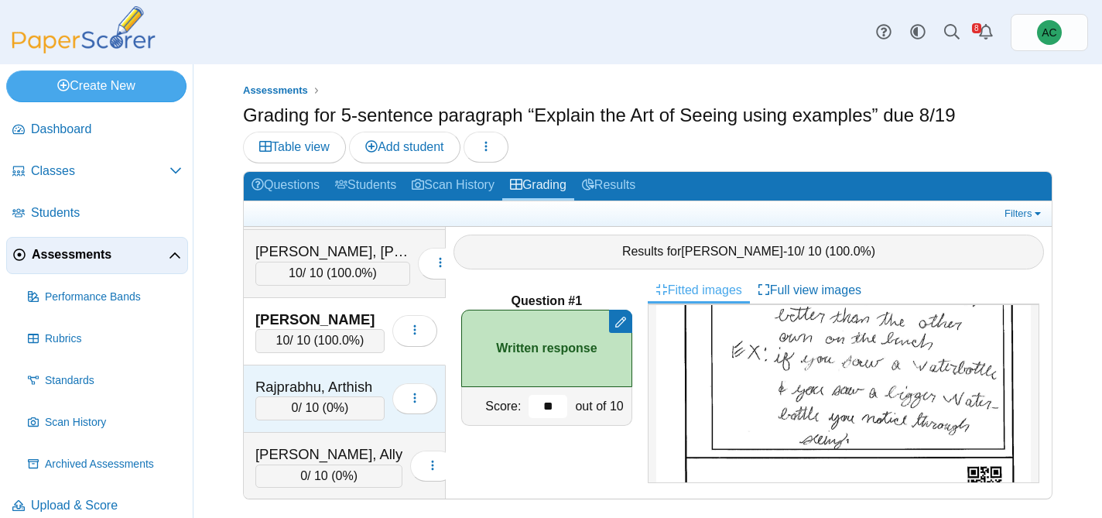
type input "**"
click at [306, 386] on div "Rajprabhu, Arthish" at bounding box center [319, 387] width 129 height 20
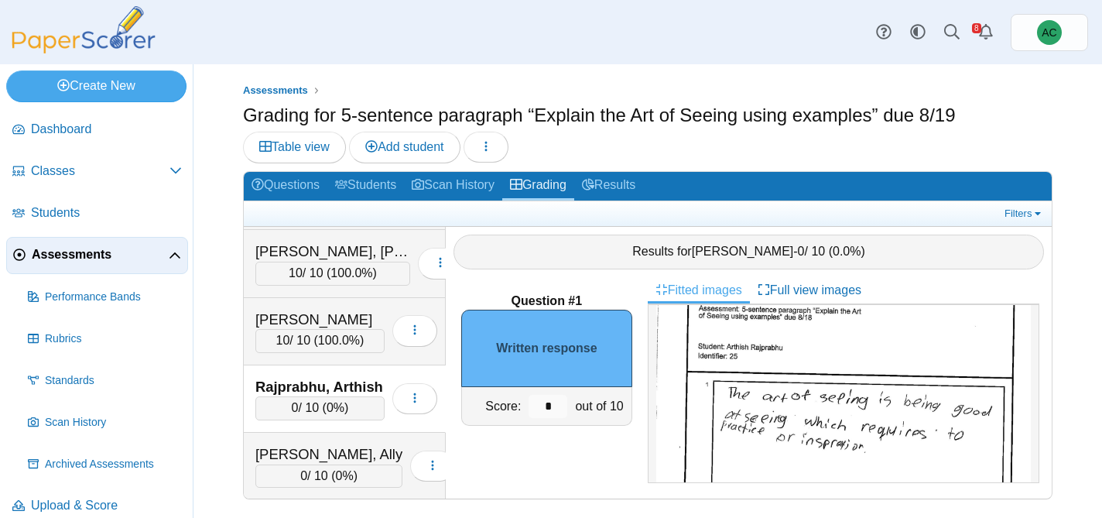
scroll to position [60, 0]
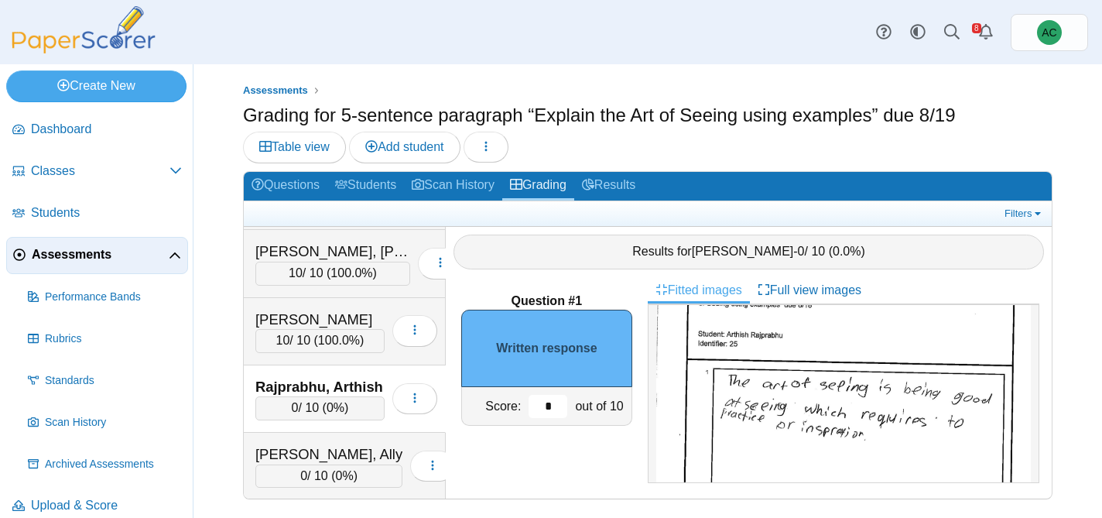
click at [547, 396] on input "*" at bounding box center [548, 406] width 39 height 23
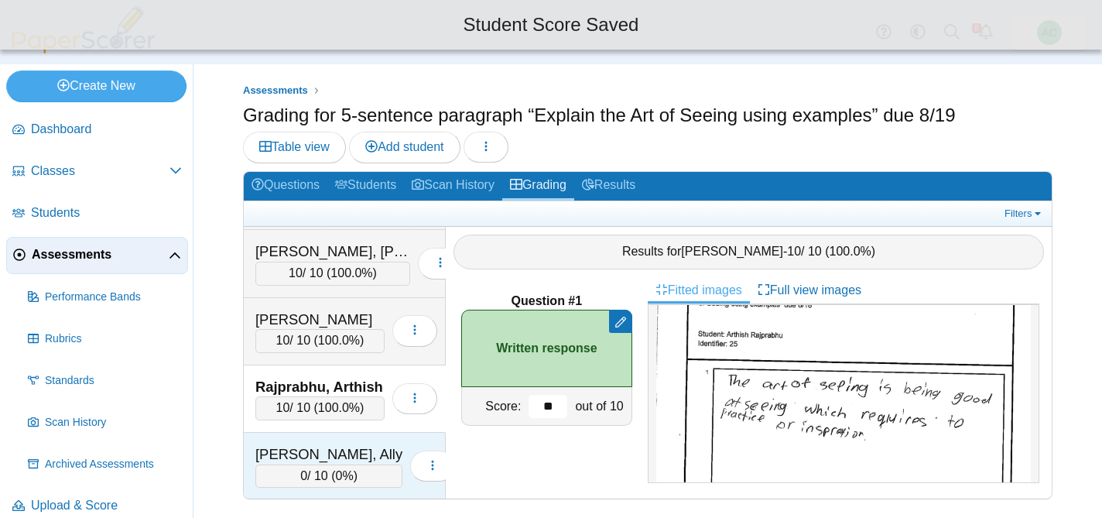
type input "**"
click at [332, 457] on div "[PERSON_NAME], Ally" at bounding box center [328, 454] width 147 height 20
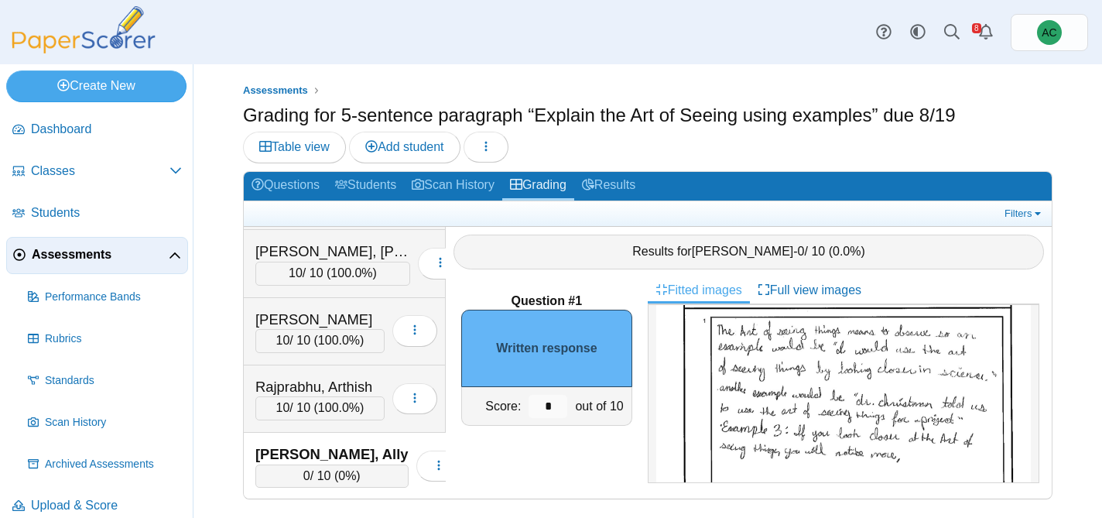
scroll to position [125, 0]
click at [727, 351] on img at bounding box center [843, 451] width 375 height 529
click at [563, 398] on input "*" at bounding box center [548, 406] width 39 height 23
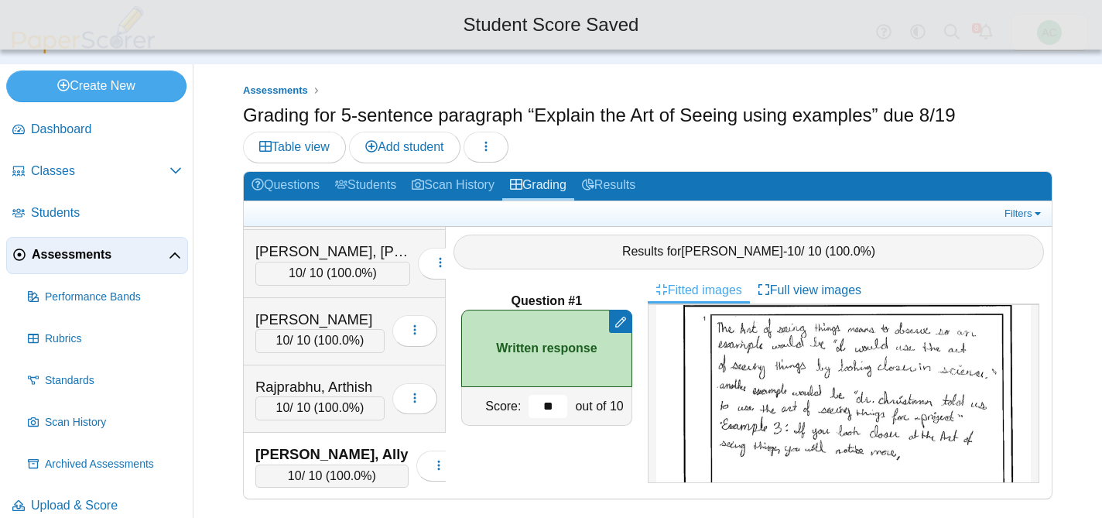
type input "**"
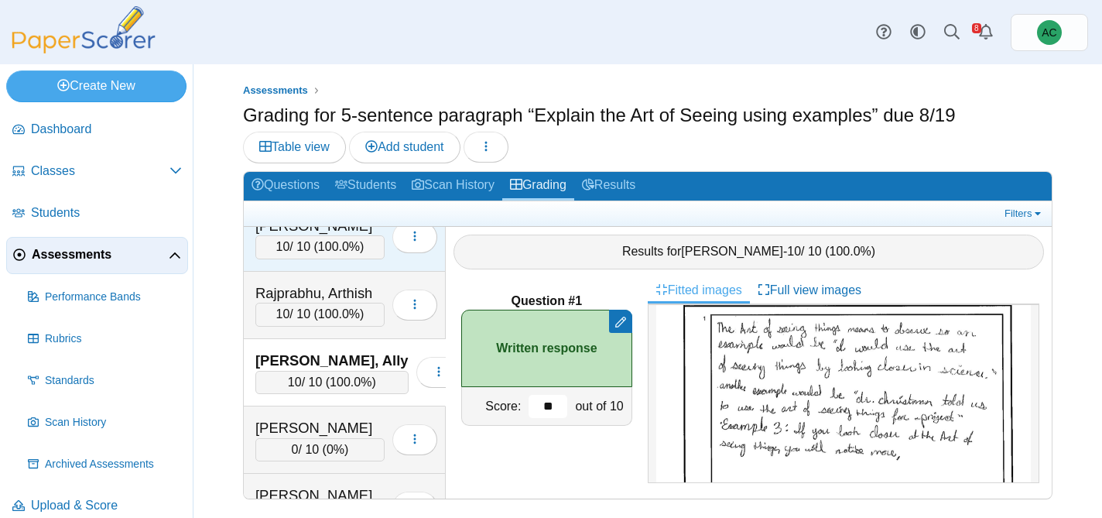
scroll to position [4524, 0]
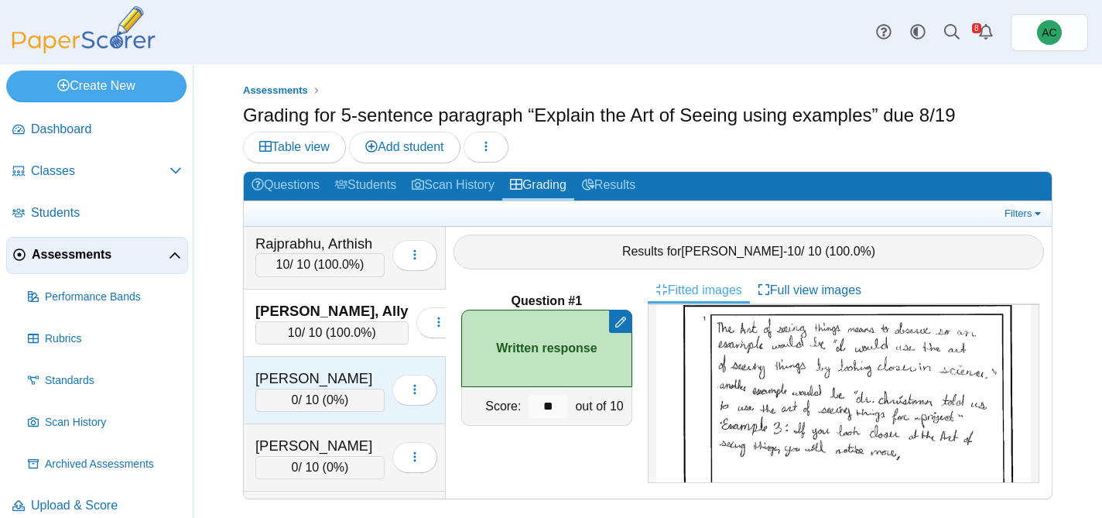
click at [306, 390] on div "0 / 10 ( 0% )" at bounding box center [319, 400] width 129 height 23
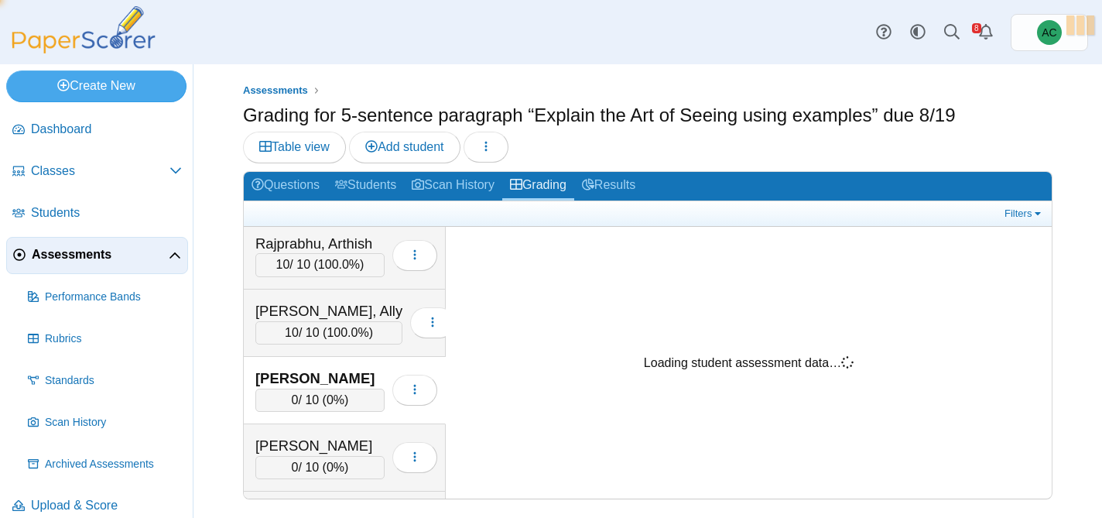
scroll to position [0, 0]
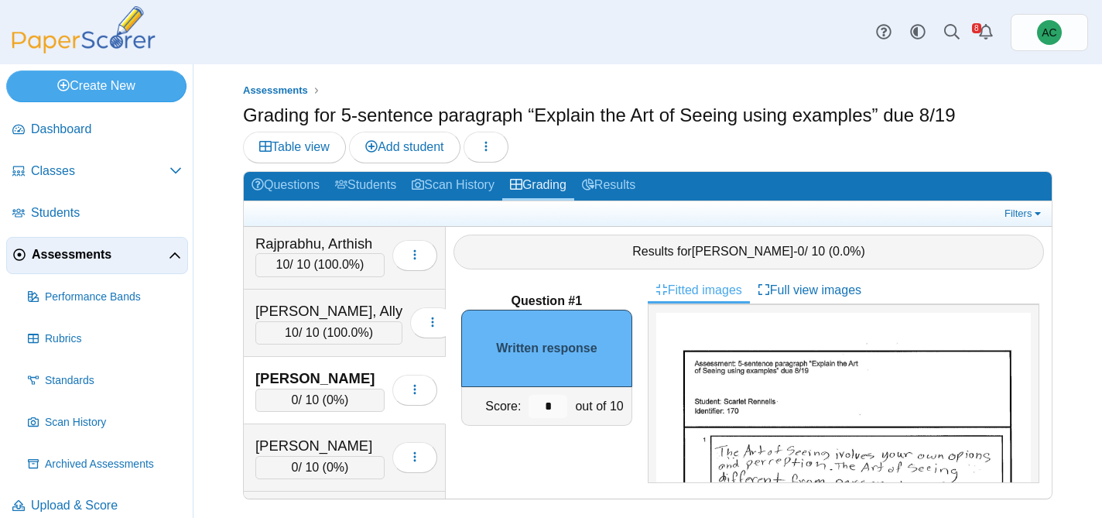
click at [550, 410] on input "*" at bounding box center [548, 406] width 39 height 23
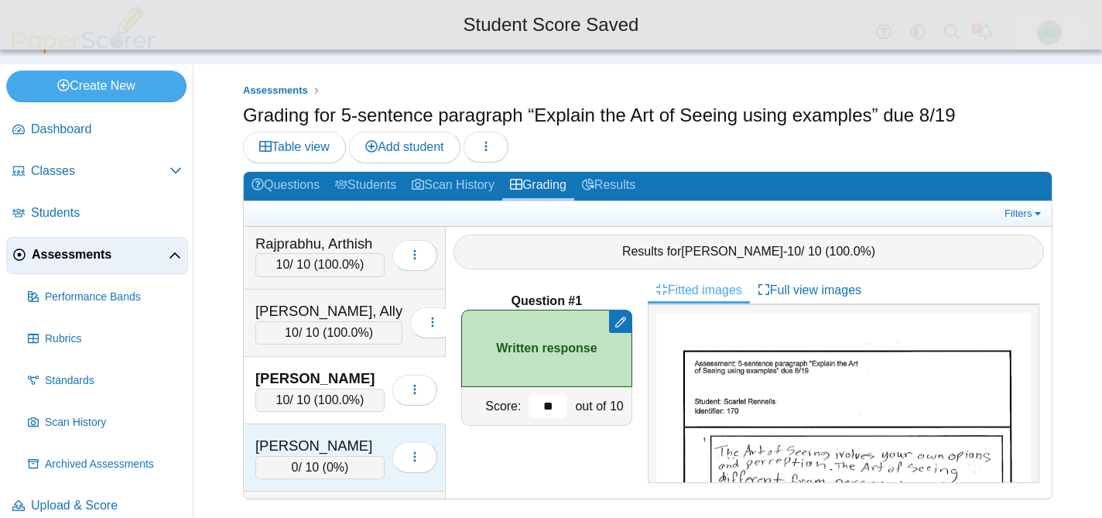
type input "**"
click at [357, 437] on div "Rodriguez, Clarissa" at bounding box center [319, 446] width 129 height 20
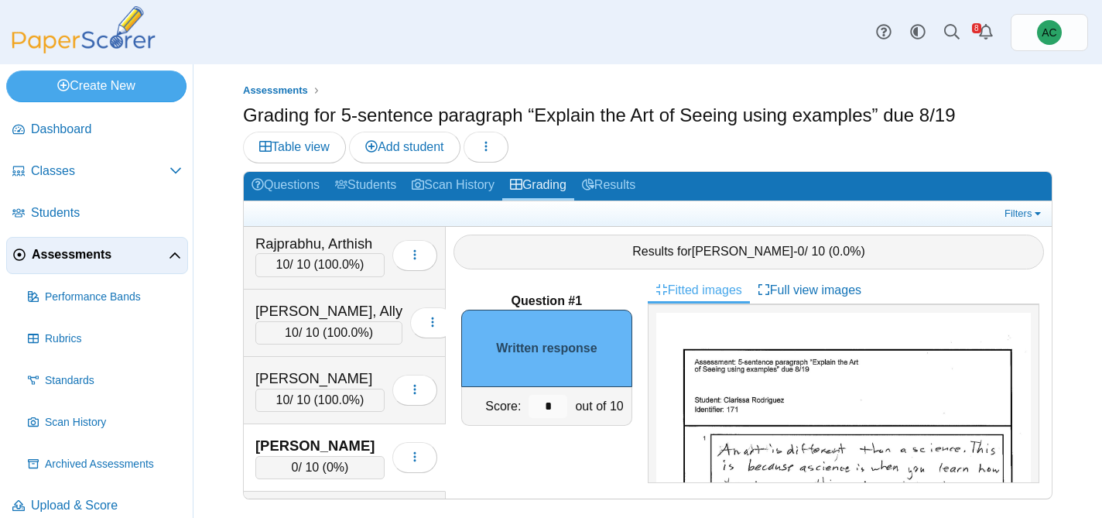
click at [561, 400] on input "*" at bounding box center [548, 406] width 39 height 23
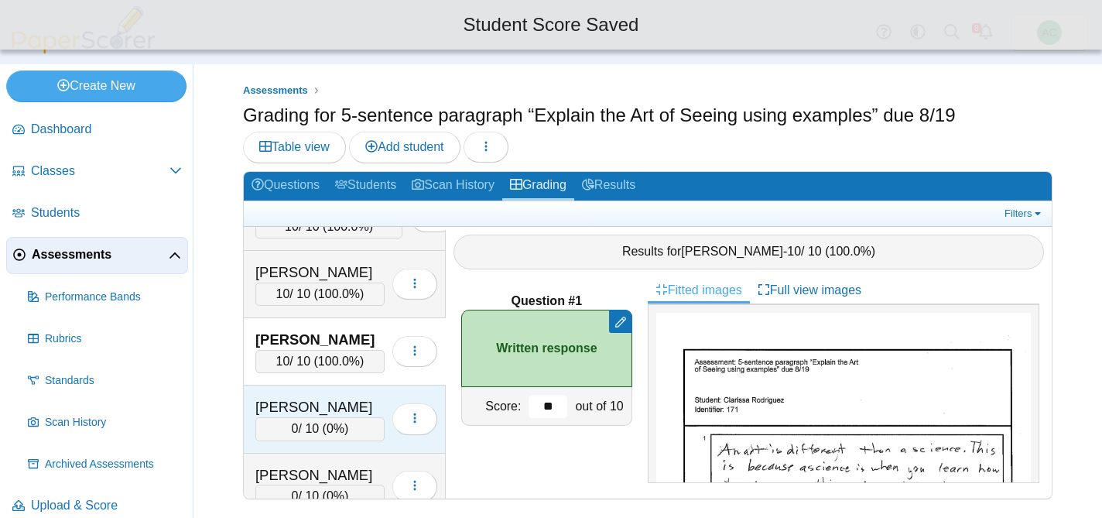
scroll to position [4631, 0]
type input "**"
click at [326, 412] on div "[PERSON_NAME]" at bounding box center [319, 406] width 129 height 20
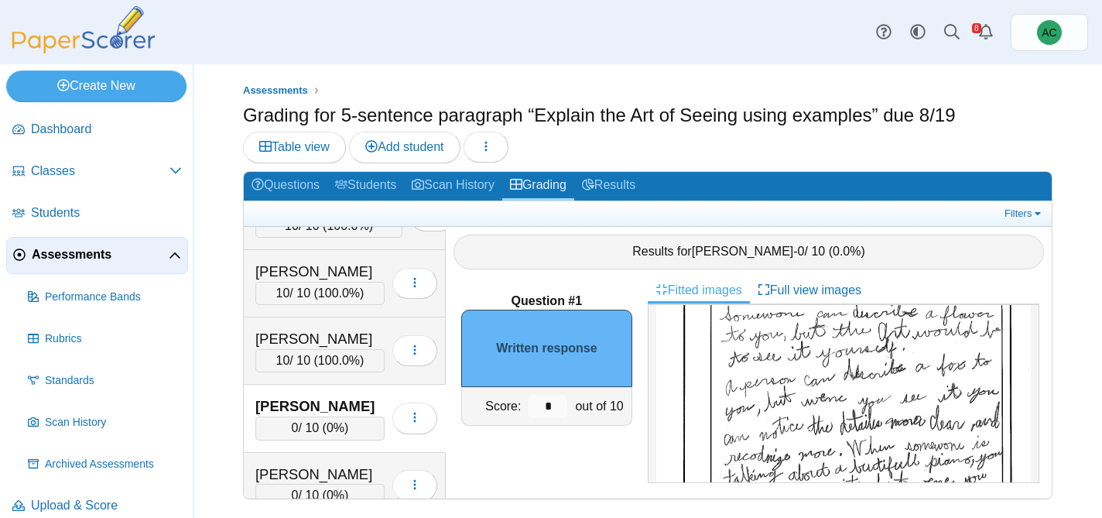
scroll to position [136, 0]
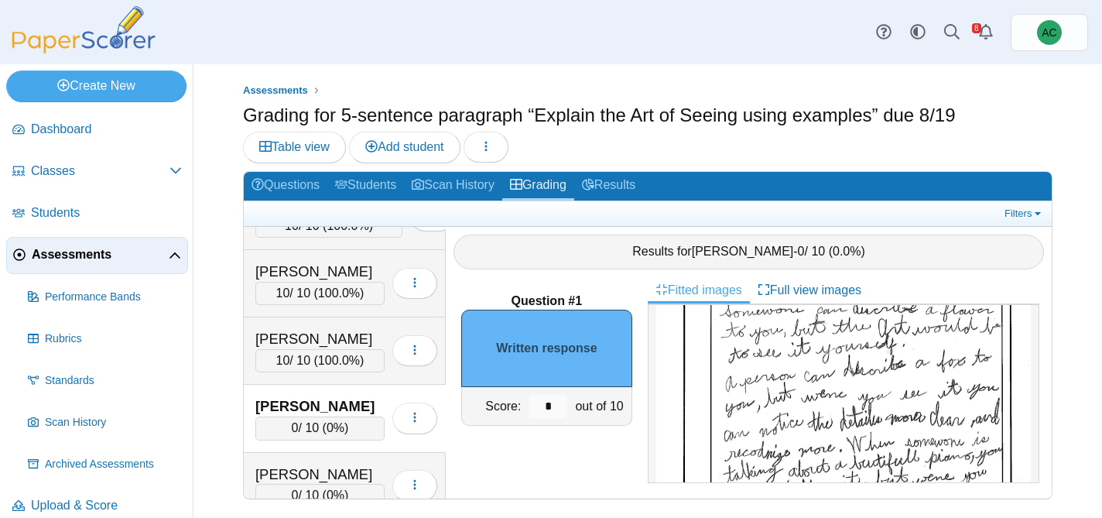
click at [739, 390] on img at bounding box center [843, 440] width 375 height 529
click at [550, 391] on div "*" at bounding box center [548, 406] width 46 height 38
click at [549, 396] on input "*" at bounding box center [548, 406] width 39 height 23
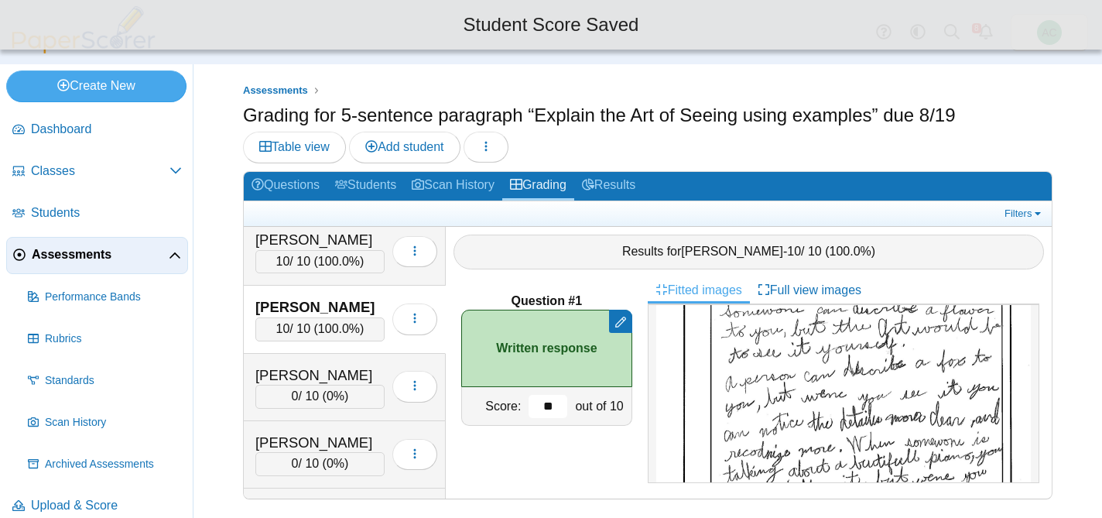
scroll to position [4755, 0]
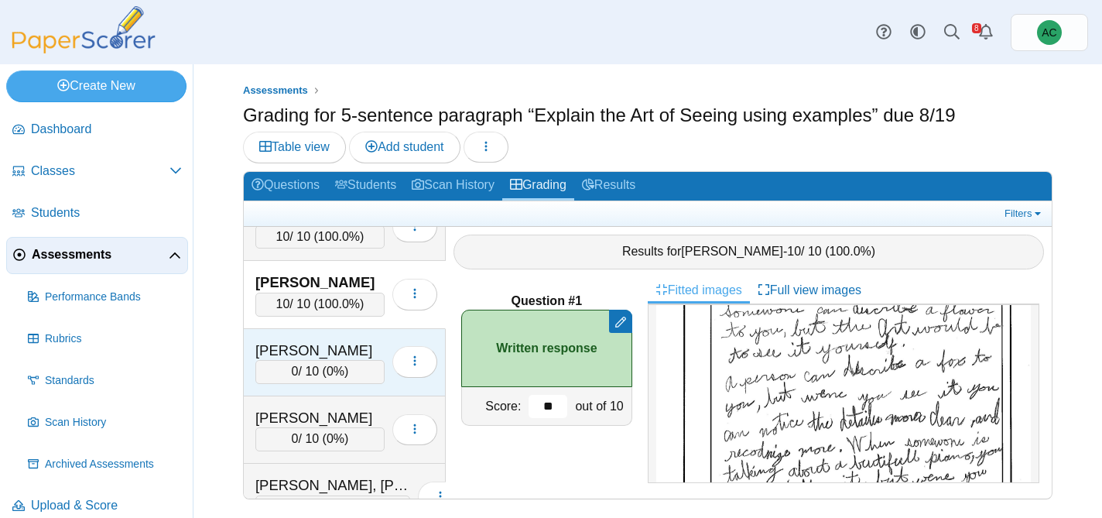
type input "**"
click at [308, 363] on div "0 / 10 ( 0% )" at bounding box center [319, 371] width 129 height 23
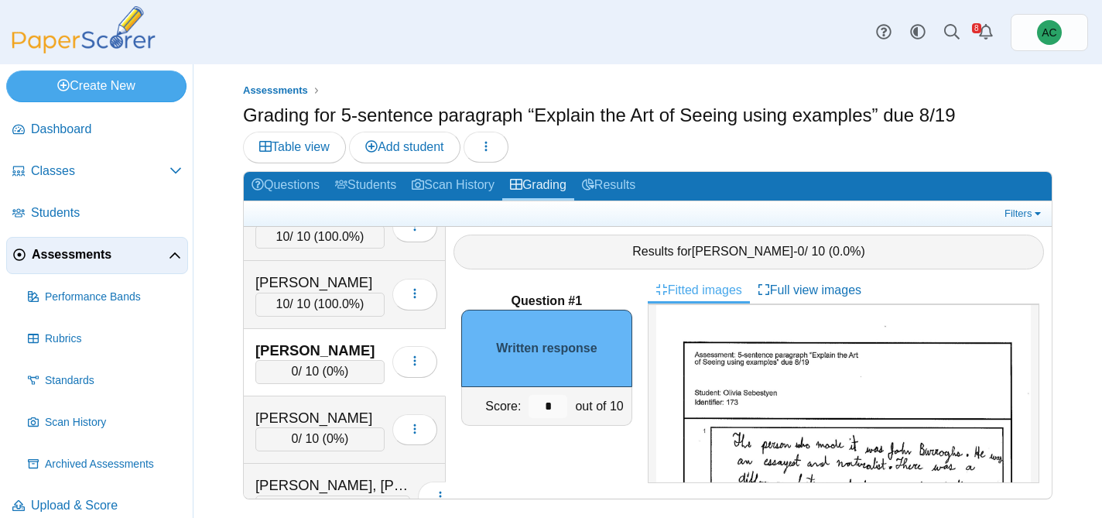
scroll to position [34, 0]
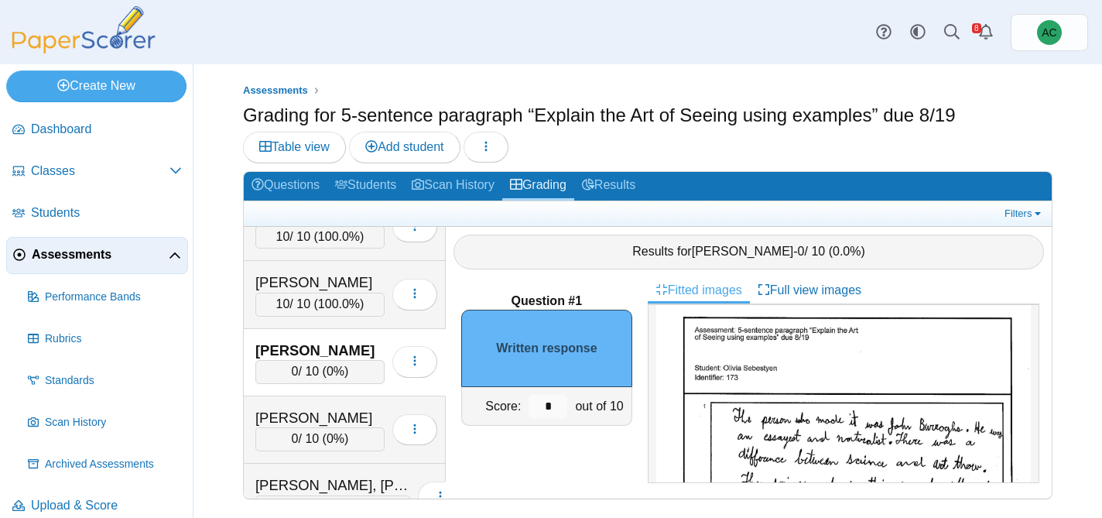
click at [557, 402] on input "*" at bounding box center [548, 406] width 39 height 23
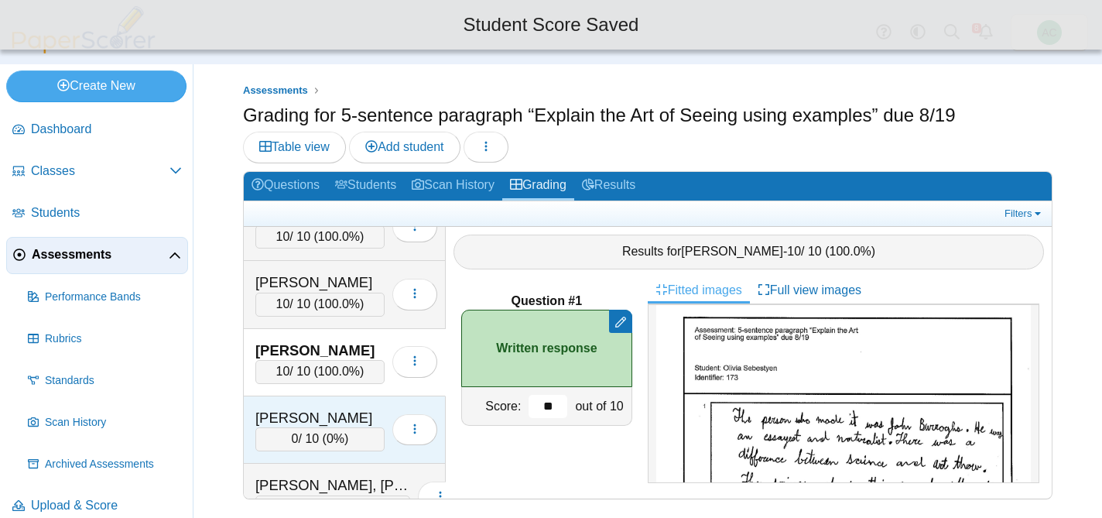
type input "**"
click at [296, 423] on div "[PERSON_NAME]" at bounding box center [319, 418] width 129 height 20
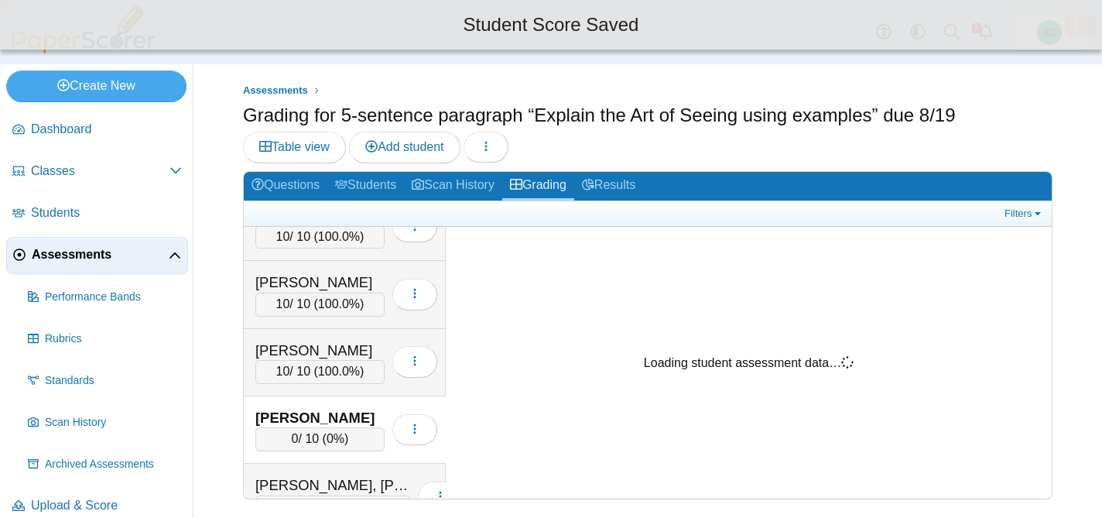
scroll to position [0, 0]
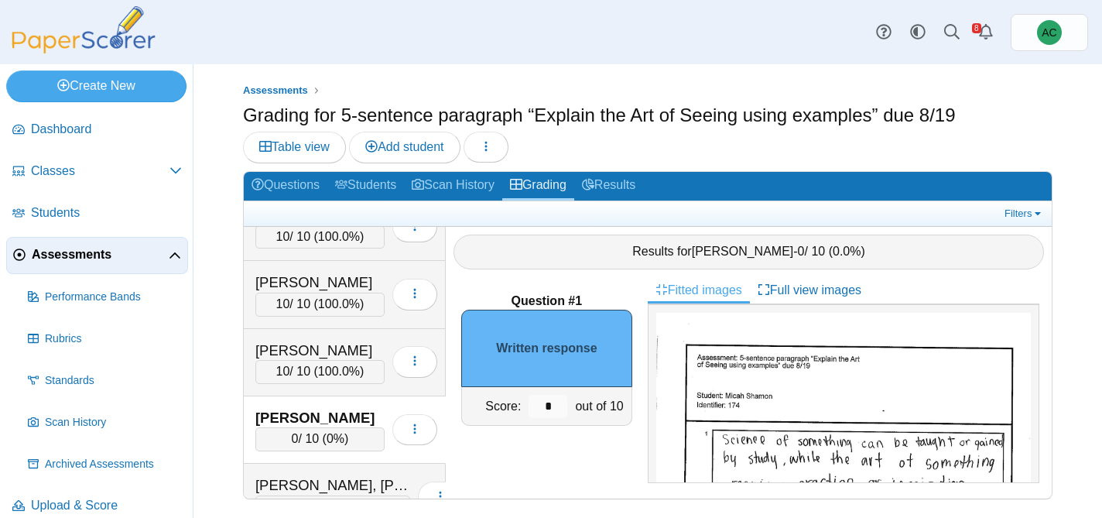
click at [553, 401] on input "*" at bounding box center [548, 406] width 39 height 23
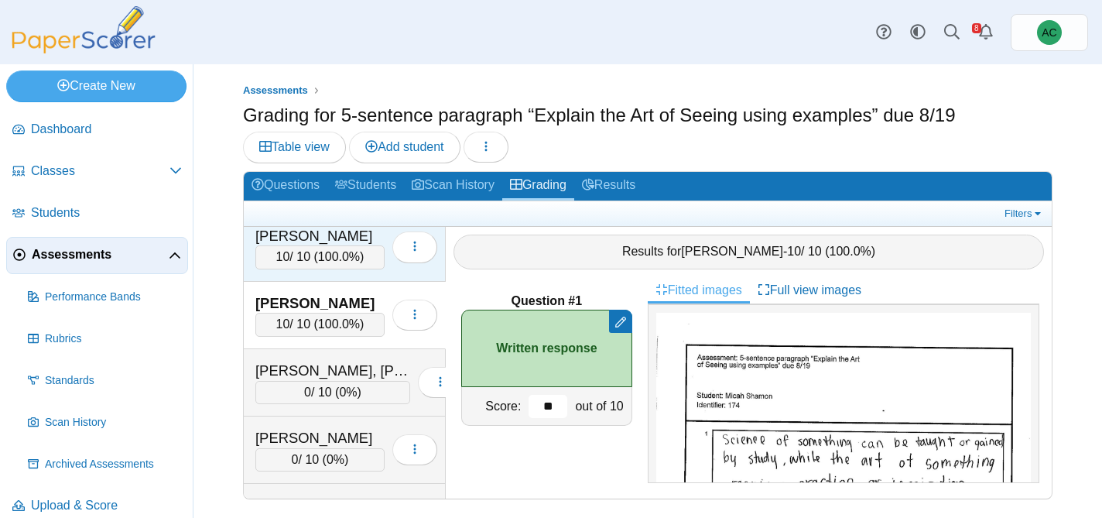
scroll to position [4878, 0]
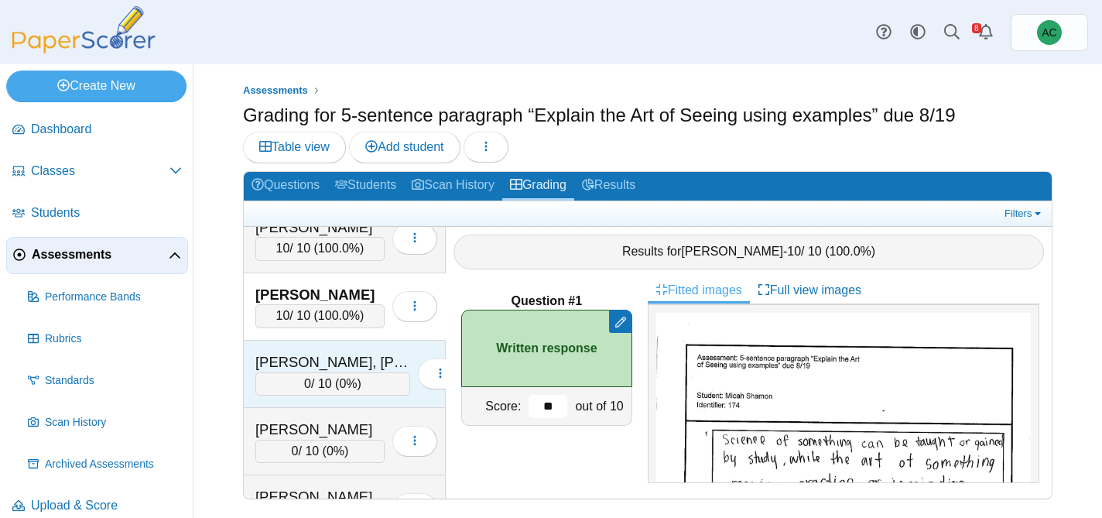
type input "**"
click at [313, 367] on div "[PERSON_NAME], [PERSON_NAME]" at bounding box center [332, 362] width 155 height 20
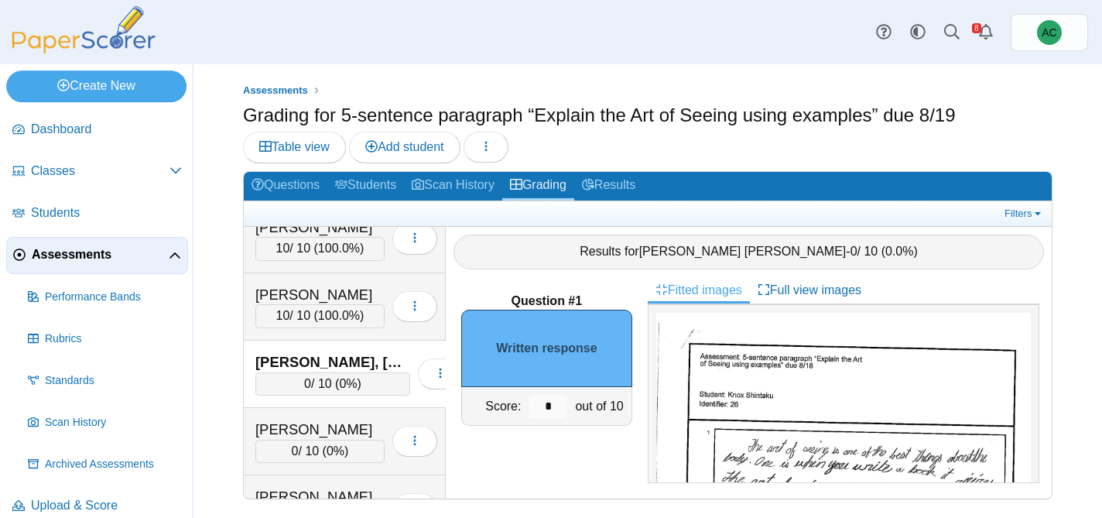
click at [558, 412] on input "*" at bounding box center [548, 406] width 39 height 23
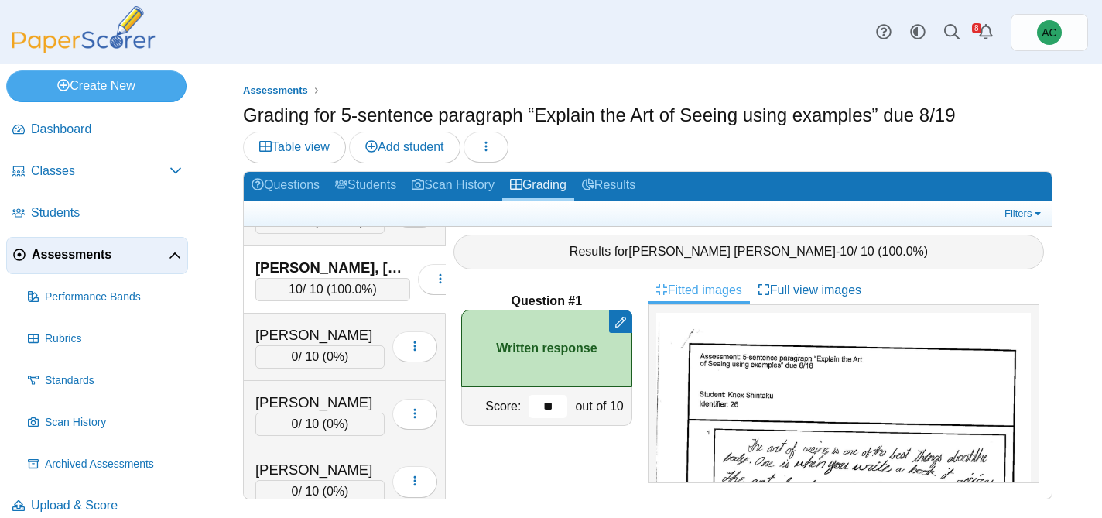
scroll to position [4964, 0]
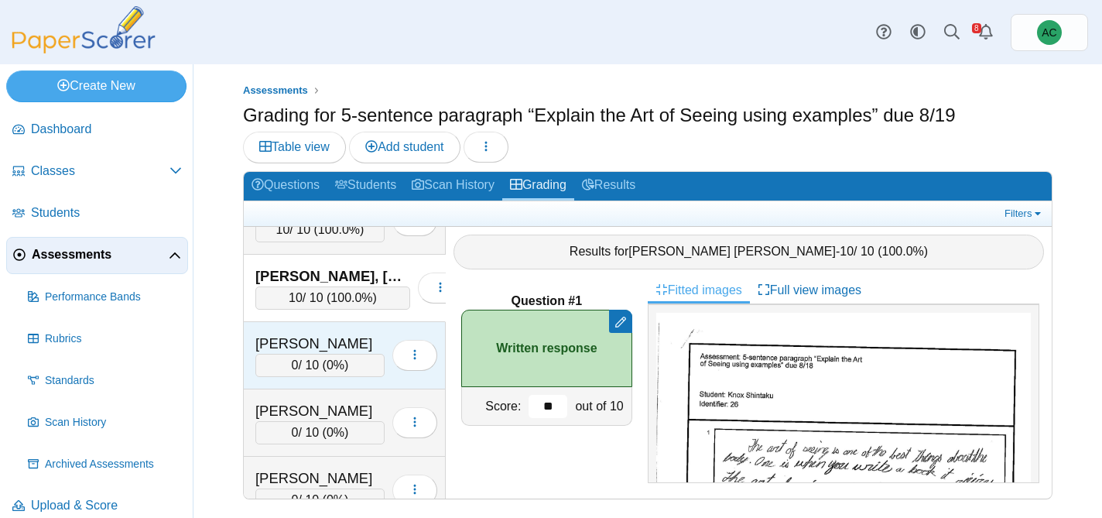
type input "**"
click at [302, 335] on div "[PERSON_NAME]" at bounding box center [319, 344] width 129 height 20
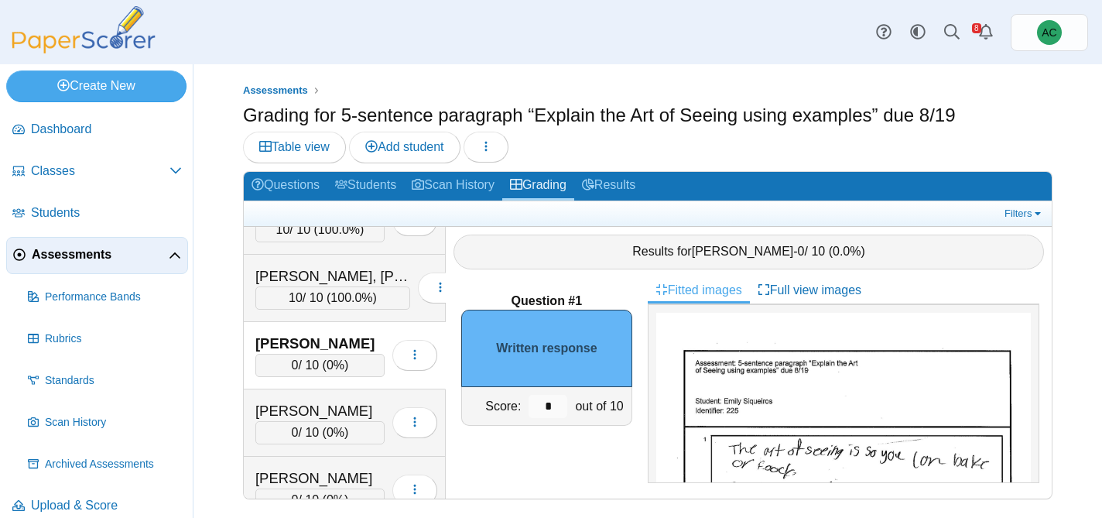
click at [555, 402] on input "*" at bounding box center [548, 406] width 39 height 23
type input "**"
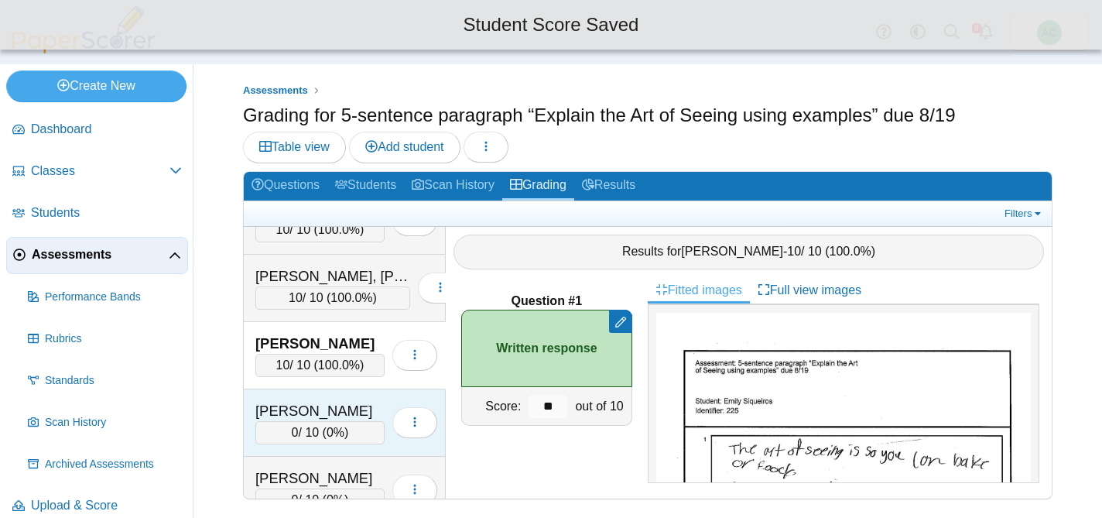
click at [280, 412] on div "[PERSON_NAME]" at bounding box center [319, 411] width 129 height 20
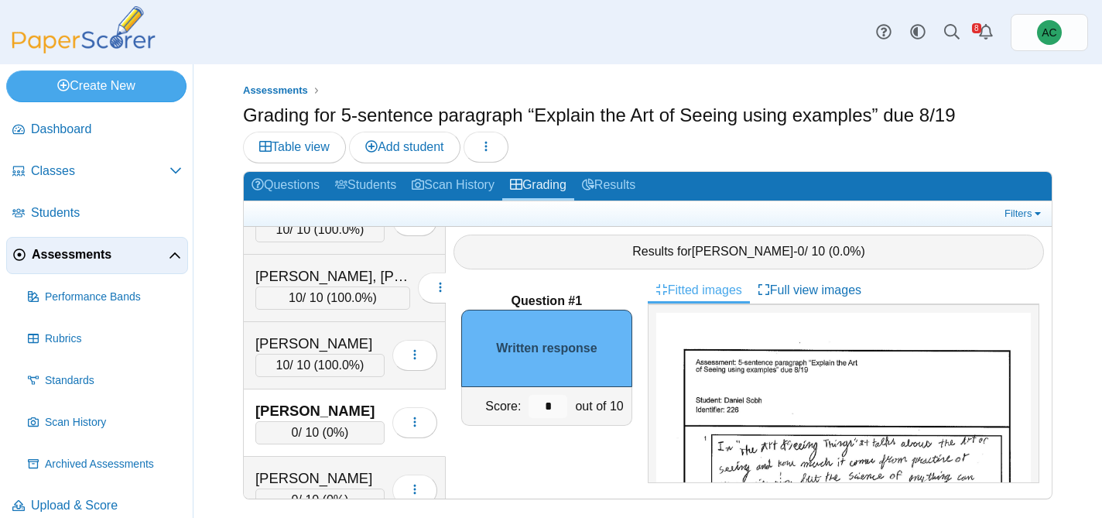
click at [563, 397] on input "*" at bounding box center [548, 406] width 39 height 23
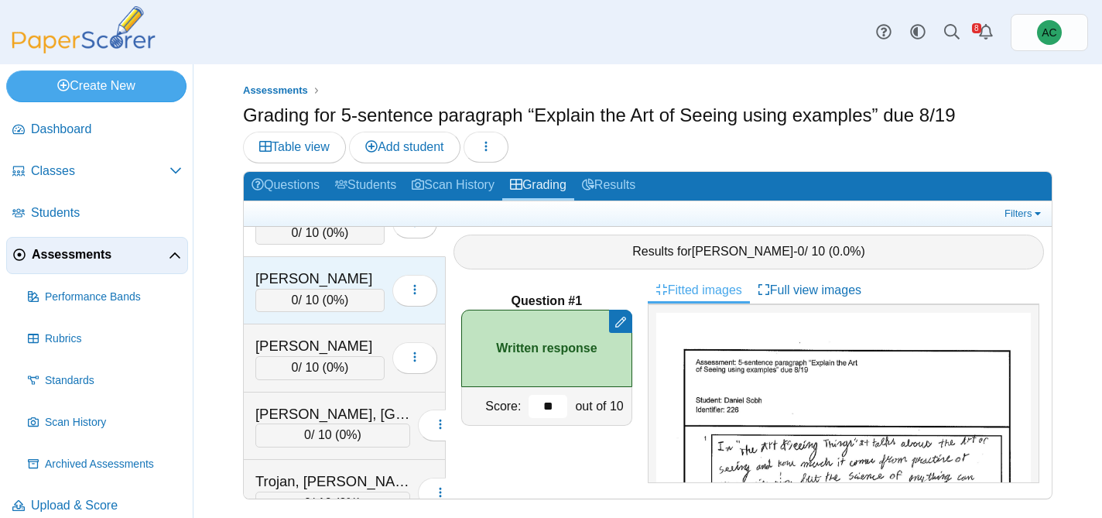
scroll to position [5108, 0]
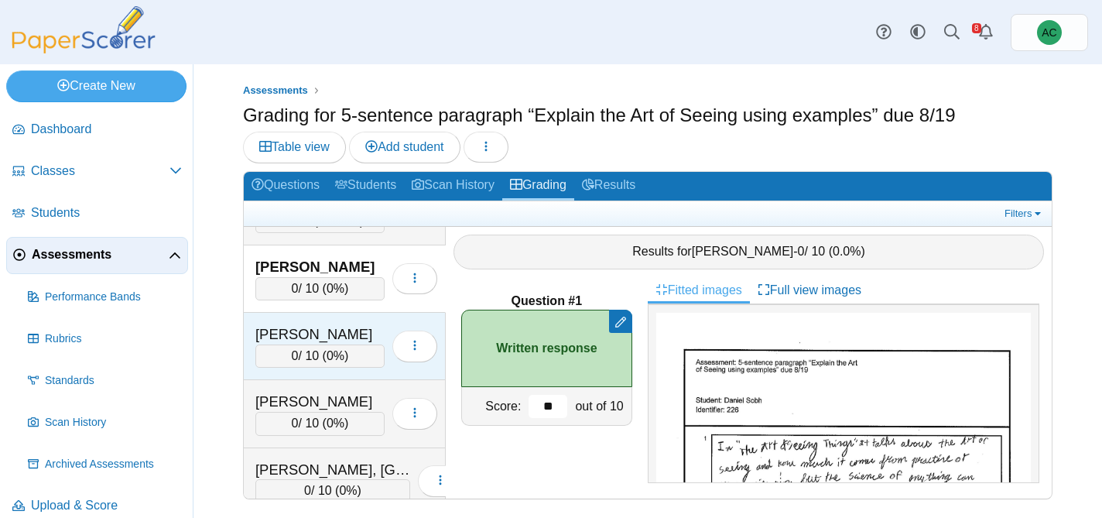
type input "**"
click at [306, 328] on div "[PERSON_NAME]" at bounding box center [319, 334] width 129 height 20
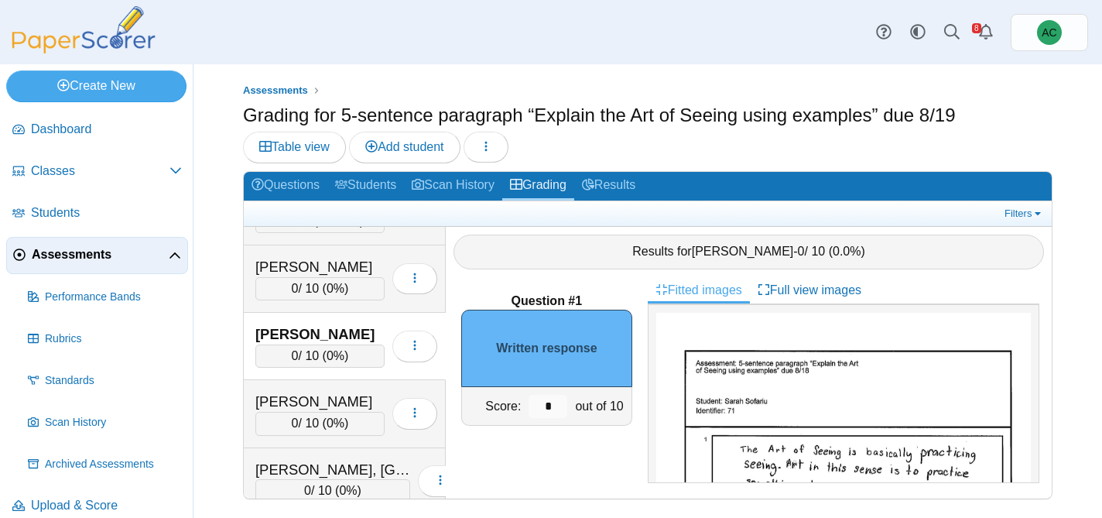
click at [555, 408] on input "*" at bounding box center [548, 406] width 39 height 23
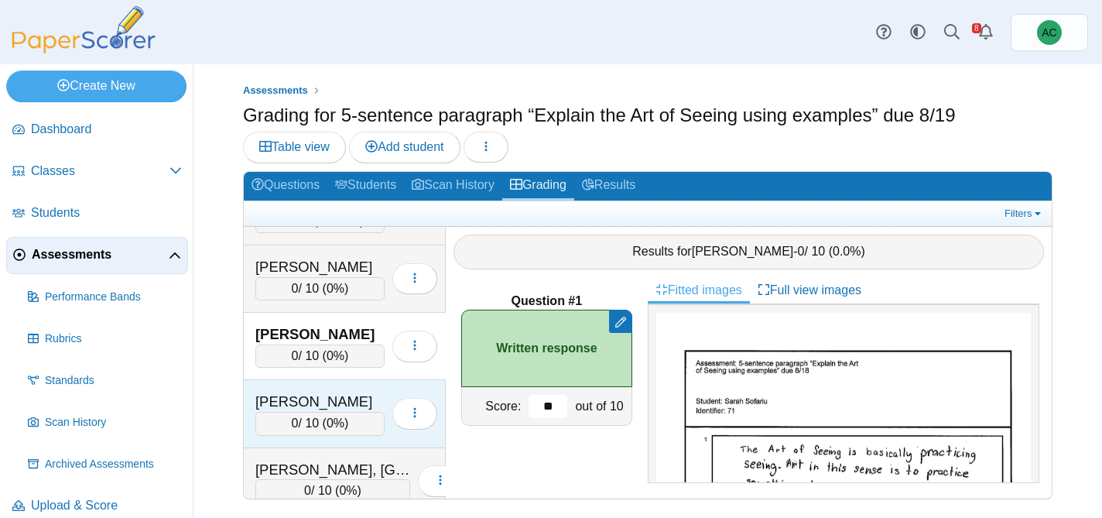
type input "**"
click at [322, 392] on div "[PERSON_NAME]" at bounding box center [319, 402] width 129 height 20
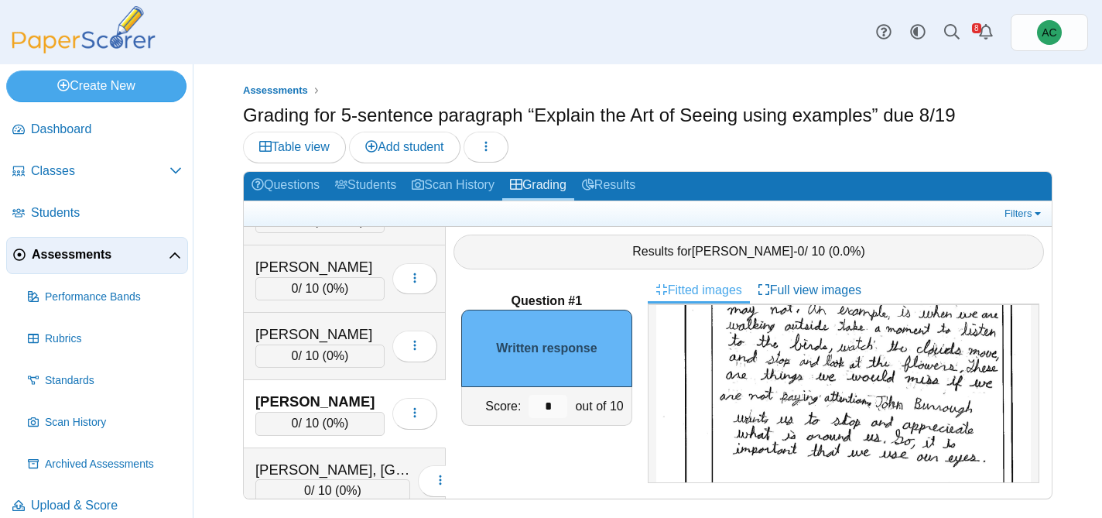
scroll to position [198, 0]
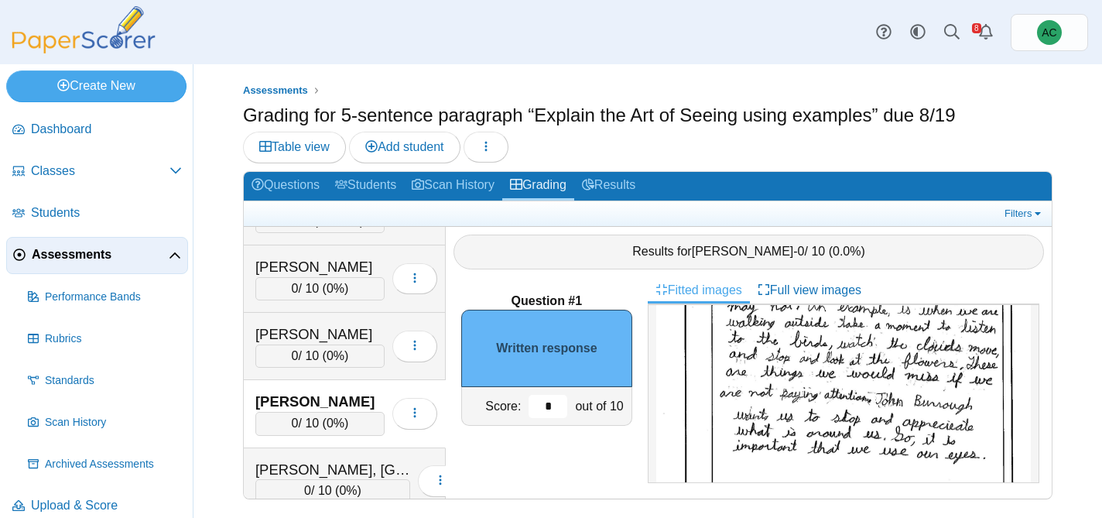
click at [562, 409] on input "*" at bounding box center [548, 406] width 39 height 23
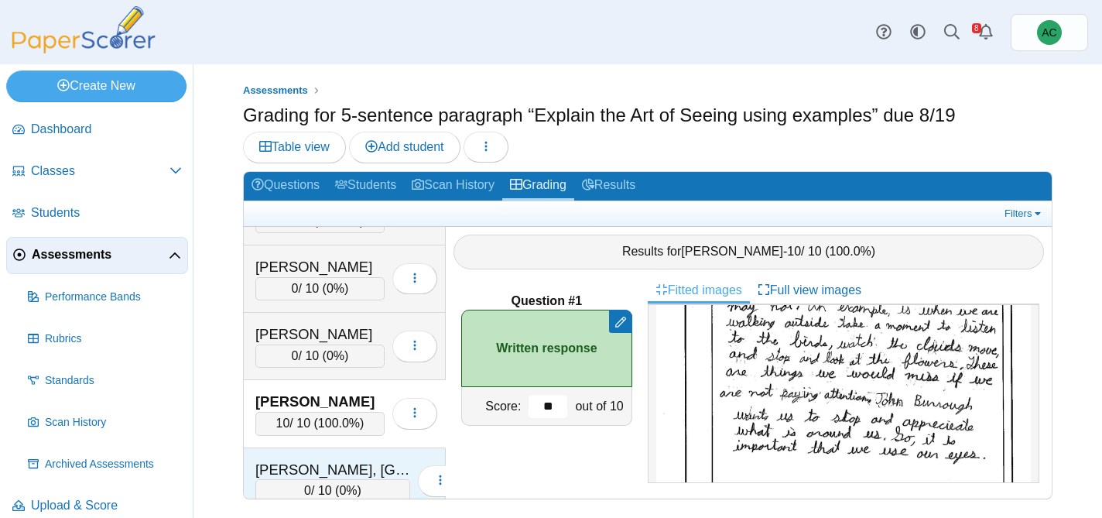
type input "**"
click at [299, 491] on div "0 / 10 ( 0% )" at bounding box center [332, 490] width 155 height 23
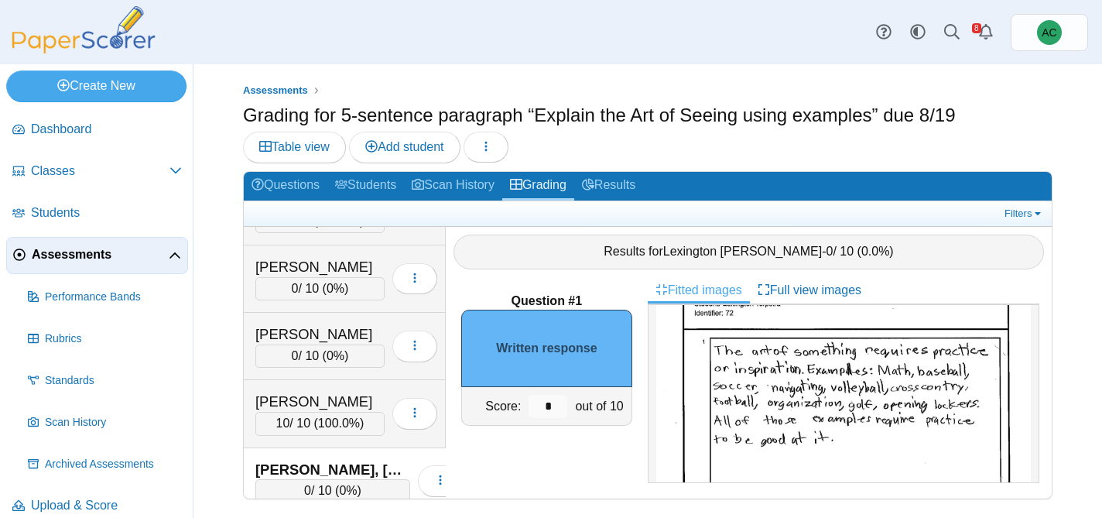
scroll to position [108, 0]
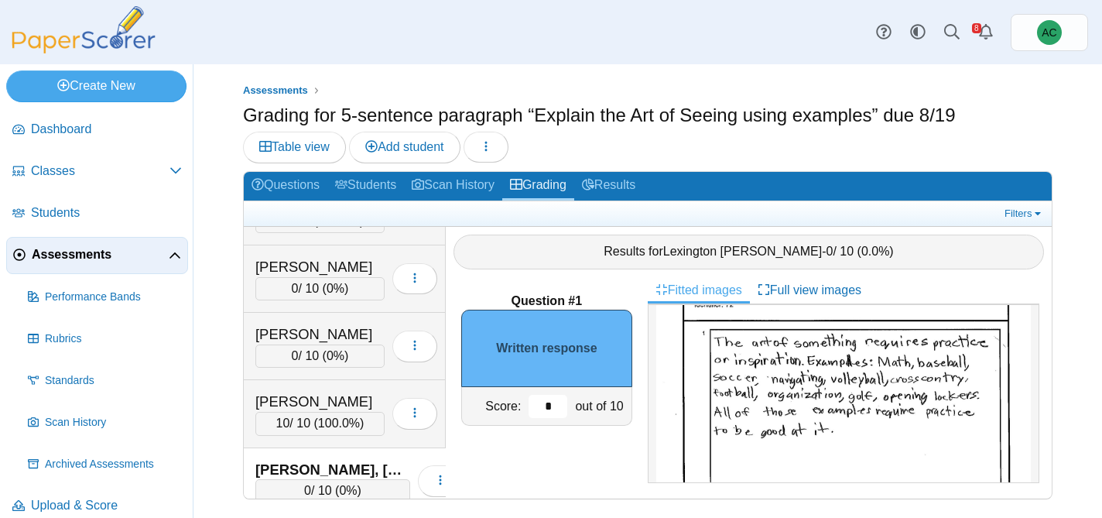
click at [549, 408] on input "*" at bounding box center [548, 406] width 39 height 23
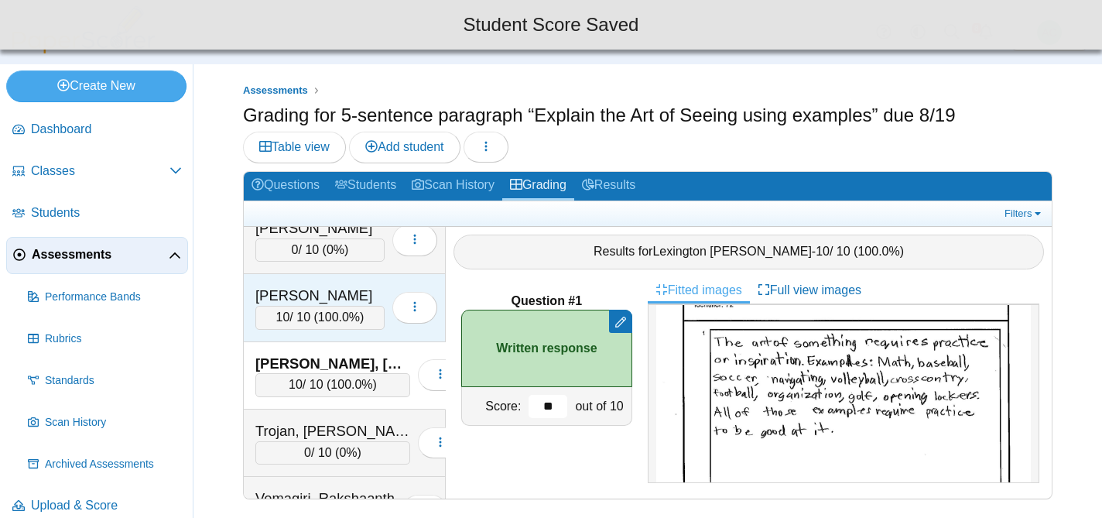
scroll to position [5242, 0]
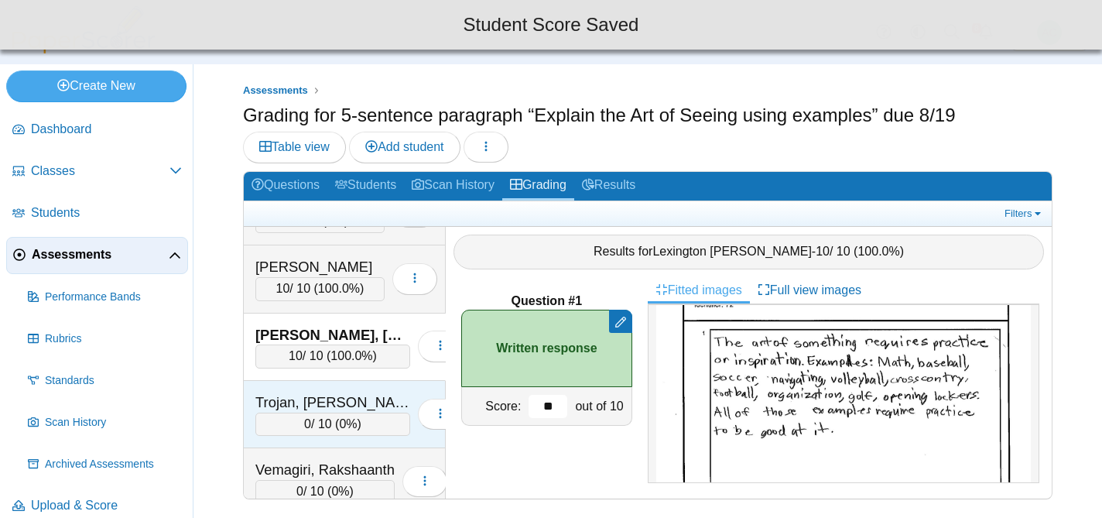
type input "**"
click at [335, 404] on div "Trojan, [PERSON_NAME]" at bounding box center [332, 402] width 155 height 20
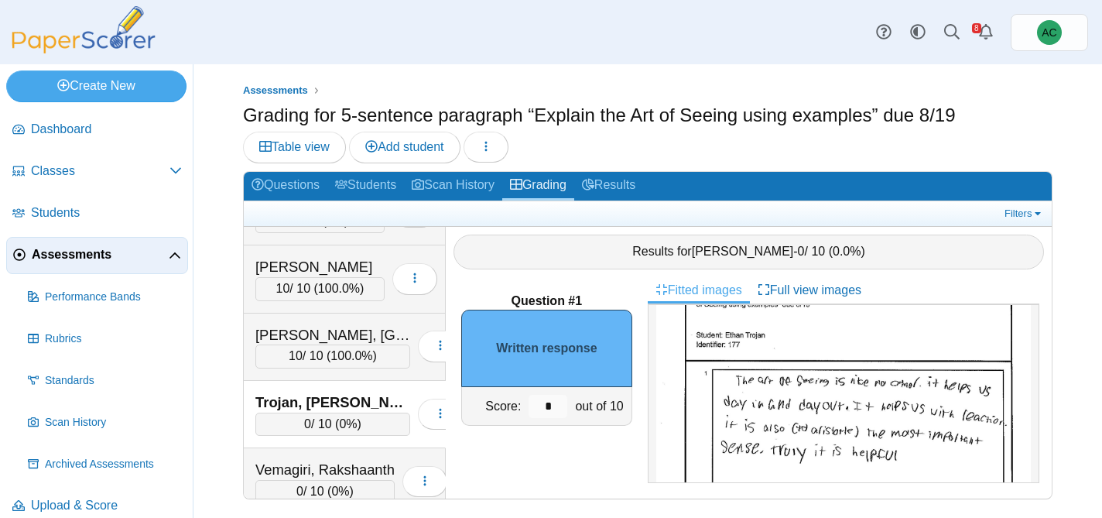
scroll to position [67, 0]
click at [875, 445] on img at bounding box center [843, 510] width 375 height 529
click at [561, 404] on input "*" at bounding box center [548, 406] width 39 height 23
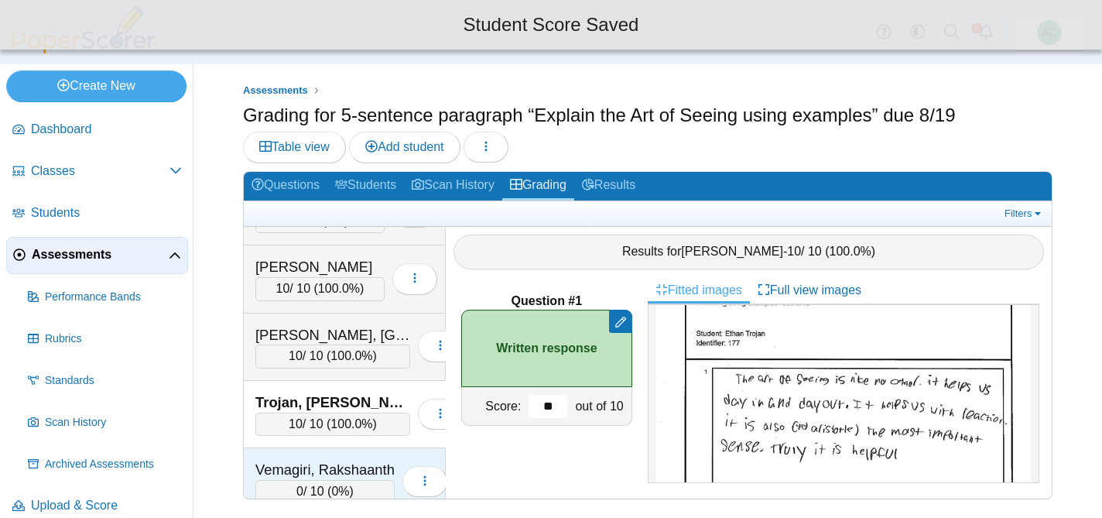
type input "**"
click at [319, 460] on div "Vemagiri, Rakshaanth" at bounding box center [324, 470] width 139 height 20
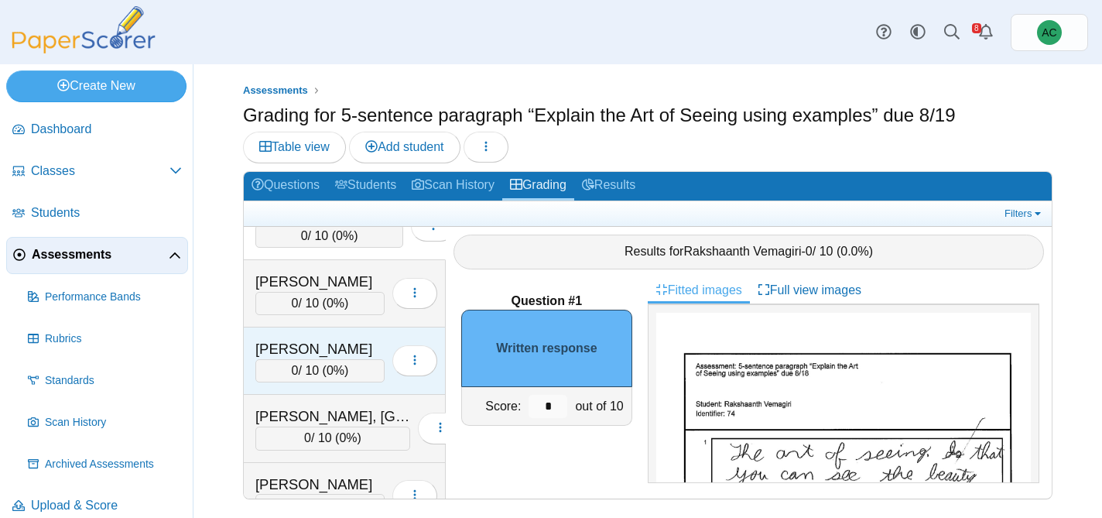
scroll to position [5468, 0]
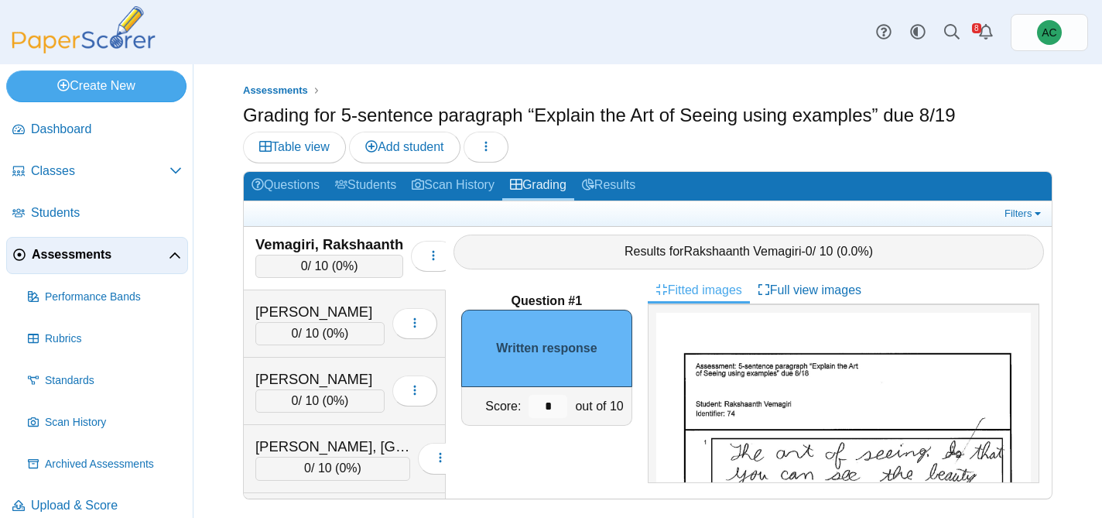
click at [560, 402] on input "*" at bounding box center [548, 406] width 39 height 23
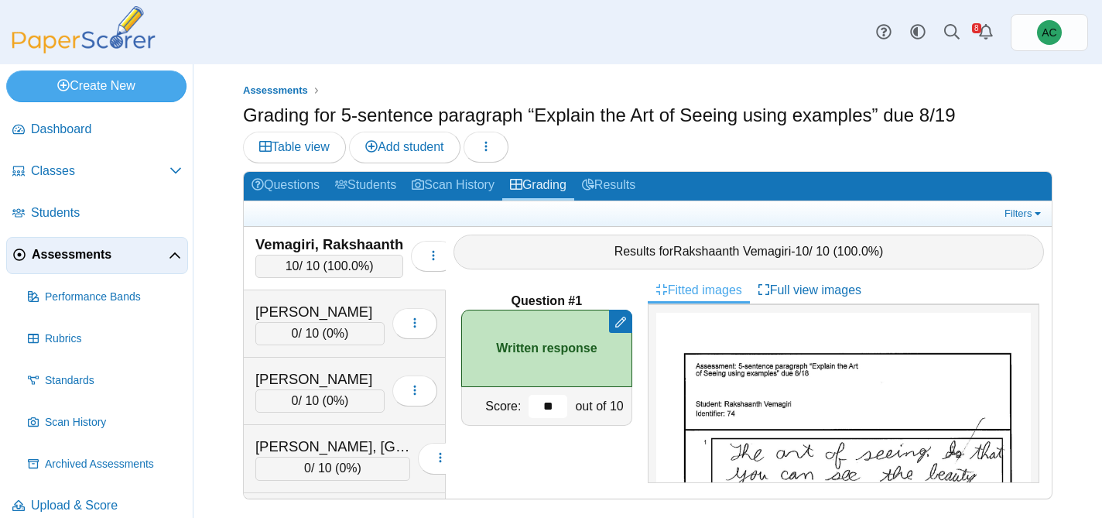
type input "**"
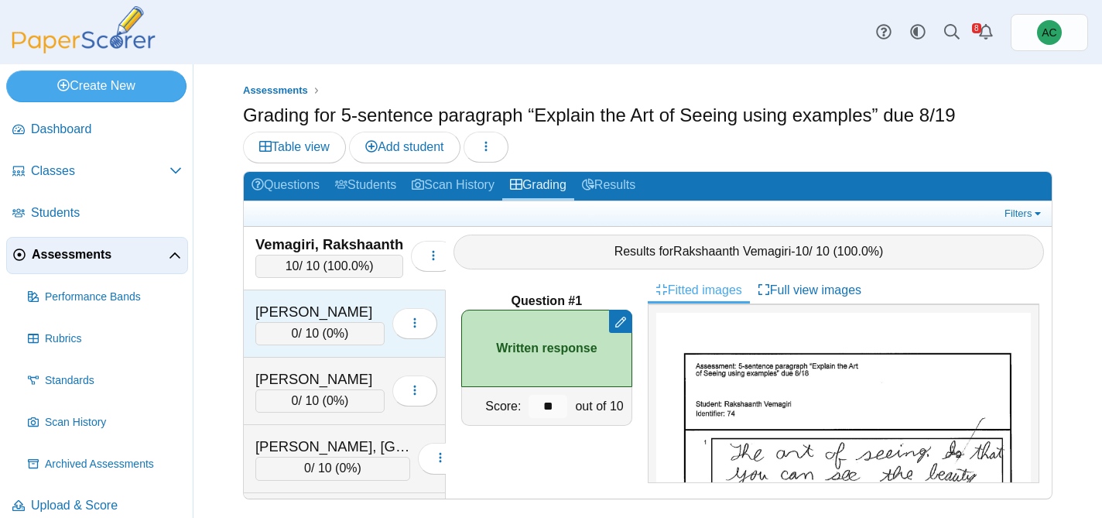
click at [337, 322] on div "0 / 10 ( 0% )" at bounding box center [319, 333] width 129 height 23
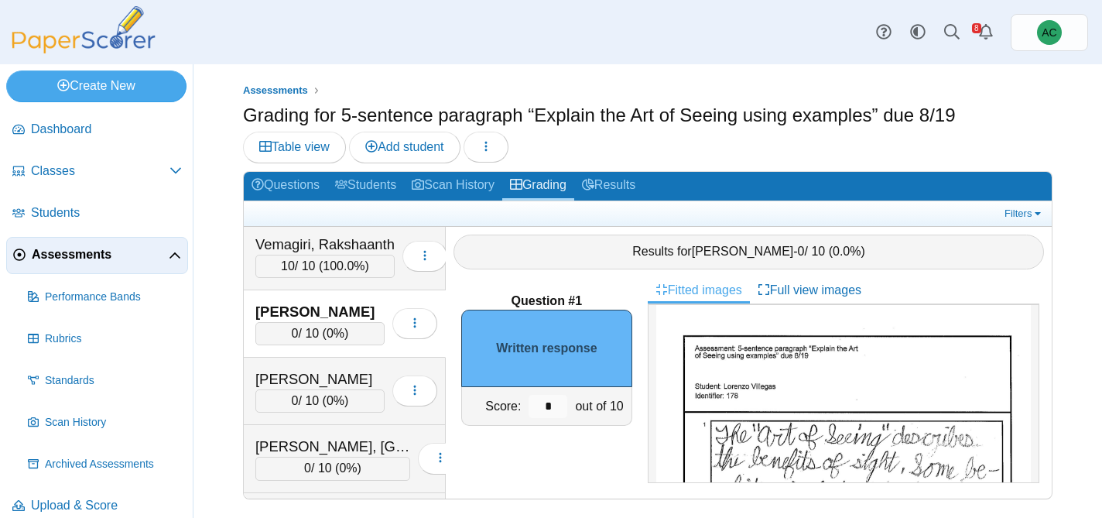
scroll to position [19, 0]
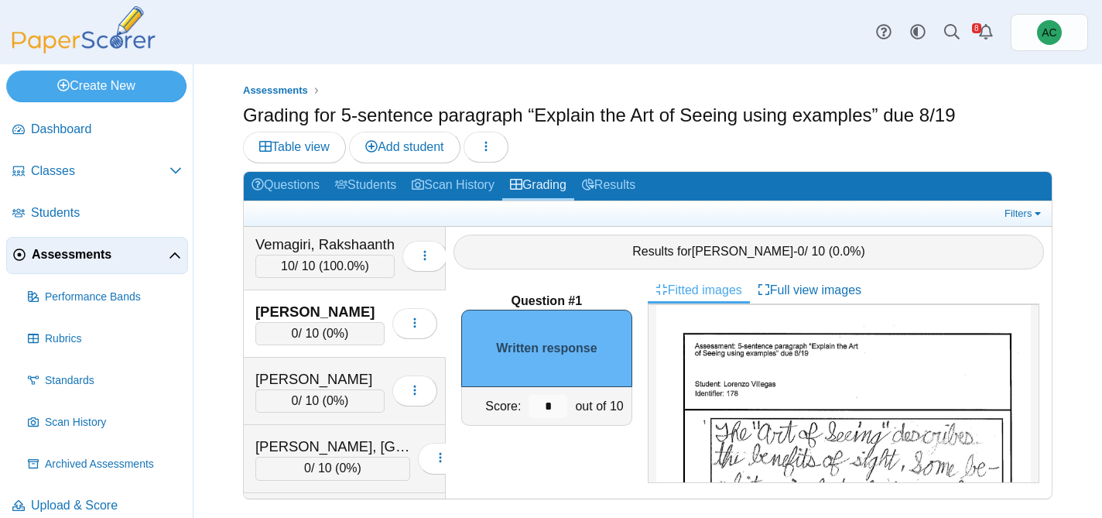
click at [300, 260] on div "10 / 10 ( 100.0% )" at bounding box center [324, 266] width 139 height 23
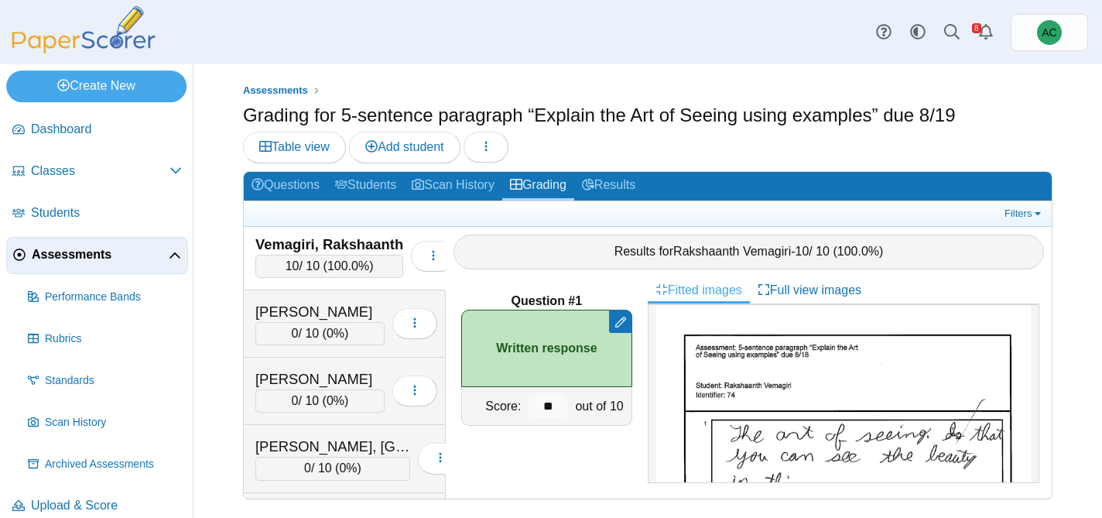
click at [796, 510] on div at bounding box center [648, 506] width 810 height 15
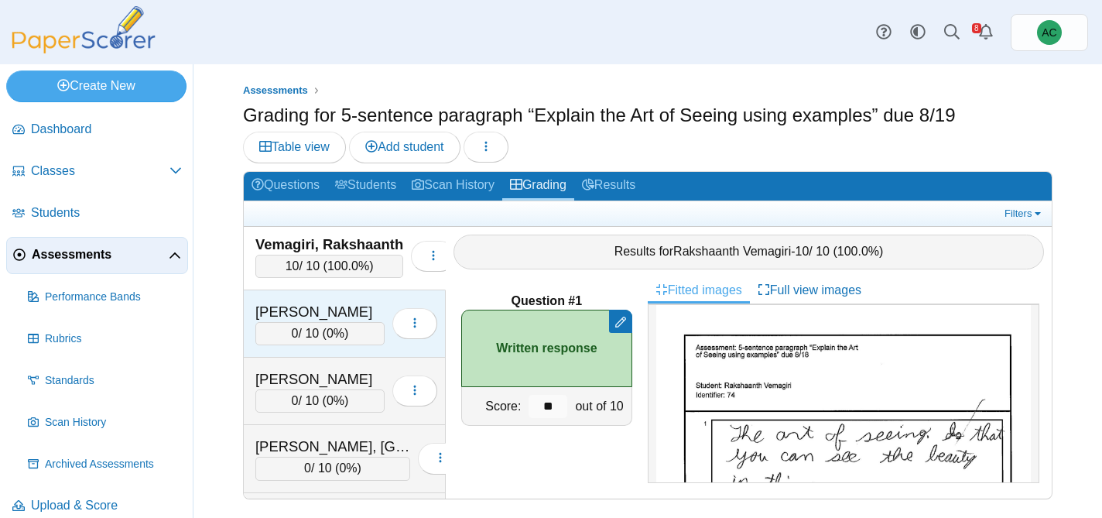
click at [343, 327] on span "0%" at bounding box center [336, 333] width 18 height 13
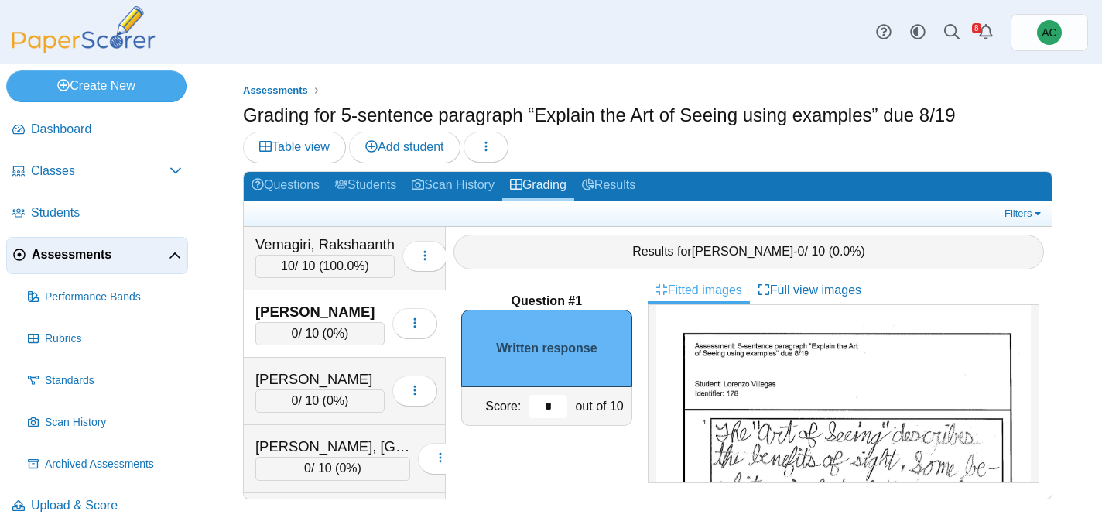
click at [555, 402] on input "*" at bounding box center [548, 406] width 39 height 23
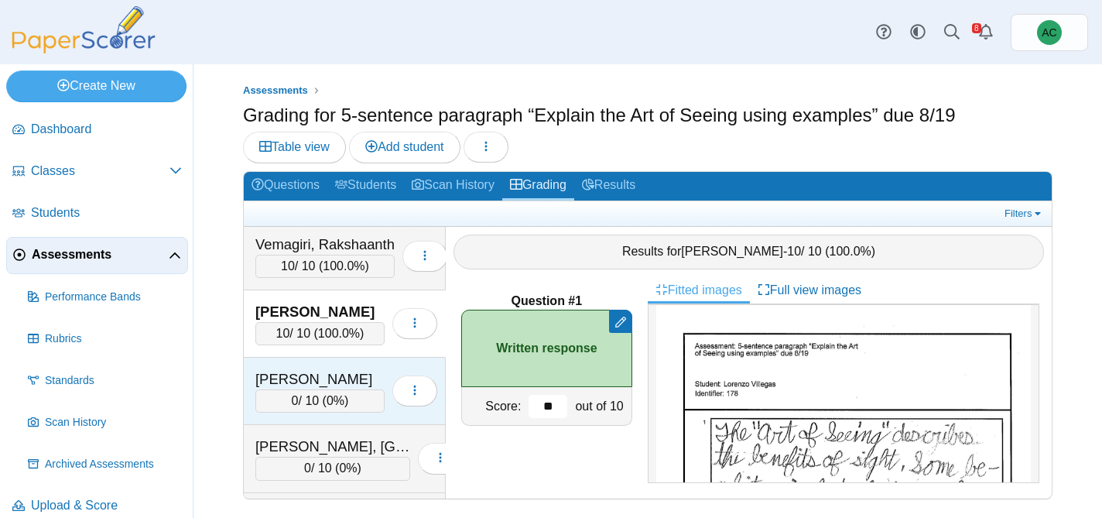
type input "**"
click at [296, 401] on div "0 / 10 ( 0% )" at bounding box center [319, 400] width 129 height 23
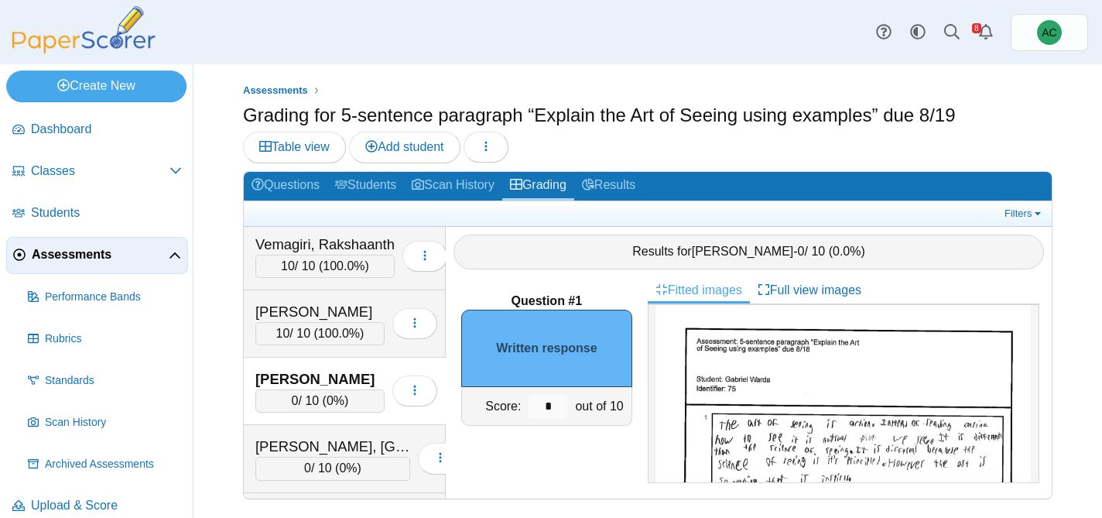
scroll to position [0, 0]
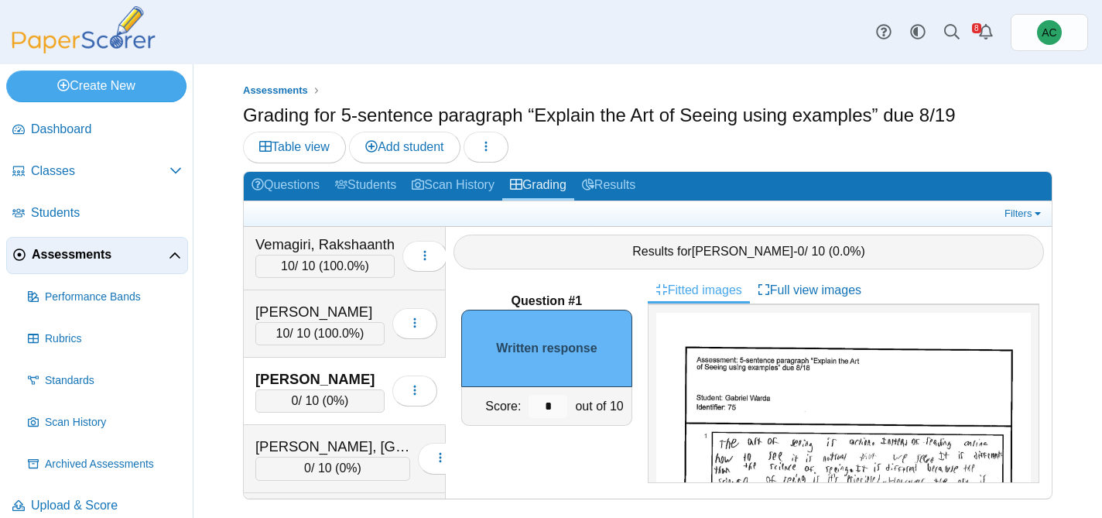
click at [548, 410] on input "*" at bounding box center [548, 406] width 39 height 23
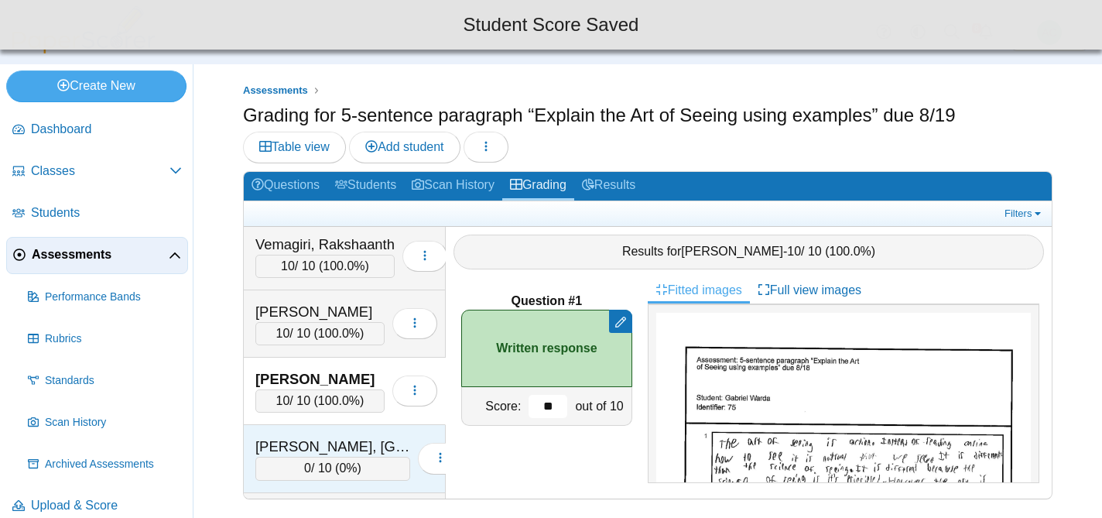
type input "**"
click at [318, 436] on div "[PERSON_NAME], [GEOGRAPHIC_DATA]" at bounding box center [332, 446] width 155 height 20
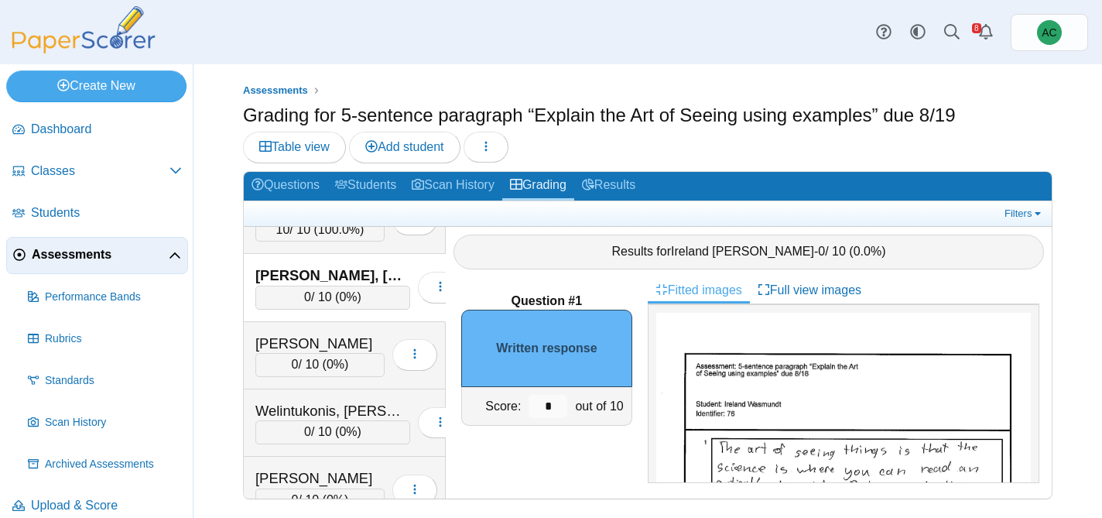
scroll to position [5602, 0]
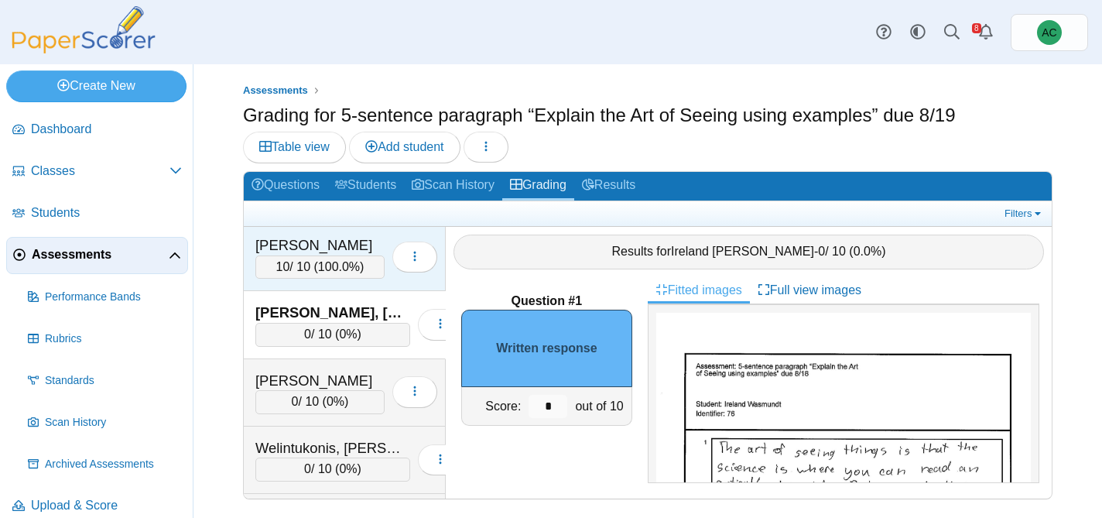
click at [308, 258] on div "10 / 10 ( 100.0% )" at bounding box center [319, 266] width 129 height 23
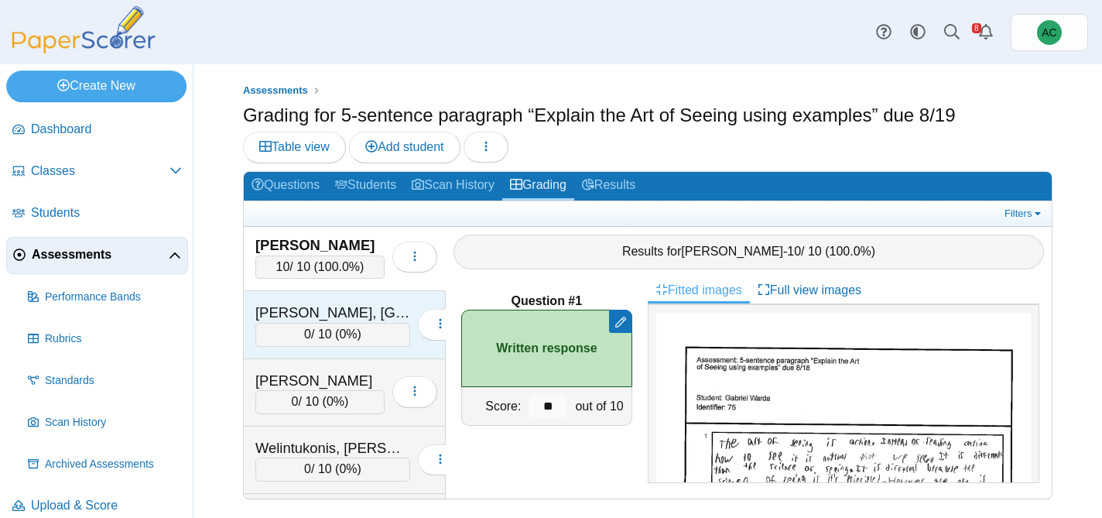
click at [294, 309] on div "[PERSON_NAME], [GEOGRAPHIC_DATA]" at bounding box center [332, 313] width 155 height 20
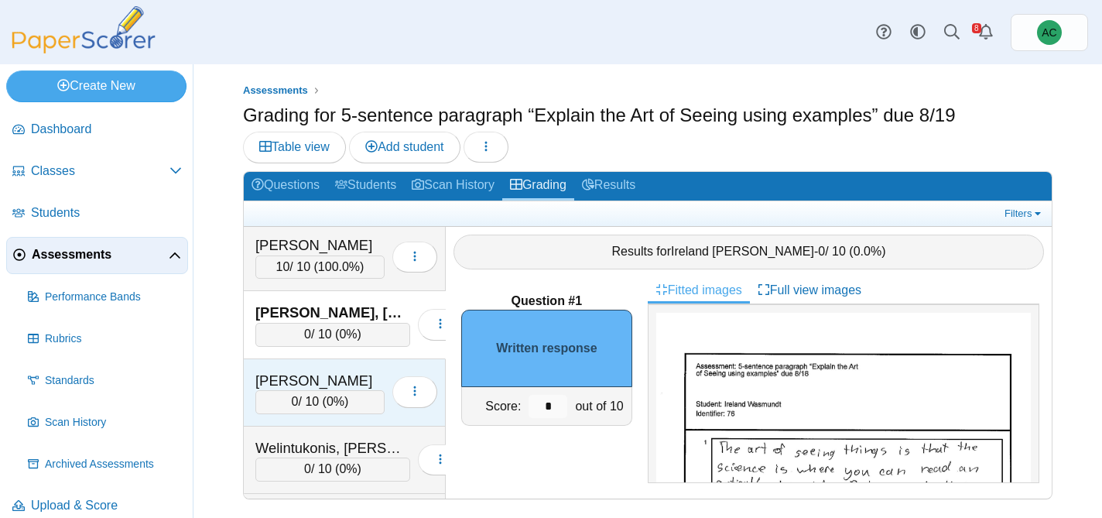
click at [347, 365] on div "Welintukonis, Analicia 0 / 10 ( 0% ) Loading…" at bounding box center [345, 392] width 202 height 67
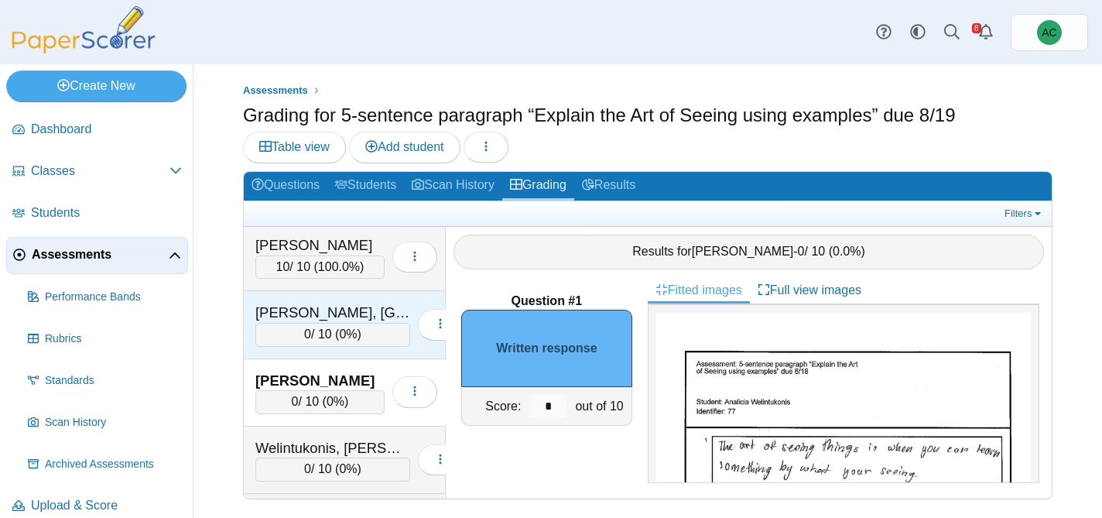
click at [325, 317] on div "[PERSON_NAME], [GEOGRAPHIC_DATA]" at bounding box center [332, 313] width 155 height 20
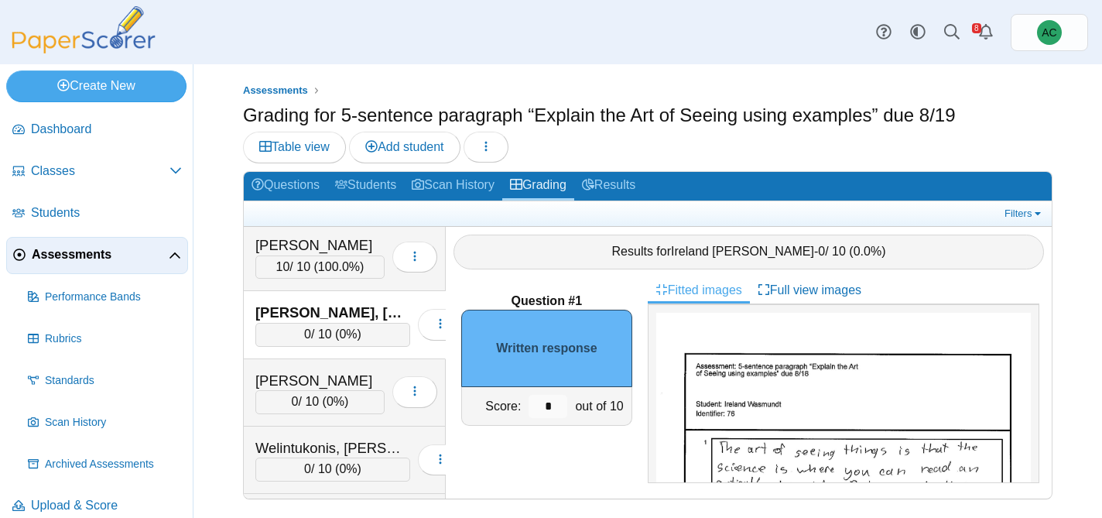
click at [558, 408] on input "*" at bounding box center [548, 406] width 39 height 23
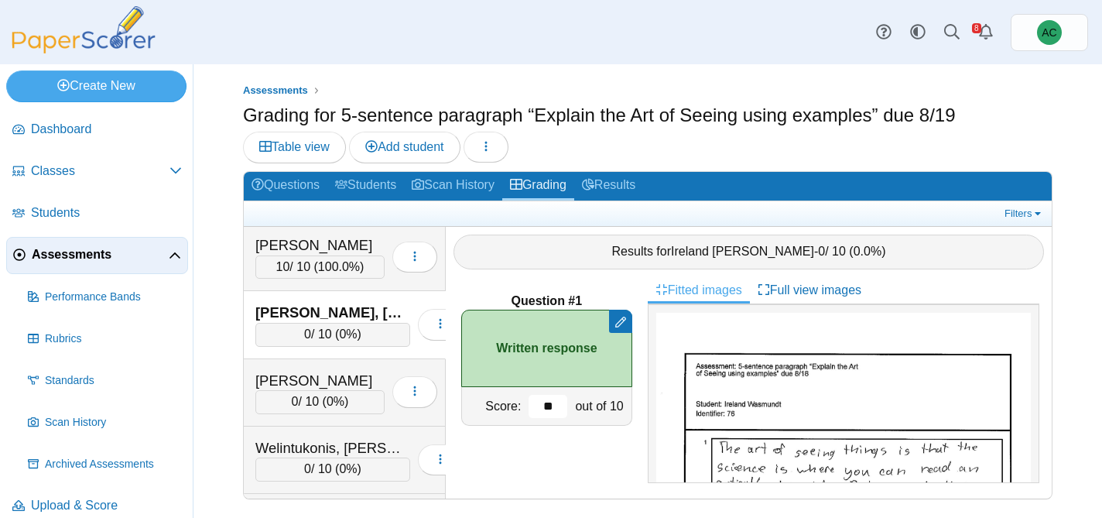
type input "**"
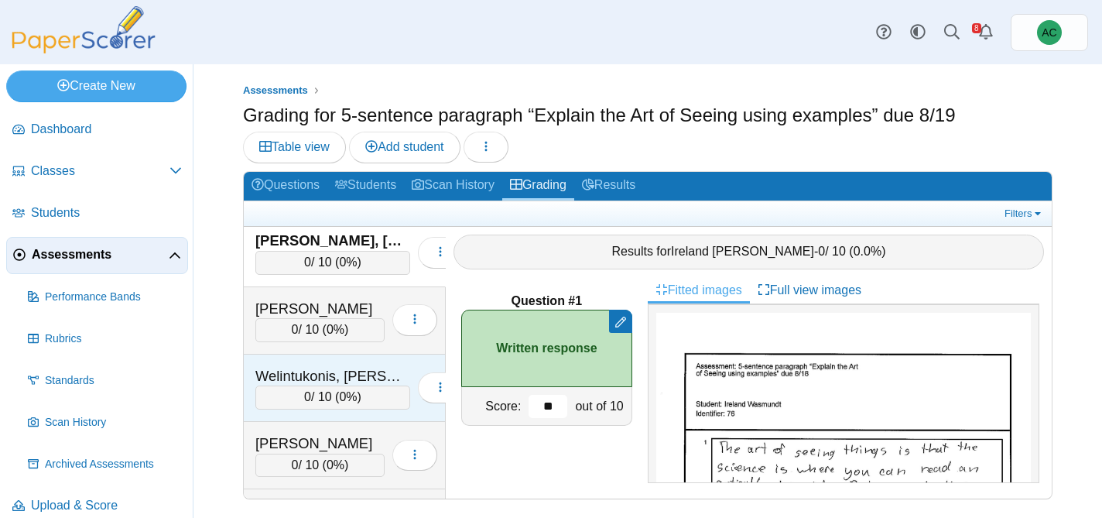
scroll to position [5672, 0]
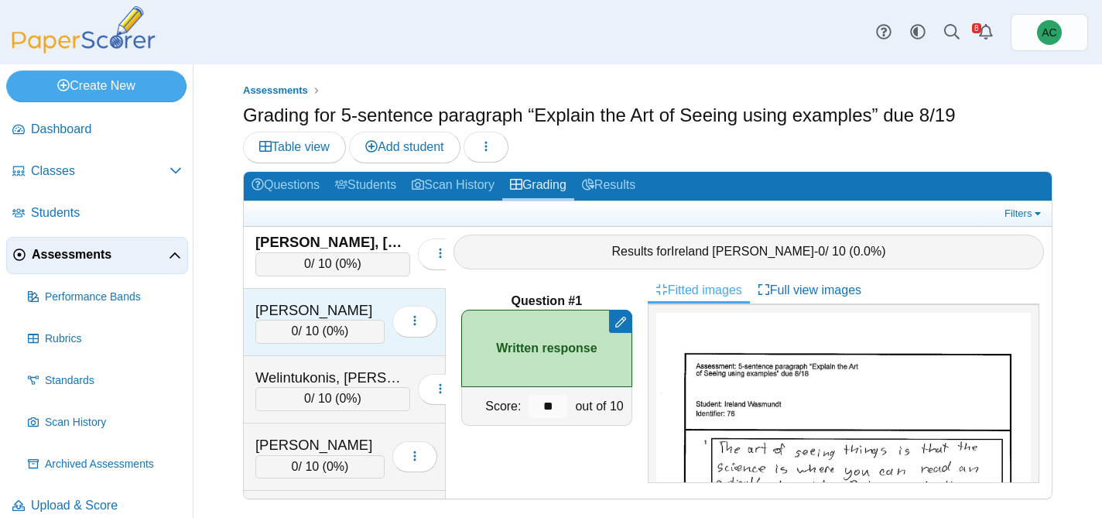
click at [334, 321] on div "0 / 10 ( 0% )" at bounding box center [319, 331] width 129 height 23
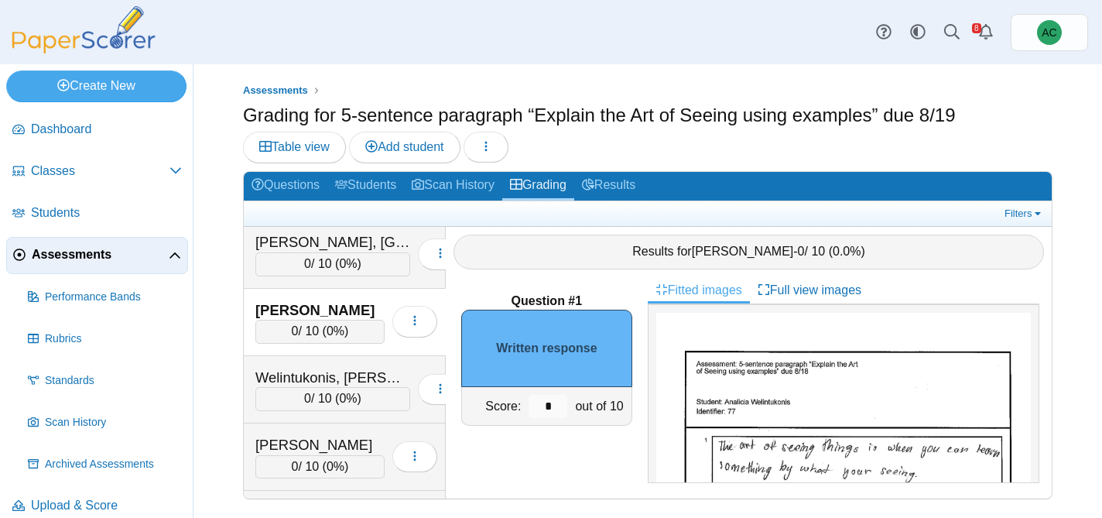
click at [541, 411] on input "*" at bounding box center [548, 406] width 39 height 23
click at [556, 409] on input "*" at bounding box center [548, 406] width 39 height 23
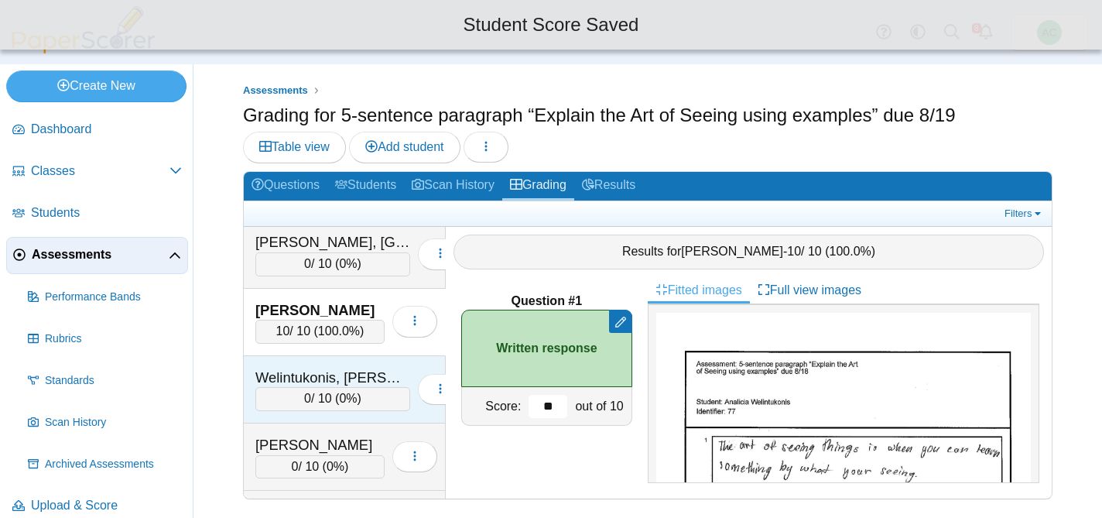
type input "**"
click at [347, 378] on div "Welintukonis, [PERSON_NAME]" at bounding box center [332, 378] width 155 height 20
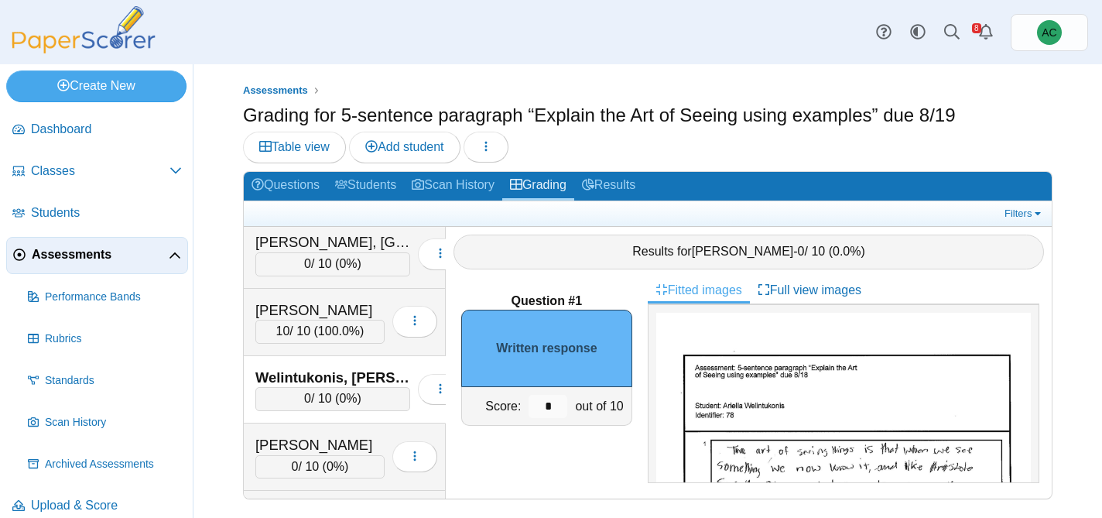
click at [553, 405] on input "*" at bounding box center [548, 406] width 39 height 23
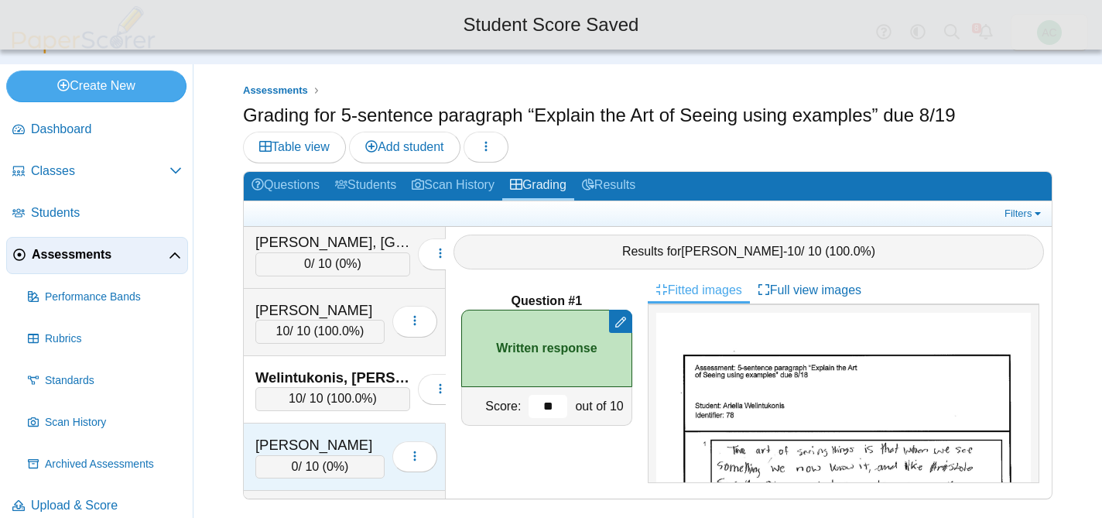
type input "**"
click at [333, 445] on div "[PERSON_NAME]" at bounding box center [319, 445] width 129 height 20
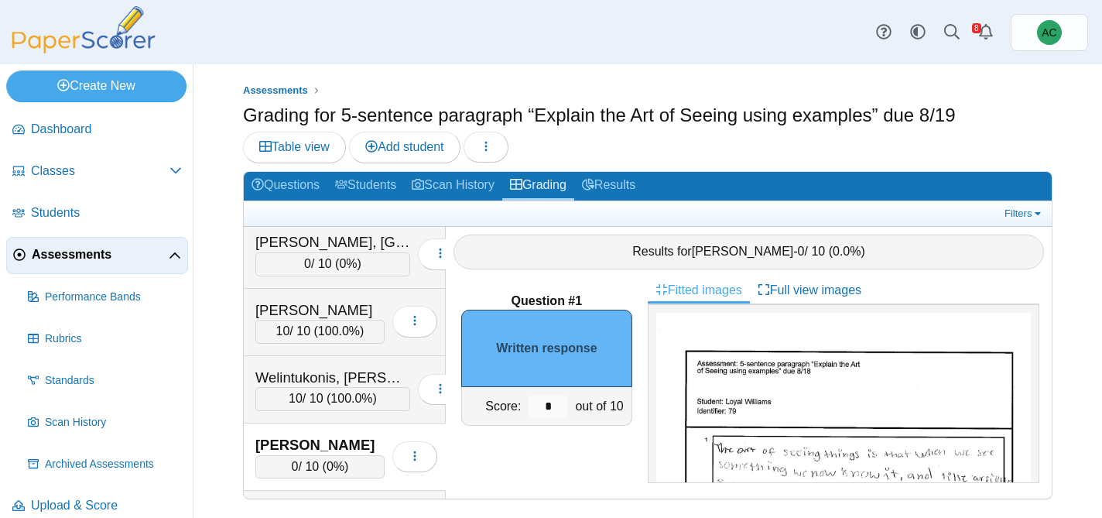
click at [557, 402] on input "*" at bounding box center [548, 406] width 39 height 23
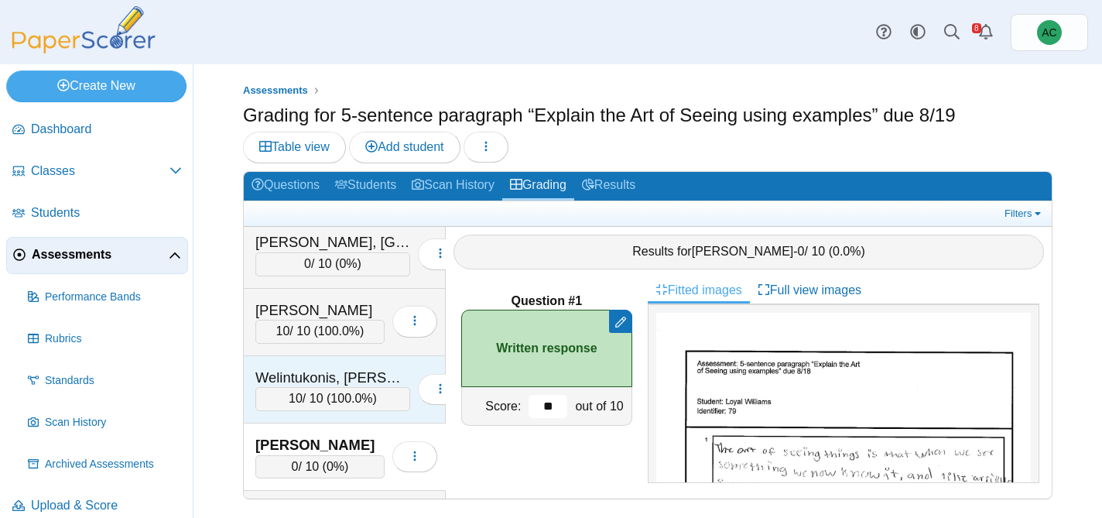
scroll to position [5730, 0]
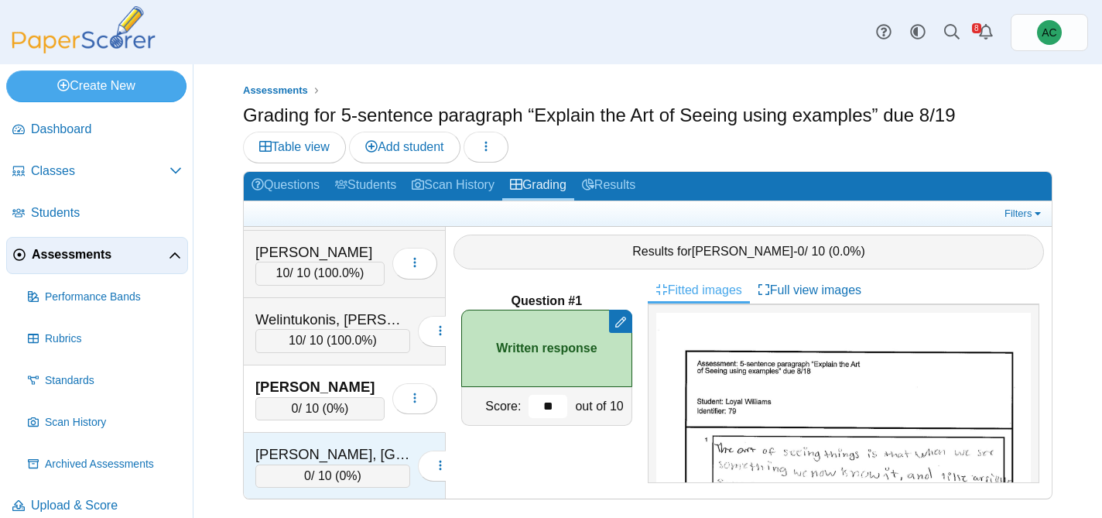
type input "**"
click at [318, 444] on div "[PERSON_NAME], [GEOGRAPHIC_DATA]" at bounding box center [332, 454] width 155 height 20
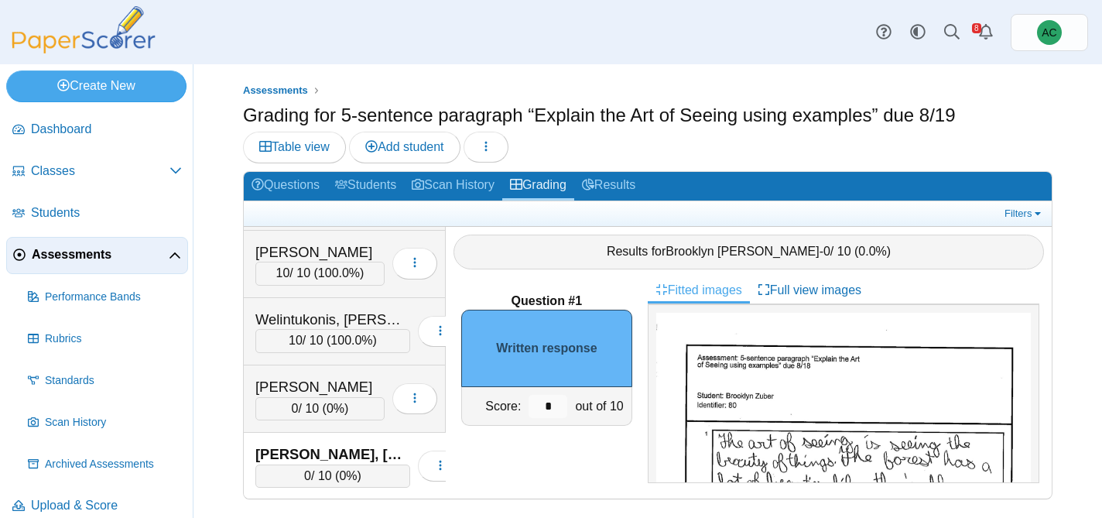
click at [551, 408] on input "*" at bounding box center [548, 406] width 39 height 23
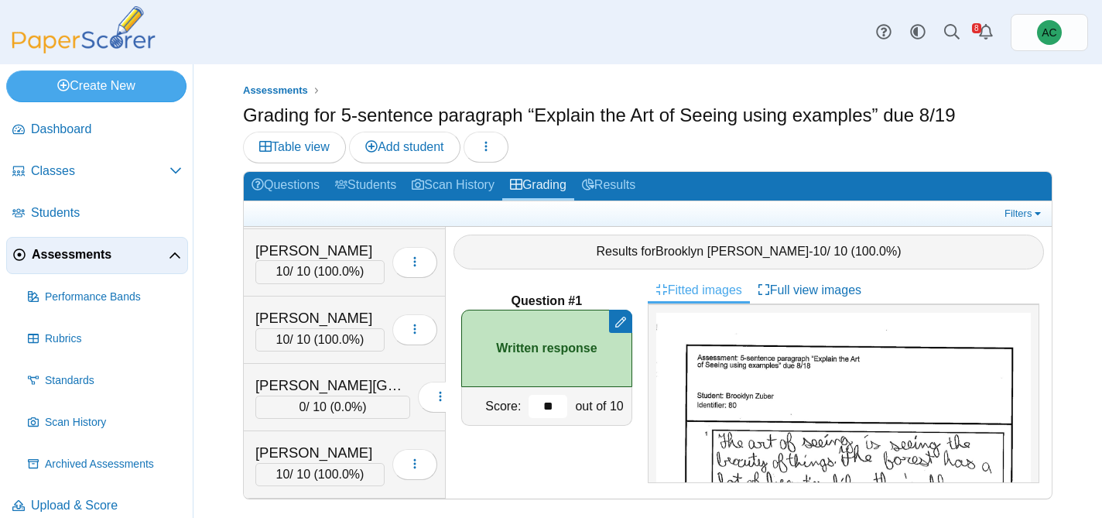
scroll to position [265, 0]
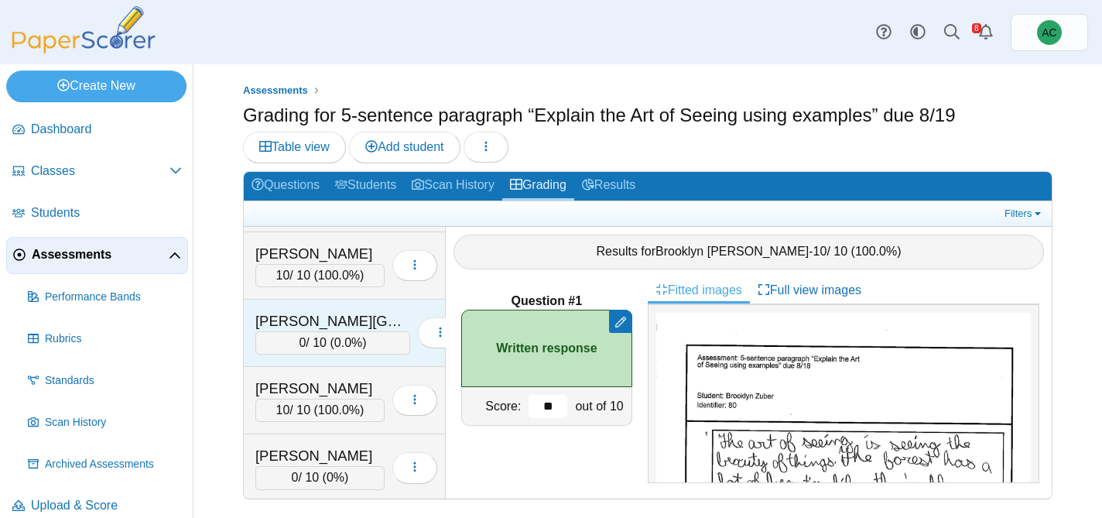
type input "**"
click at [311, 338] on div "0 / 10 ( 0.0% )" at bounding box center [332, 342] width 155 height 23
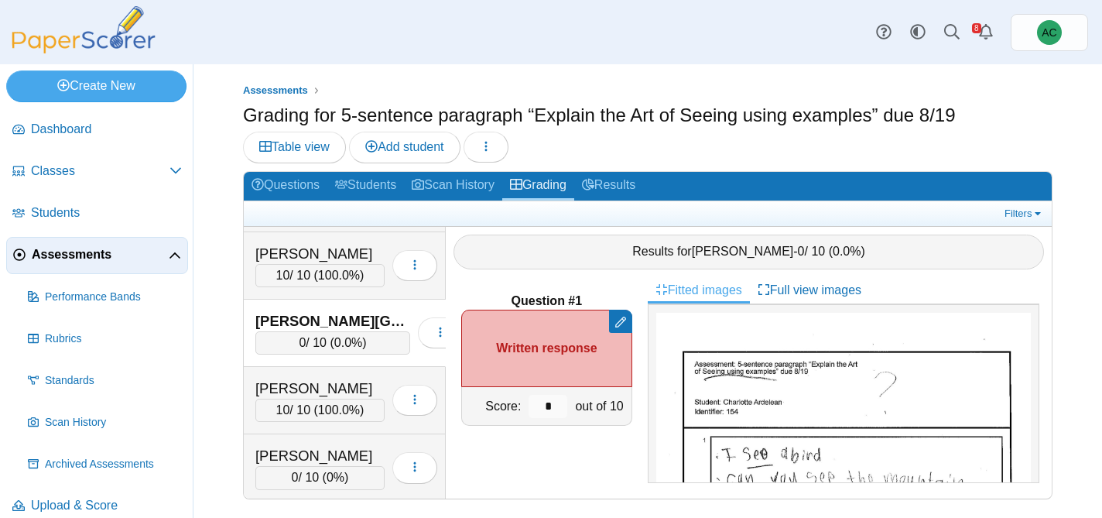
click at [547, 403] on input "*" at bounding box center [548, 406] width 39 height 23
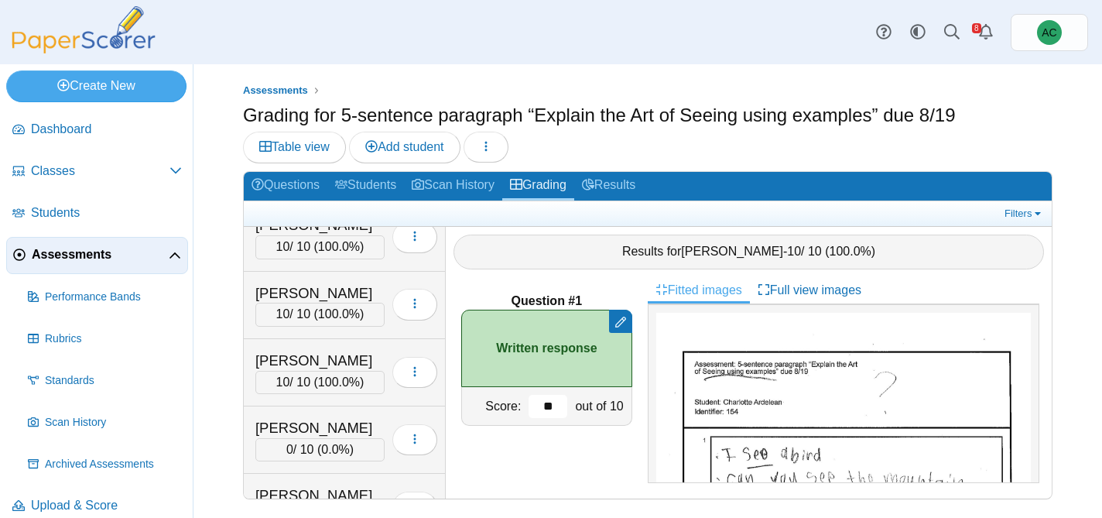
scroll to position [1142, 0]
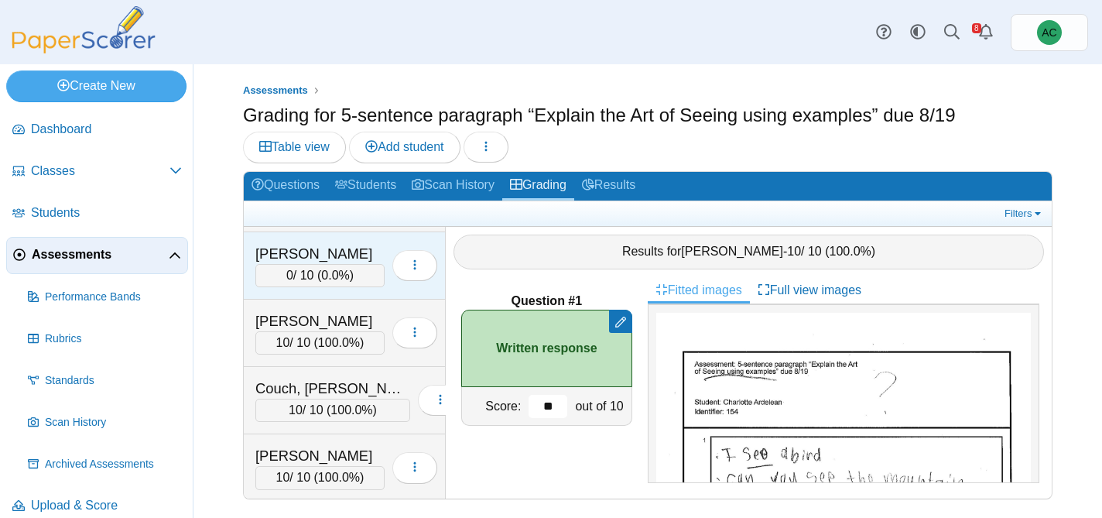
type input "**"
click at [294, 253] on div "[PERSON_NAME]" at bounding box center [319, 254] width 129 height 20
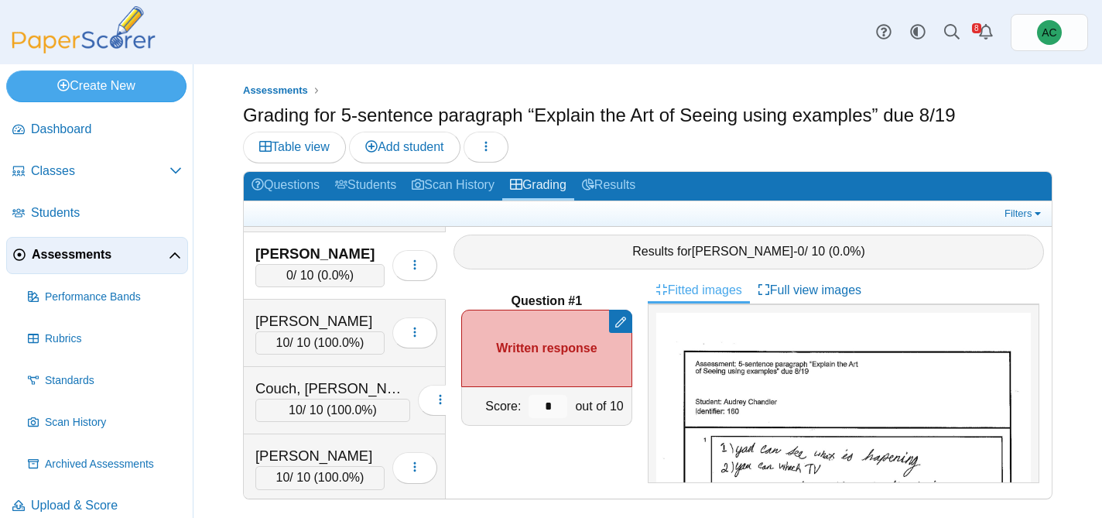
click at [553, 399] on input "*" at bounding box center [548, 406] width 39 height 23
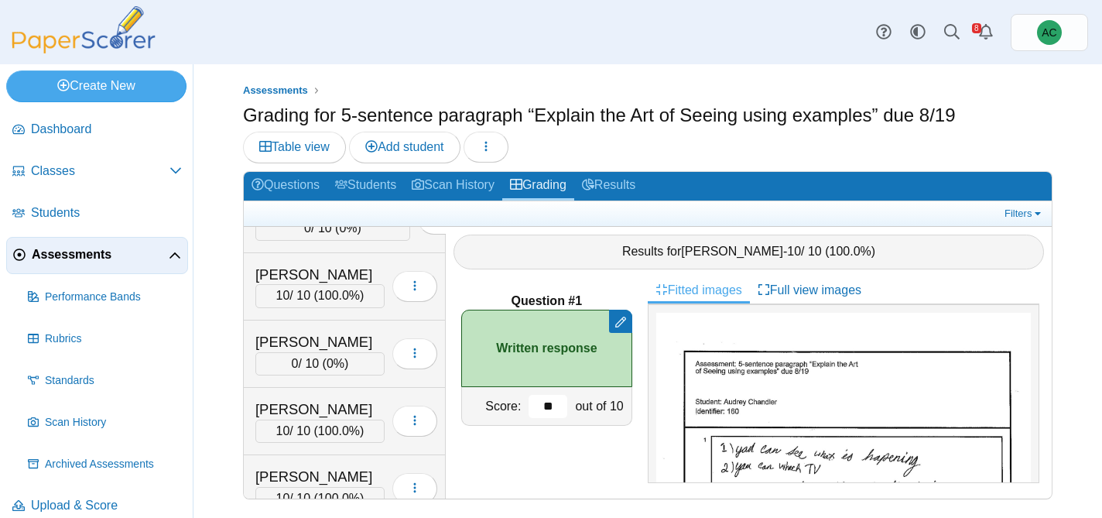
scroll to position [1460, 0]
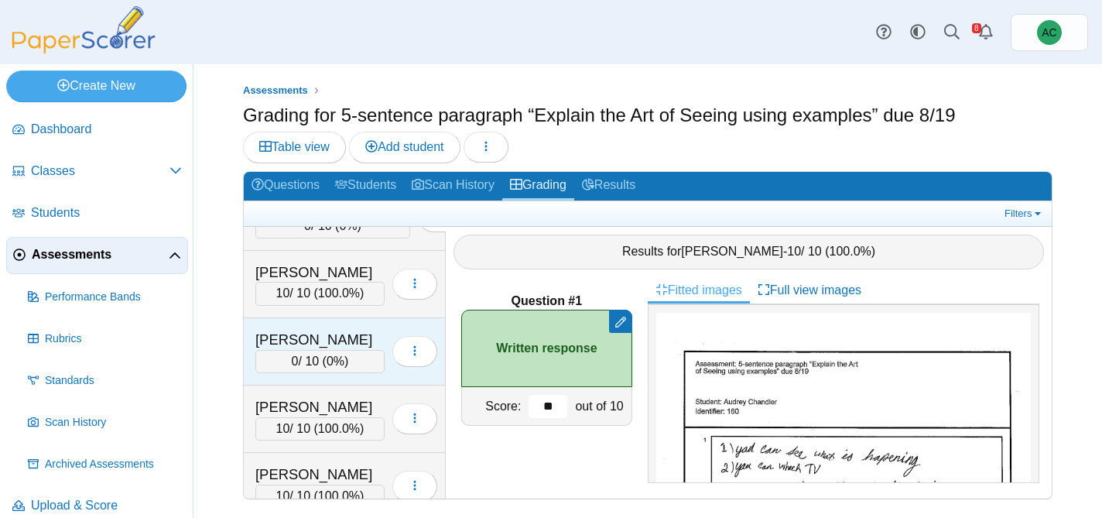
type input "**"
click at [324, 354] on div "0 / 10 ( 0% )" at bounding box center [319, 361] width 129 height 23
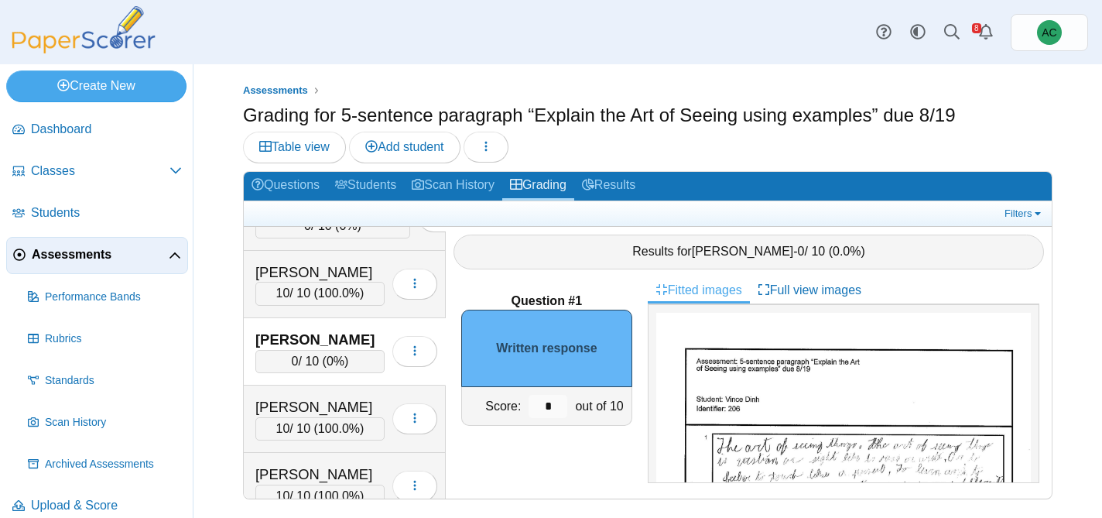
click at [548, 406] on input "*" at bounding box center [548, 406] width 39 height 23
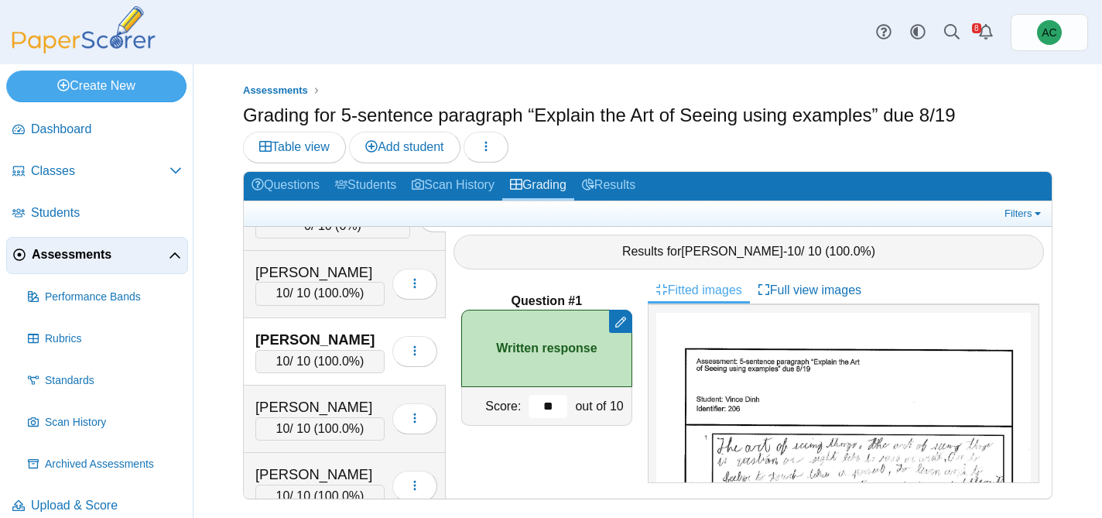
type input "**"
click at [43, 255] on span "Assessments" at bounding box center [100, 254] width 137 height 17
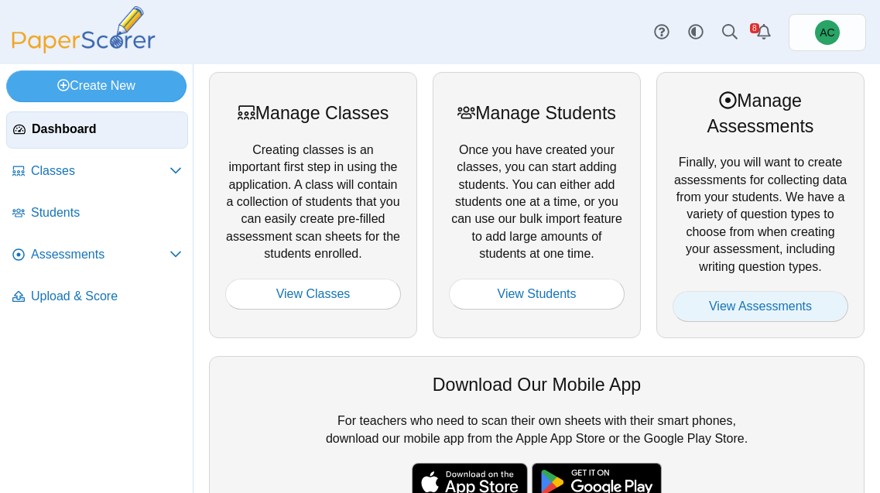
click at [731, 305] on link "View Assessments" at bounding box center [761, 306] width 176 height 31
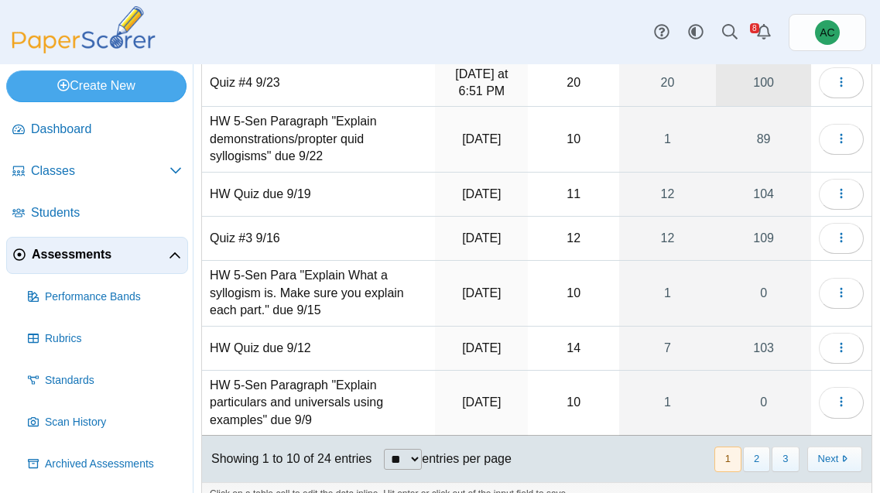
scroll to position [335, 0]
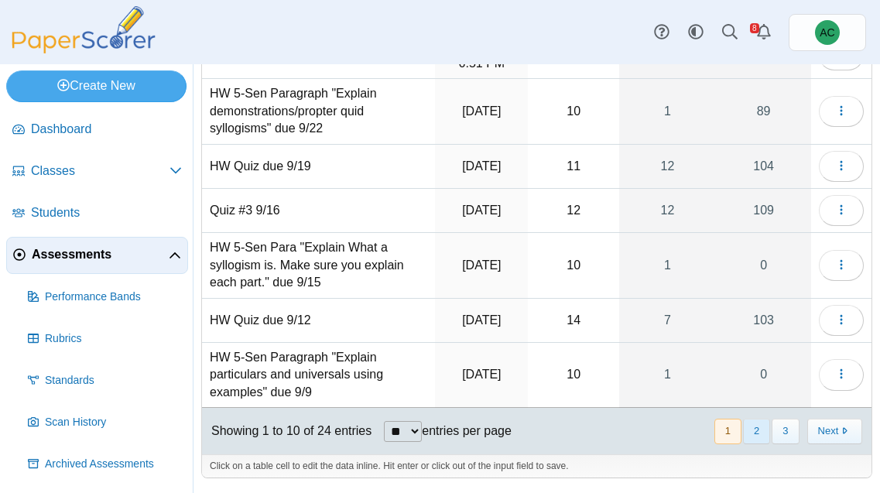
click at [756, 432] on button "2" at bounding box center [756, 432] width 27 height 26
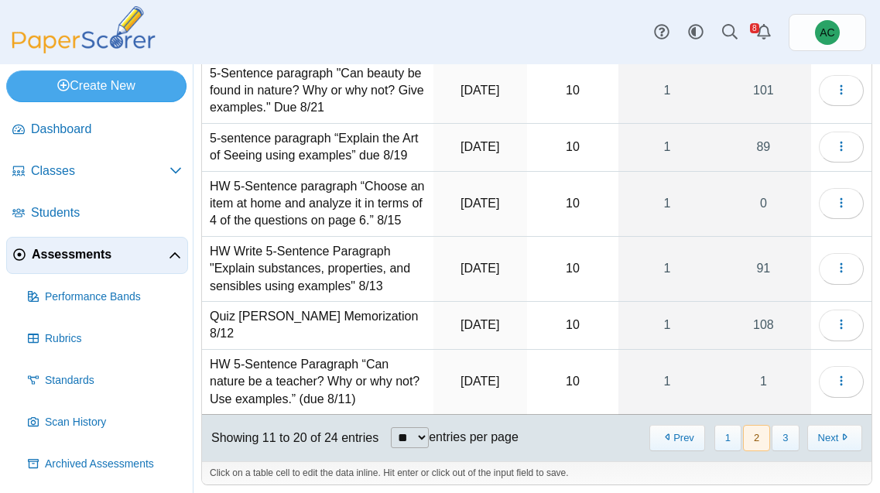
scroll to position [327, 0]
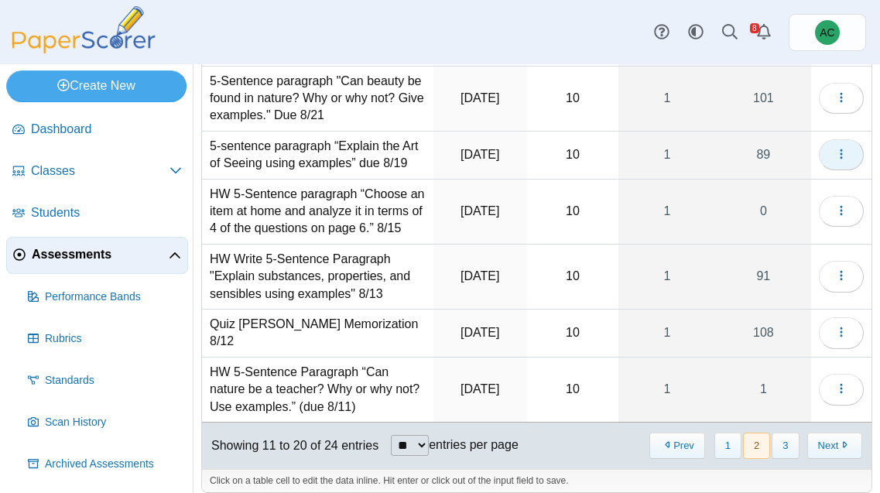
click at [837, 148] on icon "button" at bounding box center [841, 154] width 12 height 12
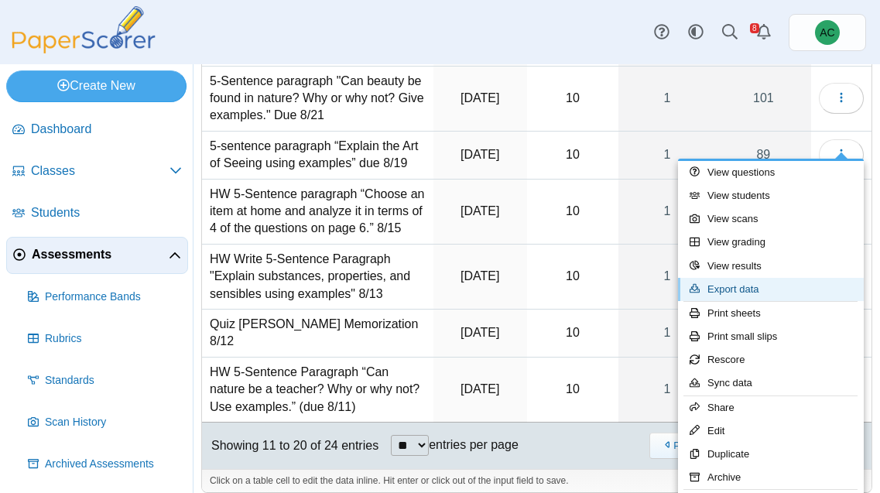
click at [741, 282] on link "Export data" at bounding box center [771, 289] width 186 height 23
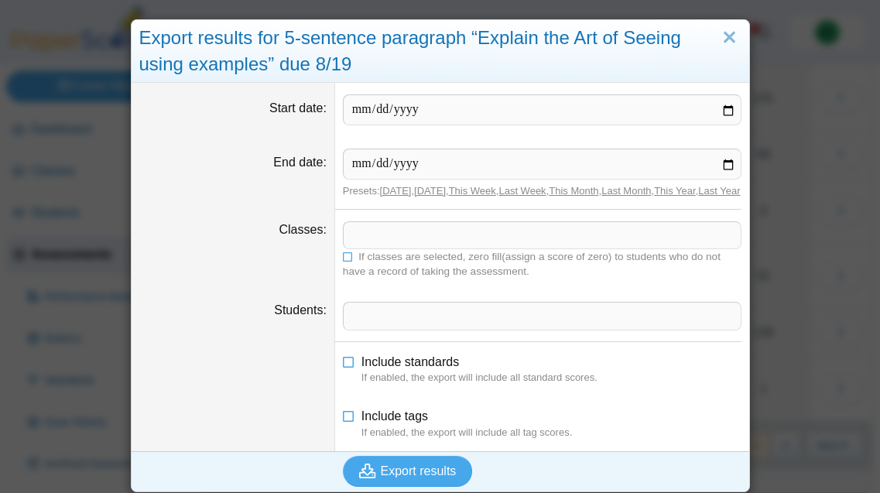
click at [368, 248] on span at bounding box center [542, 235] width 397 height 26
click at [347, 260] on icon at bounding box center [348, 255] width 11 height 9
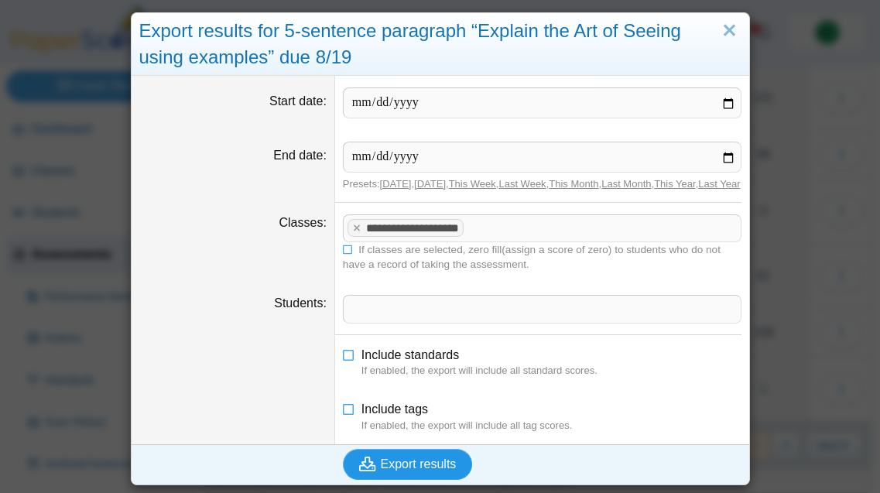
click at [388, 469] on span "Export results" at bounding box center [419, 463] width 76 height 13
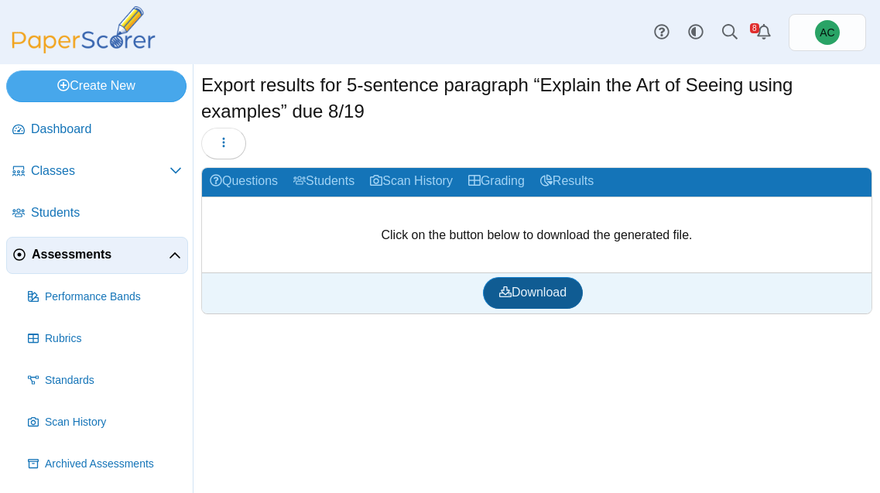
click at [552, 290] on span "Download" at bounding box center [532, 292] width 67 height 13
click at [78, 248] on span "Assessments" at bounding box center [100, 254] width 137 height 17
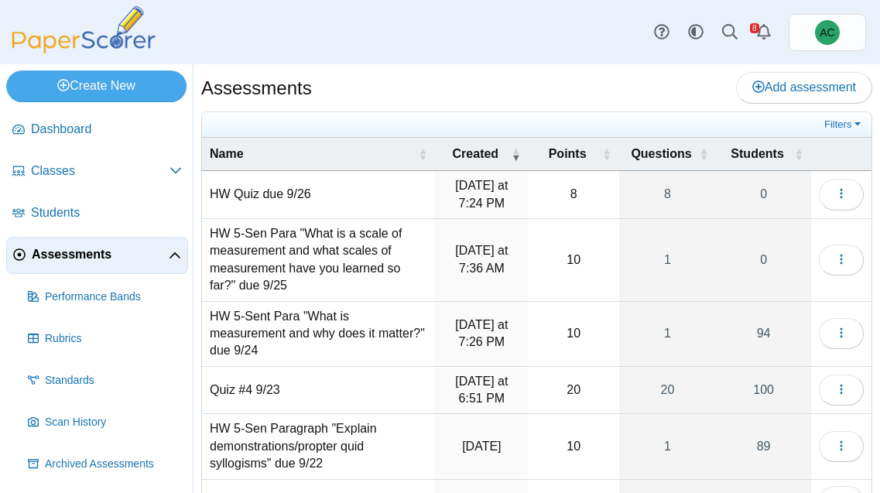
scroll to position [335, 0]
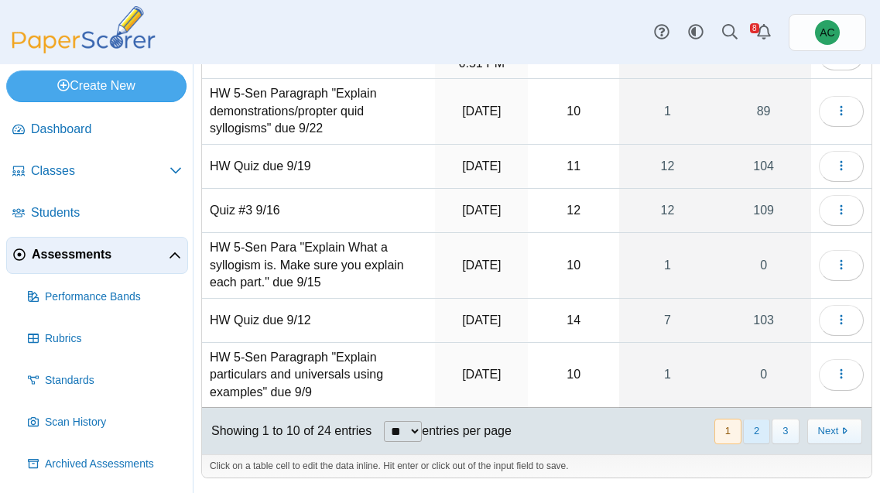
click at [762, 433] on button "2" at bounding box center [756, 432] width 27 height 26
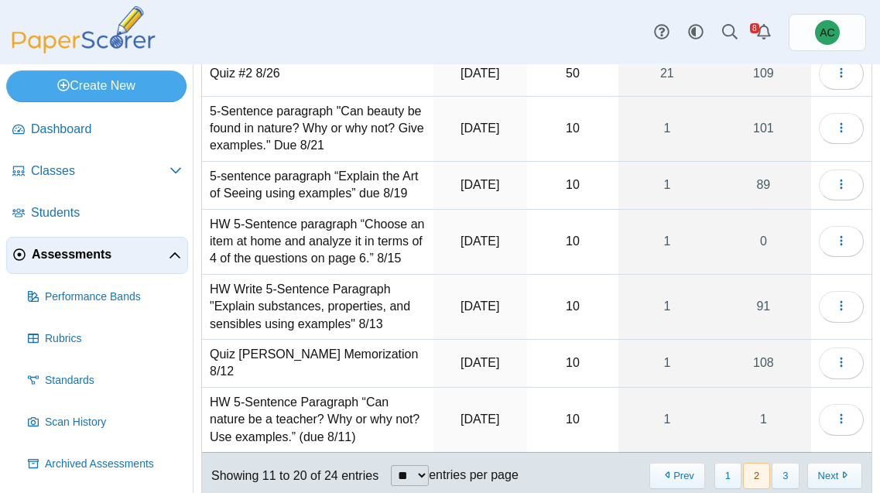
scroll to position [295, 0]
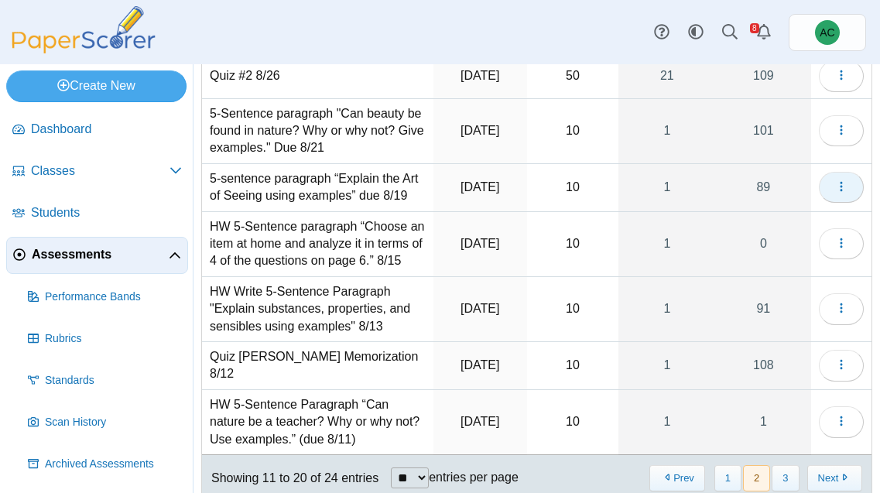
click at [830, 172] on button "button" at bounding box center [841, 187] width 45 height 31
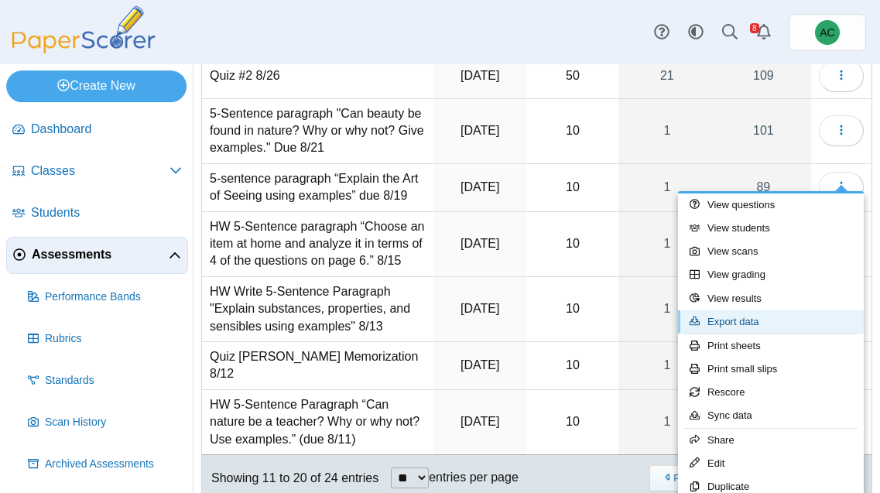
click at [734, 319] on link "Export data" at bounding box center [771, 321] width 186 height 23
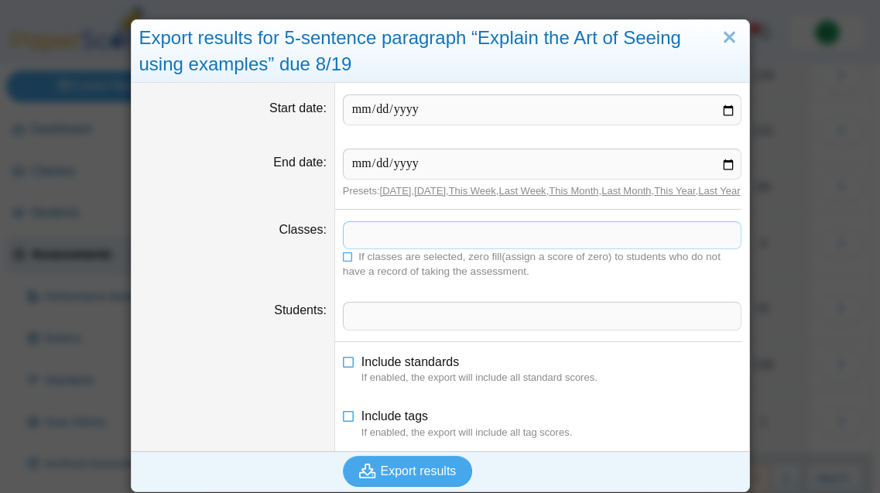
click at [381, 248] on span at bounding box center [542, 235] width 397 height 26
click at [351, 260] on icon at bounding box center [348, 255] width 11 height 9
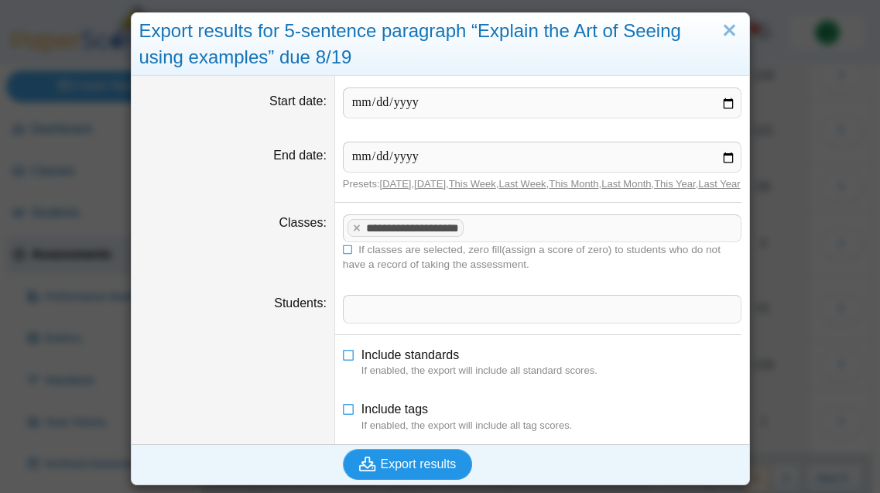
click at [405, 455] on button "Export results" at bounding box center [408, 464] width 130 height 31
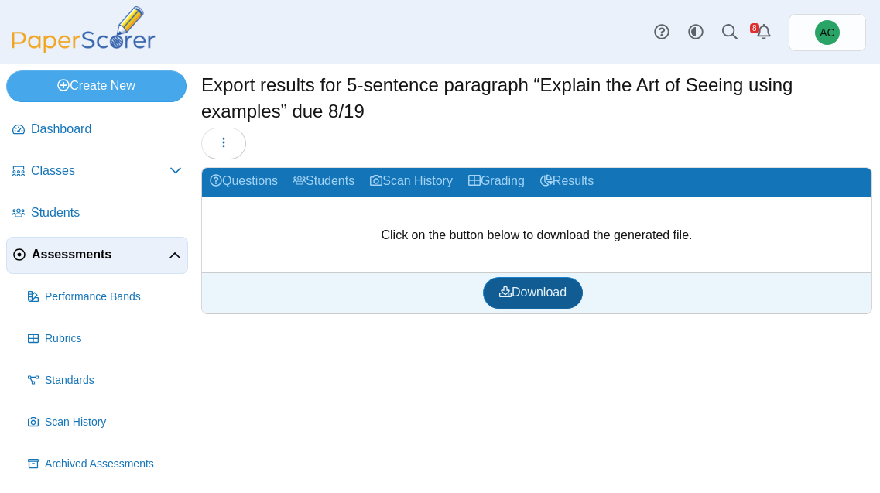
click at [515, 303] on link "Download" at bounding box center [533, 292] width 100 height 31
click at [88, 245] on link "Assessments" at bounding box center [97, 255] width 182 height 37
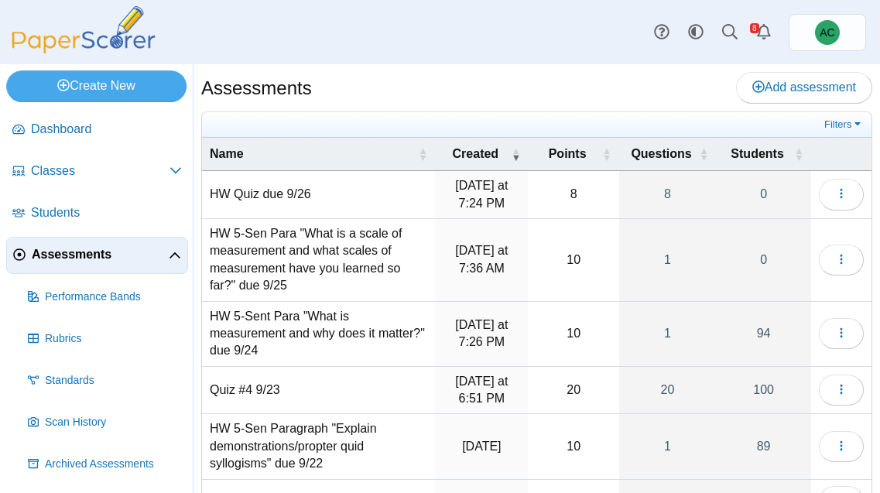
scroll to position [335, 0]
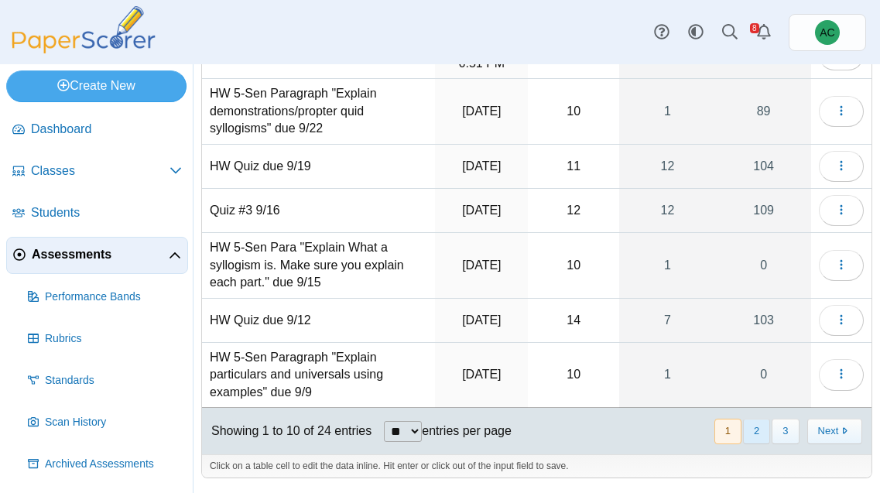
click at [756, 435] on button "2" at bounding box center [756, 432] width 27 height 26
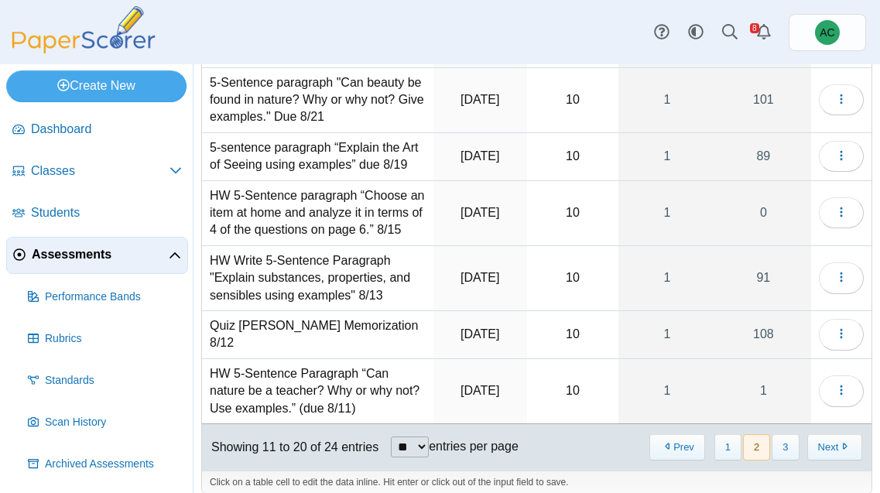
scroll to position [331, 0]
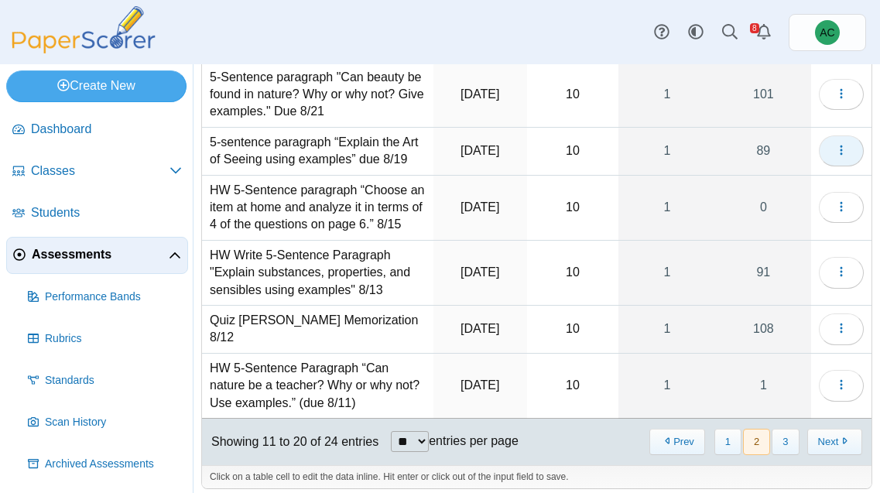
click at [838, 144] on icon "button" at bounding box center [841, 150] width 12 height 12
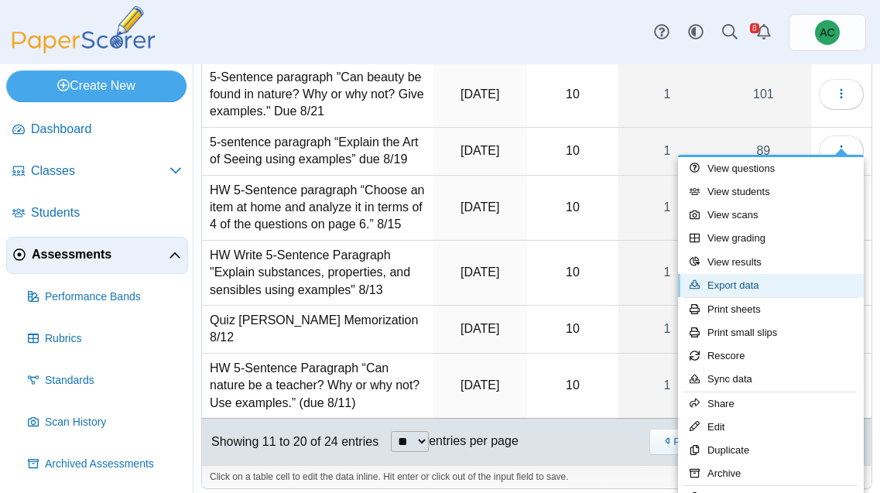
click at [733, 280] on link "Export data" at bounding box center [771, 285] width 186 height 23
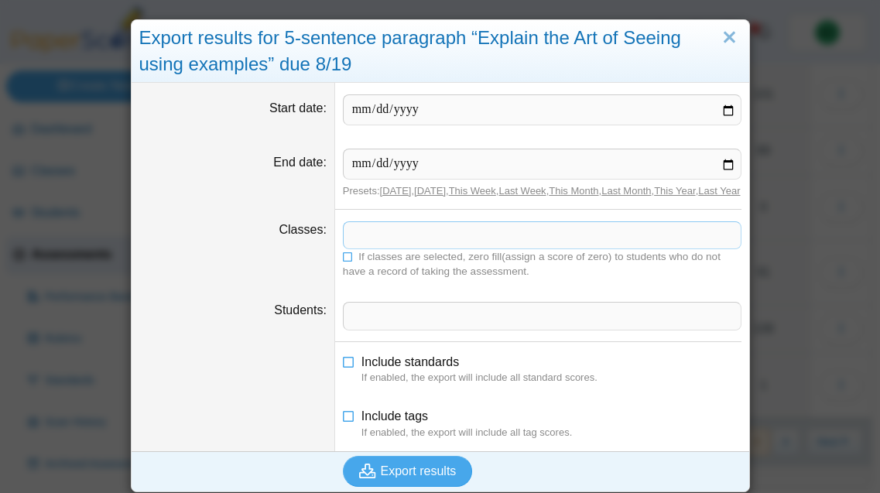
click at [391, 245] on span at bounding box center [542, 235] width 397 height 26
click at [369, 272] on span "If classes are selected, zero fill(assign a score of zero) to students who do n…" at bounding box center [532, 264] width 378 height 26
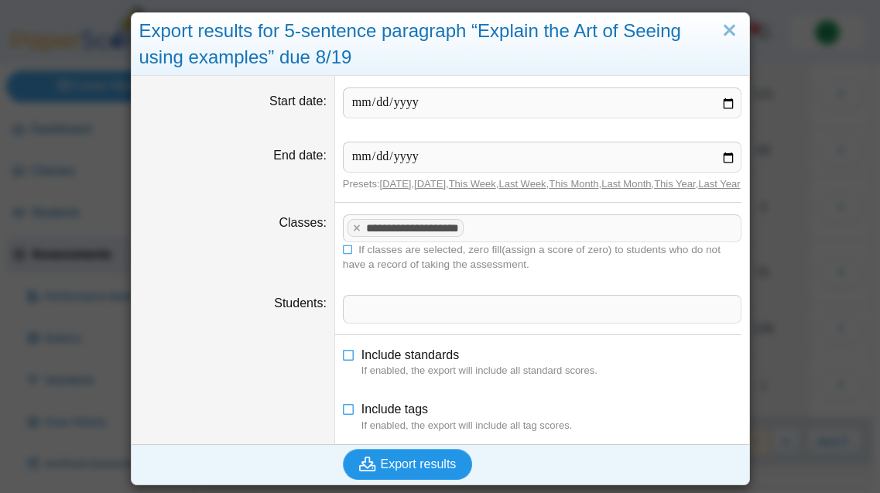
click at [385, 468] on span "Export results" at bounding box center [419, 463] width 76 height 13
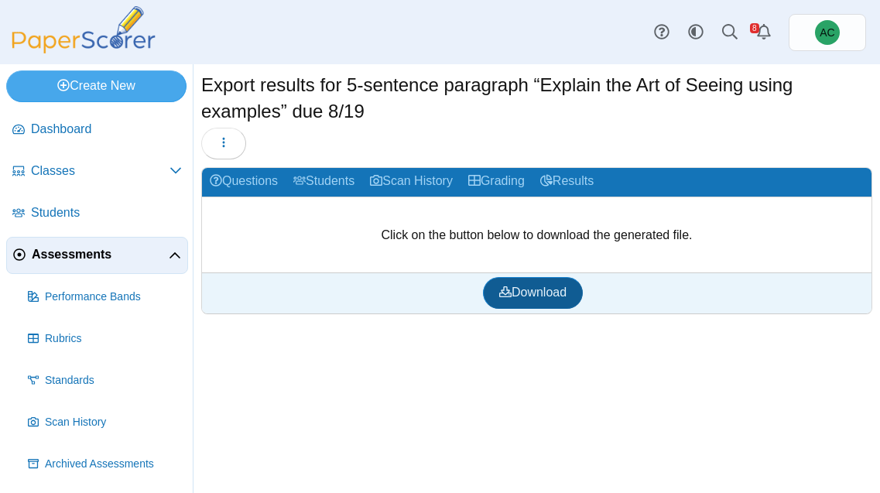
click at [512, 293] on span "Download" at bounding box center [532, 292] width 67 height 13
click at [104, 252] on span "Assessments" at bounding box center [100, 254] width 137 height 17
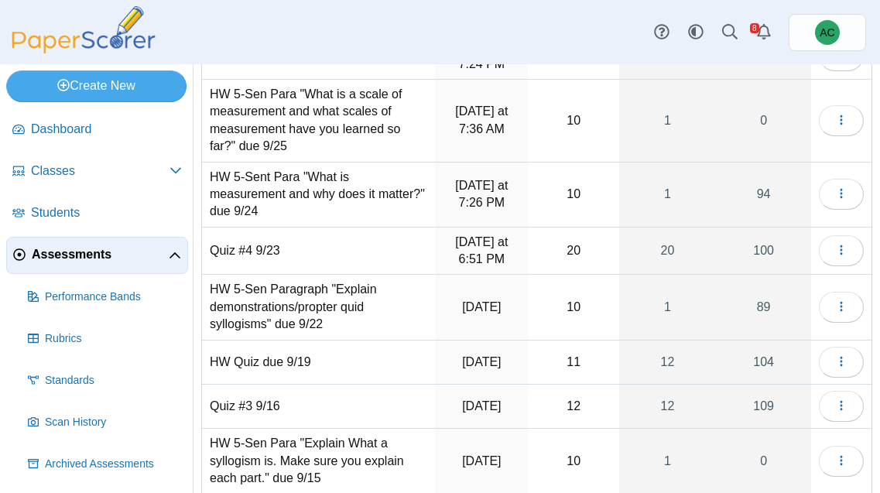
scroll to position [335, 0]
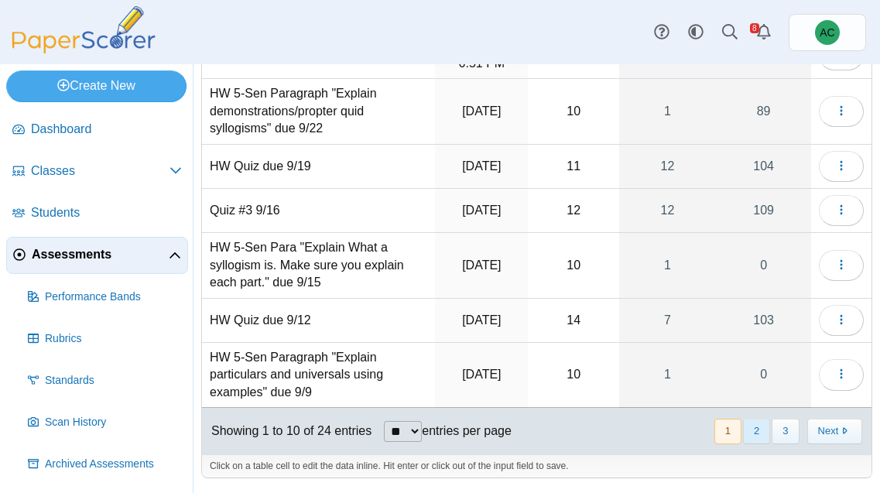
click at [759, 426] on button "2" at bounding box center [756, 432] width 27 height 26
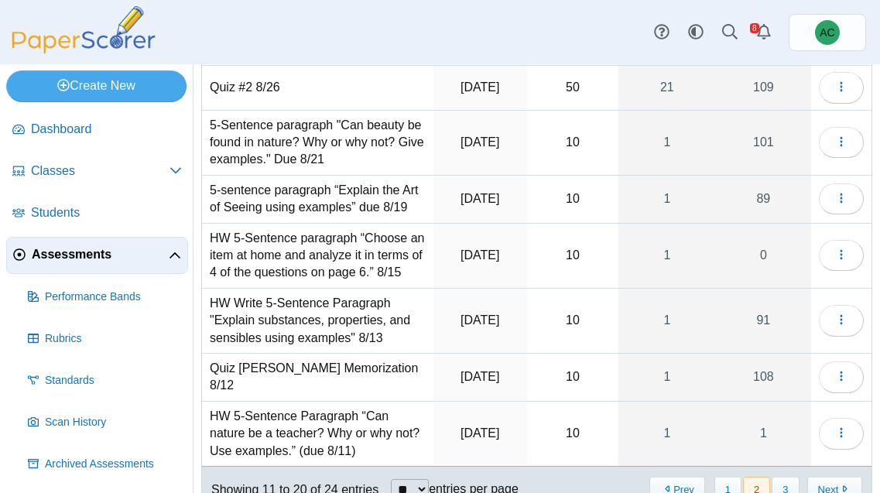
scroll to position [276, 0]
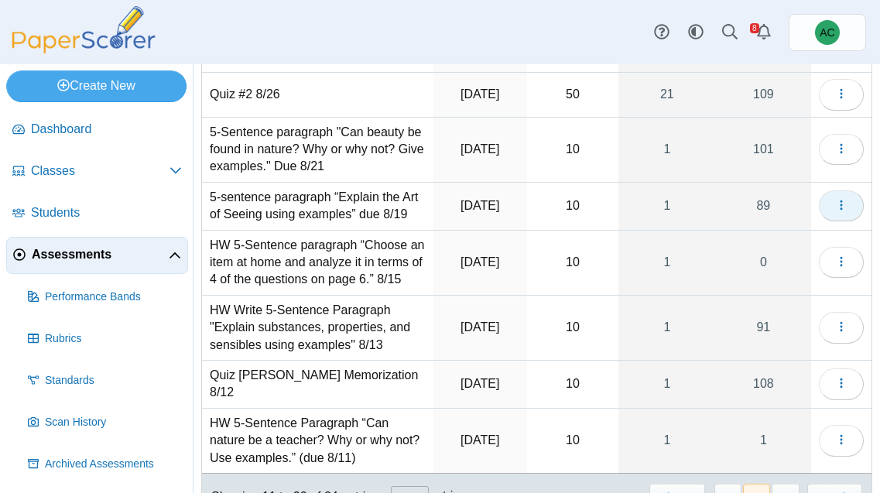
click at [845, 190] on button "button" at bounding box center [841, 205] width 45 height 31
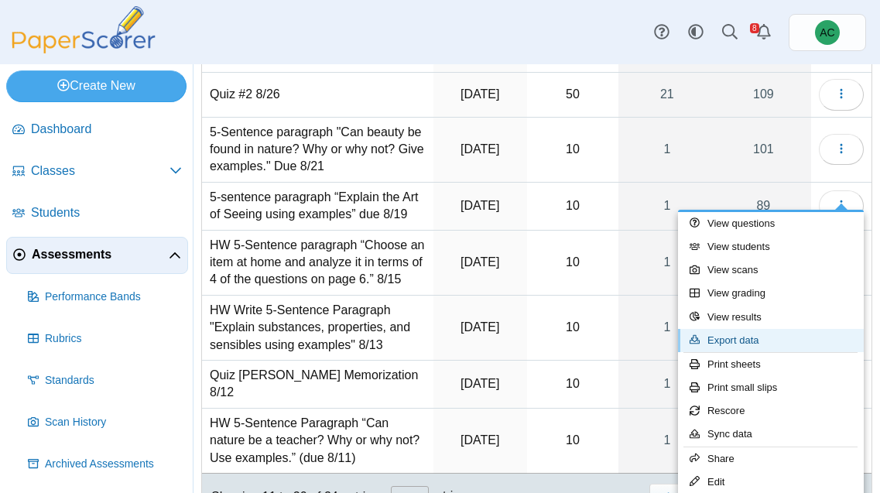
click at [722, 332] on link "Export data" at bounding box center [771, 340] width 186 height 23
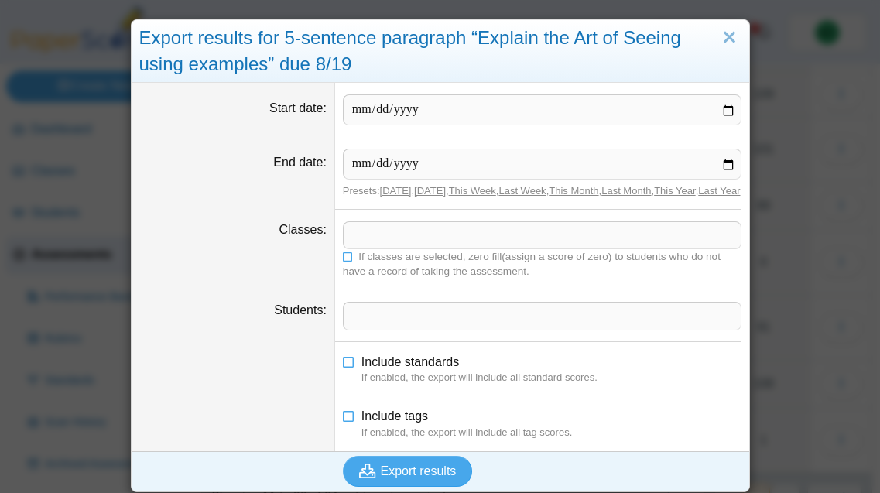
click at [414, 243] on span at bounding box center [542, 235] width 397 height 26
click at [375, 271] on span "If classes are selected, zero fill(assign a score of zero) to students who do n…" at bounding box center [532, 264] width 378 height 26
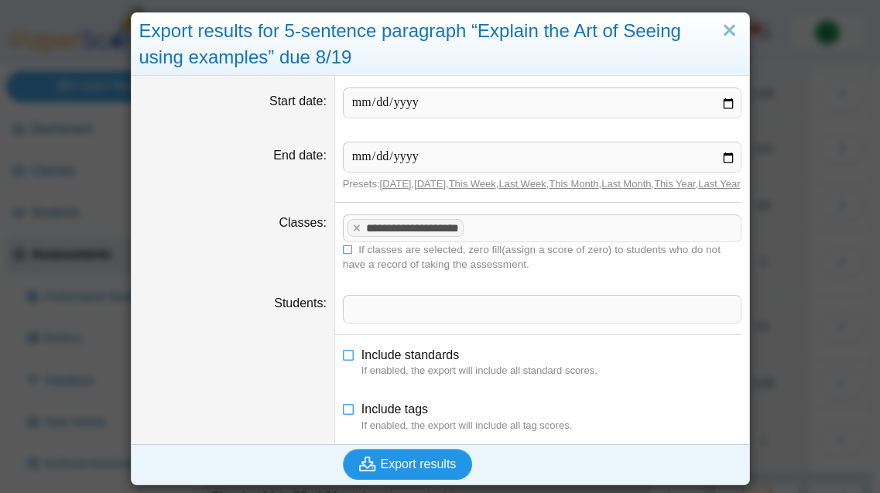
click at [413, 460] on span "Export results" at bounding box center [419, 463] width 76 height 13
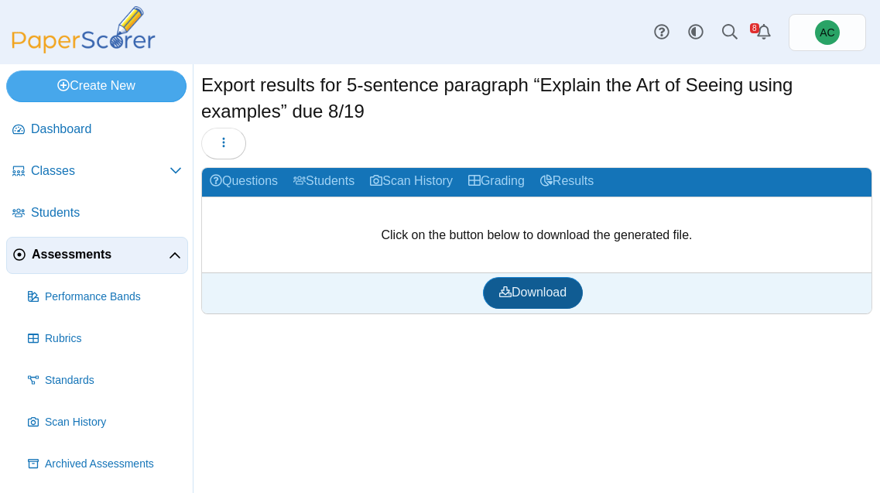
click at [512, 293] on span "Download" at bounding box center [532, 292] width 67 height 13
click at [46, 258] on span "Assessments" at bounding box center [100, 254] width 137 height 17
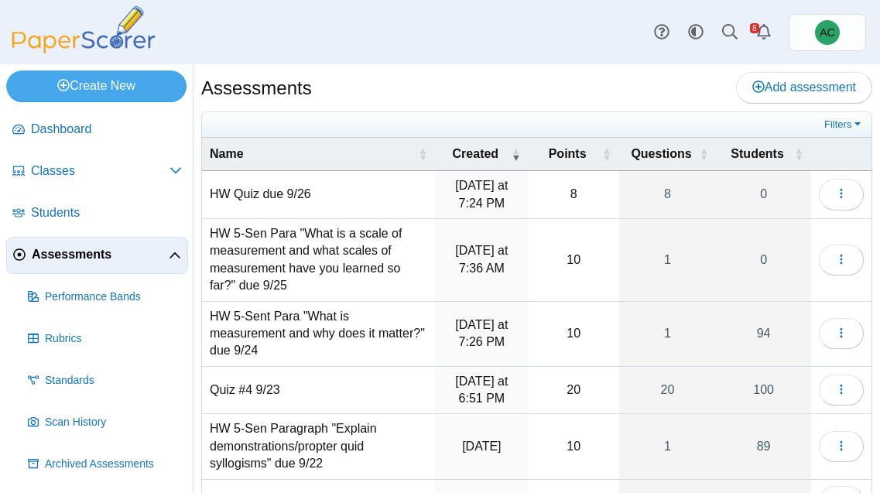
scroll to position [335, 0]
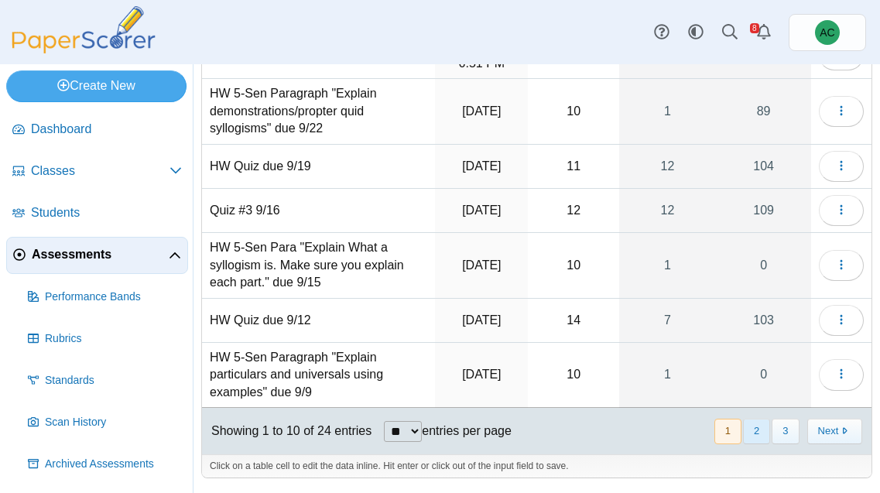
click at [749, 421] on button "2" at bounding box center [756, 432] width 27 height 26
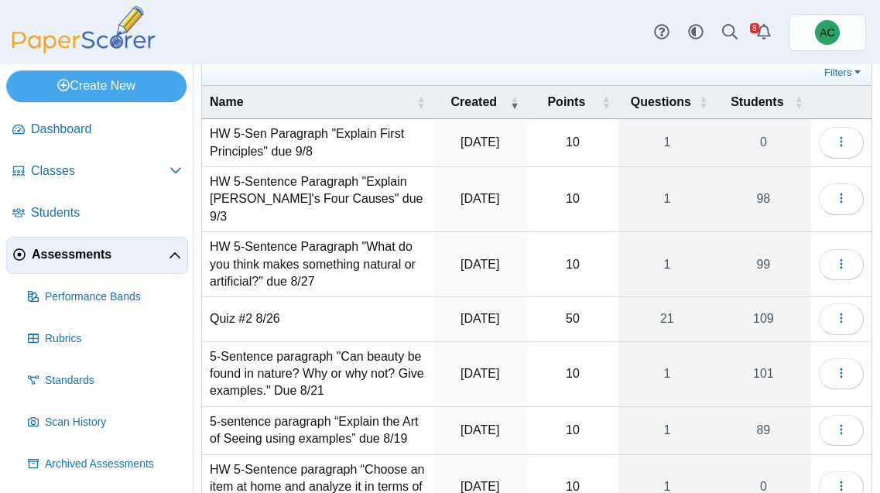
scroll to position [0, 0]
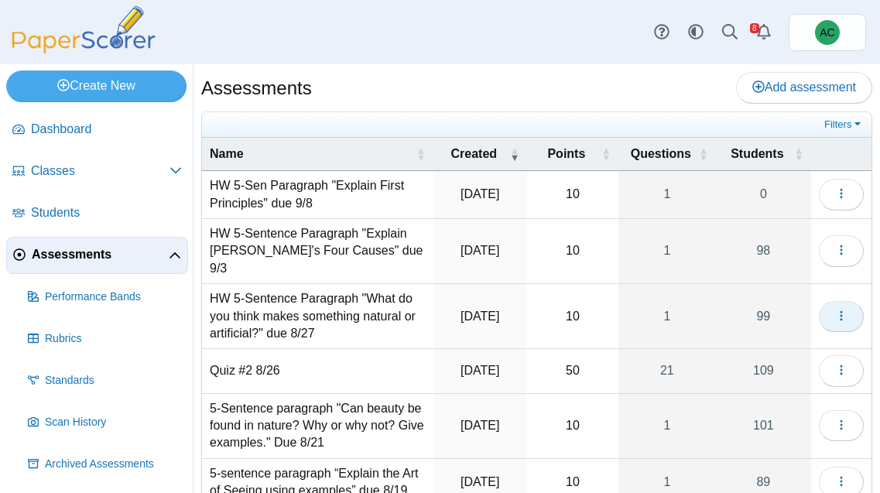
click at [840, 310] on icon "button" at bounding box center [841, 316] width 12 height 12
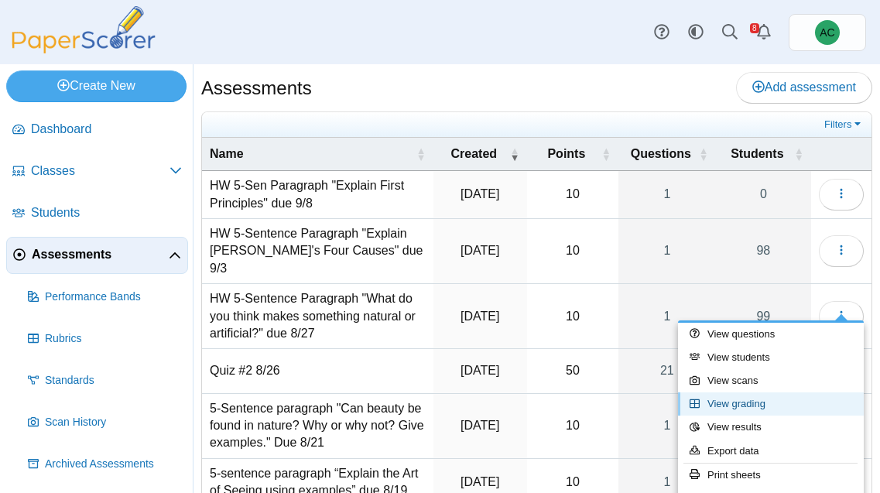
click at [724, 396] on link "View grading" at bounding box center [771, 403] width 186 height 23
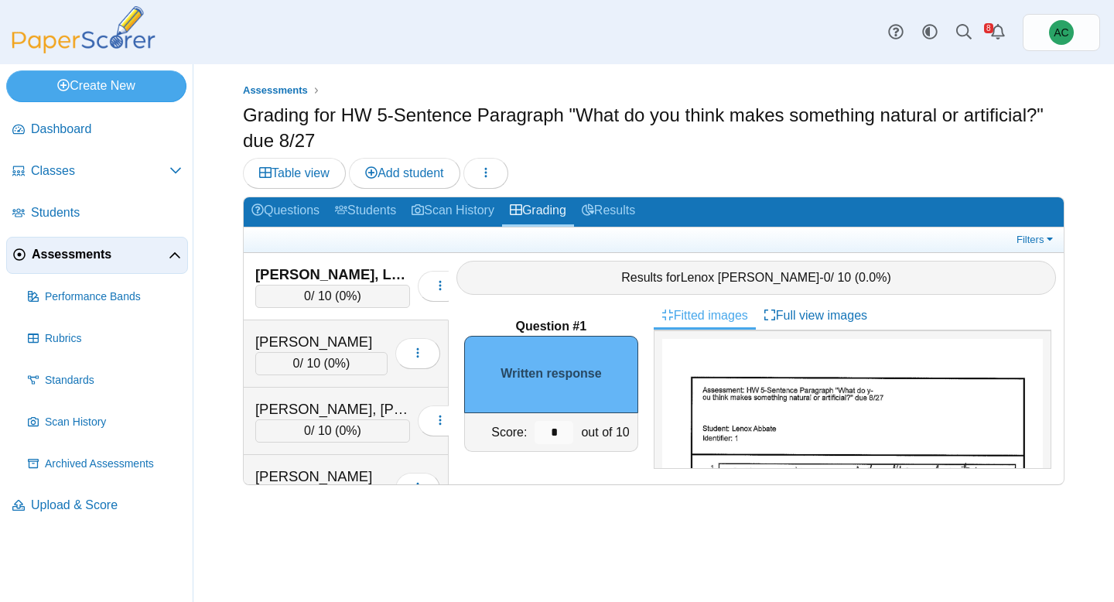
scroll to position [102, 0]
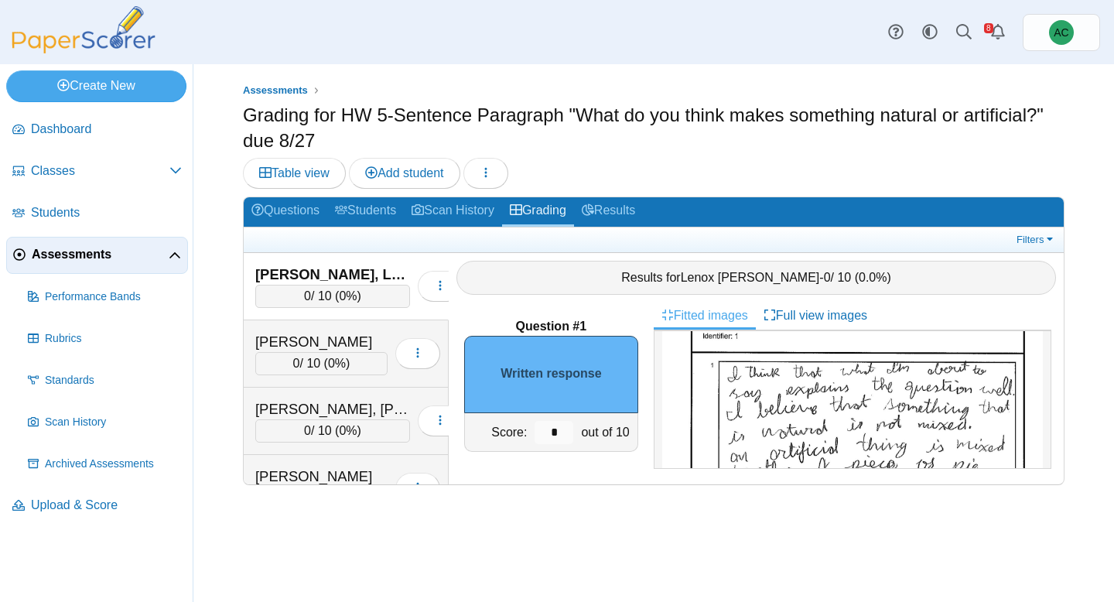
click at [29, 47] on img at bounding box center [83, 29] width 155 height 47
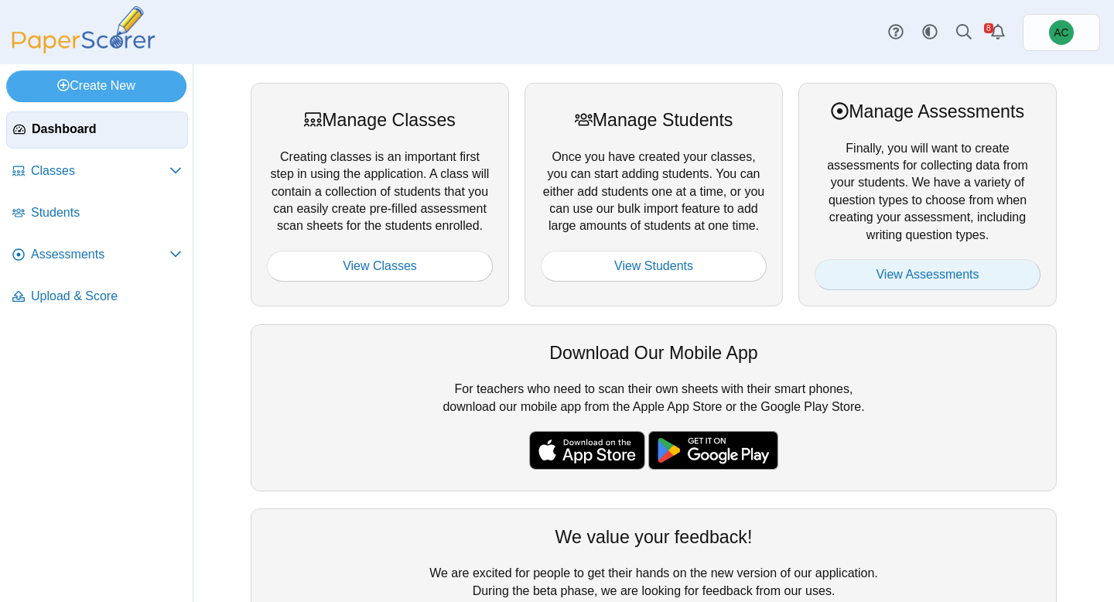
click at [937, 270] on link "View Assessments" at bounding box center [928, 274] width 226 height 31
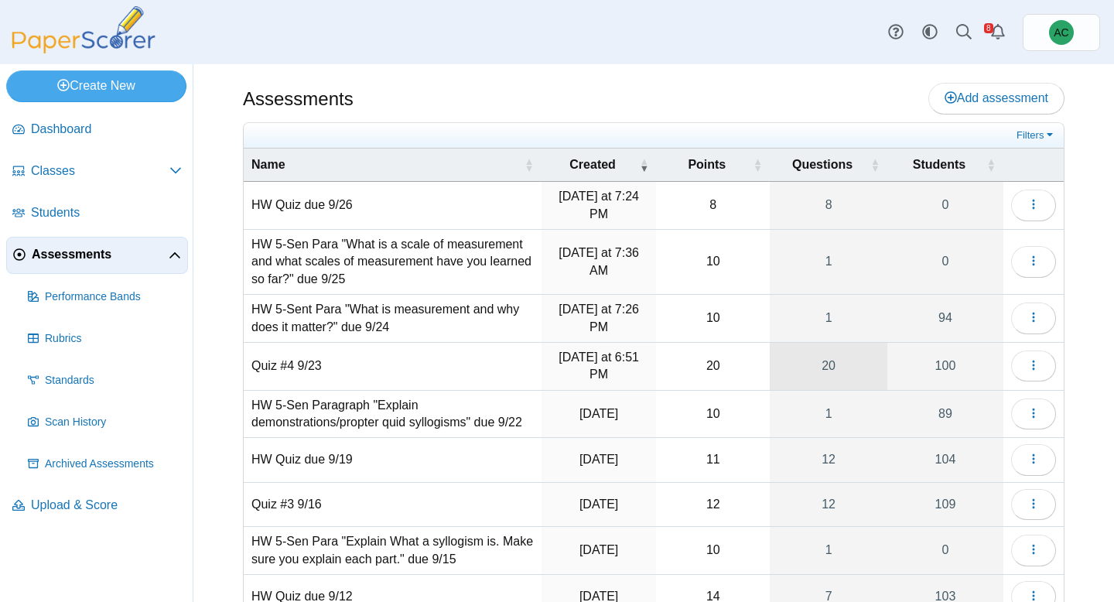
scroll to position [150, 0]
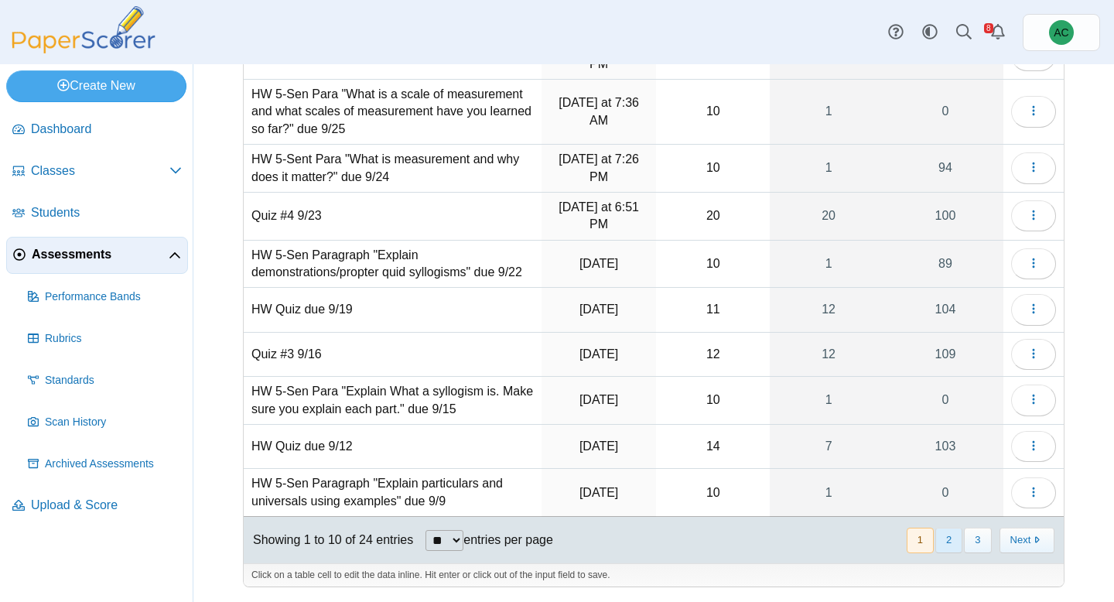
click at [942, 536] on button "2" at bounding box center [949, 541] width 27 height 26
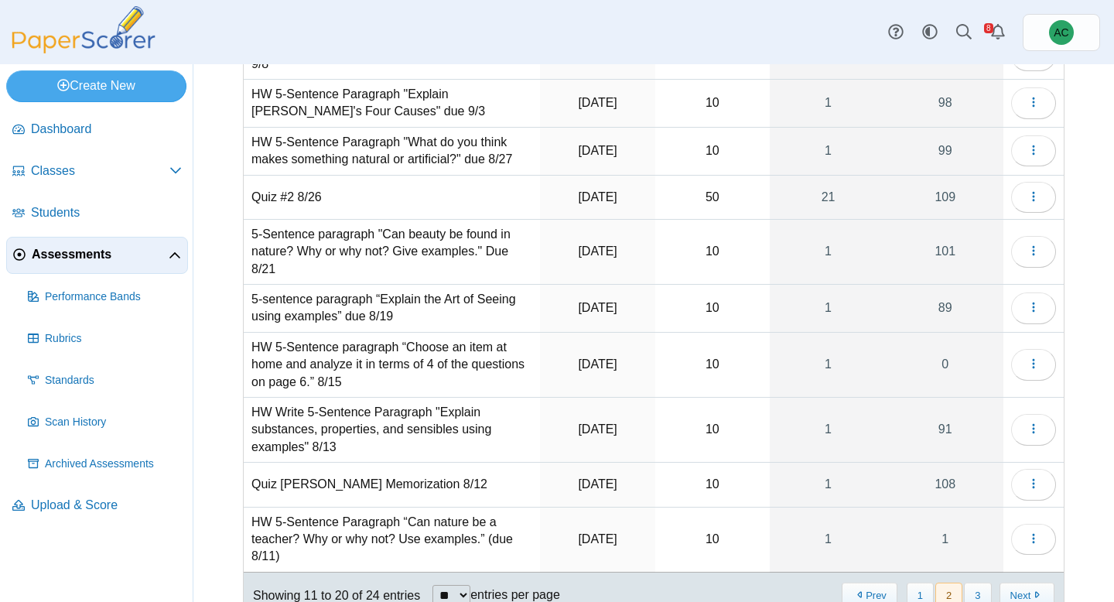
scroll to position [156, 0]
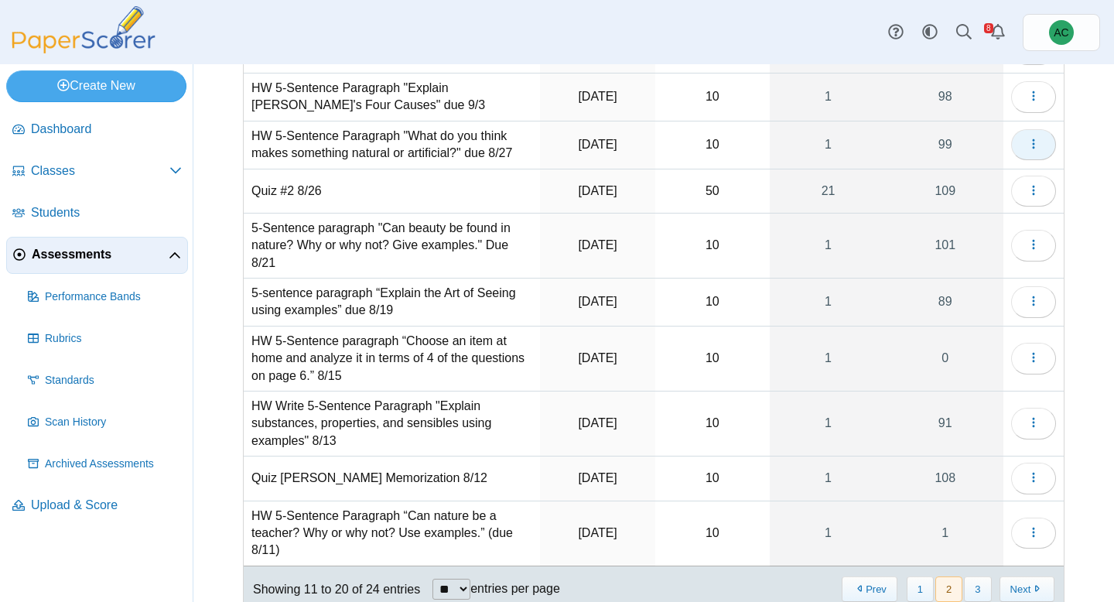
click at [1032, 153] on button "button" at bounding box center [1033, 144] width 45 height 31
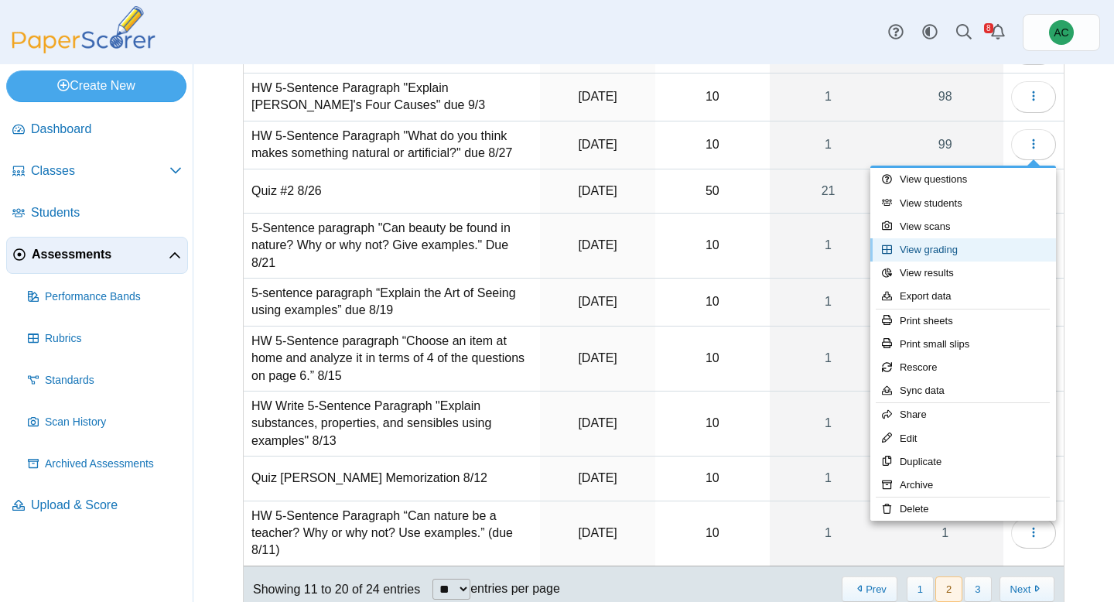
click at [927, 255] on link "View grading" at bounding box center [964, 249] width 186 height 23
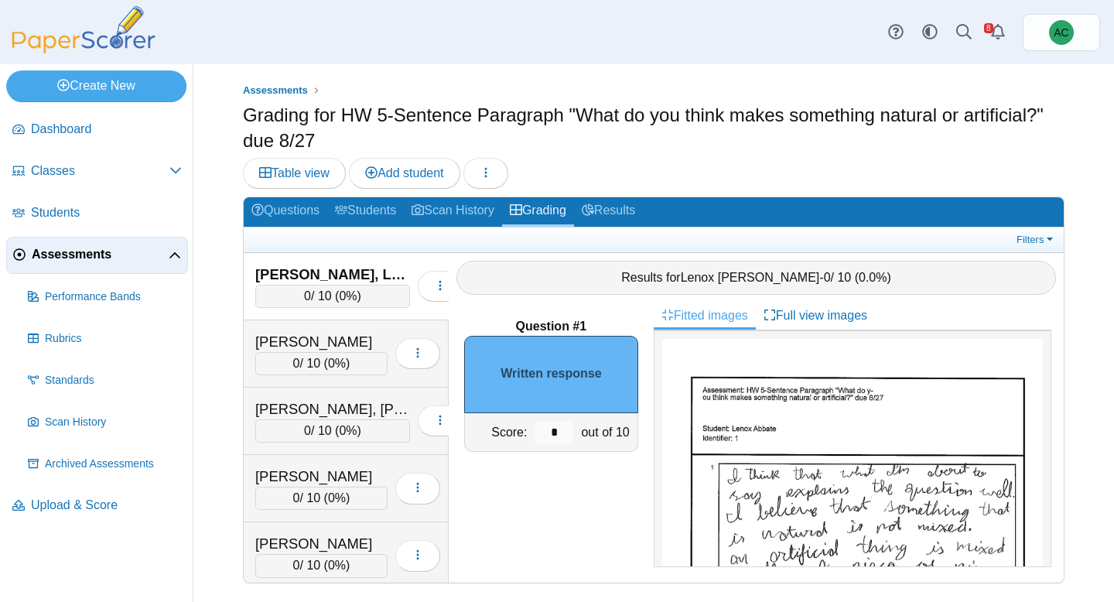
click at [109, 46] on img at bounding box center [83, 29] width 155 height 47
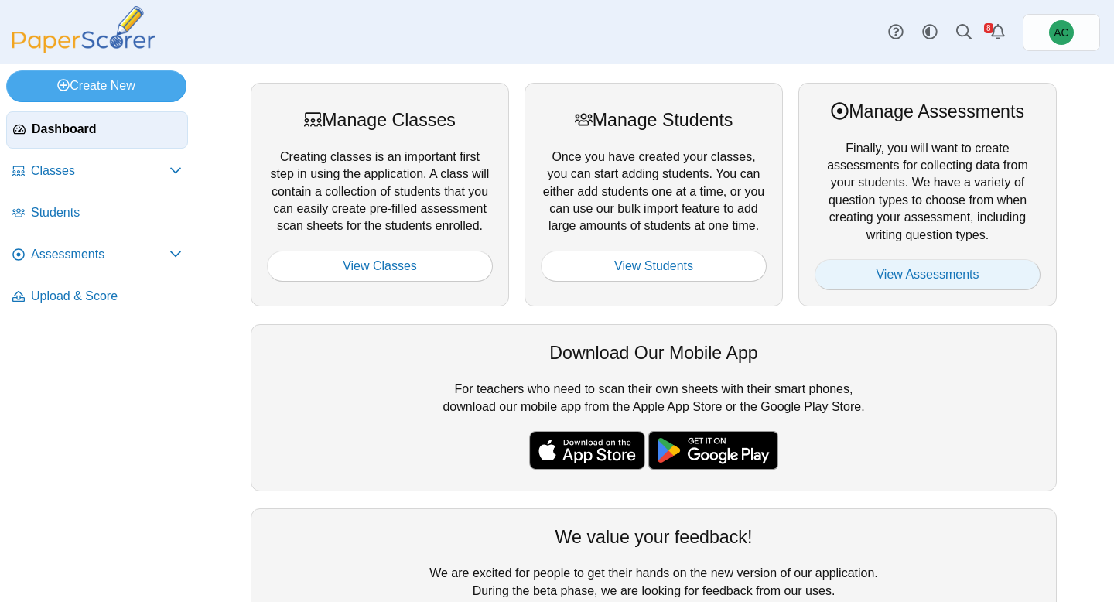
click at [972, 277] on link "View Assessments" at bounding box center [928, 274] width 226 height 31
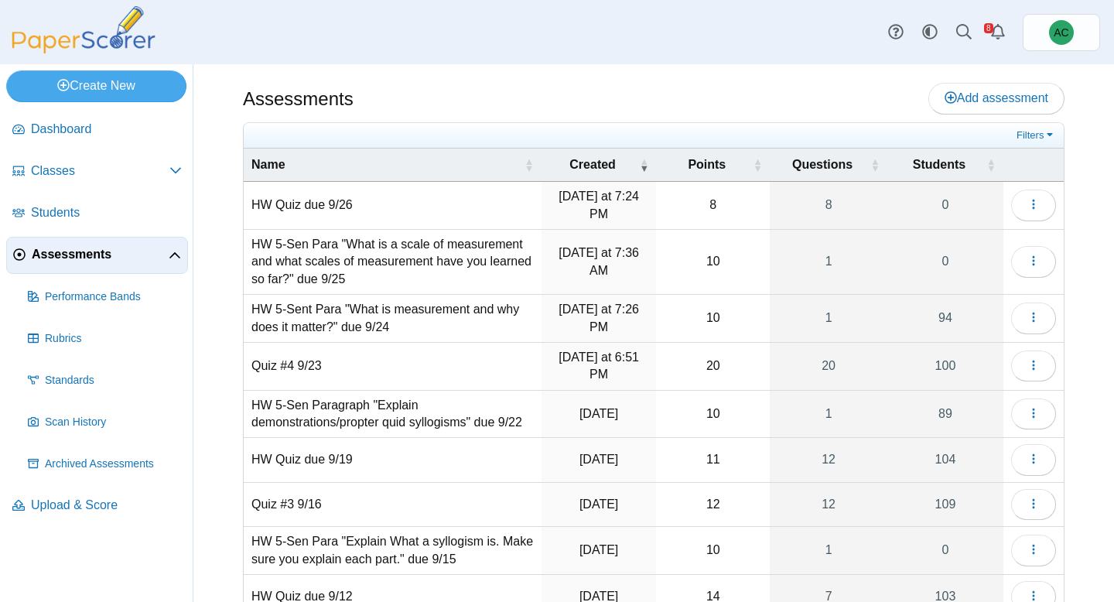
scroll to position [150, 0]
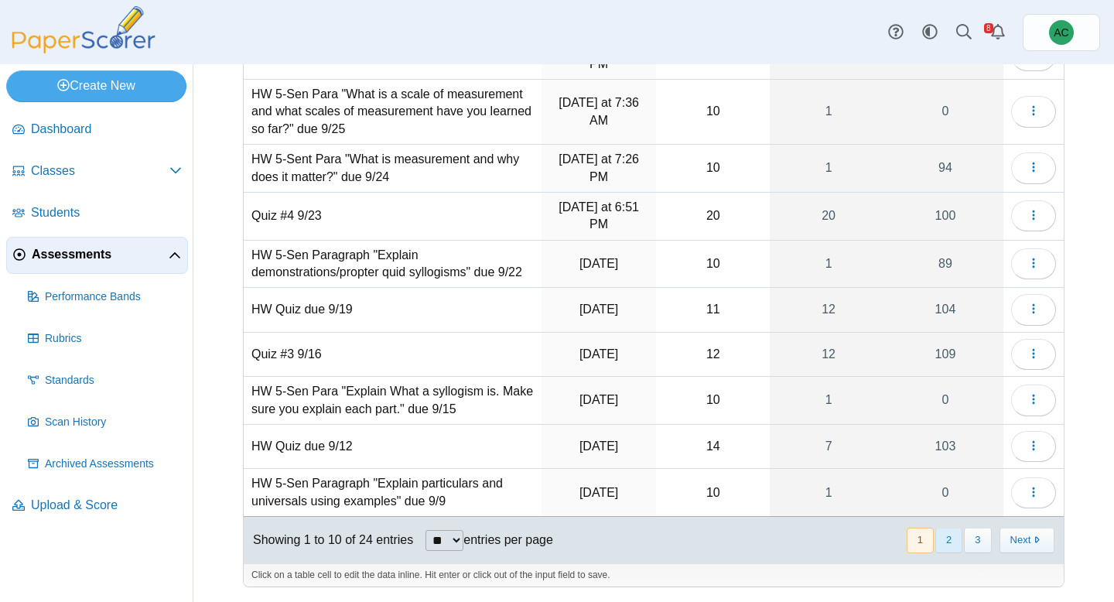
click at [946, 539] on button "2" at bounding box center [949, 541] width 27 height 26
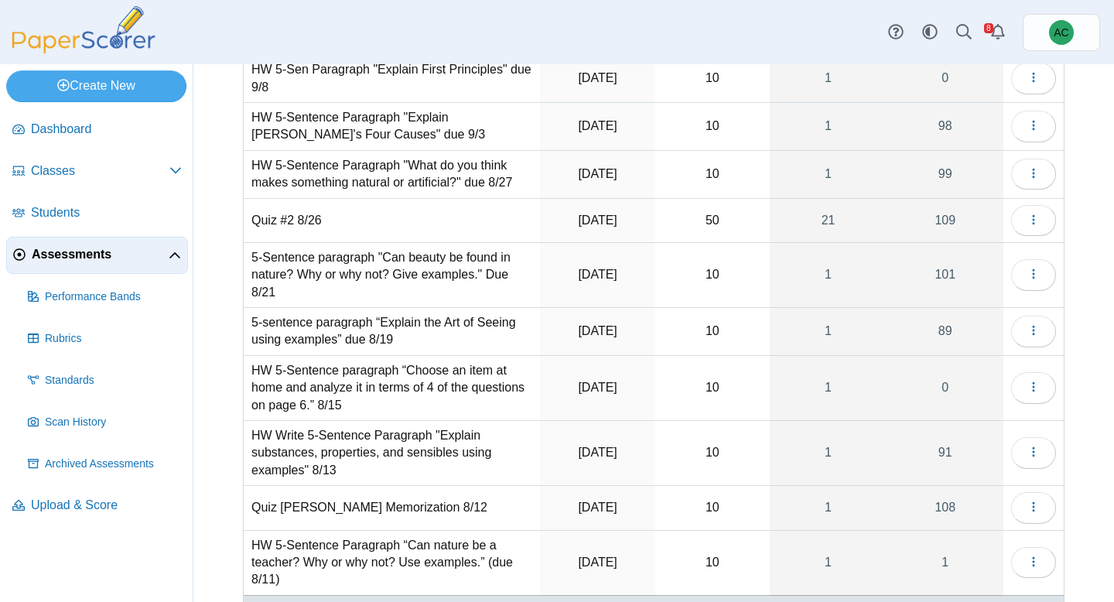
scroll to position [121, 0]
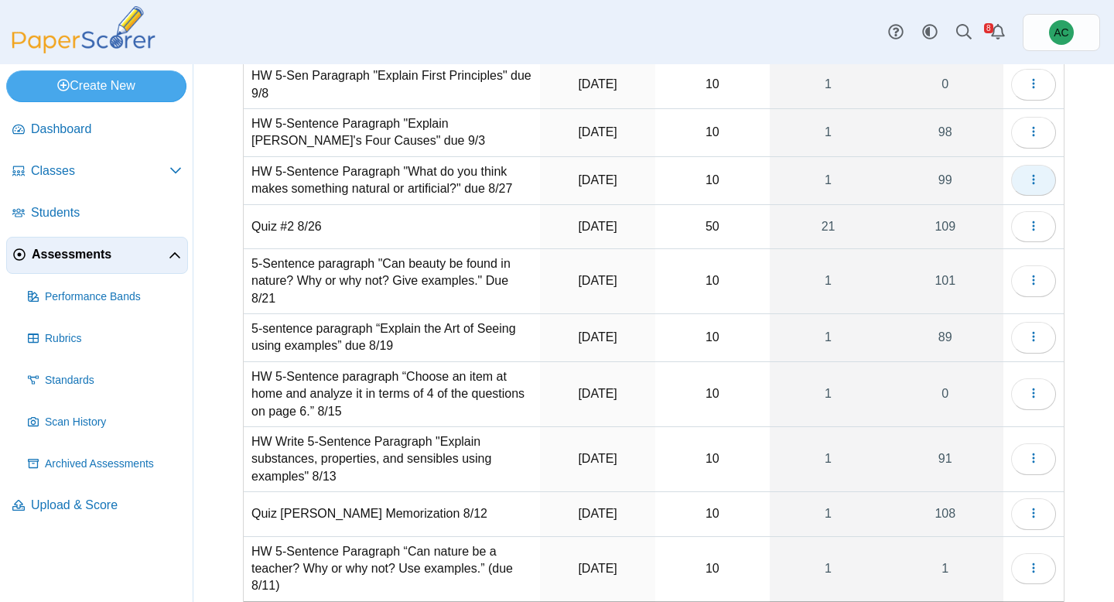
click at [1029, 184] on icon "button" at bounding box center [1034, 179] width 12 height 12
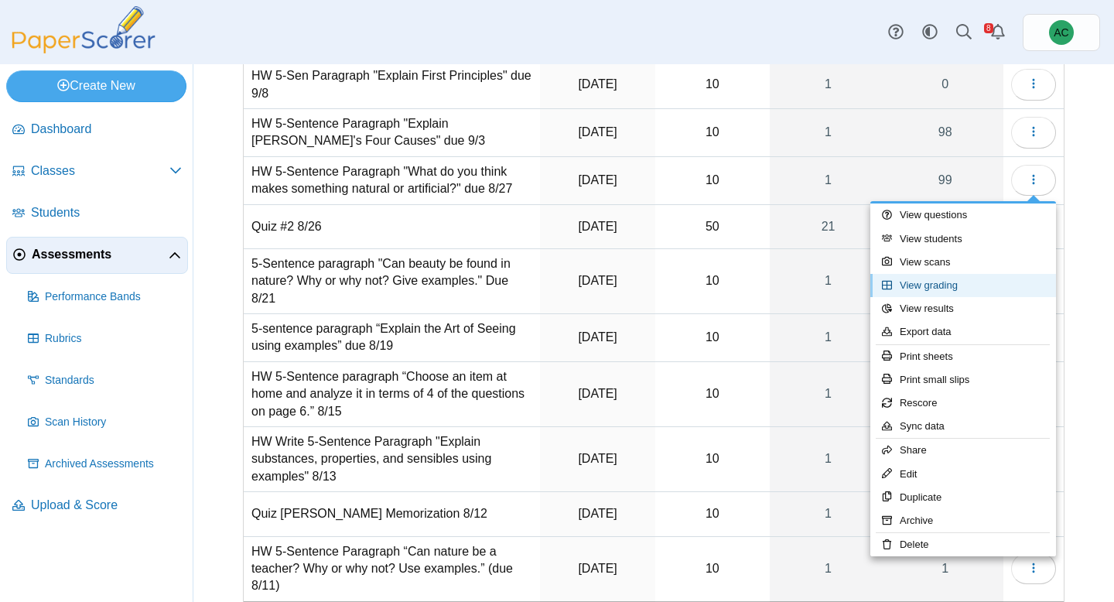
click at [946, 294] on link "View grading" at bounding box center [964, 285] width 186 height 23
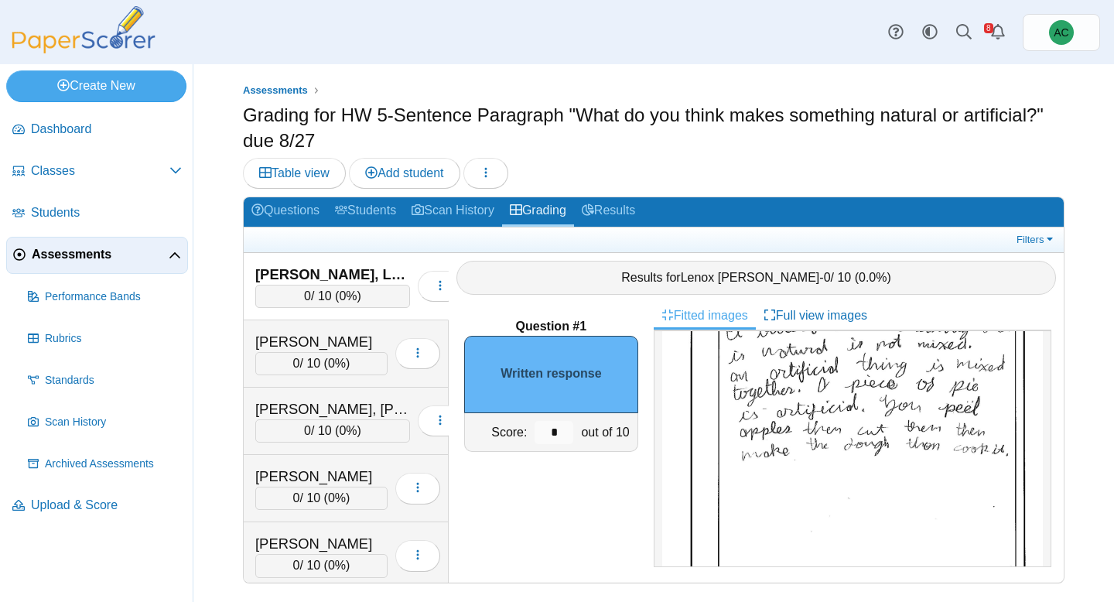
scroll to position [200, 0]
